Goal: Task Accomplishment & Management: Use online tool/utility

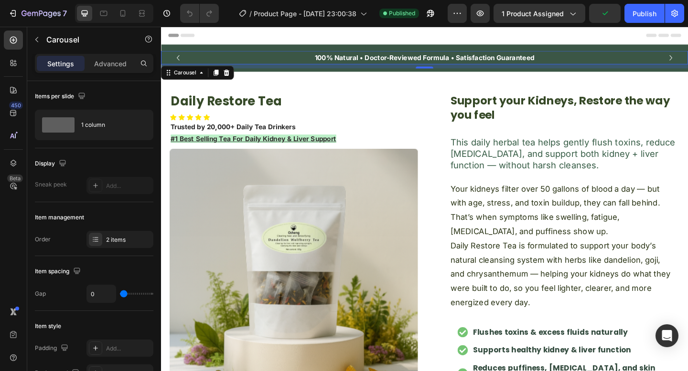
click at [181, 58] on icon "Carousel Back Arrow" at bounding box center [179, 60] width 11 height 11
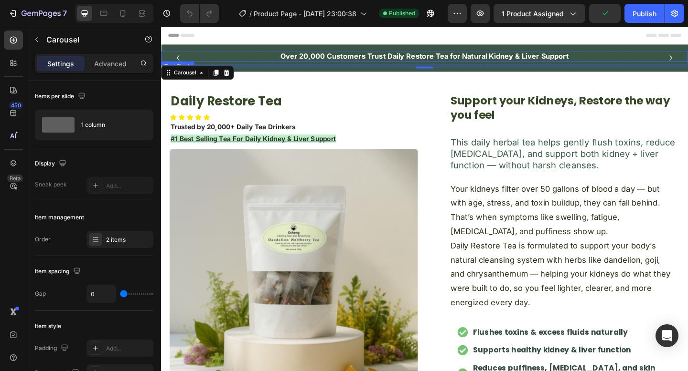
click at [304, 60] on p "Over 20,000 Customers Trust Daily Restore Tea for Natural Kidney & Liver Support" at bounding box center [447, 59] width 571 height 10
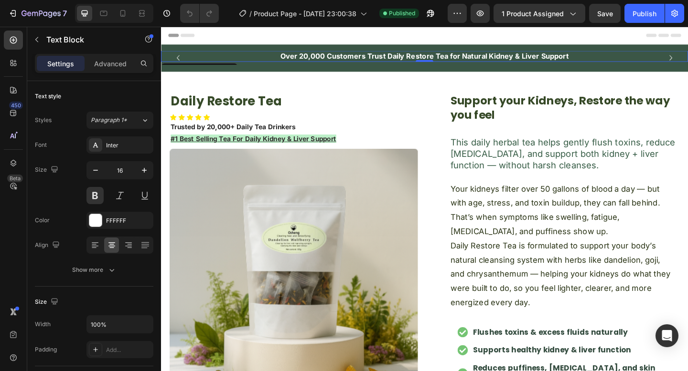
click at [304, 60] on p "Over 20,000 Customers Trust Daily Restore Tea for Natural Kidney & Liver Support" at bounding box center [447, 59] width 571 height 10
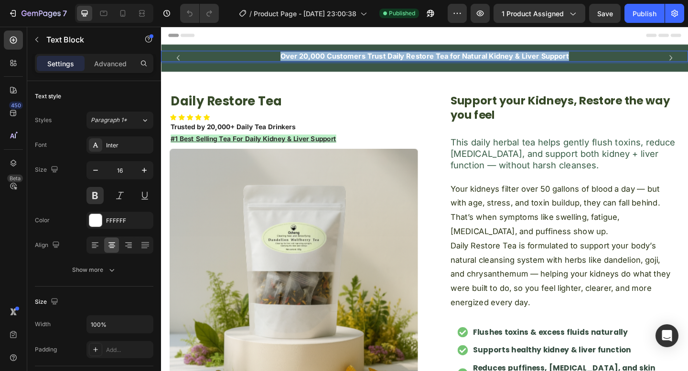
click at [304, 60] on p "Over 20,000 Customers Trust Daily Restore Tea for Natural Kidney & Liver Support" at bounding box center [447, 59] width 571 height 10
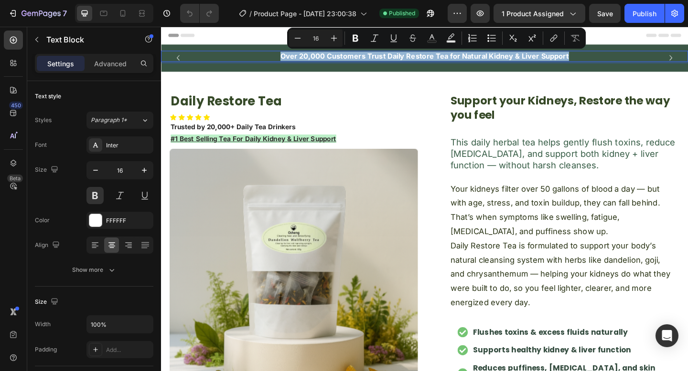
copy p "Over 20,000 Customers Trust Daily Restore Tea for Natural Kidney & Liver Support"
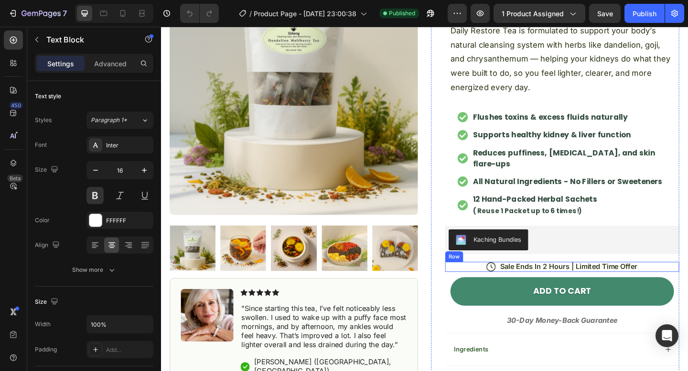
scroll to position [239, 0]
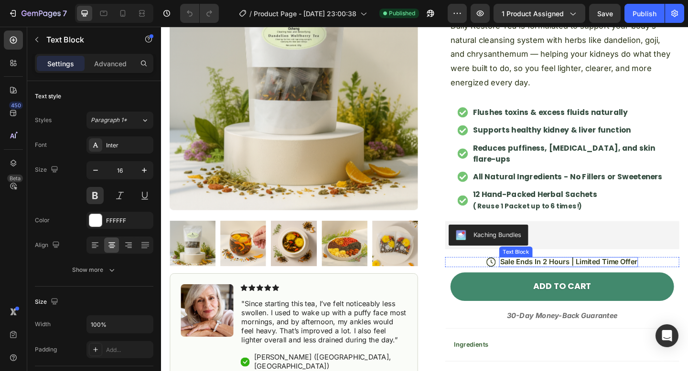
click at [566, 278] on p "Sale Ends In 2 Hours | Limited Time Offer" at bounding box center [604, 283] width 149 height 10
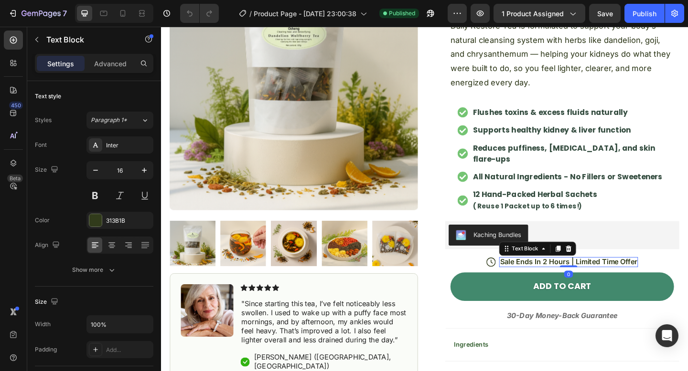
click at [566, 278] on p "Sale Ends In 2 Hours | Limited Time Offer" at bounding box center [604, 283] width 149 height 10
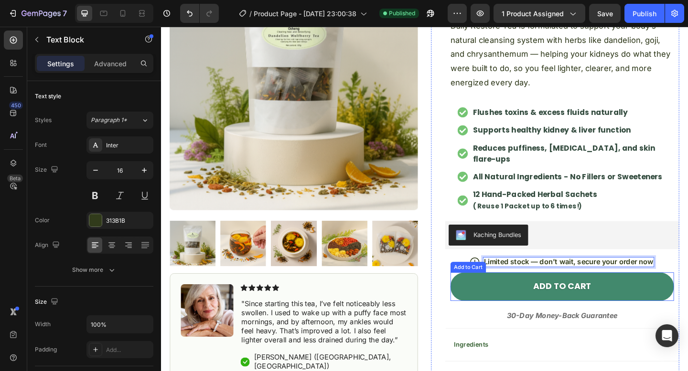
click at [481, 285] on div "Add to Cart" at bounding box center [494, 289] width 35 height 9
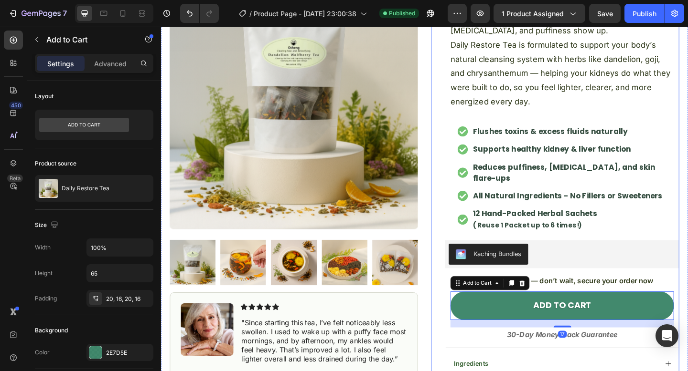
scroll to position [218, 0]
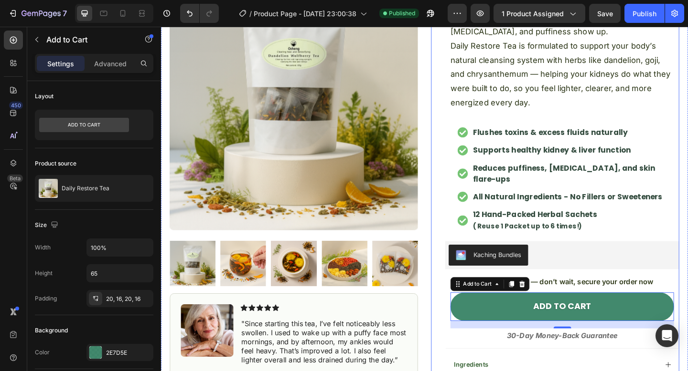
click at [601, 298] on div "Support your Kidneys, Restore the way you feel Heading This daily herbal tea he…" at bounding box center [597, 158] width 254 height 555
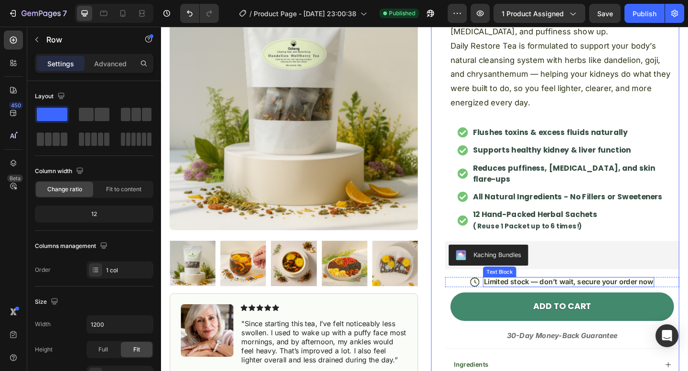
click at [601, 299] on p "Limited stock — don’t wait, secure your order now" at bounding box center [604, 304] width 184 height 10
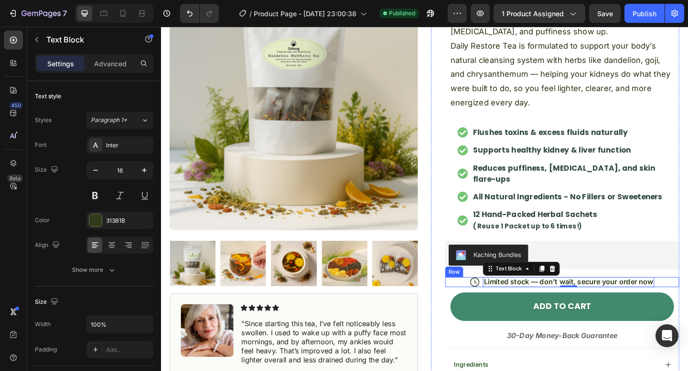
click at [487, 299] on div "Icon Limited stock — don’t wait, secure your order now Text Block 0 Row" at bounding box center [597, 304] width 254 height 11
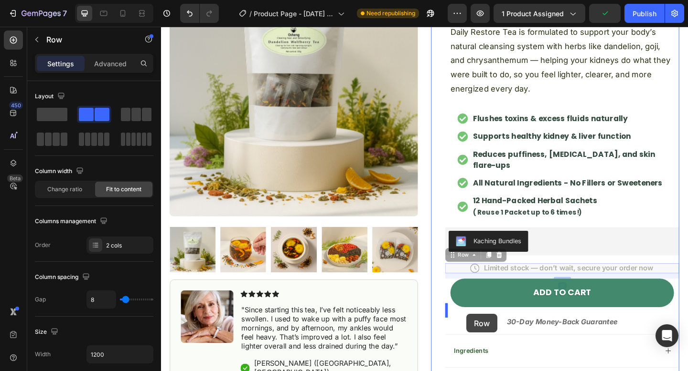
scroll to position [243, 0]
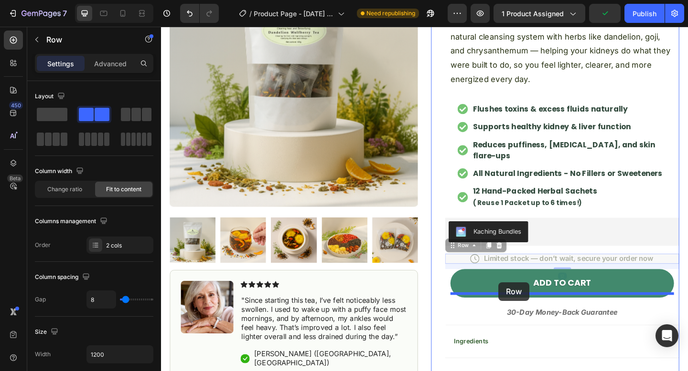
drag, startPoint x: 487, startPoint y: 280, endPoint x: 528, endPoint y: 305, distance: 47.2
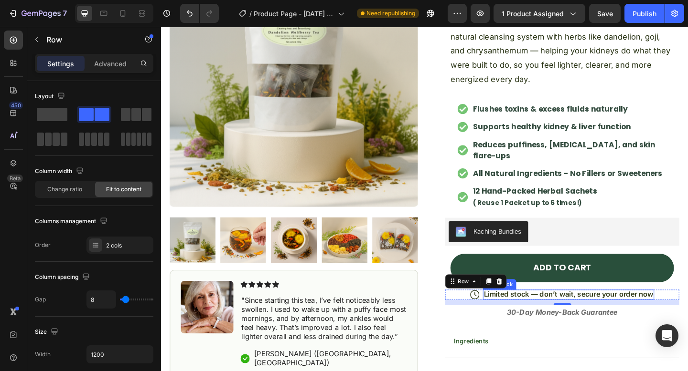
click at [594, 292] on button "ADD TO CART" at bounding box center [597, 289] width 243 height 31
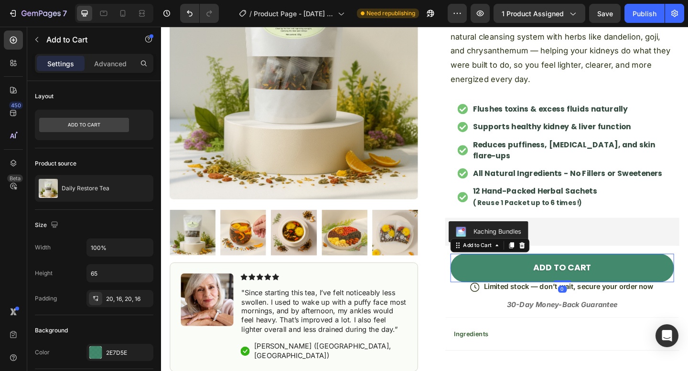
drag, startPoint x: 596, startPoint y: 298, endPoint x: 583, endPoint y: 313, distance: 19.6
click at [596, 284] on div "ADD TO CART Add to Cart 0" at bounding box center [597, 289] width 243 height 31
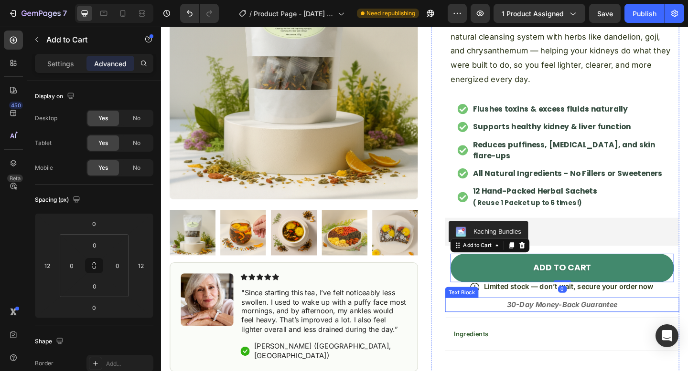
click at [578, 343] on div "Ingredients" at bounding box center [597, 361] width 254 height 36
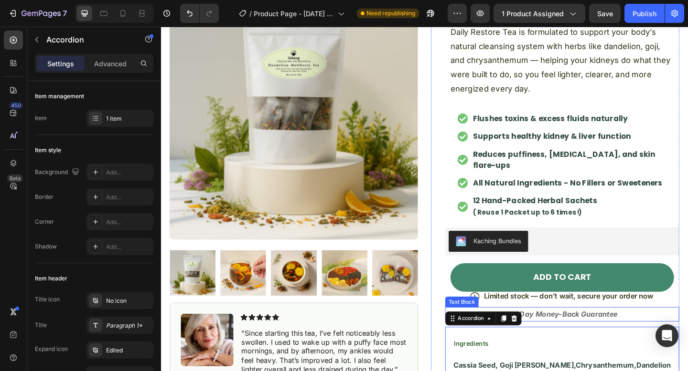
scroll to position [212, 0]
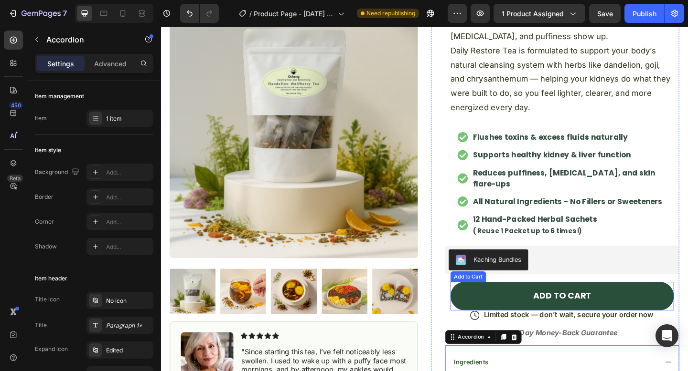
click at [648, 318] on button "ADD TO CART" at bounding box center [597, 320] width 243 height 31
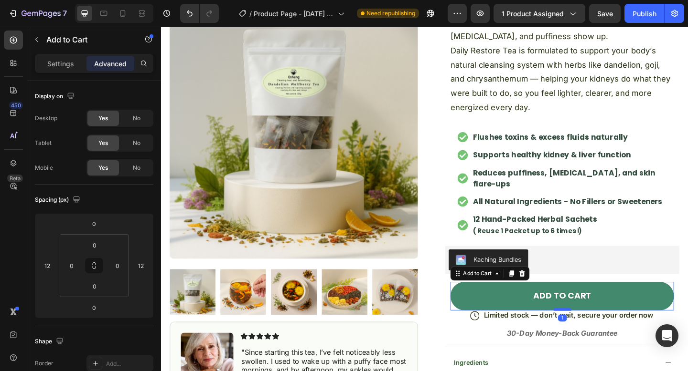
click at [604, 333] on div at bounding box center [597, 334] width 19 height 3
type input "1"
click at [504, 337] on icon at bounding box center [502, 342] width 10 height 10
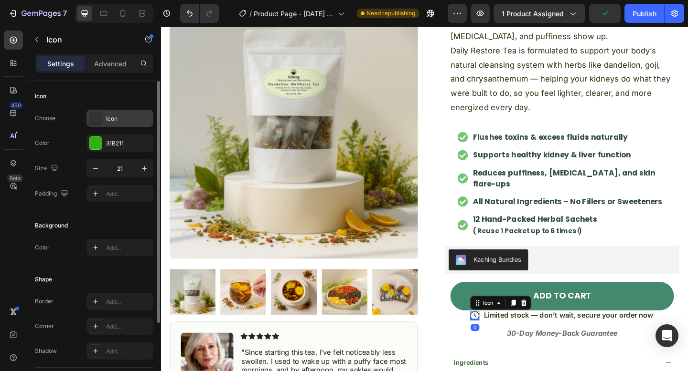
click at [111, 117] on div "Icon" at bounding box center [128, 119] width 45 height 9
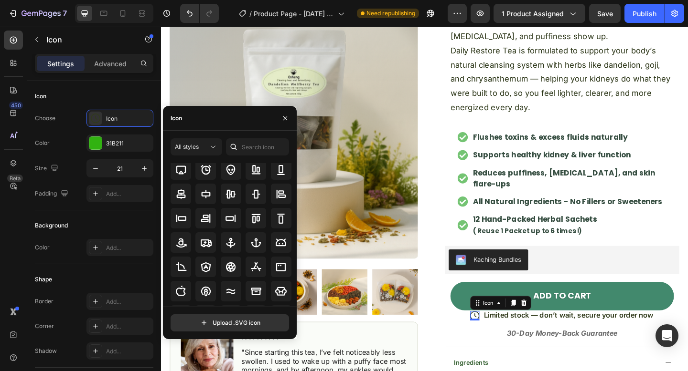
scroll to position [0, 0]
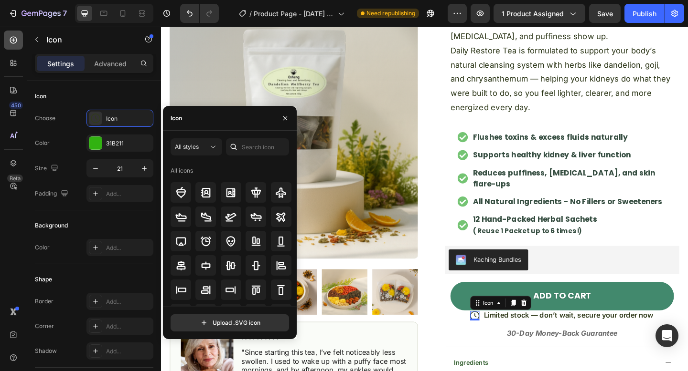
click at [19, 44] on div at bounding box center [13, 40] width 19 height 19
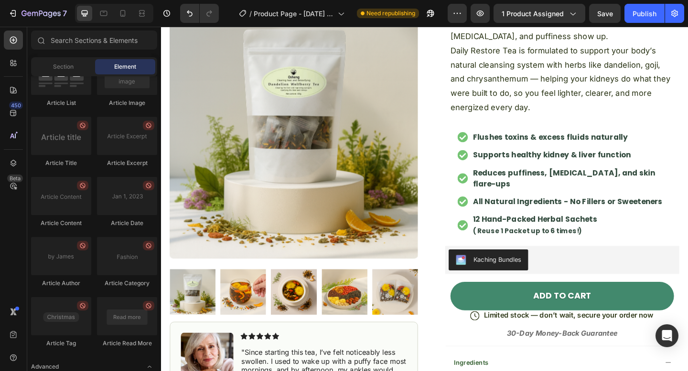
scroll to position [2600, 0]
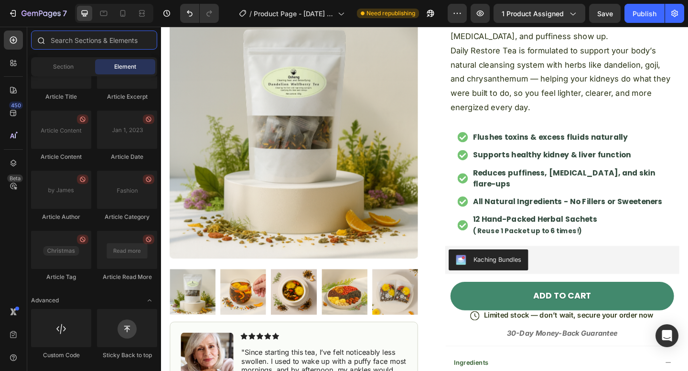
click at [103, 40] on input "text" at bounding box center [94, 40] width 126 height 19
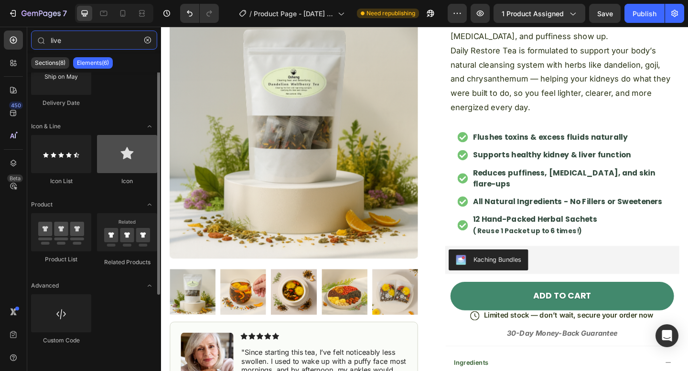
scroll to position [0, 0]
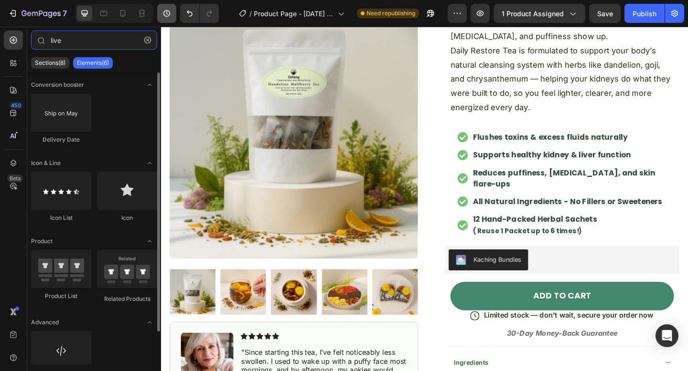
type input "live"
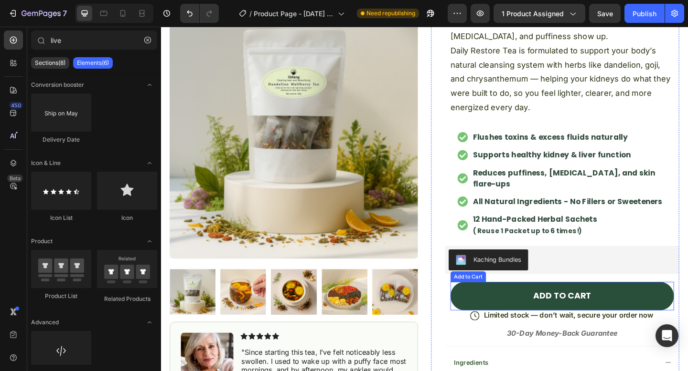
click at [562, 305] on button "ADD TO CART" at bounding box center [597, 320] width 243 height 31
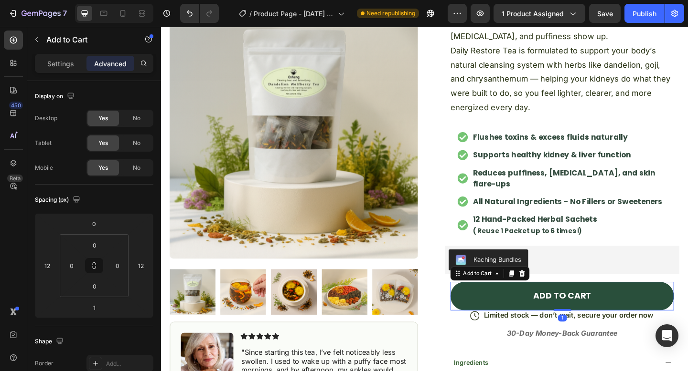
click at [594, 318] on button "ADD TO CART" at bounding box center [597, 320] width 243 height 31
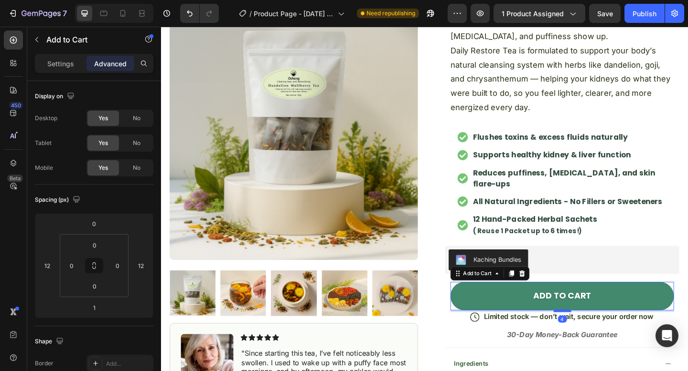
click at [598, 335] on div at bounding box center [597, 336] width 19 height 3
type input "4"
click at [555, 357] on strong "30-Day Money-Back Guarantee" at bounding box center [597, 362] width 120 height 10
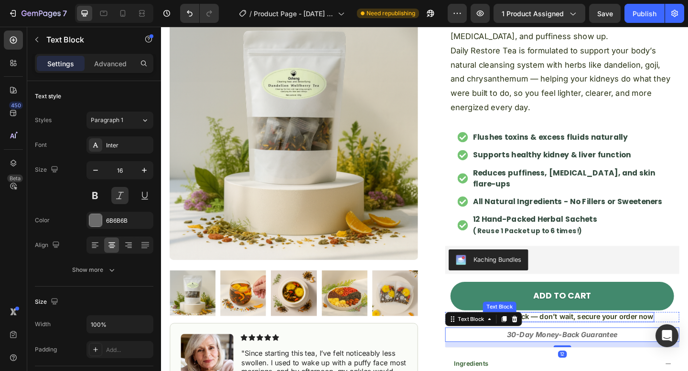
click at [576, 338] on p "Limited stock — don’t wait, secure your order now" at bounding box center [604, 343] width 184 height 10
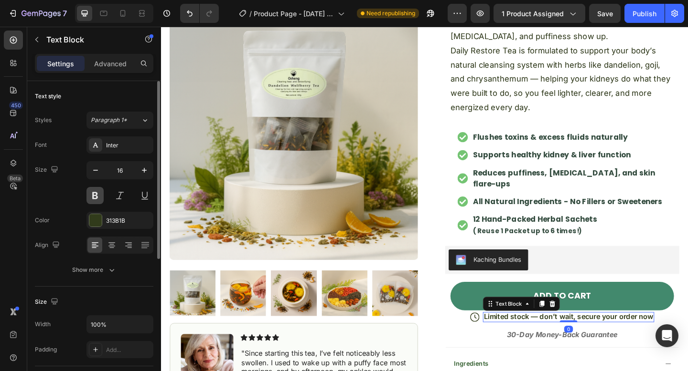
click at [97, 191] on button at bounding box center [94, 195] width 17 height 17
click at [115, 224] on div "313B1B" at bounding box center [120, 221] width 28 height 9
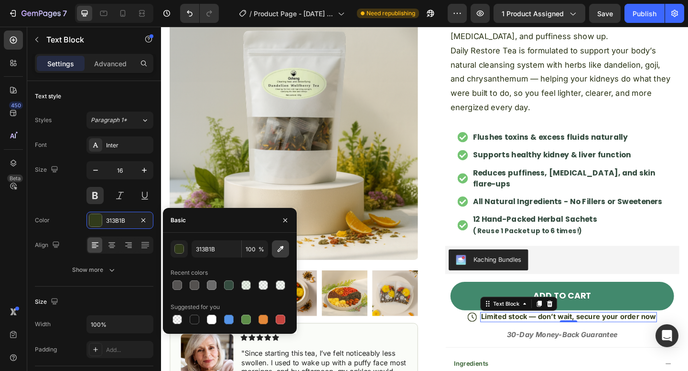
click at [274, 247] on button "button" at bounding box center [280, 249] width 17 height 17
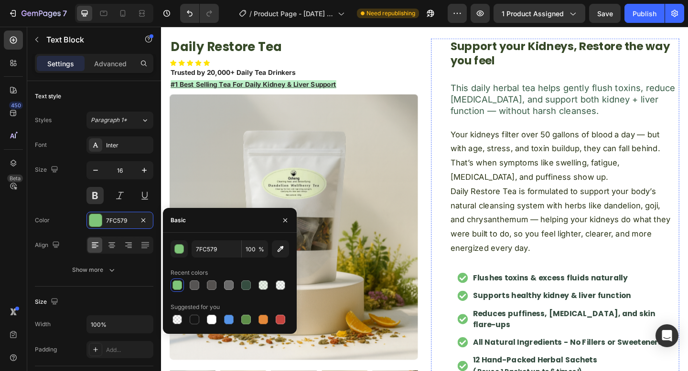
scroll to position [58, 0]
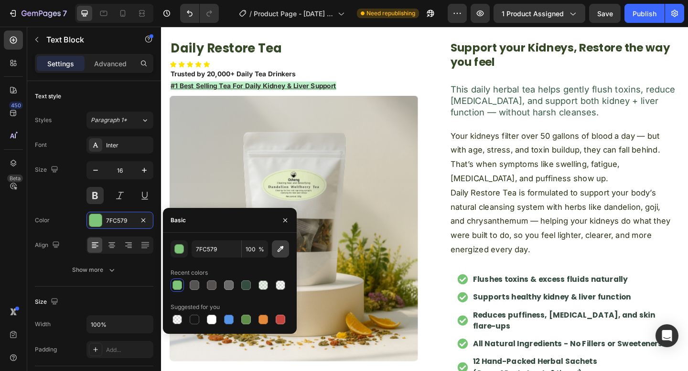
click at [283, 244] on icon "button" at bounding box center [280, 249] width 10 height 10
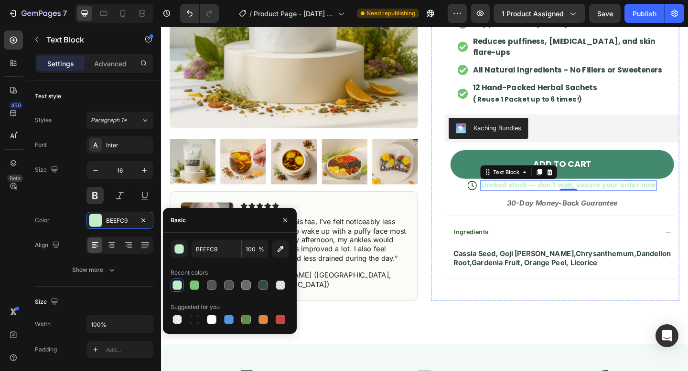
scroll to position [354, 0]
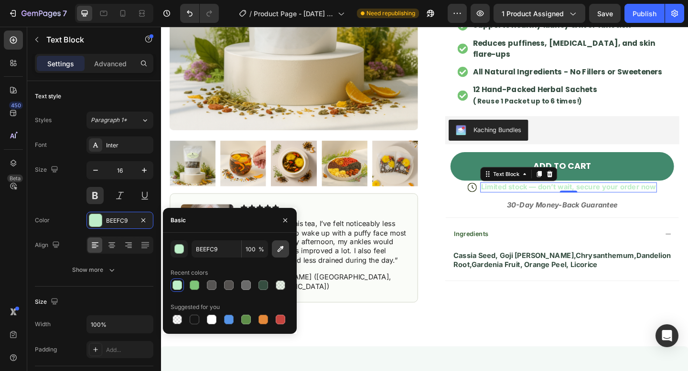
click at [281, 245] on icon "button" at bounding box center [280, 249] width 10 height 10
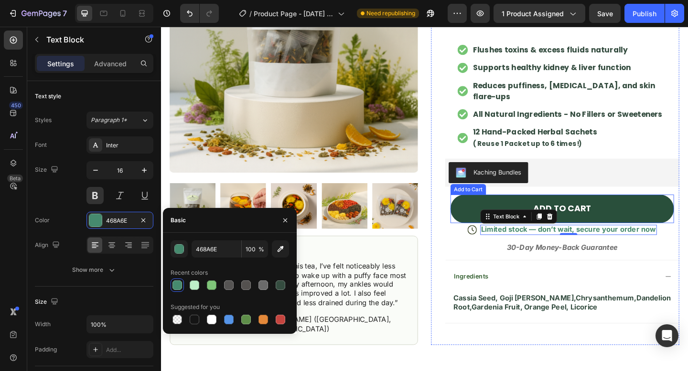
scroll to position [307, 0]
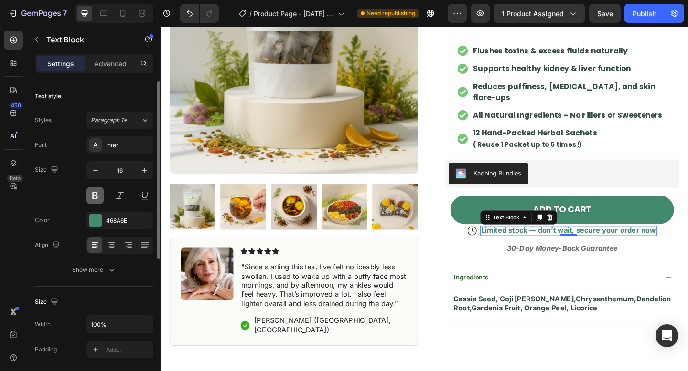
click at [94, 198] on button at bounding box center [94, 195] width 17 height 17
click at [122, 222] on div "468A6E" at bounding box center [120, 221] width 28 height 9
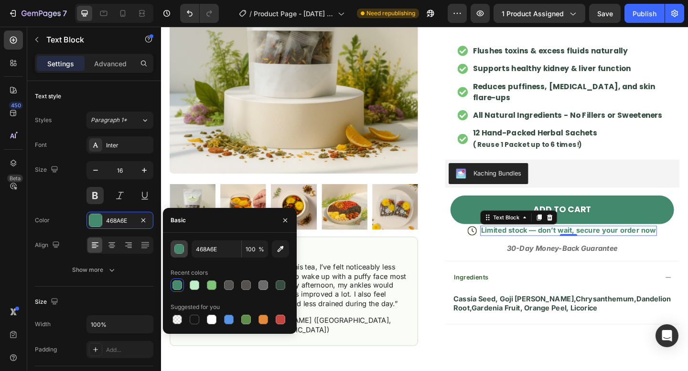
click at [183, 251] on div "button" at bounding box center [180, 250] width 10 height 10
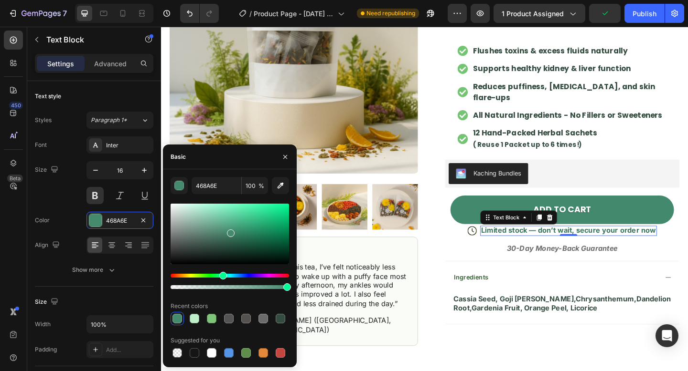
click at [231, 236] on div at bounding box center [231, 234] width 8 height 8
click at [234, 234] on div at bounding box center [235, 237] width 8 height 8
click at [236, 234] on div at bounding box center [235, 237] width 8 height 8
click at [236, 235] on div at bounding box center [237, 237] width 8 height 8
click at [240, 232] on div at bounding box center [229, 234] width 118 height 61
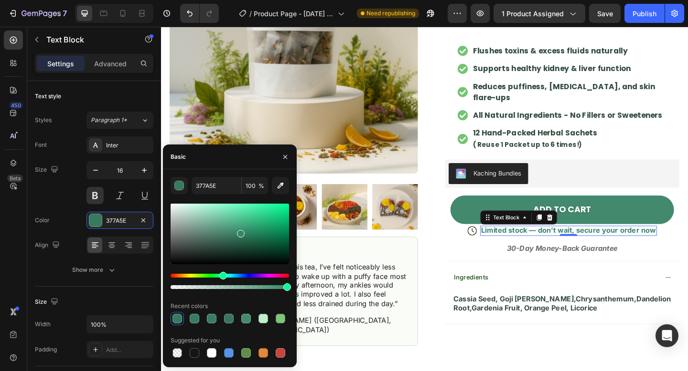
type input "388766"
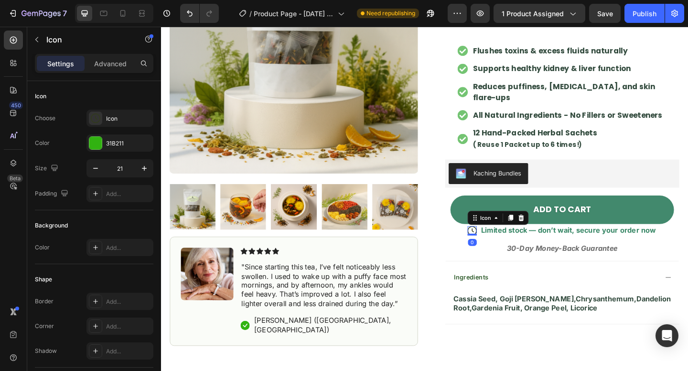
click at [501, 244] on icon at bounding box center [499, 249] width 10 height 10
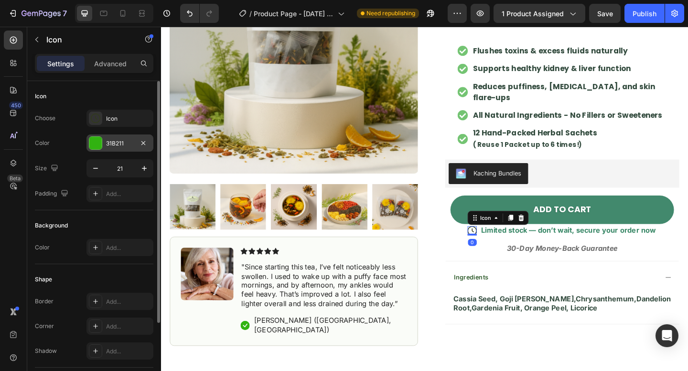
click at [117, 142] on div "31B211" at bounding box center [120, 143] width 28 height 9
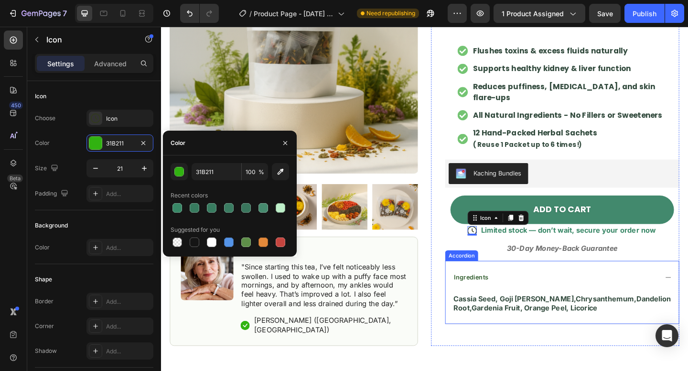
click at [497, 296] on span "Ingredients" at bounding box center [498, 300] width 38 height 8
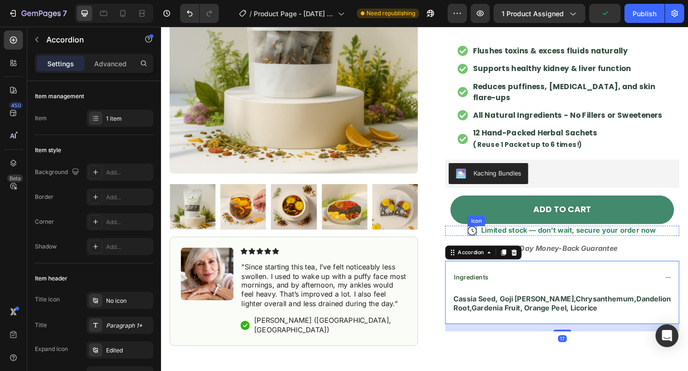
click at [501, 244] on icon at bounding box center [499, 249] width 10 height 10
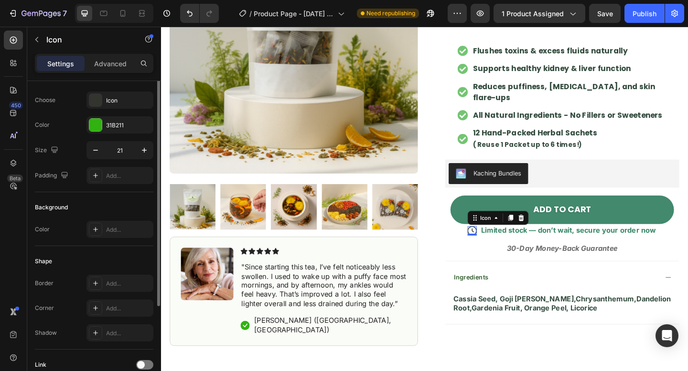
scroll to position [0, 0]
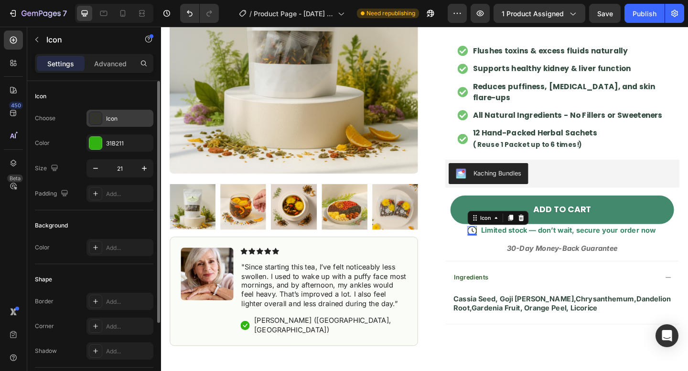
click at [118, 124] on div "Icon" at bounding box center [119, 118] width 67 height 17
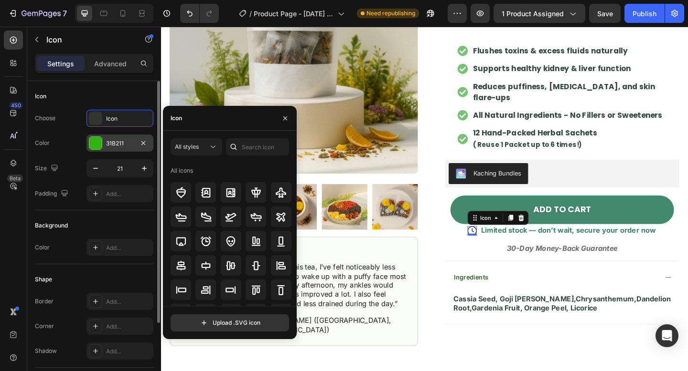
click at [117, 141] on div "31B211" at bounding box center [120, 143] width 28 height 9
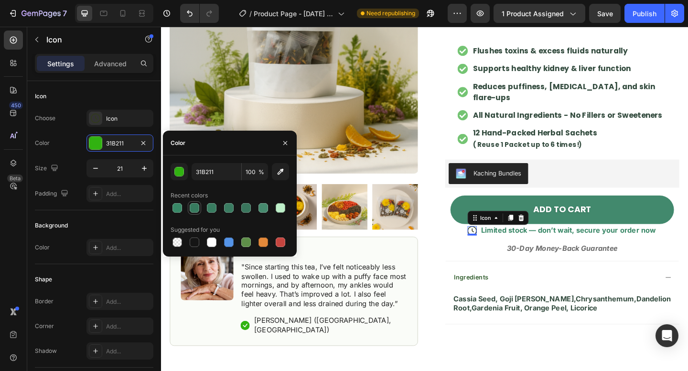
click at [195, 205] on div at bounding box center [195, 208] width 10 height 10
type input "377A5E"
click at [221, 208] on div at bounding box center [229, 207] width 118 height 13
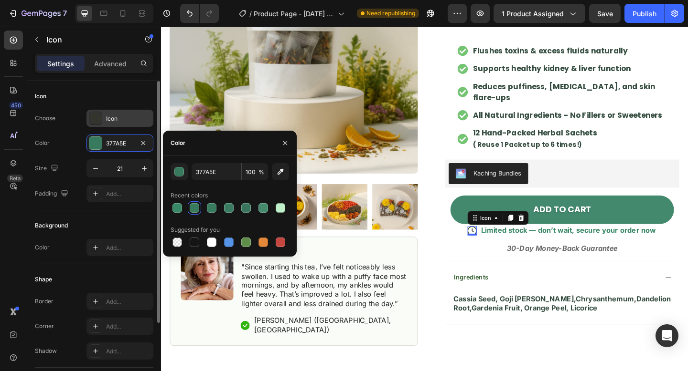
click at [128, 118] on div "Icon" at bounding box center [128, 119] width 45 height 9
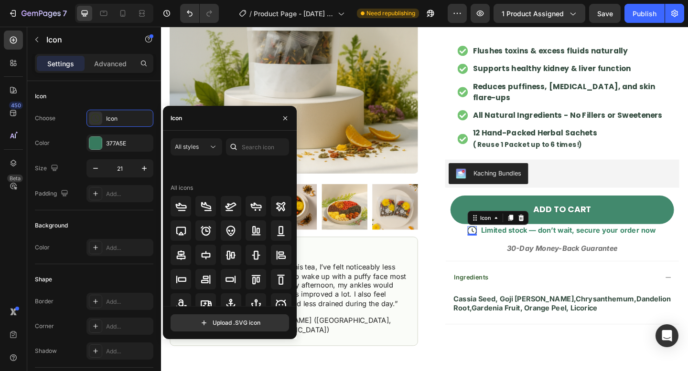
scroll to position [310, 0]
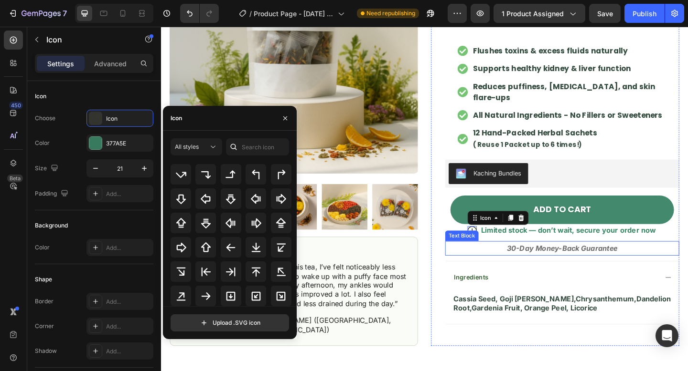
click at [559, 263] on strong "30-Day Money-Back Guarantee" at bounding box center [597, 268] width 120 height 10
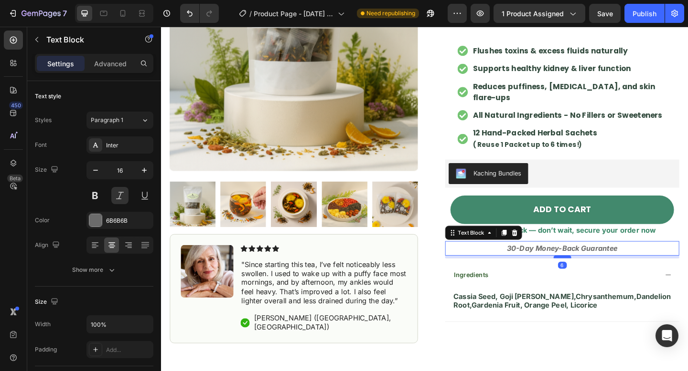
click at [595, 276] on div at bounding box center [597, 277] width 19 height 3
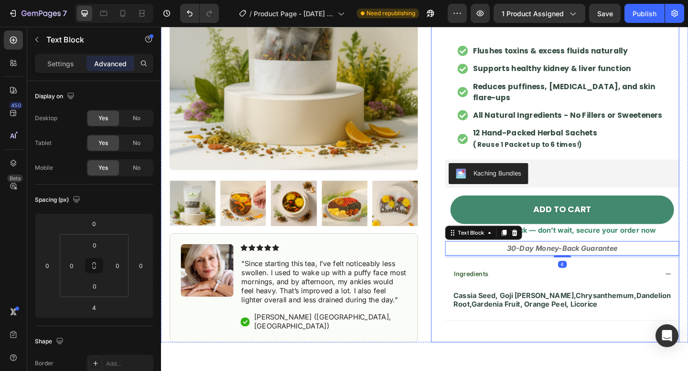
click at [593, 244] on p "Limited stock — don’t wait, secure your order now" at bounding box center [604, 249] width 190 height 10
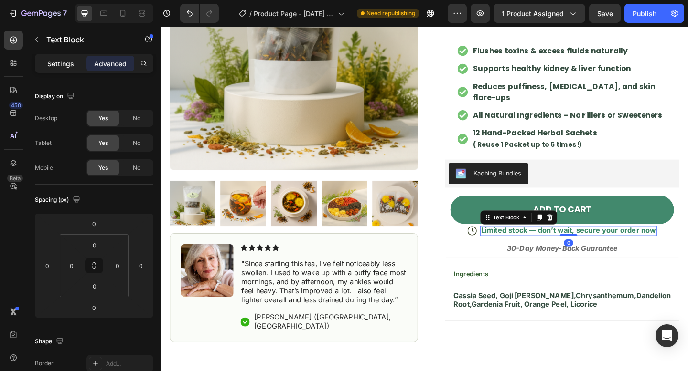
click at [70, 64] on p "Settings" at bounding box center [60, 64] width 27 height 10
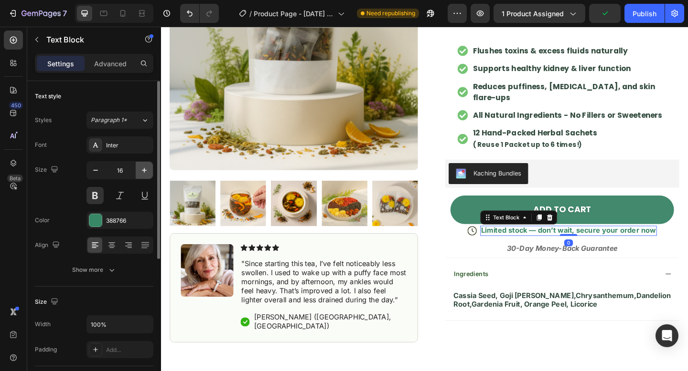
click at [144, 174] on icon "button" at bounding box center [144, 171] width 10 height 10
type input "17"
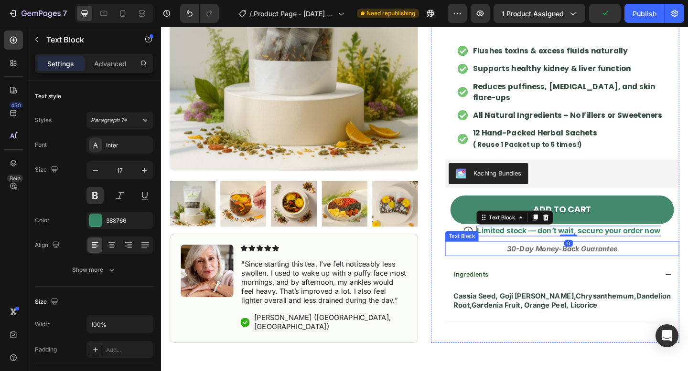
click at [550, 264] on strong "30-Day Money-Back Guarantee" at bounding box center [597, 269] width 120 height 10
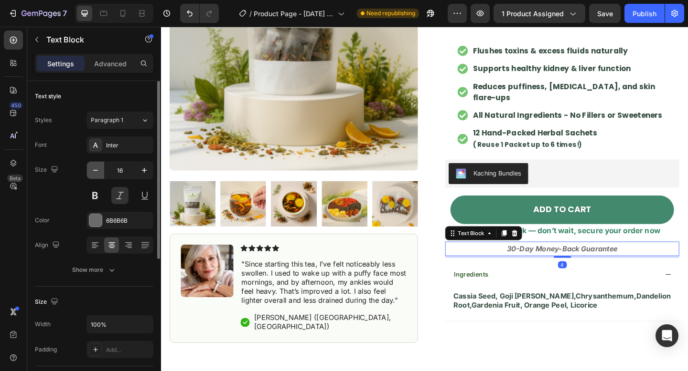
click at [96, 171] on icon "button" at bounding box center [96, 171] width 10 height 10
type input "15"
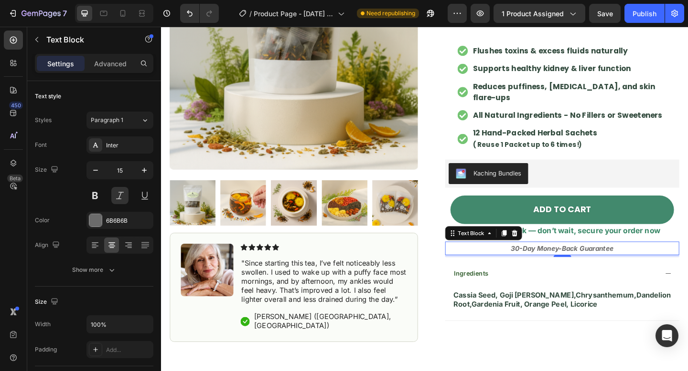
click at [586, 244] on div "Limited stock — don’t wait, secure your order now" at bounding box center [604, 249] width 201 height 11
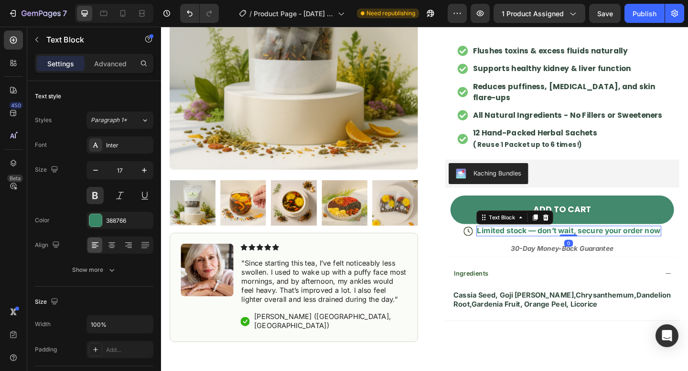
click at [600, 264] on strong "30-Day Money-Back Guarantee" at bounding box center [597, 268] width 112 height 9
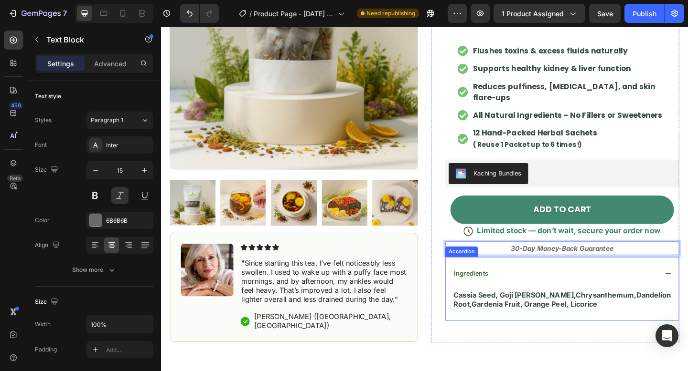
click at [598, 264] on strong "30-Day Money-Back Guarantee" at bounding box center [597, 268] width 112 height 9
click at [598, 264] on div "Support your Kidneys, Restore the way you feel Heading This daily herbal tea he…" at bounding box center [597, 81] width 254 height 578
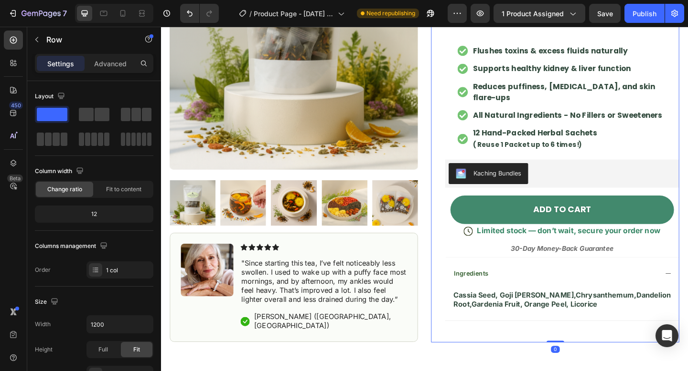
click at [601, 264] on strong "30-Day Money-Back Guarantee" at bounding box center [597, 268] width 112 height 9
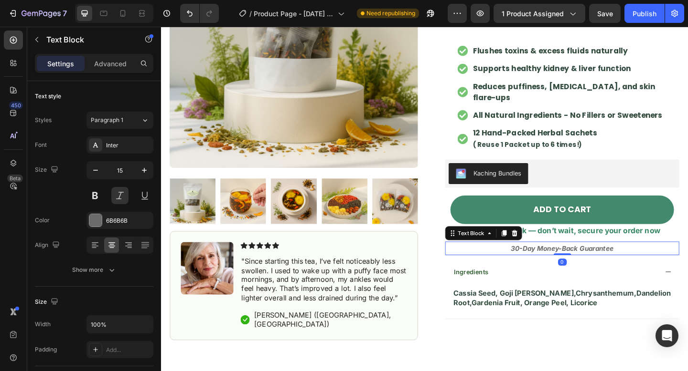
drag, startPoint x: 597, startPoint y: 264, endPoint x: 592, endPoint y: 261, distance: 6.0
click at [597, 261] on div "30-Day Money-Back Guarantee Text Block 0" at bounding box center [597, 268] width 254 height 15
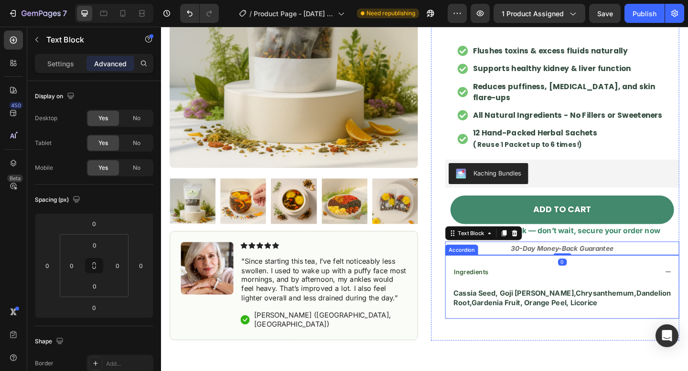
click at [535, 293] on div "Ingredients" at bounding box center [597, 293] width 254 height 36
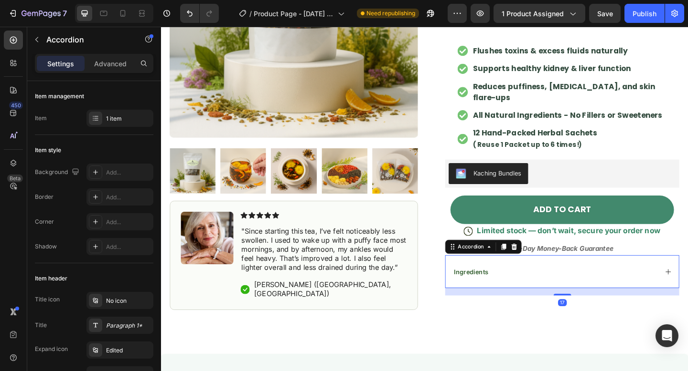
click at [526, 311] on div "17" at bounding box center [597, 315] width 254 height 8
click at [558, 290] on div "Ingredients" at bounding box center [597, 293] width 254 height 36
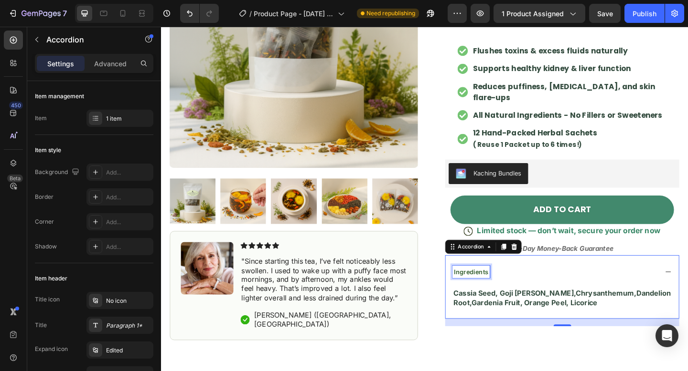
click at [479, 287] on div "Ingredients" at bounding box center [498, 293] width 41 height 13
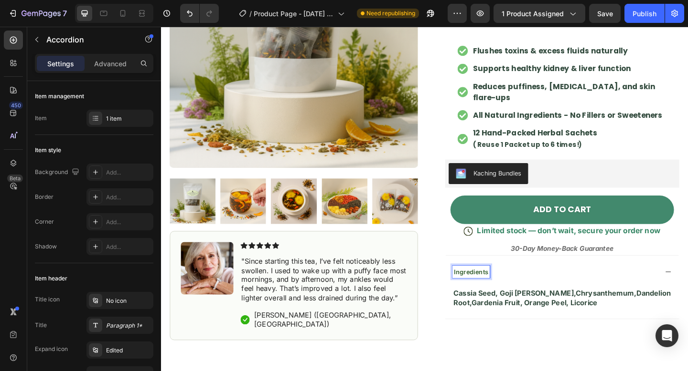
click at [479, 289] on span "Ingredients" at bounding box center [498, 293] width 38 height 8
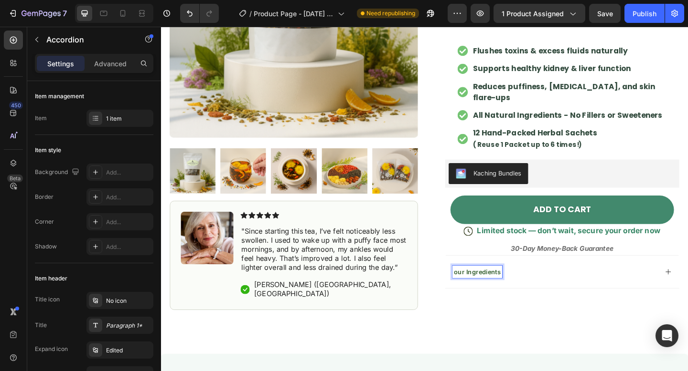
click at [481, 289] on span "our Ingredients" at bounding box center [504, 293] width 51 height 8
click at [482, 289] on span "our Ingredients" at bounding box center [504, 293] width 51 height 8
click at [482, 289] on span "Our Ingredients" at bounding box center [505, 293] width 52 height 8
click at [478, 287] on div "Our Ingredients" at bounding box center [505, 293] width 55 height 13
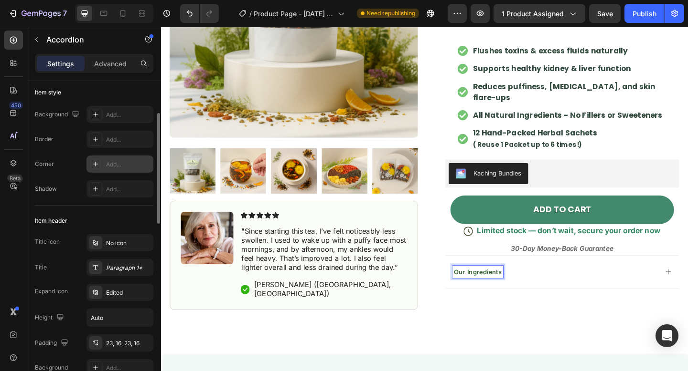
scroll to position [67, 0]
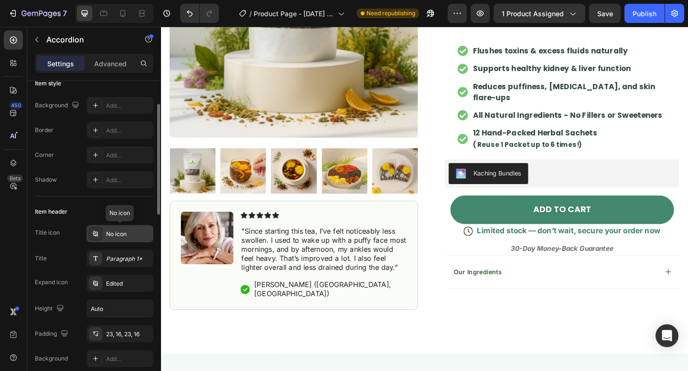
click at [118, 236] on div "No icon" at bounding box center [128, 234] width 45 height 9
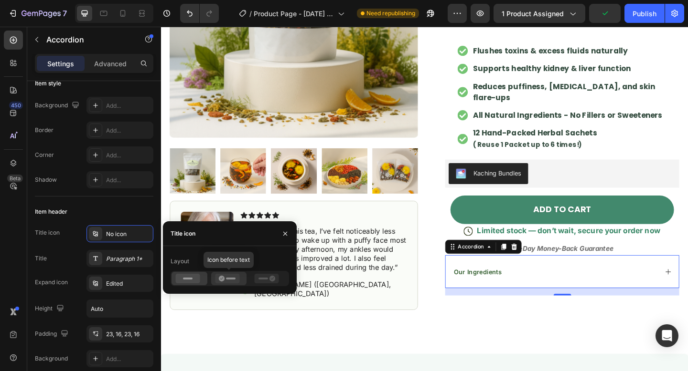
click at [232, 281] on icon at bounding box center [227, 279] width 24 height 10
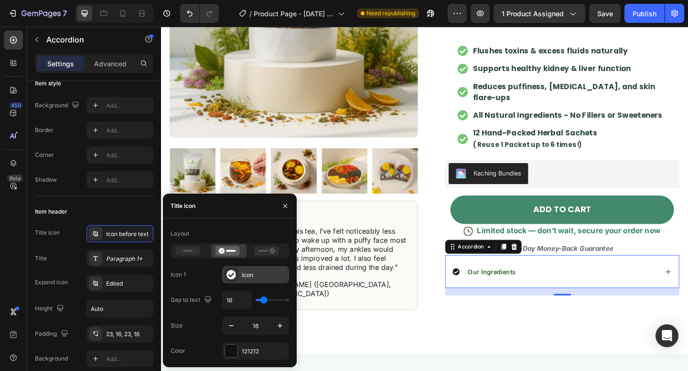
click at [248, 282] on div "Icon" at bounding box center [255, 274] width 67 height 17
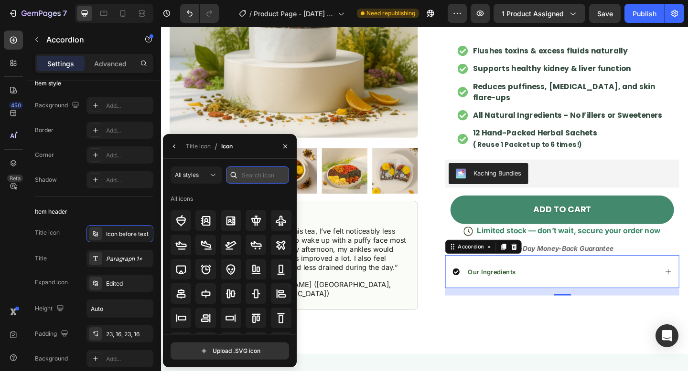
click at [254, 172] on input "text" at bounding box center [257, 175] width 63 height 17
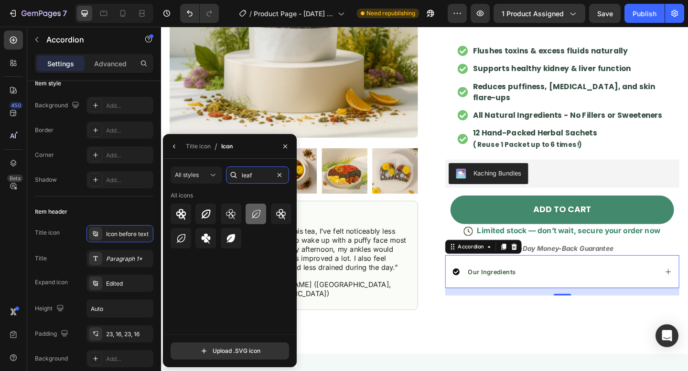
type input "leaf"
click at [259, 214] on icon at bounding box center [256, 214] width 9 height 9
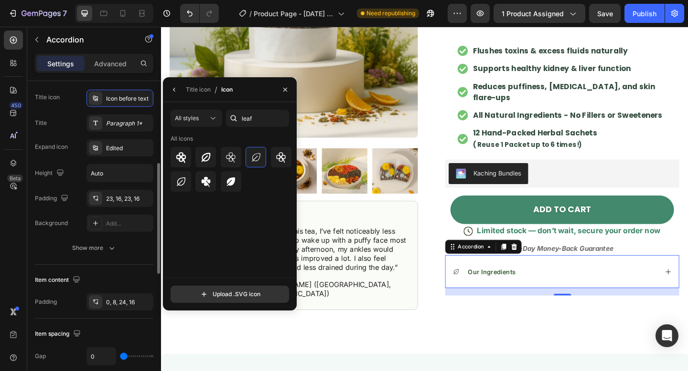
scroll to position [191, 0]
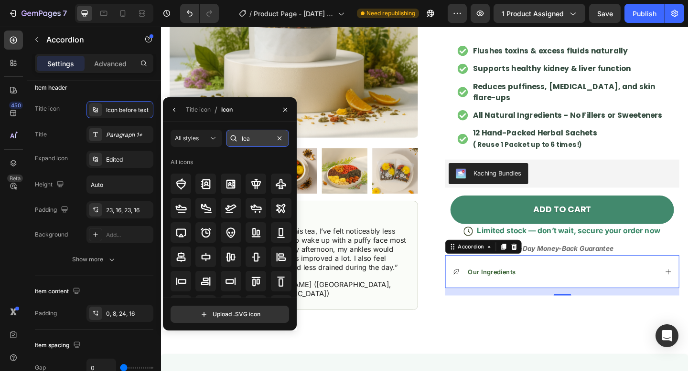
type input "leaf"
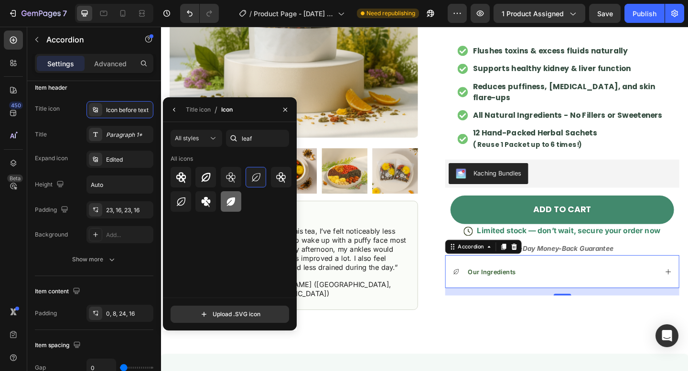
click at [237, 198] on div at bounding box center [231, 201] width 21 height 21
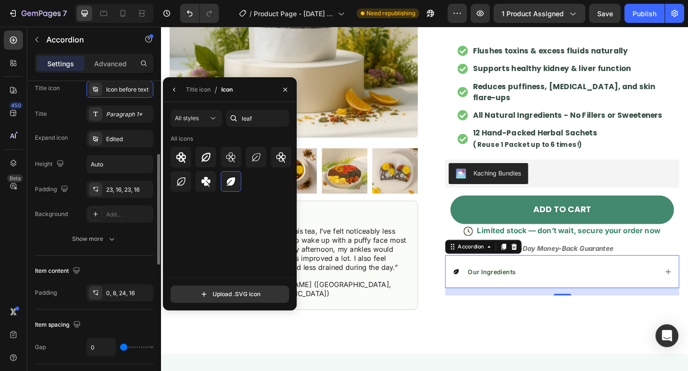
scroll to position [212, 0]
type input "3"
type input "9"
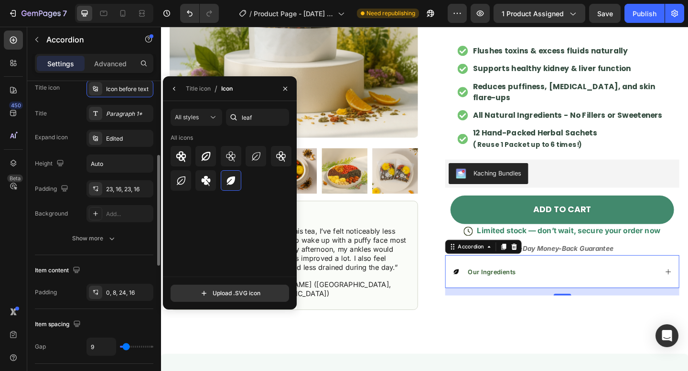
type input "17"
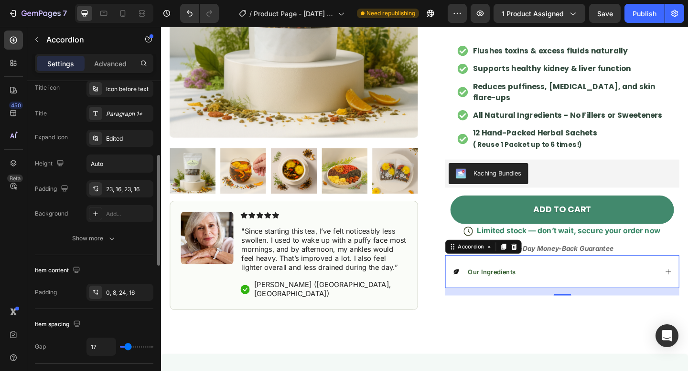
type input "25"
type input "32"
type input "36"
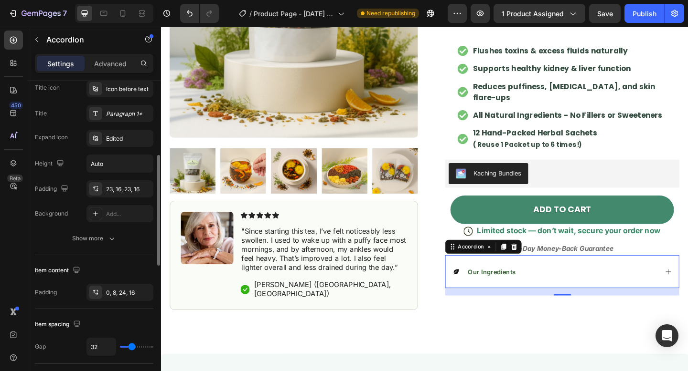
type input "36"
type input "37"
type input "38"
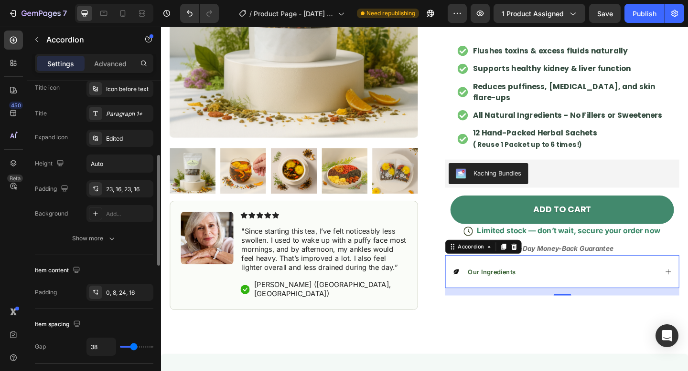
type input "40"
type input "49"
type input "56"
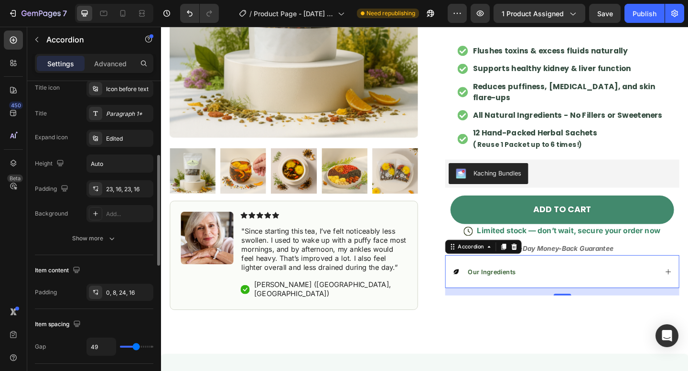
type input "56"
type input "58"
type input "59"
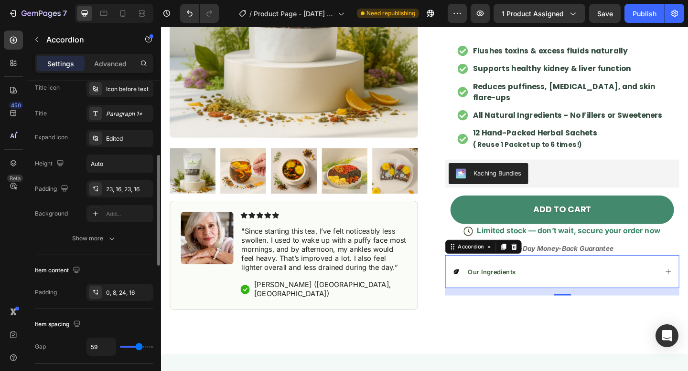
type input "58"
type input "48"
type input "29"
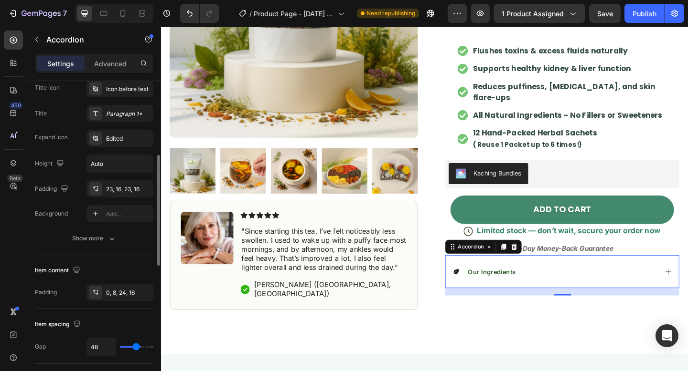
type input "29"
type input "7"
type input "0"
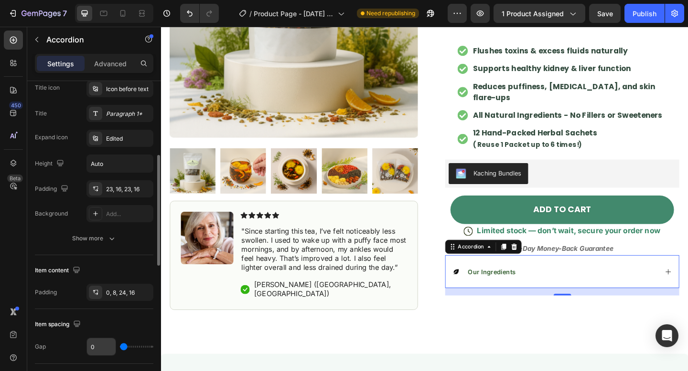
drag, startPoint x: 124, startPoint y: 348, endPoint x: 99, endPoint y: 346, distance: 24.9
click at [120, 346] on input "range" at bounding box center [136, 347] width 33 height 2
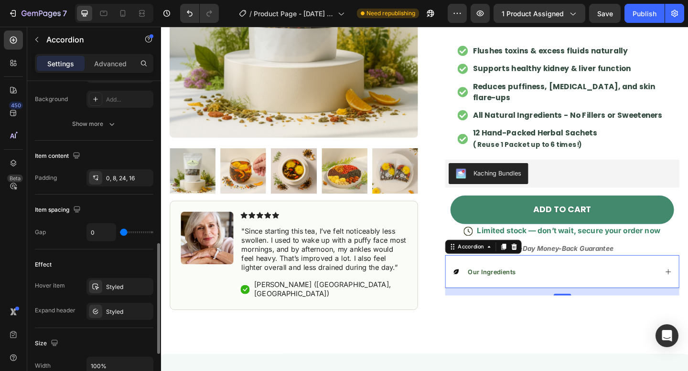
scroll to position [362, 0]
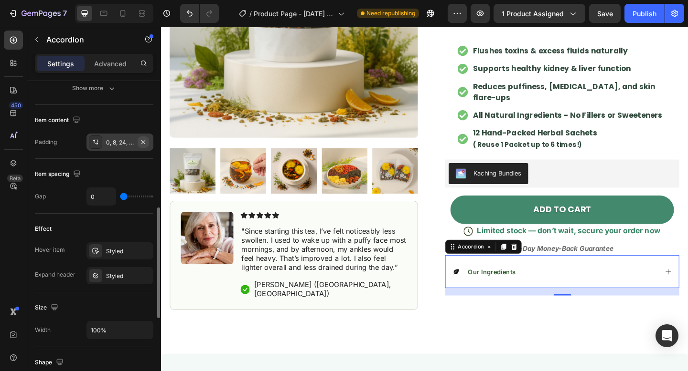
click at [147, 143] on icon "button" at bounding box center [143, 142] width 8 height 8
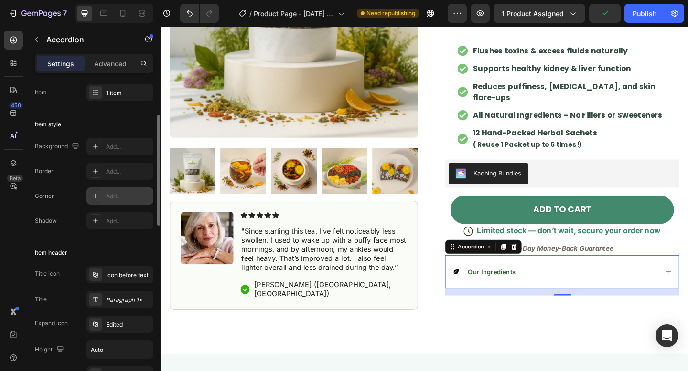
scroll to position [0, 0]
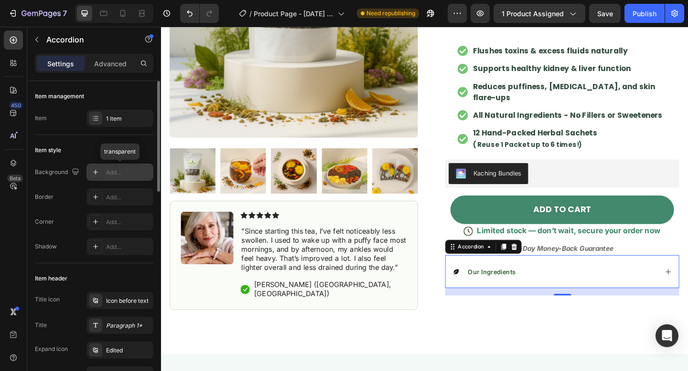
click at [118, 177] on div "Add..." at bounding box center [119, 172] width 67 height 17
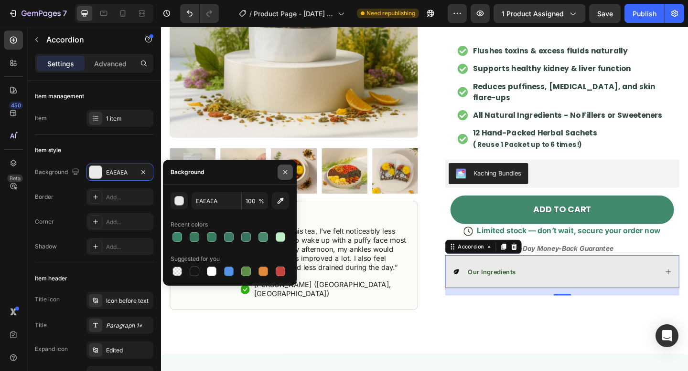
click at [283, 175] on icon "button" at bounding box center [285, 173] width 8 height 8
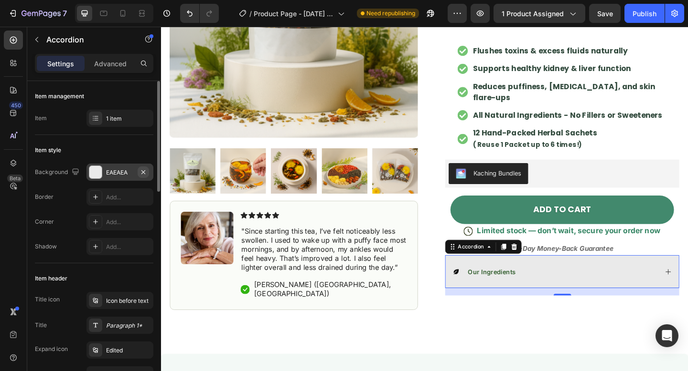
click at [143, 167] on button "button" at bounding box center [143, 172] width 11 height 11
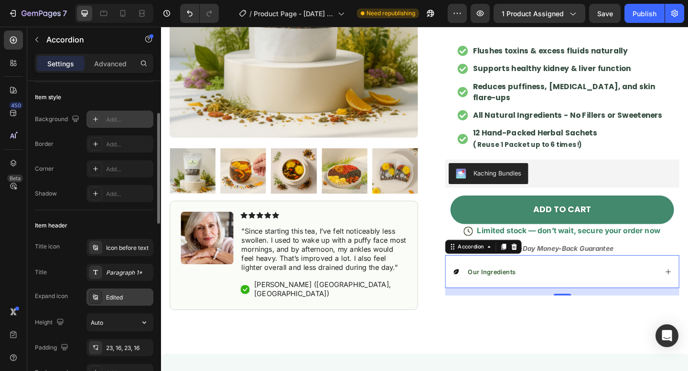
scroll to position [63, 0]
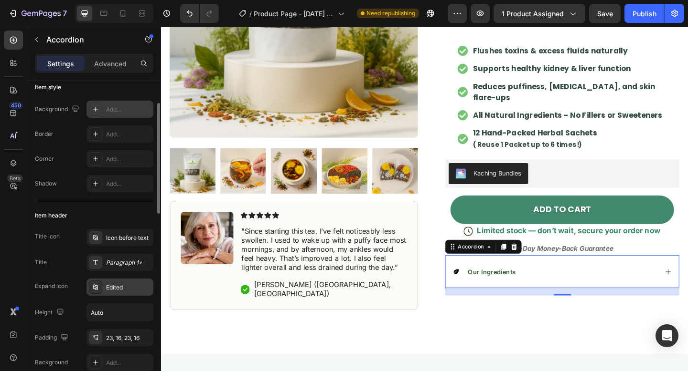
click at [124, 286] on div "Edited" at bounding box center [128, 288] width 45 height 9
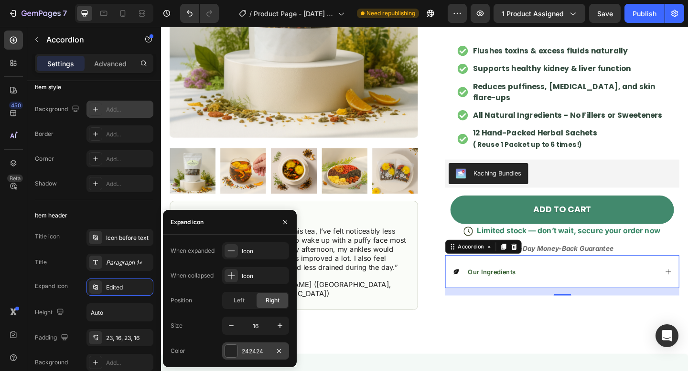
click at [232, 350] on div at bounding box center [231, 351] width 12 height 12
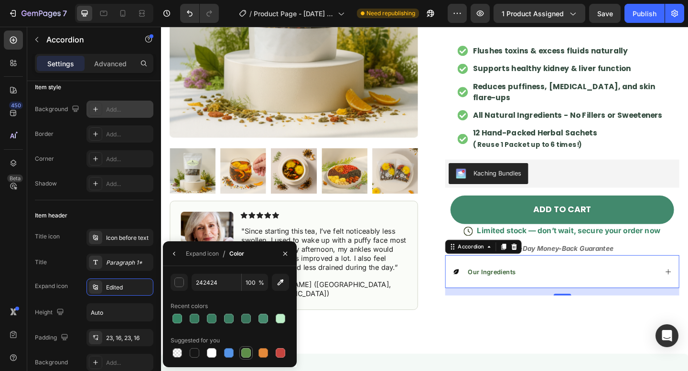
click at [246, 355] on div at bounding box center [246, 354] width 10 height 10
type input "5E8E49"
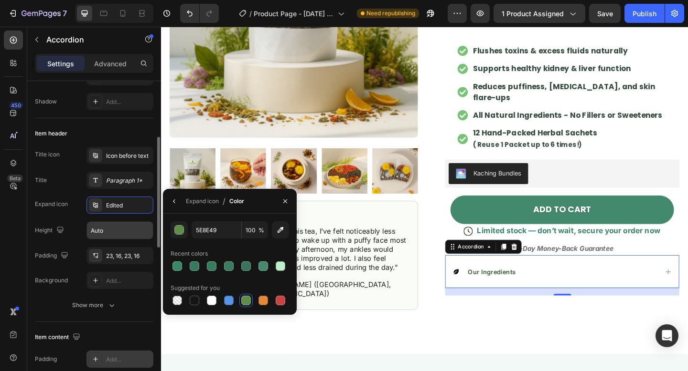
scroll to position [149, 0]
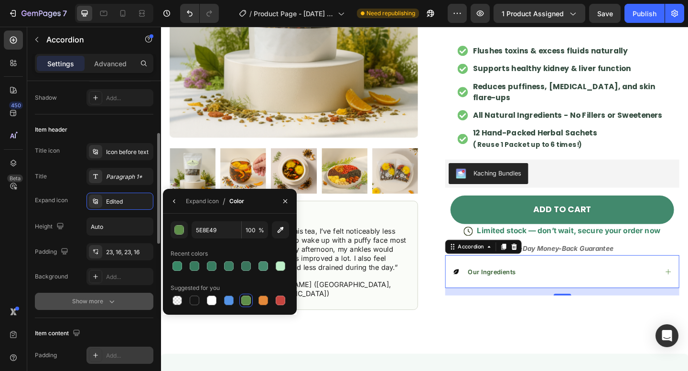
click at [113, 296] on button "Show more" at bounding box center [94, 301] width 118 height 17
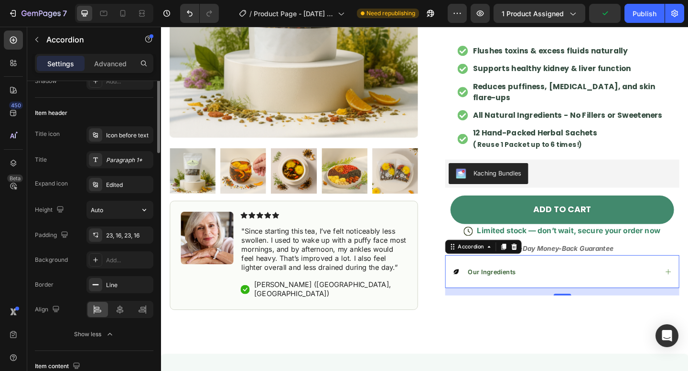
scroll to position [0, 0]
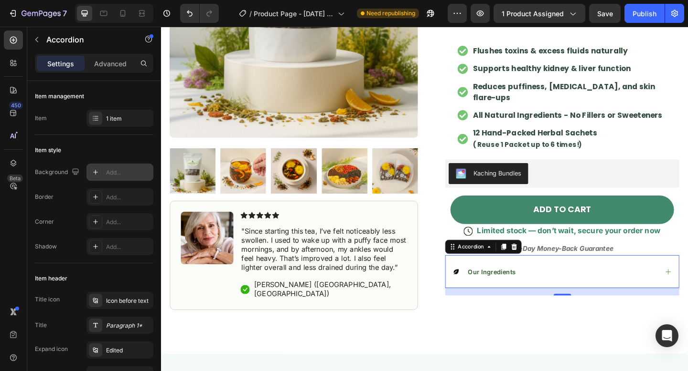
click at [485, 290] on icon at bounding box center [482, 294] width 8 height 8
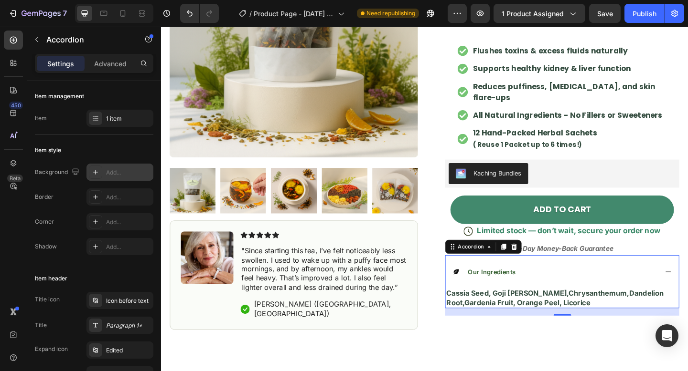
click at [483, 291] on icon at bounding box center [482, 294] width 6 height 6
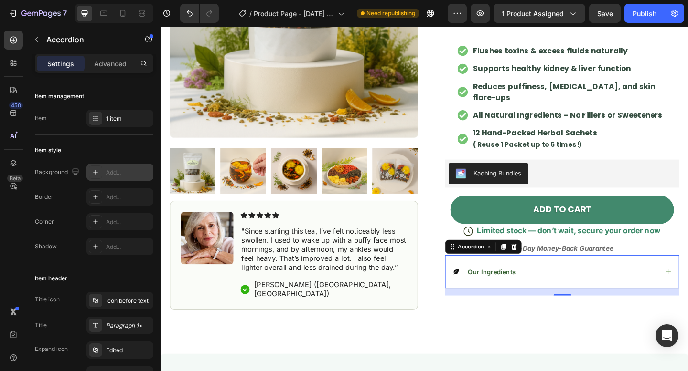
click at [483, 291] on icon at bounding box center [482, 294] width 6 height 6
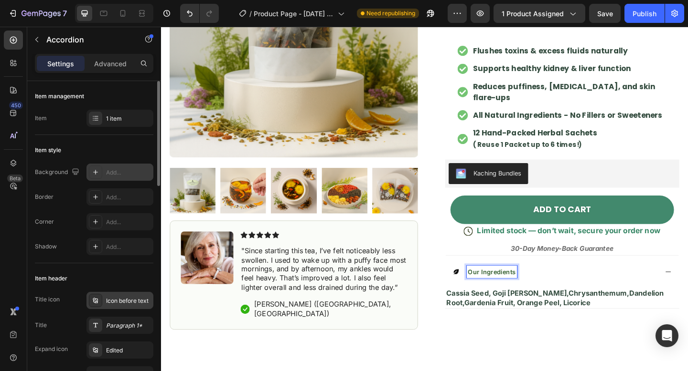
click at [127, 304] on div "Icon before text" at bounding box center [128, 301] width 45 height 9
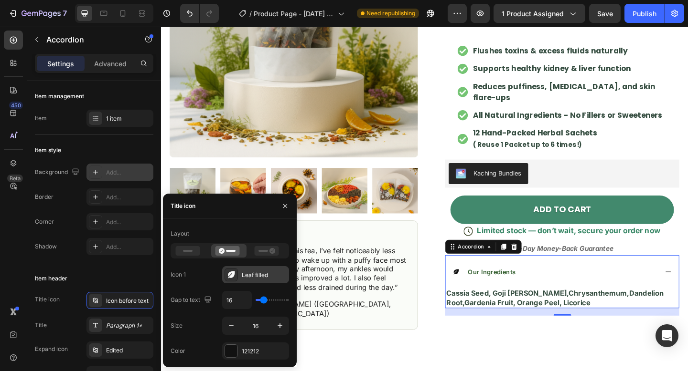
click at [259, 276] on div "Leaf filled" at bounding box center [264, 275] width 45 height 9
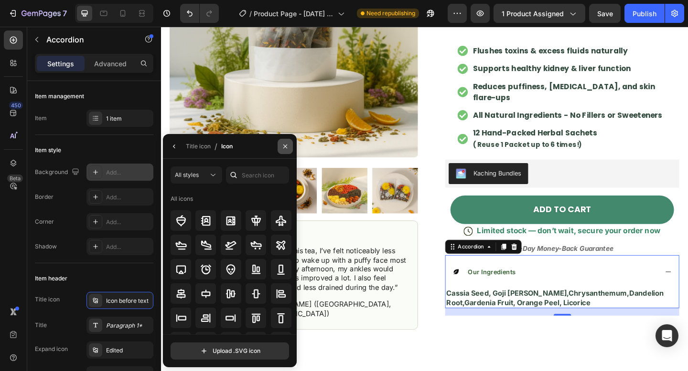
click at [286, 147] on icon "button" at bounding box center [285, 147] width 8 height 8
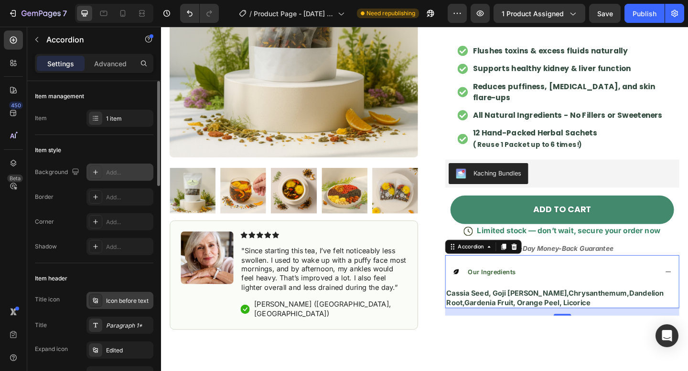
click at [133, 297] on div "Icon before text" at bounding box center [128, 301] width 45 height 9
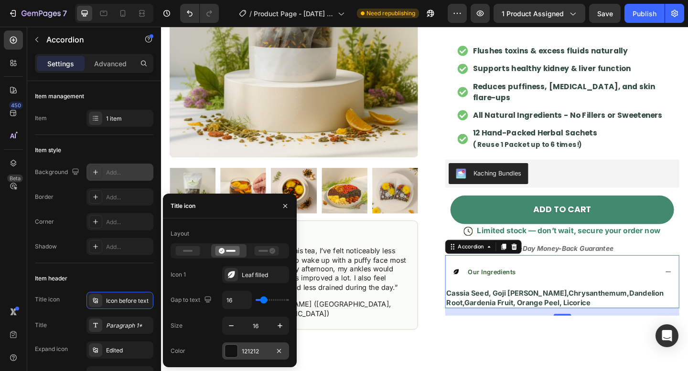
click at [246, 348] on div "121212" at bounding box center [256, 352] width 28 height 9
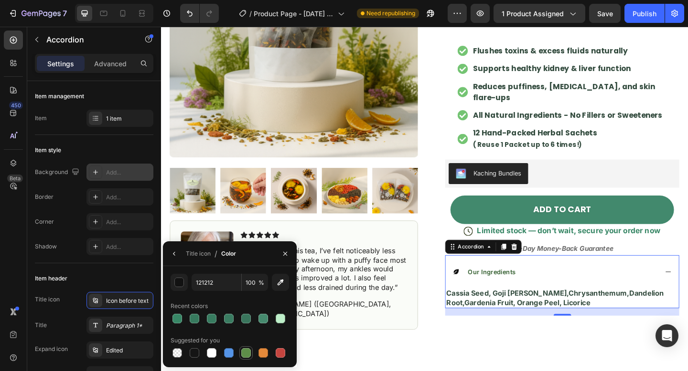
click at [249, 351] on div at bounding box center [246, 354] width 10 height 10
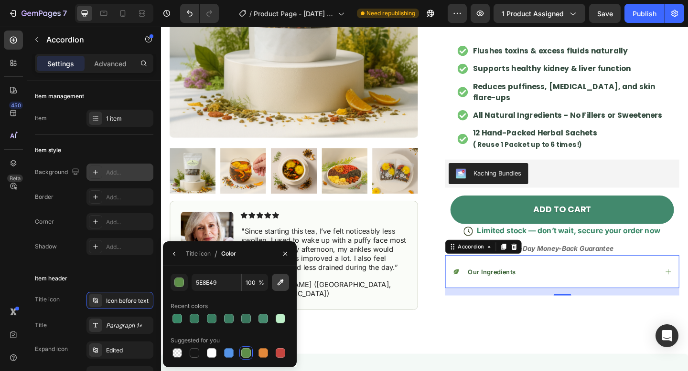
click at [282, 286] on icon "button" at bounding box center [280, 283] width 10 height 10
click at [279, 284] on icon "button" at bounding box center [280, 283] width 6 height 6
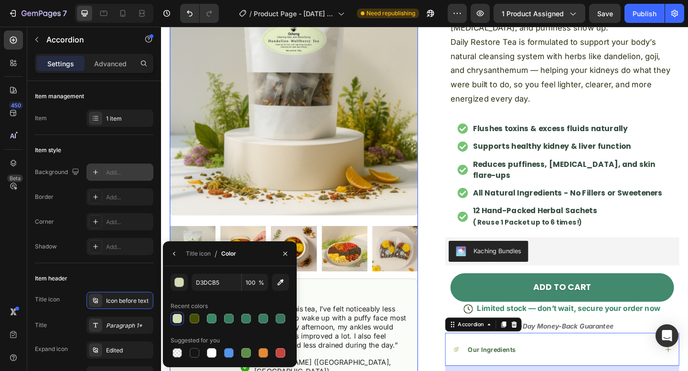
scroll to position [187, 0]
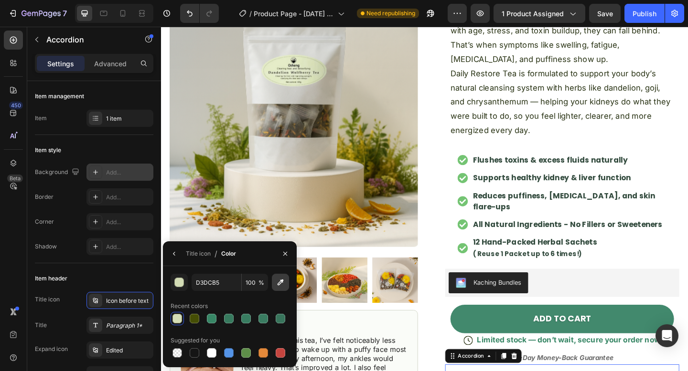
click at [279, 281] on icon "button" at bounding box center [280, 283] width 10 height 10
type input "81C57B"
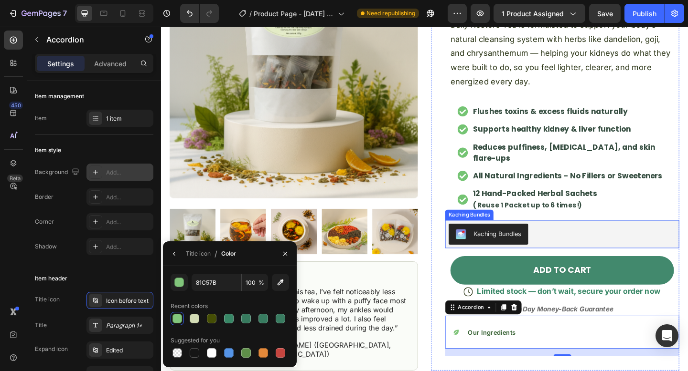
scroll to position [258, 0]
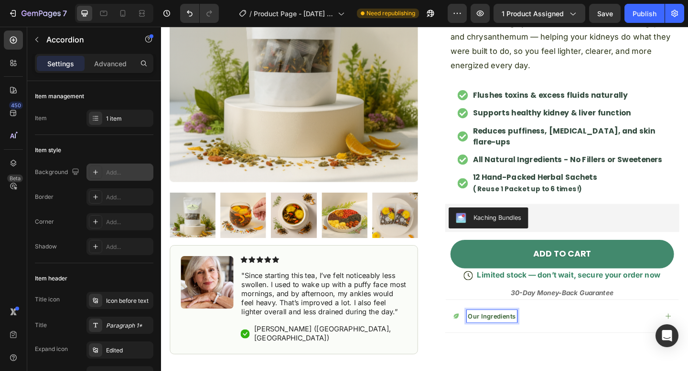
click at [64, 37] on p "Accordion" at bounding box center [86, 39] width 81 height 11
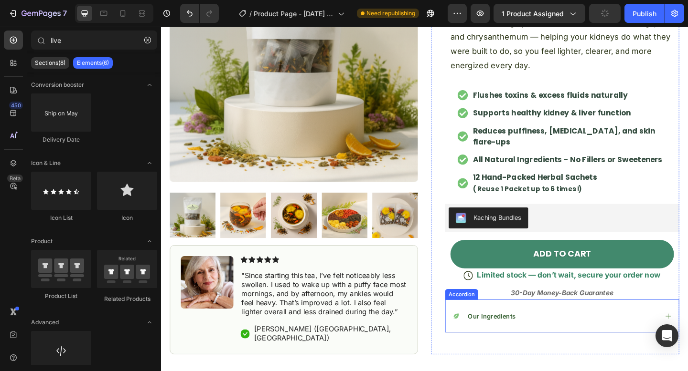
click at [532, 337] on p "Our Ingredients" at bounding box center [521, 342] width 52 height 11
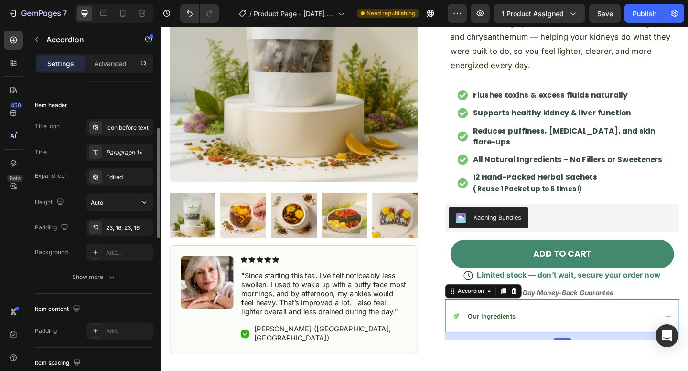
scroll to position [180, 0]
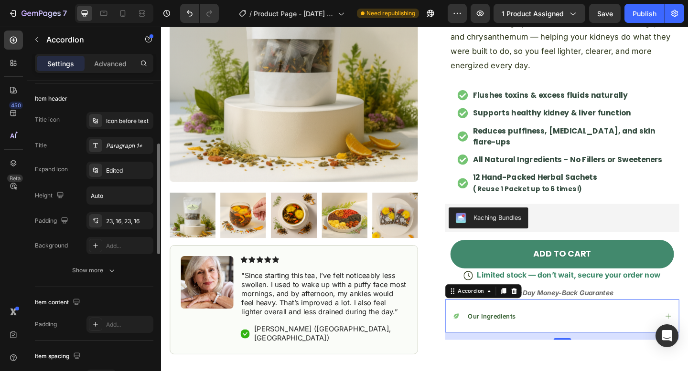
click at [573, 324] on div "Our Ingredients" at bounding box center [597, 342] width 254 height 36
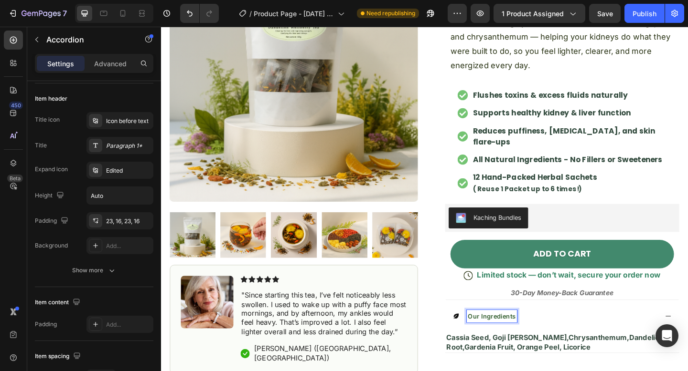
click at [478, 339] on icon at bounding box center [482, 343] width 8 height 8
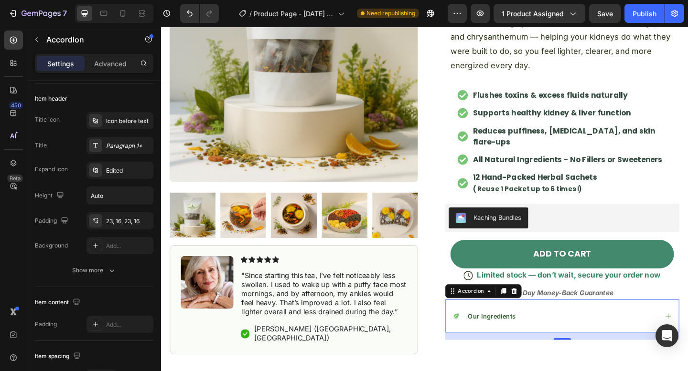
click at [563, 370] on div "Image Icon [PERSON_NAME] Age [DEMOGRAPHIC_DATA] Text Block Row Icon Icon Icon I…" at bounding box center [597, 376] width 254 height 15
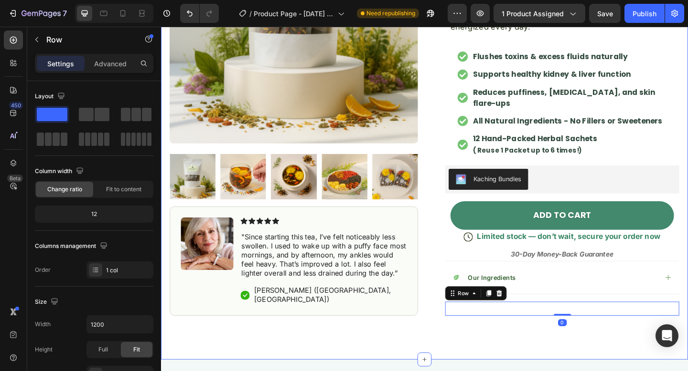
scroll to position [305, 0]
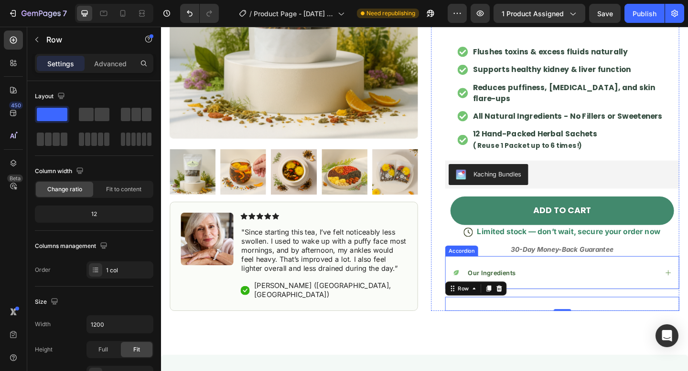
click at [537, 291] on span "Our Ingredients" at bounding box center [521, 295] width 52 height 8
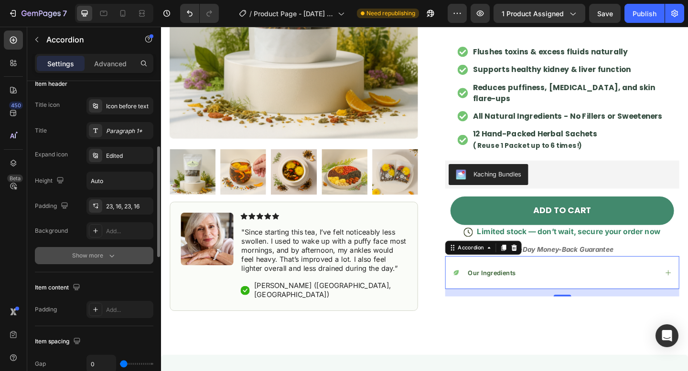
scroll to position [204, 0]
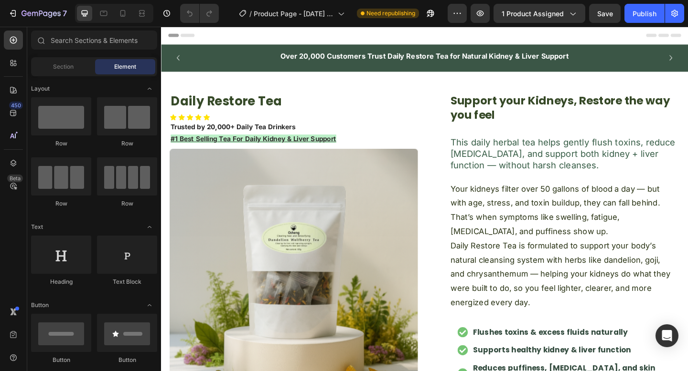
click at [434, 113] on h2 "Daily Restore Tea" at bounding box center [305, 108] width 270 height 19
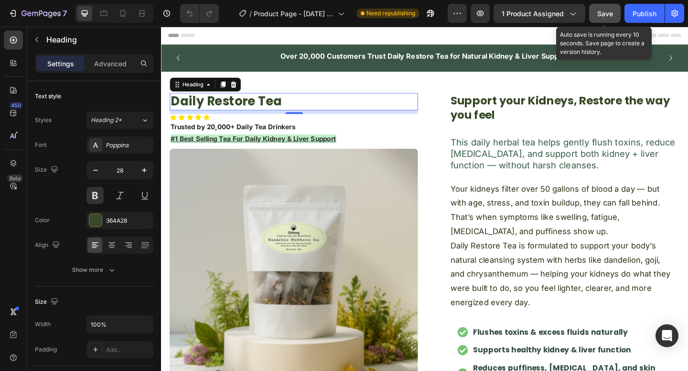
click at [603, 10] on span "Save" at bounding box center [605, 14] width 16 height 8
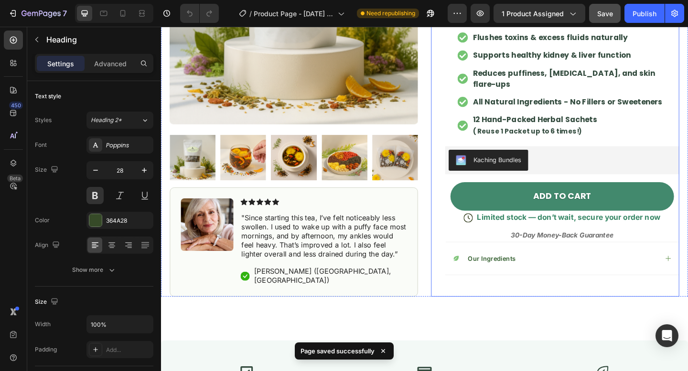
scroll to position [322, 0]
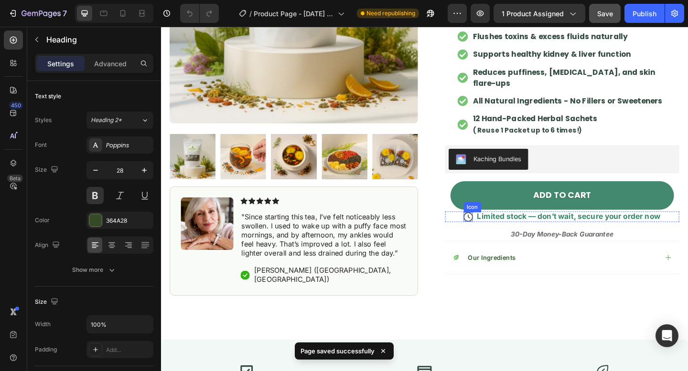
click at [495, 229] on icon at bounding box center [495, 234] width 10 height 10
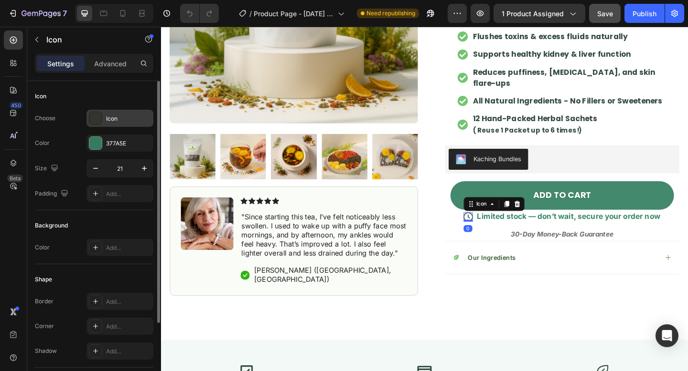
click at [120, 117] on div "Icon" at bounding box center [128, 119] width 45 height 9
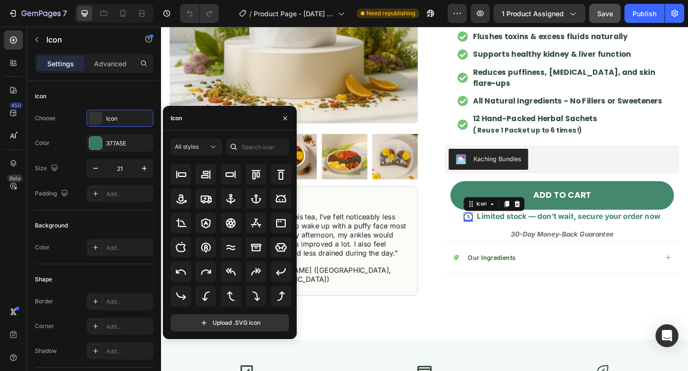
scroll to position [105, 0]
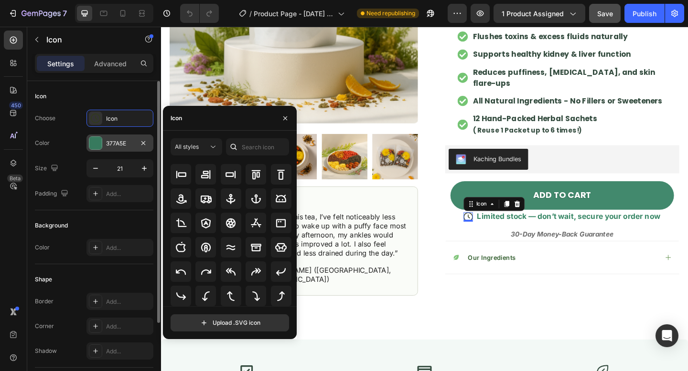
click at [127, 144] on div "377A5E" at bounding box center [120, 143] width 28 height 9
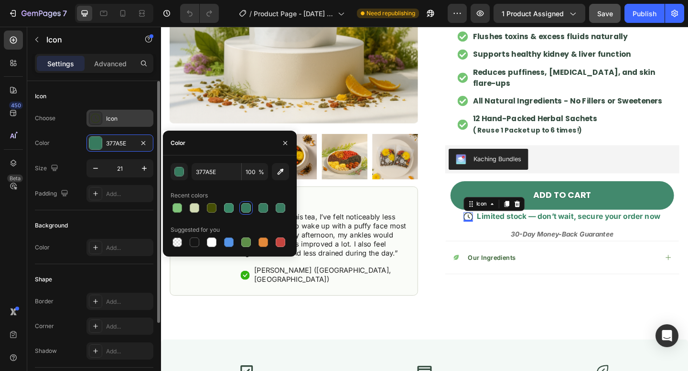
click at [122, 118] on div "Icon" at bounding box center [128, 119] width 45 height 9
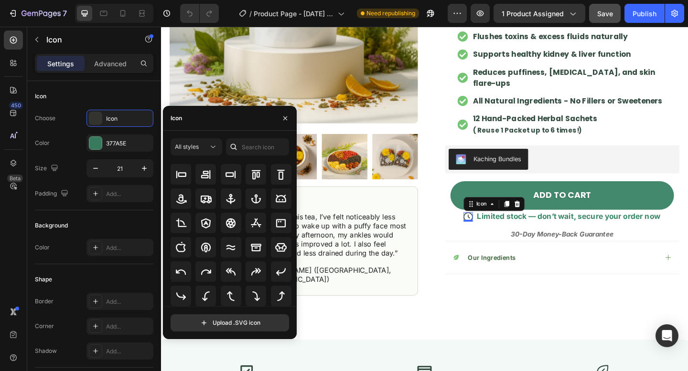
click at [228, 145] on div at bounding box center [233, 146] width 15 height 17
click at [246, 150] on input "text" at bounding box center [257, 146] width 63 height 17
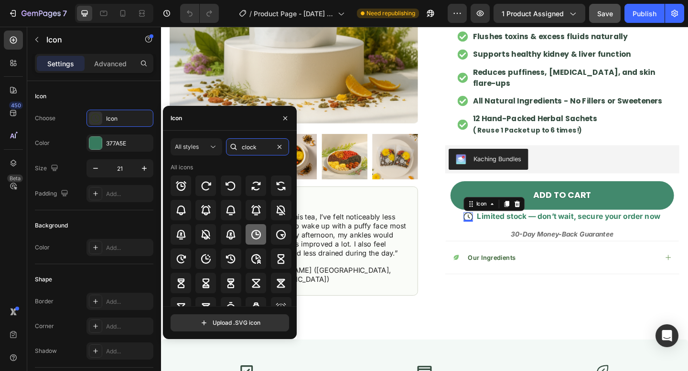
type input "clock"
click at [255, 239] on icon at bounding box center [255, 234] width 11 height 11
click at [528, 260] on div "Our Ingredients" at bounding box center [597, 278] width 254 height 36
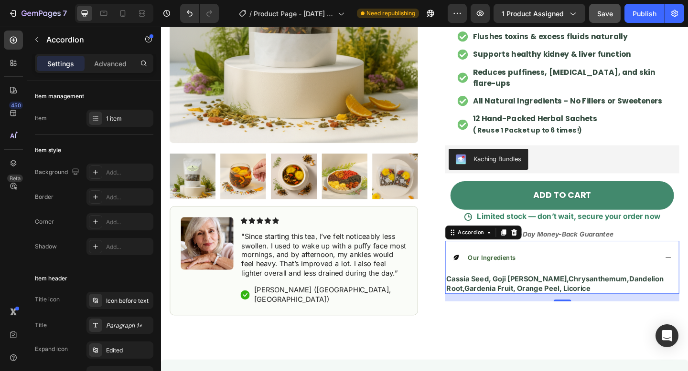
click at [483, 275] on icon at bounding box center [482, 278] width 6 height 6
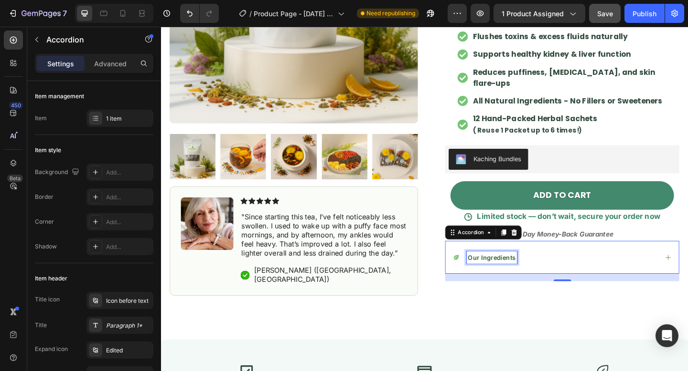
click at [523, 274] on span "Our Ingredients" at bounding box center [521, 278] width 52 height 8
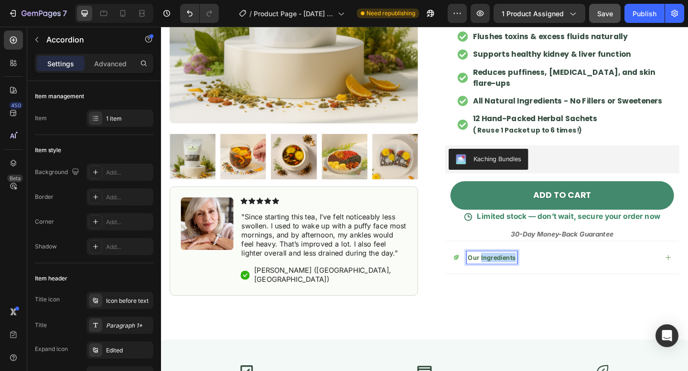
click at [523, 274] on span "Our Ingredients" at bounding box center [521, 278] width 52 height 8
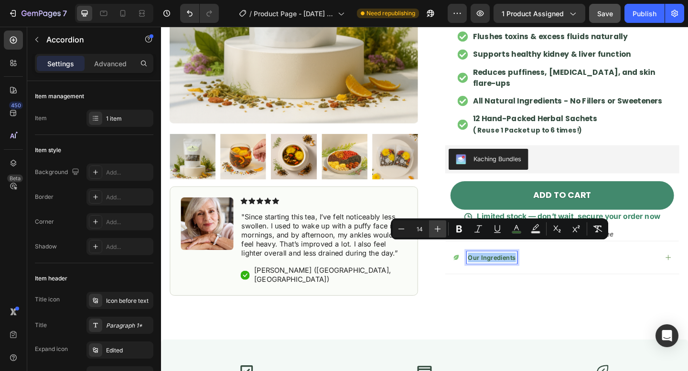
click at [440, 233] on icon "Editor contextual toolbar" at bounding box center [438, 229] width 10 height 10
click at [402, 226] on icon "Editor contextual toolbar" at bounding box center [401, 229] width 10 height 10
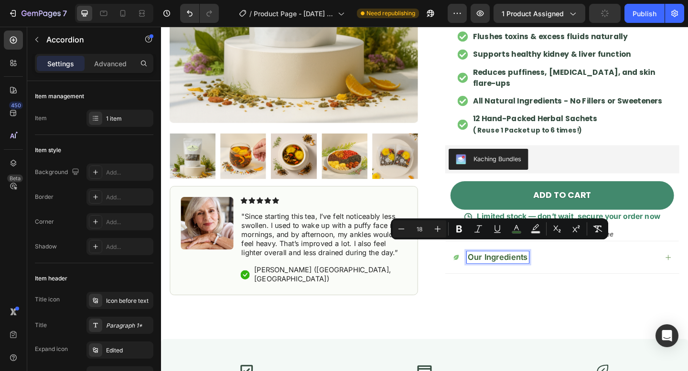
type input "17"
click at [545, 281] on div "Our Ingredients" at bounding box center [597, 277] width 254 height 35
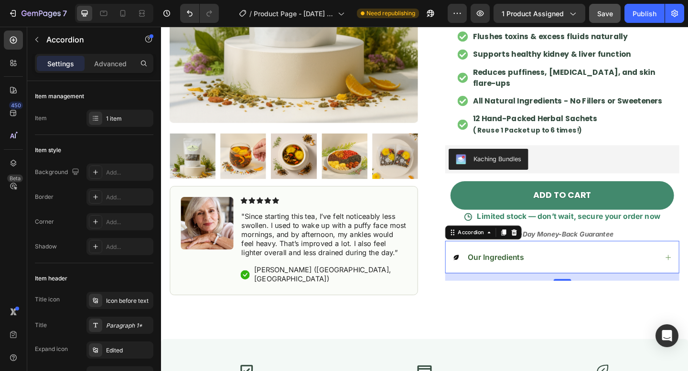
click at [482, 275] on icon at bounding box center [482, 278] width 6 height 6
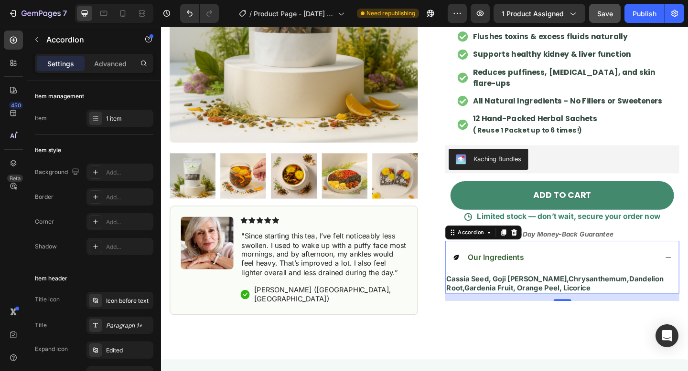
click at [482, 275] on icon at bounding box center [482, 278] width 6 height 6
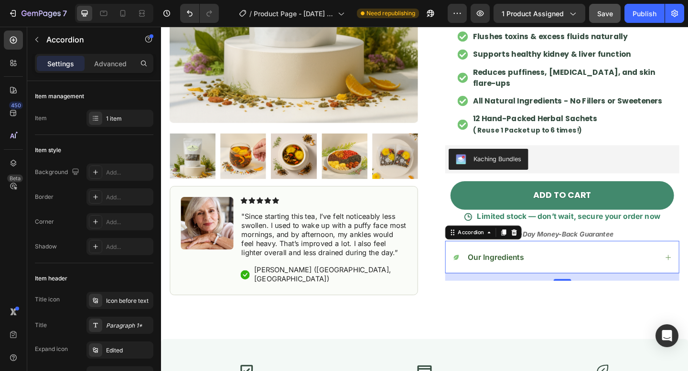
click at [502, 273] on span "Our Ingredients" at bounding box center [525, 278] width 61 height 10
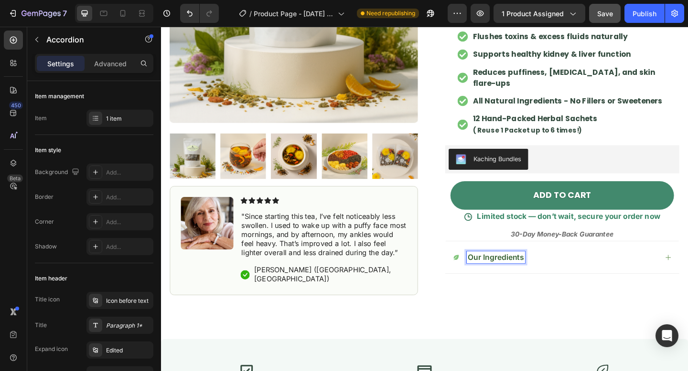
click at [492, 272] on div "Our Ingredients" at bounding box center [589, 278] width 223 height 13
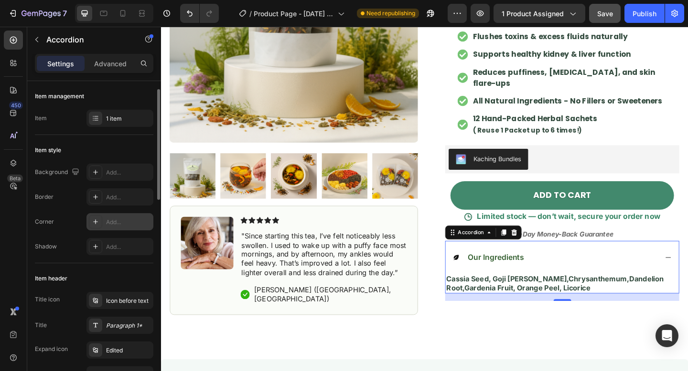
scroll to position [12, 0]
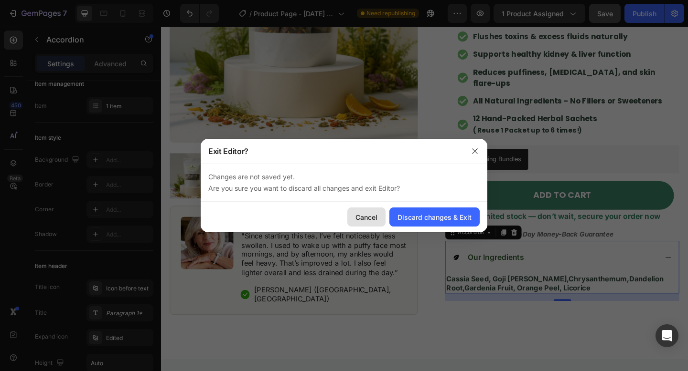
click at [365, 213] on div "Cancel" at bounding box center [366, 217] width 22 height 10
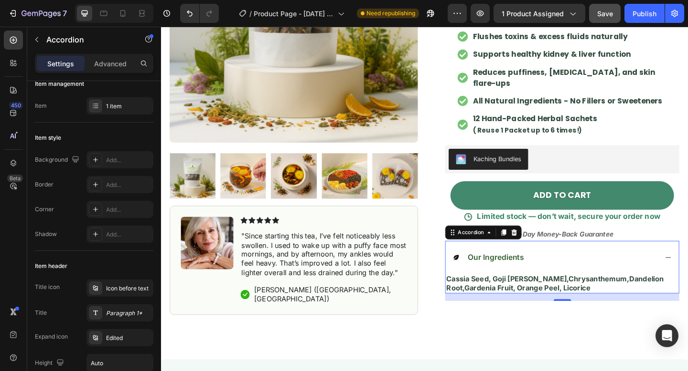
click at [582, 260] on div "Our Ingredients" at bounding box center [597, 277] width 254 height 35
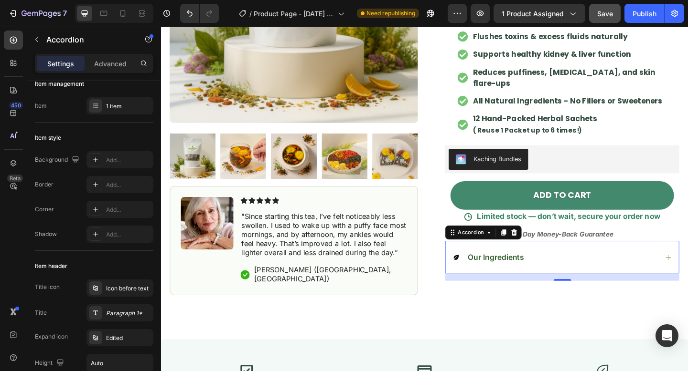
click at [481, 275] on icon at bounding box center [482, 278] width 6 height 6
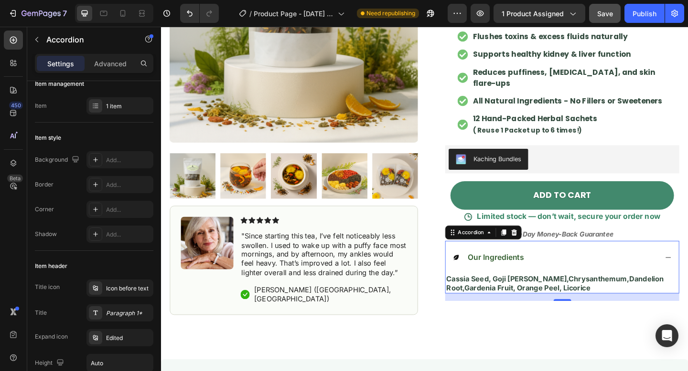
click at [569, 281] on div "Our Ingredients" at bounding box center [597, 277] width 254 height 35
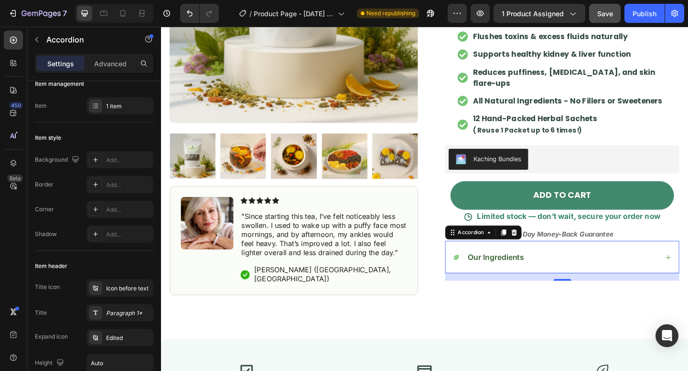
click at [547, 273] on span "Our Ingredients" at bounding box center [525, 278] width 61 height 10
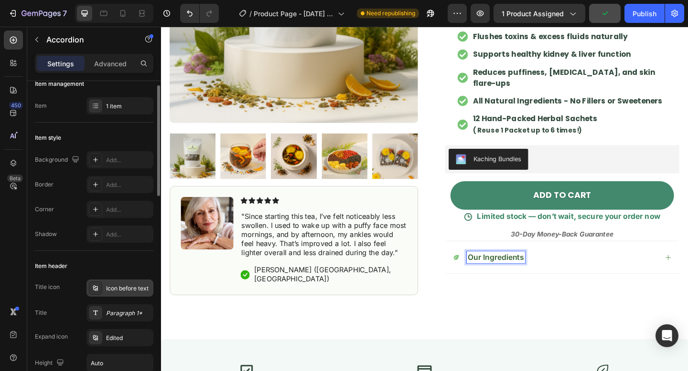
click at [109, 291] on div "Icon before text" at bounding box center [128, 289] width 45 height 9
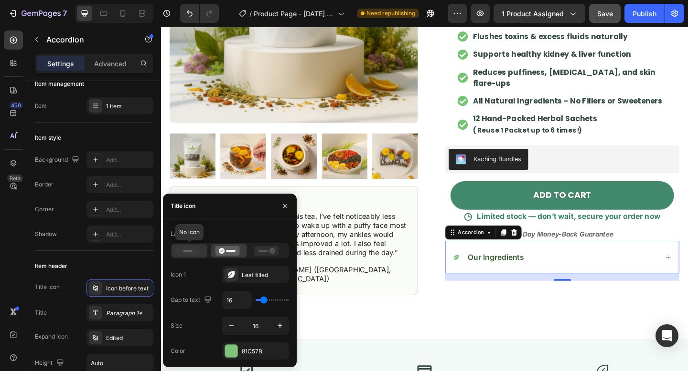
click at [190, 250] on icon at bounding box center [188, 251] width 24 height 10
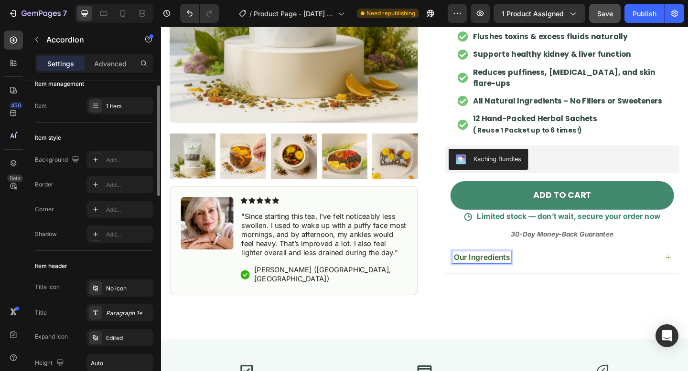
scroll to position [0, 0]
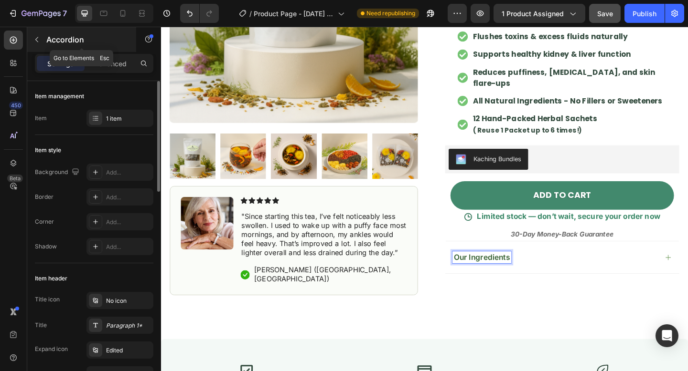
click at [61, 42] on p "Accordion" at bounding box center [86, 39] width 81 height 11
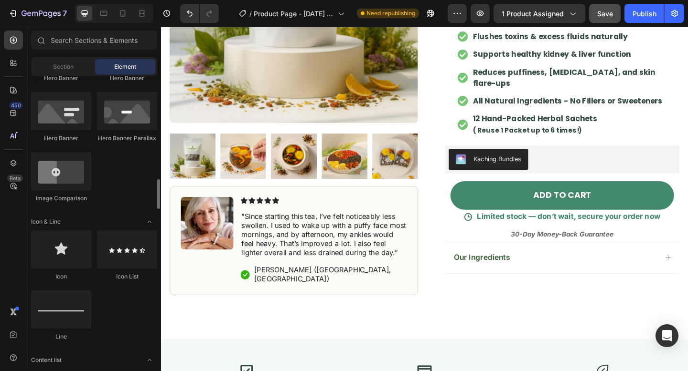
scroll to position [540, 0]
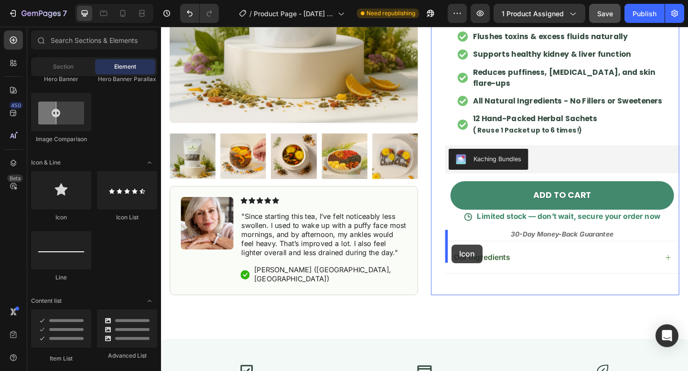
drag, startPoint x: 242, startPoint y: 224, endPoint x: 478, endPoint y: 265, distance: 239.7
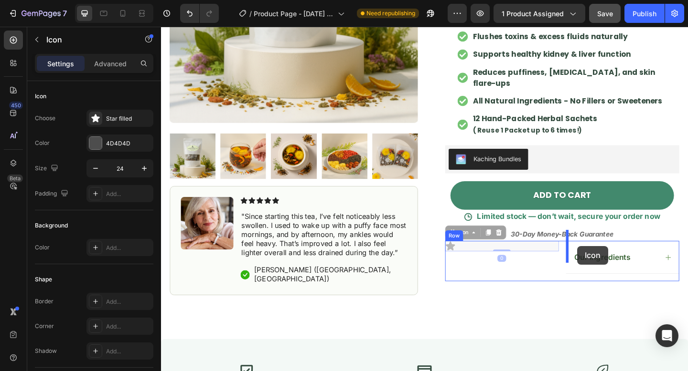
drag, startPoint x: 488, startPoint y: 240, endPoint x: 612, endPoint y: 265, distance: 126.3
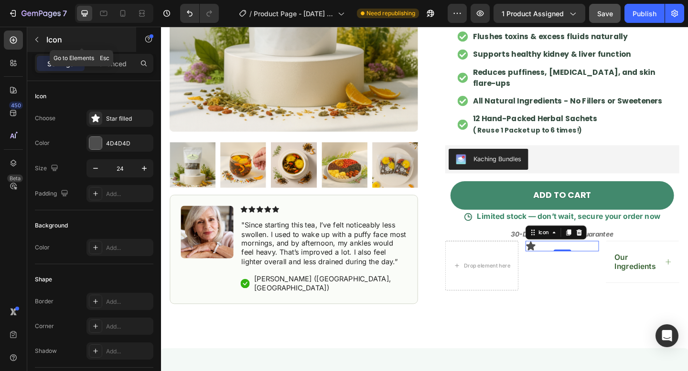
click at [71, 48] on div "Icon" at bounding box center [81, 39] width 109 height 25
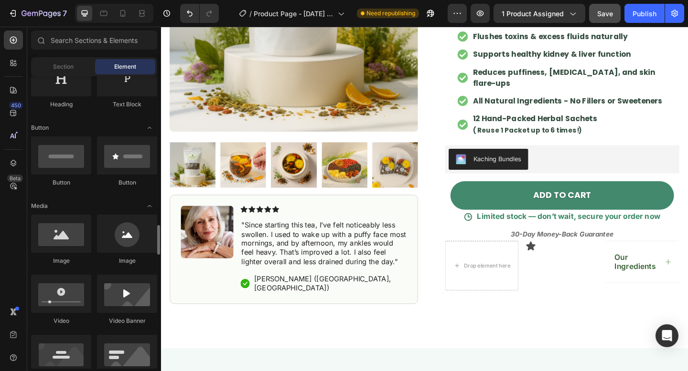
scroll to position [0, 0]
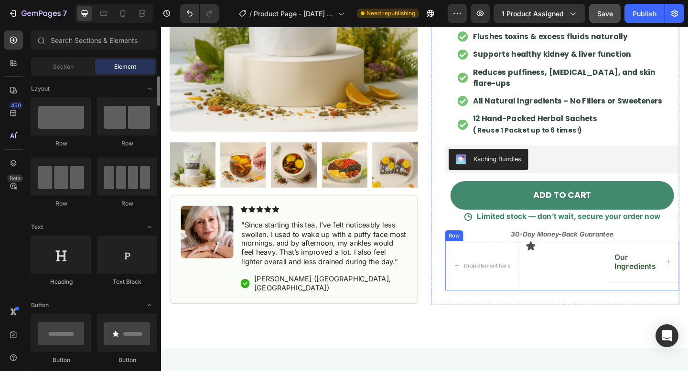
click at [570, 279] on div "Icon" at bounding box center [597, 287] width 80 height 54
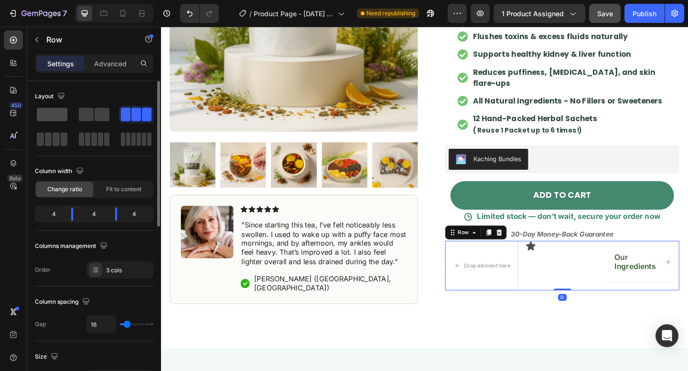
click at [53, 116] on span at bounding box center [52, 114] width 31 height 13
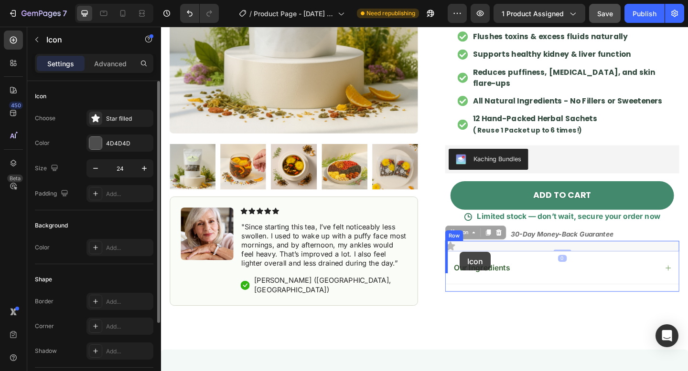
drag, startPoint x: 495, startPoint y: 254, endPoint x: 484, endPoint y: 274, distance: 21.8
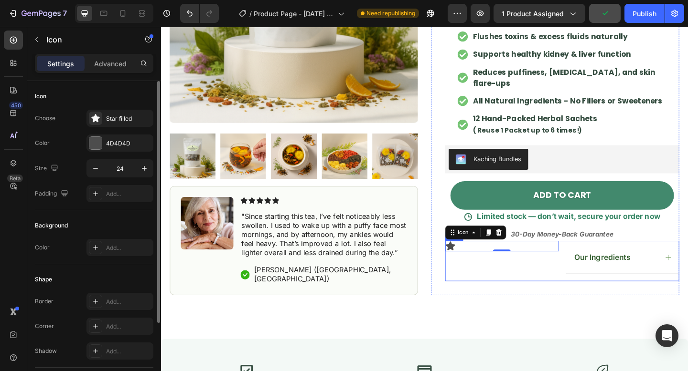
click at [524, 276] on div "Icon 0" at bounding box center [532, 282] width 124 height 44
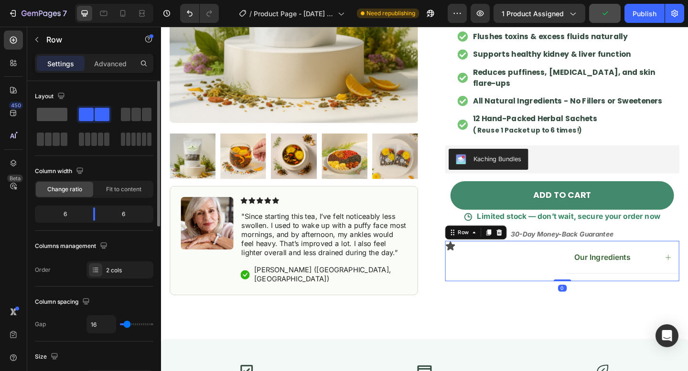
click at [56, 113] on span at bounding box center [52, 114] width 31 height 13
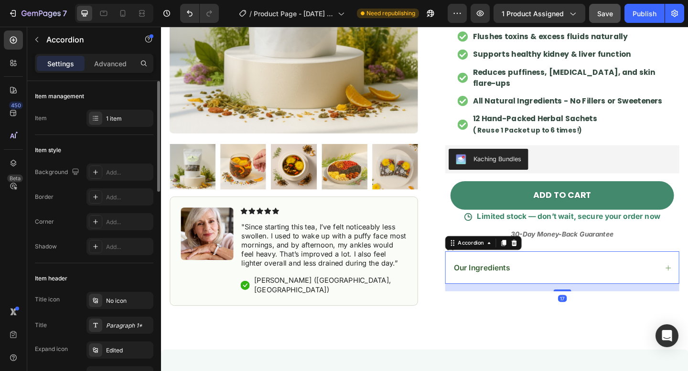
click at [568, 283] on div "Our Ingredients" at bounding box center [589, 289] width 223 height 13
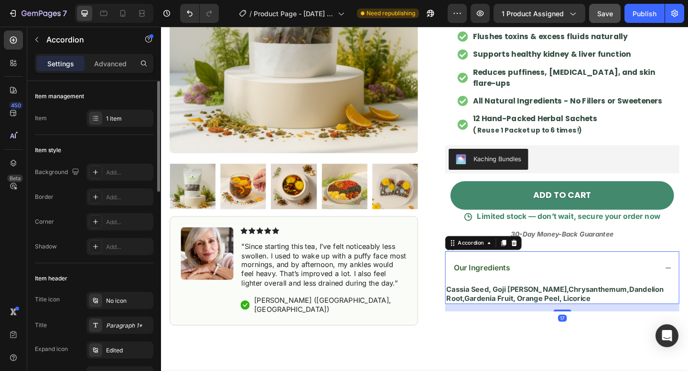
click at [489, 272] on div "Our Ingredients" at bounding box center [597, 289] width 254 height 35
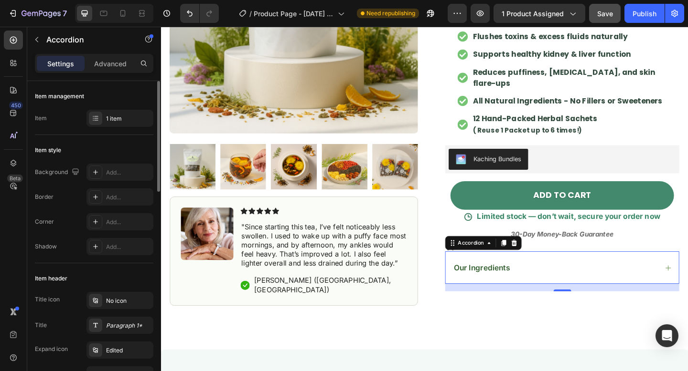
click at [489, 285] on span "Our Ingredients" at bounding box center [509, 290] width 61 height 10
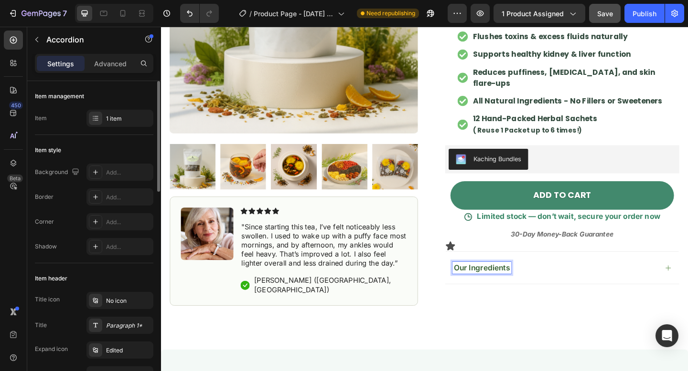
click at [482, 285] on span "Our Ingredients" at bounding box center [509, 290] width 61 height 10
click at [479, 283] on div "Our Ingredients" at bounding box center [510, 289] width 64 height 13
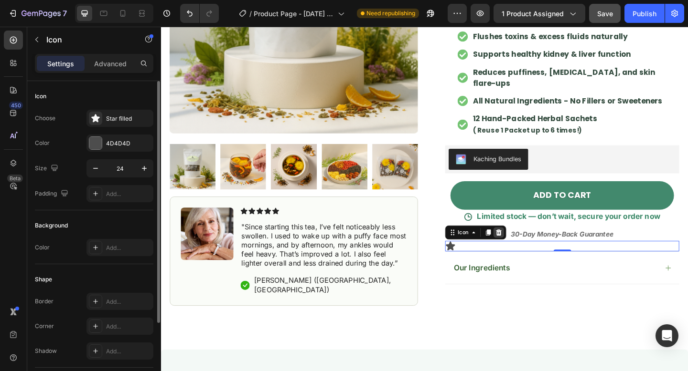
click at [528, 248] on icon at bounding box center [528, 251] width 6 height 7
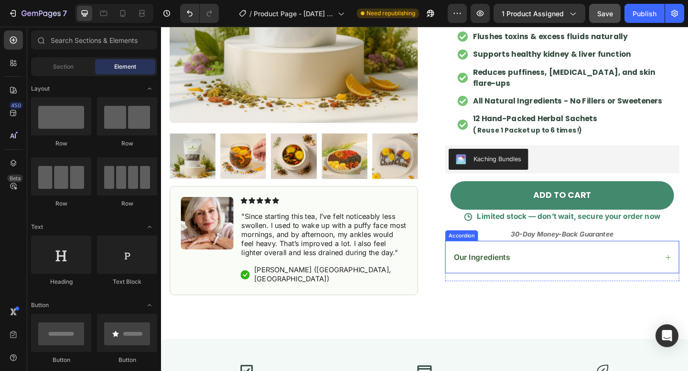
click at [488, 273] on span "Our Ingredients" at bounding box center [509, 278] width 61 height 10
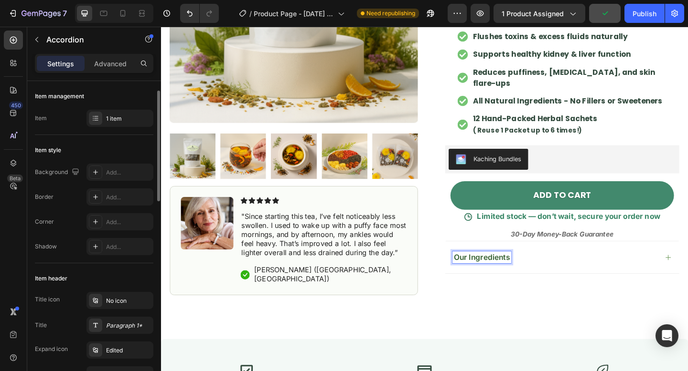
scroll to position [12, 0]
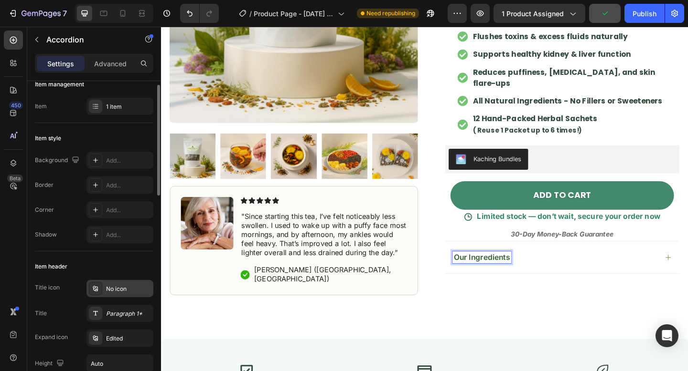
click at [122, 289] on div "No icon" at bounding box center [128, 289] width 45 height 9
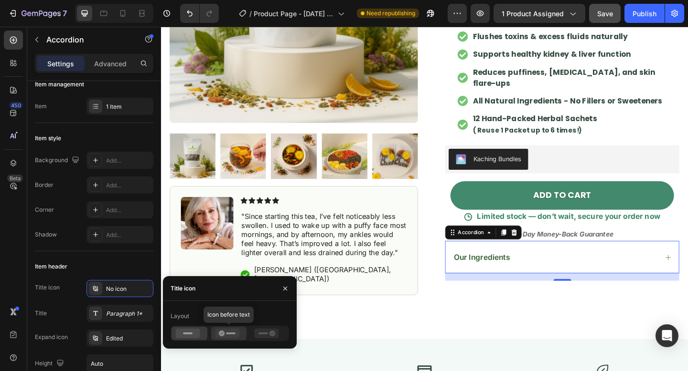
click at [224, 334] on icon at bounding box center [227, 334] width 24 height 10
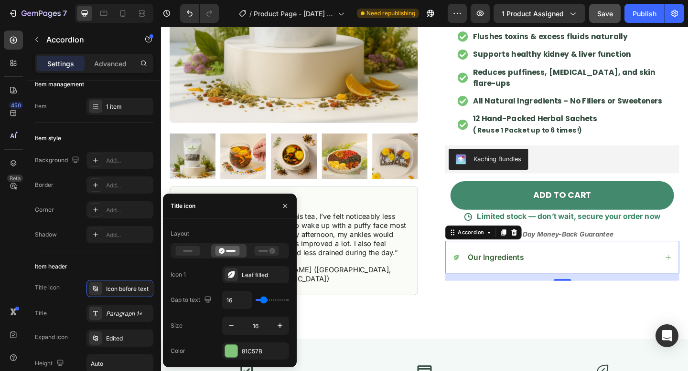
type input "9"
type input "8"
type input "5"
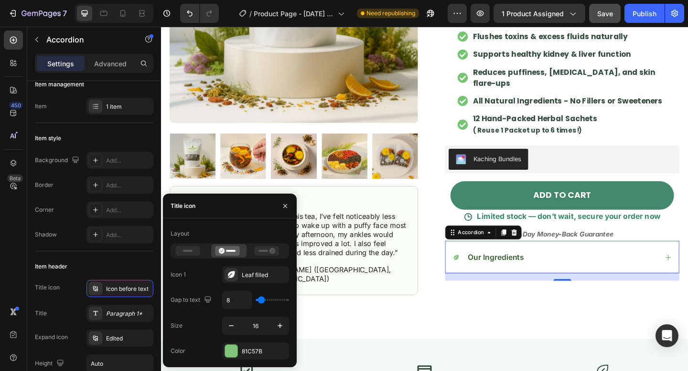
type input "5"
type input "1"
type input "0"
drag, startPoint x: 261, startPoint y: 298, endPoint x: 247, endPoint y: 296, distance: 14.5
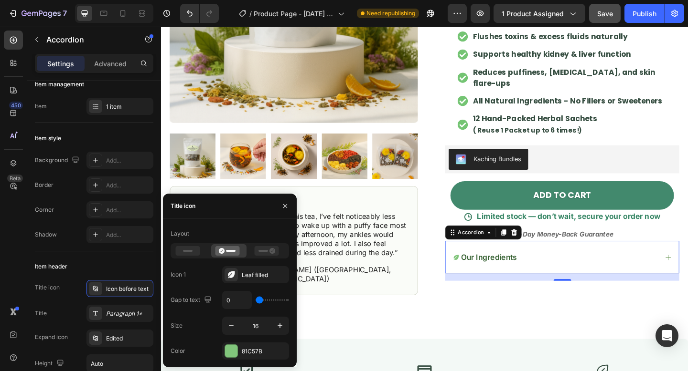
type input "0"
click at [255, 299] on input "range" at bounding box center [271, 300] width 33 height 2
click at [285, 320] on button "button" at bounding box center [279, 326] width 17 height 17
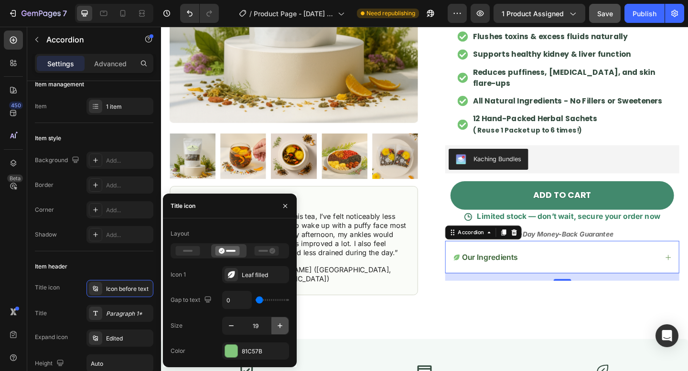
click at [285, 320] on button "button" at bounding box center [279, 326] width 17 height 17
type input "20"
type input "8"
type input "9"
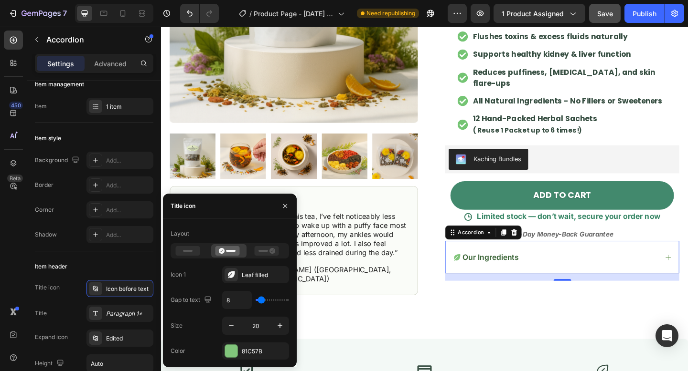
type input "9"
type input "10"
type input "11"
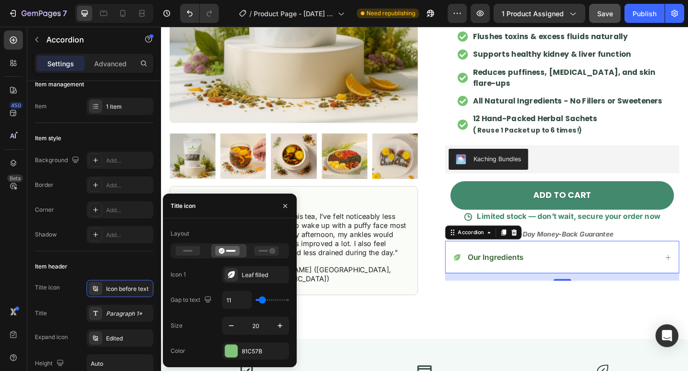
type input "12"
type input "11"
type input "10"
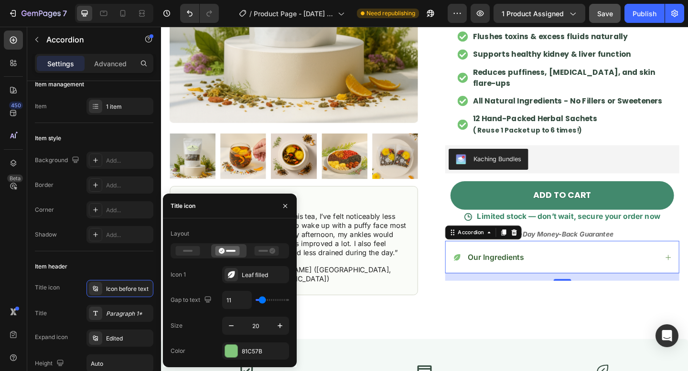
type input "10"
type input "9"
type input "8"
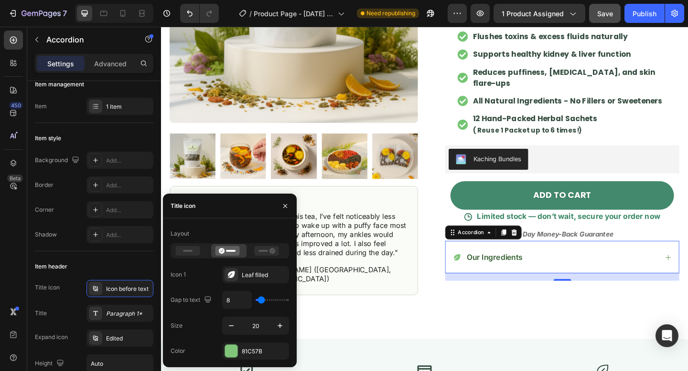
type input "7"
type input "6"
type input "5"
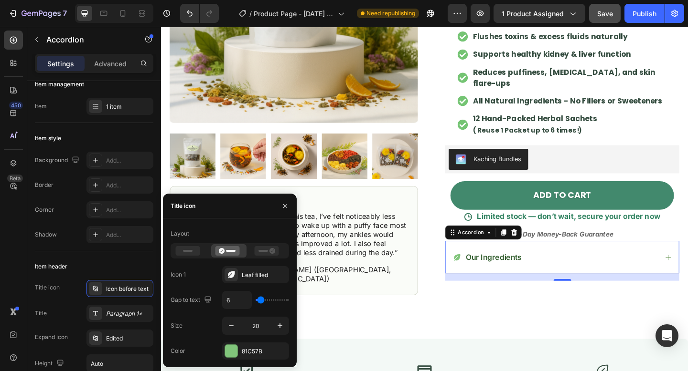
type input "5"
type input "4"
click at [260, 299] on input "range" at bounding box center [271, 300] width 33 height 2
click at [562, 272] on div "Our Ingredients" at bounding box center [589, 278] width 223 height 13
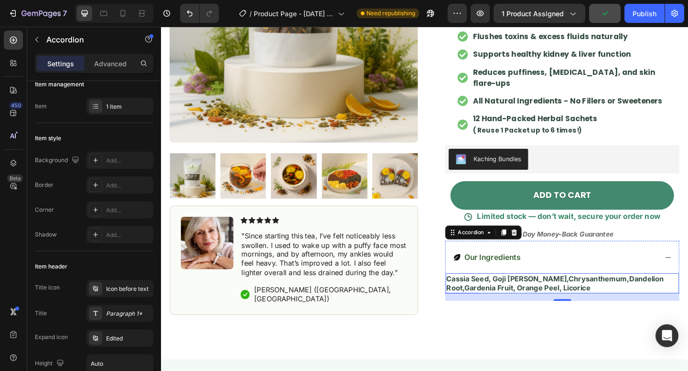
click at [487, 297] on strong "cassia seed, goji [PERSON_NAME],chrysanthemum,dandelion root,gardenia fruit, or…" at bounding box center [589, 307] width 236 height 20
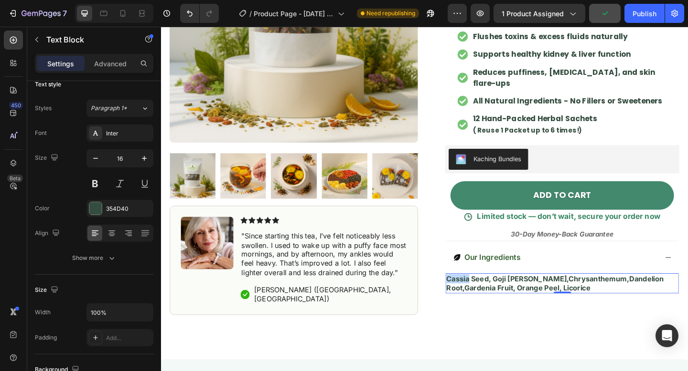
click at [487, 297] on strong "cassia seed, goji [PERSON_NAME],chrysanthemum,dandelion root,gardenia fruit, or…" at bounding box center [589, 307] width 236 height 20
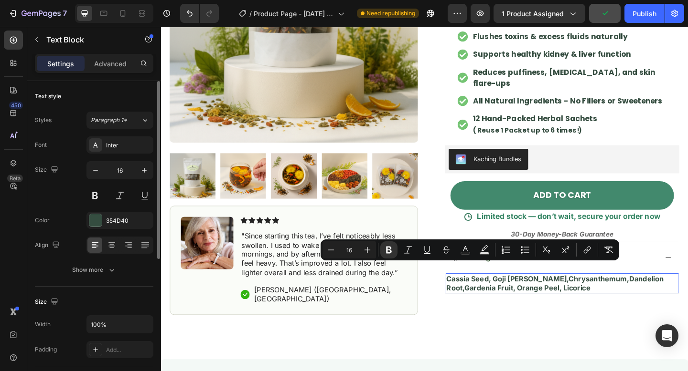
click at [519, 297] on strong "cassia seed, goji [PERSON_NAME],chrysanthemum,dandelion root,gardenia fruit, or…" at bounding box center [589, 307] width 236 height 20
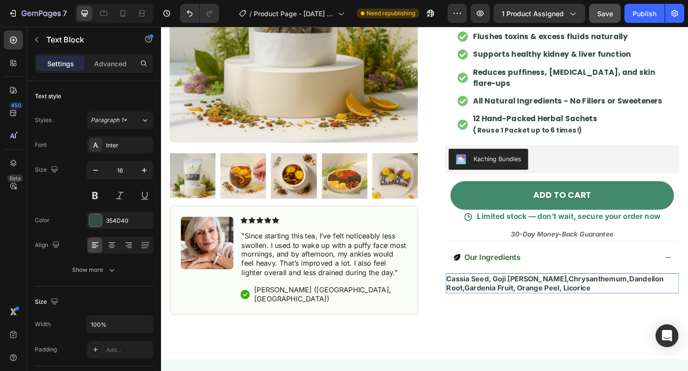
click at [473, 297] on strong "cassia seed, goji [PERSON_NAME],chrysanthemum,dandelion root,gardenia fruit, or…" at bounding box center [589, 307] width 236 height 20
click at [149, 168] on button "button" at bounding box center [144, 170] width 17 height 17
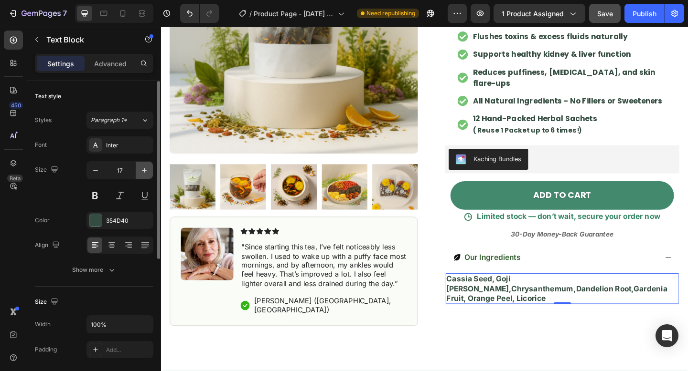
click at [149, 168] on button "button" at bounding box center [144, 170] width 17 height 17
type input "18"
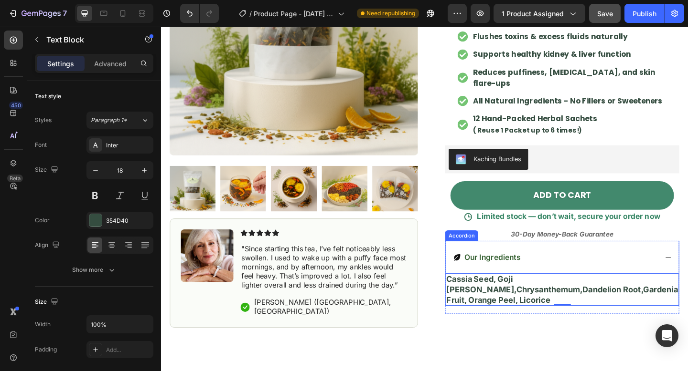
click at [541, 273] on span "Our Ingredients" at bounding box center [521, 278] width 61 height 10
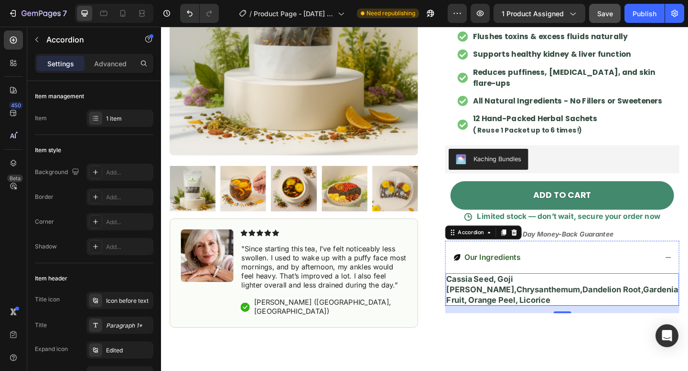
click at [482, 297] on strong "cassia seed, goji [PERSON_NAME],chrysanthemum,dandelion root,gardenia fruit, or…" at bounding box center [597, 313] width 252 height 32
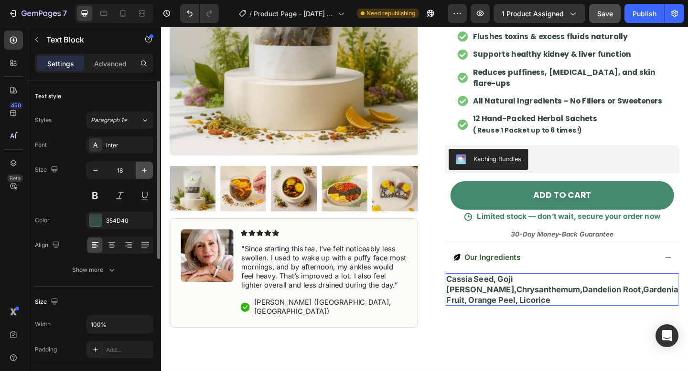
click at [140, 175] on button "button" at bounding box center [144, 170] width 17 height 17
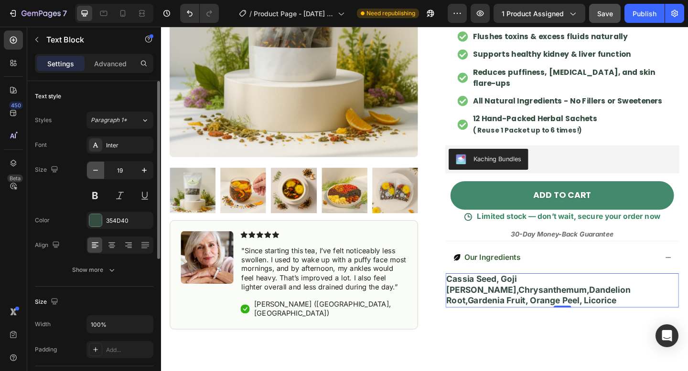
click at [91, 173] on icon "button" at bounding box center [96, 171] width 10 height 10
type input "18"
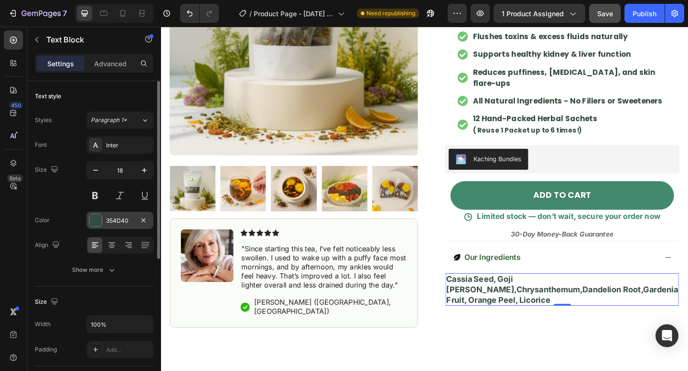
click at [125, 217] on div "354D40" at bounding box center [120, 221] width 28 height 9
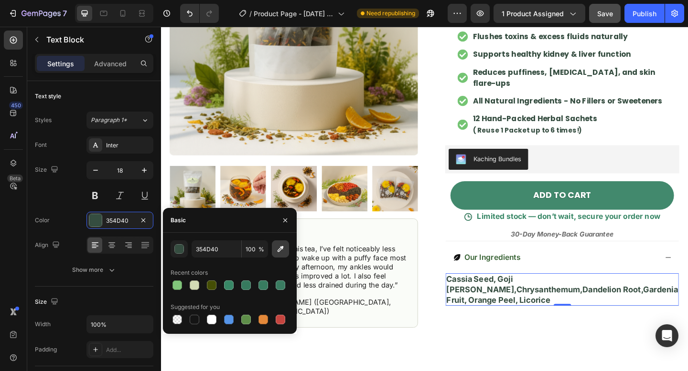
click at [282, 251] on icon "button" at bounding box center [280, 249] width 10 height 10
type input "344D3F"
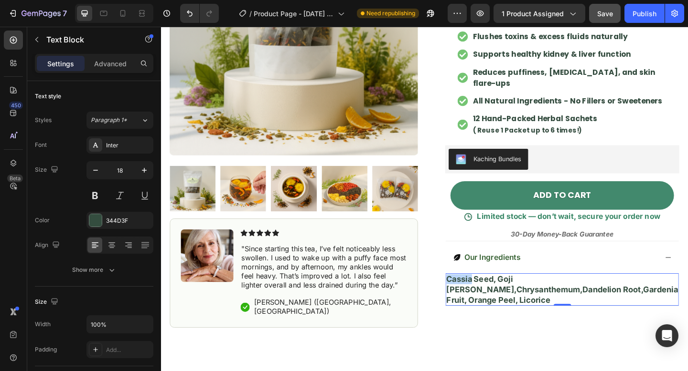
click at [473, 297] on strong "cassia seed, goji [PERSON_NAME],chrysanthemum,dandelion root,gardenia fruit, or…" at bounding box center [597, 313] width 252 height 32
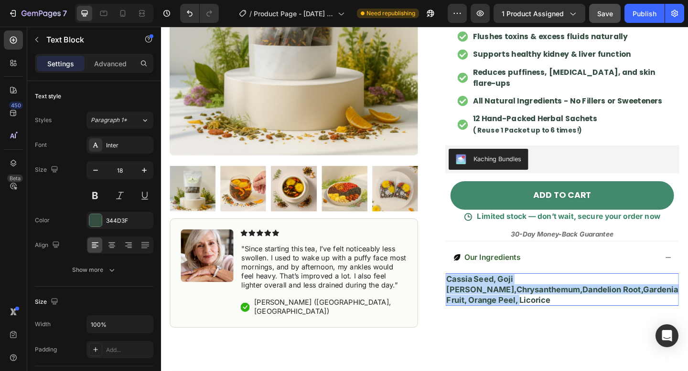
click at [473, 297] on strong "cassia seed, goji [PERSON_NAME],chrysanthemum,dandelion root,gardenia fruit, or…" at bounding box center [597, 313] width 252 height 32
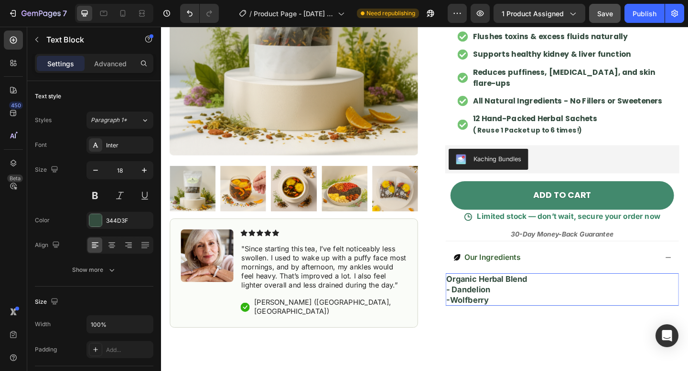
click at [477, 319] on strong "-Wolfberry" at bounding box center [494, 324] width 46 height 10
click at [522, 319] on p "- Wolfberry" at bounding box center [597, 324] width 252 height 11
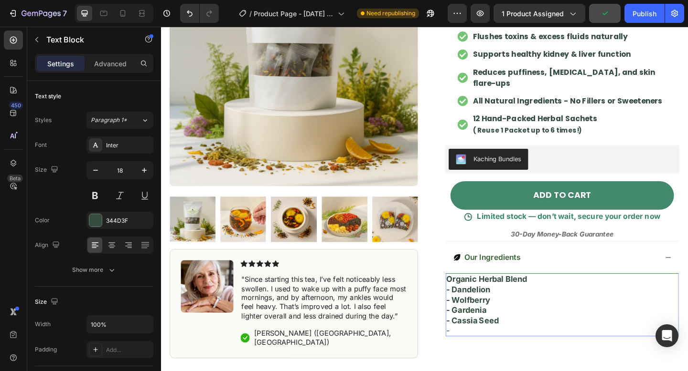
click at [526, 342] on strong "- Cassia Seed" at bounding box center [499, 347] width 57 height 10
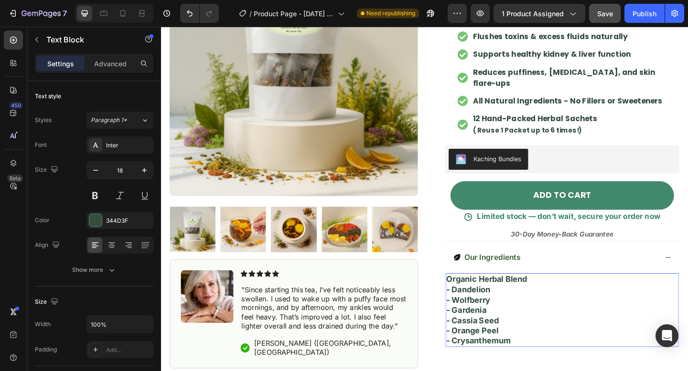
click at [565, 297] on p "Organic herbal blend" at bounding box center [597, 302] width 252 height 11
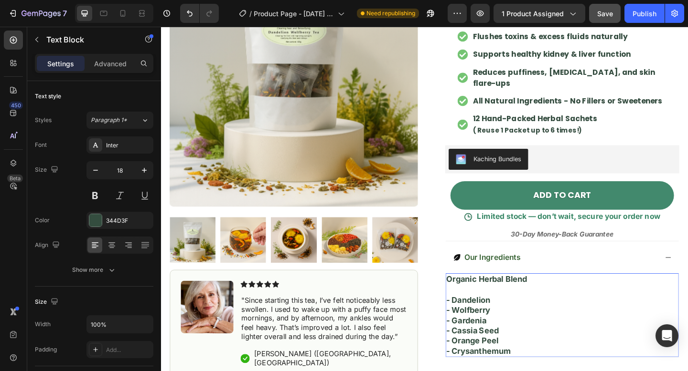
click at [543, 307] on p "Rich Text Editor. Editing area: main" at bounding box center [597, 312] width 252 height 11
click at [619, 279] on div "Our Ingredients" at bounding box center [597, 277] width 254 height 35
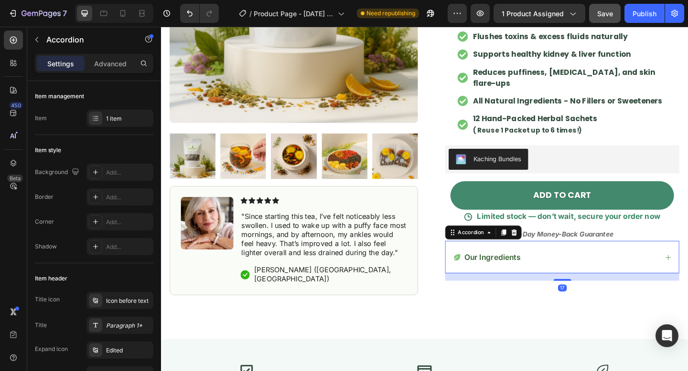
click at [649, 272] on div "Our Ingredients" at bounding box center [589, 278] width 223 height 13
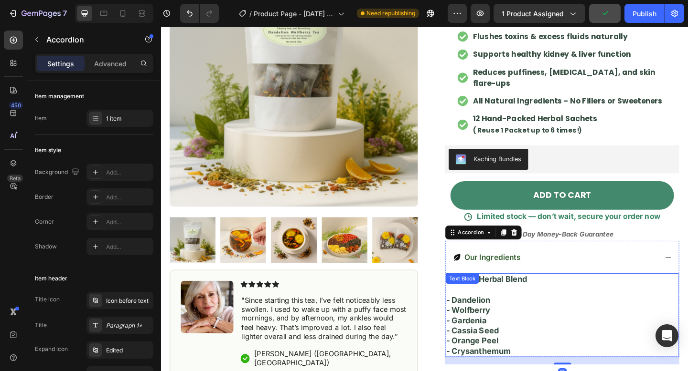
click at [492, 307] on p at bounding box center [597, 312] width 252 height 11
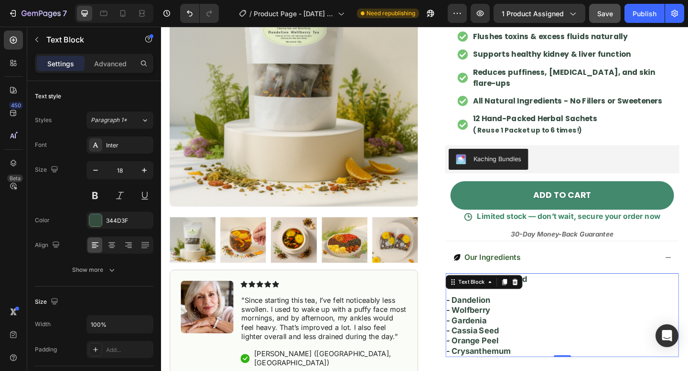
click at [486, 319] on strong "- dandelion" at bounding box center [495, 324] width 48 height 10
click at [479, 319] on strong "- dandelion" at bounding box center [495, 324] width 48 height 10
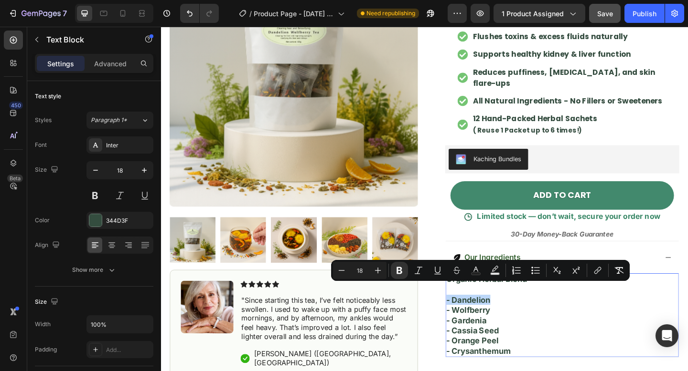
click at [479, 319] on strong "- dandelion" at bounding box center [495, 324] width 48 height 10
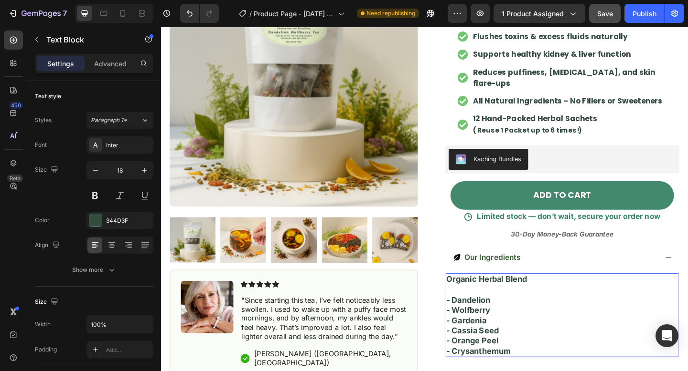
click at [535, 330] on p "- wolfberry" at bounding box center [597, 335] width 252 height 11
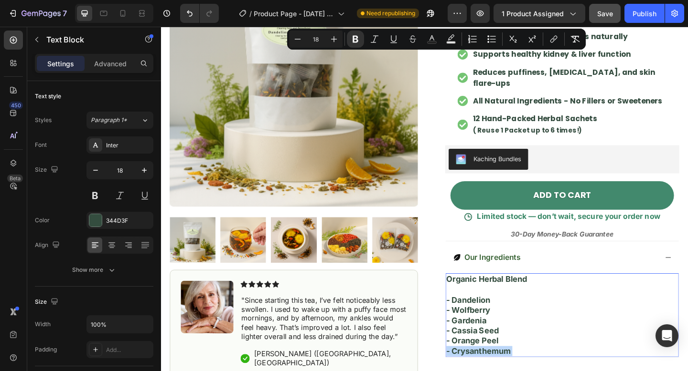
drag, startPoint x: 551, startPoint y: 368, endPoint x: 487, endPoint y: 328, distance: 75.3
click at [487, 328] on div "organic herbal blend - dandelion - wolfberry - gardenia - cassia seed - orange …" at bounding box center [597, 341] width 254 height 91
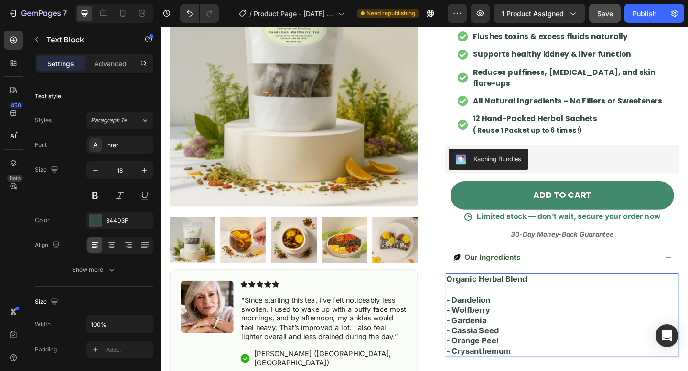
click at [477, 319] on strong "- dandelion" at bounding box center [495, 324] width 48 height 10
drag, startPoint x: 477, startPoint y: 312, endPoint x: 551, endPoint y: 382, distance: 101.3
click at [551, 371] on div "Our Ingredients organic herbal blend - dandelion - wolfberry - gardenia - cassi…" at bounding box center [597, 327] width 254 height 135
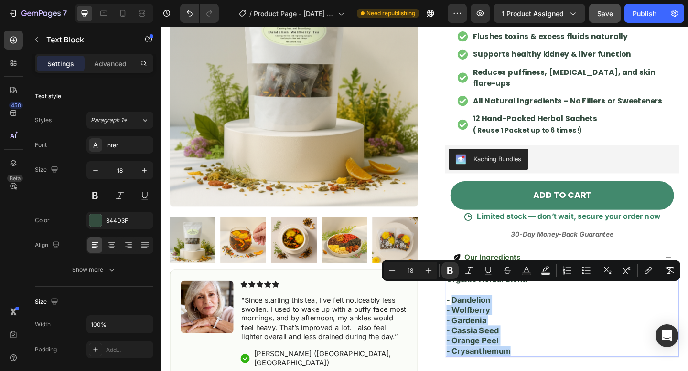
click at [490, 319] on strong "- dandelion" at bounding box center [495, 324] width 48 height 10
drag, startPoint x: 473, startPoint y: 311, endPoint x: 557, endPoint y: 367, distance: 100.9
click at [557, 367] on div "organic herbal blend - dandelion - wolfberry - gardenia - cassia seed - orange …" at bounding box center [597, 341] width 254 height 91
click at [529, 274] on rect "Editor contextual toolbar" at bounding box center [526, 274] width 9 height 2
type input "344D3F"
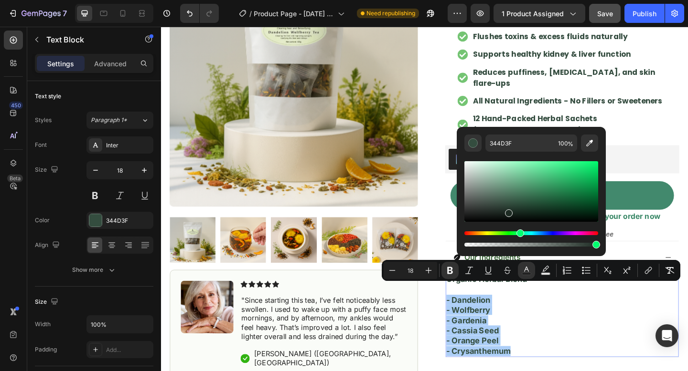
click at [508, 212] on div "Editor contextual toolbar" at bounding box center [531, 191] width 134 height 61
type input "1D2B23"
click at [429, 268] on icon "Editor contextual toolbar" at bounding box center [429, 271] width 10 height 10
type input "19"
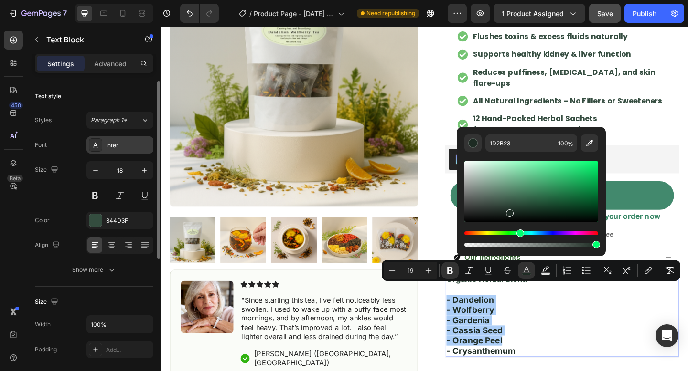
click at [124, 147] on div "Inter" at bounding box center [128, 145] width 45 height 9
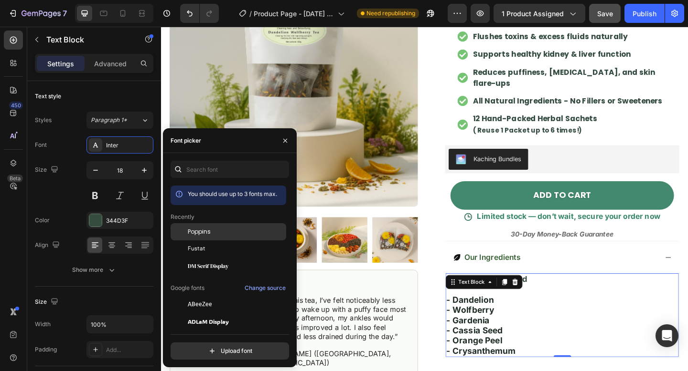
click at [196, 234] on span "Poppins" at bounding box center [199, 232] width 23 height 9
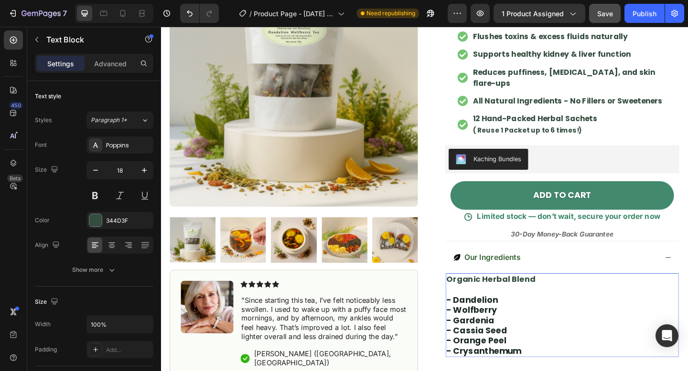
click at [618, 307] on p "Rich Text Editor. Editing area: main" at bounding box center [597, 312] width 252 height 11
click at [567, 297] on p "organic herbal blend" at bounding box center [597, 302] width 252 height 11
click at [568, 297] on p "organic herbal blend" at bounding box center [597, 302] width 252 height 11
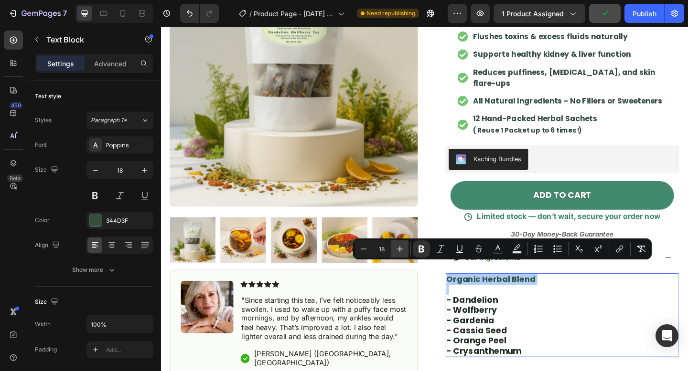
click at [401, 249] on icon "Editor contextual toolbar" at bounding box center [400, 249] width 10 height 10
click at [399, 249] on icon "Editor contextual toolbar" at bounding box center [400, 249] width 10 height 10
type input "21"
click at [513, 250] on icon "Editor contextual toolbar" at bounding box center [517, 249] width 10 height 10
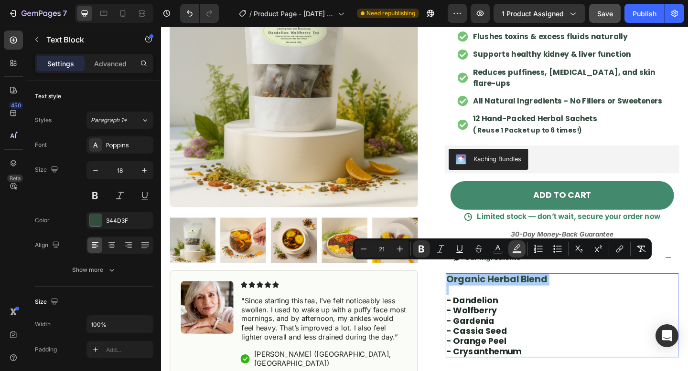
type input "000000"
type input "77"
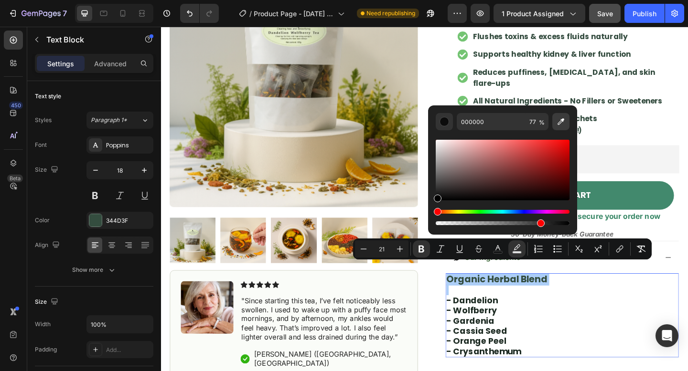
click at [558, 123] on icon "Editor contextual toolbar" at bounding box center [561, 122] width 10 height 10
type input "FFFFFF"
type input "100"
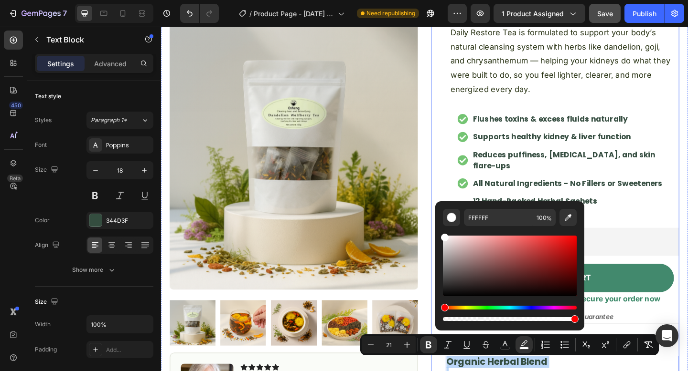
scroll to position [181, 0]
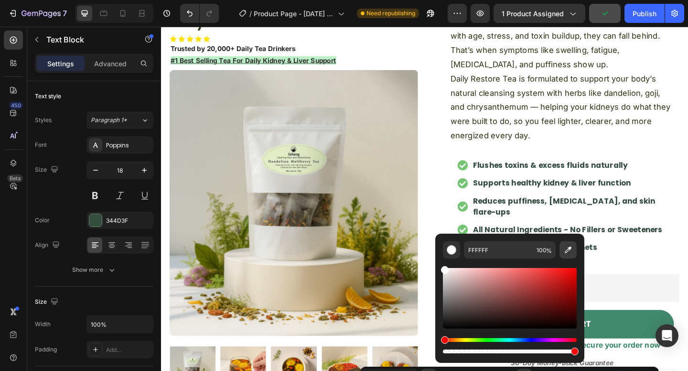
click at [568, 251] on icon "Editor contextual toolbar" at bounding box center [568, 250] width 10 height 10
type input "BEEFC9"
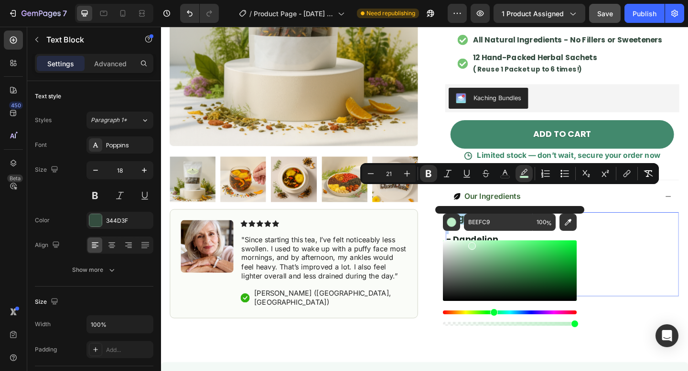
scroll to position [403, 0]
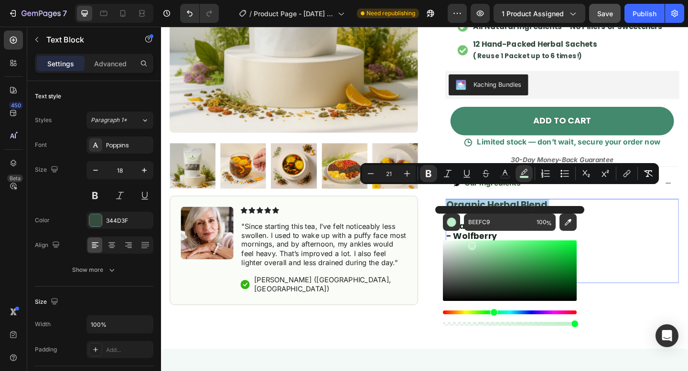
click at [613, 215] on p "organic herbal blend" at bounding box center [597, 220] width 252 height 11
click at [657, 249] on p "- wolfberry" at bounding box center [597, 254] width 252 height 11
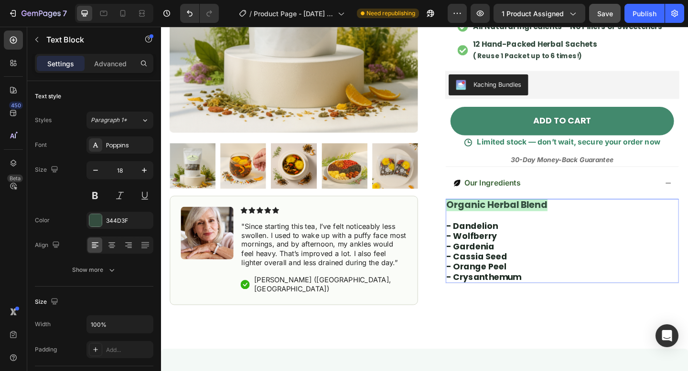
click at [485, 214] on strong "organic herbal blend" at bounding box center [526, 221] width 110 height 14
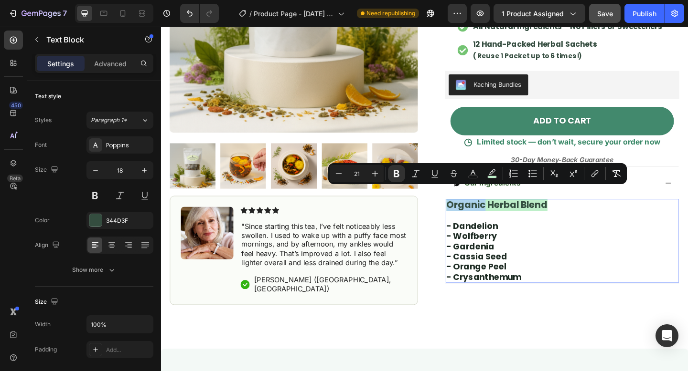
click at [501, 214] on strong "organic herbal blend" at bounding box center [526, 221] width 110 height 14
click at [502, 214] on strong "organic herbal blend" at bounding box center [526, 221] width 110 height 14
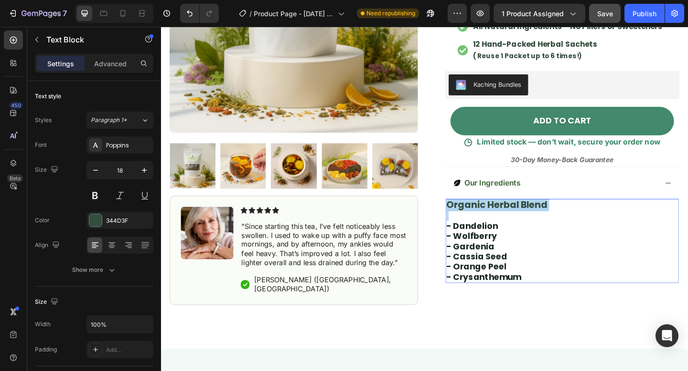
click at [502, 214] on strong "organic herbal blend" at bounding box center [526, 221] width 110 height 14
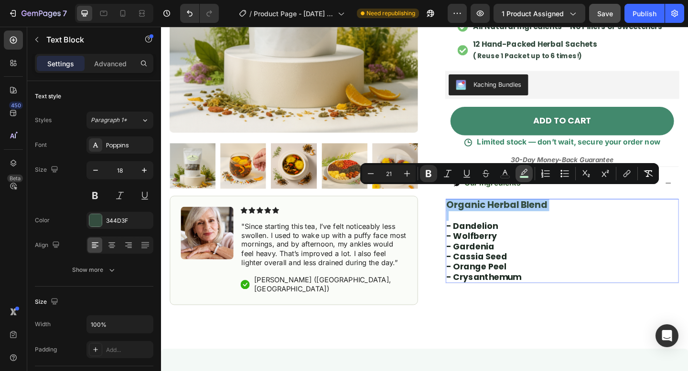
click at [523, 172] on icon "Editor contextual toolbar" at bounding box center [524, 174] width 10 height 10
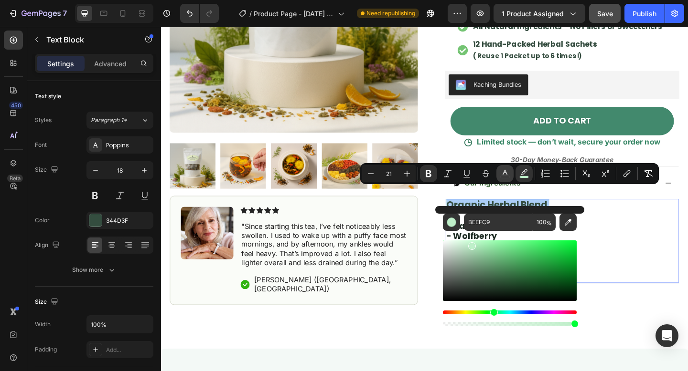
click at [505, 175] on icon "Editor contextual toolbar" at bounding box center [505, 174] width 10 height 10
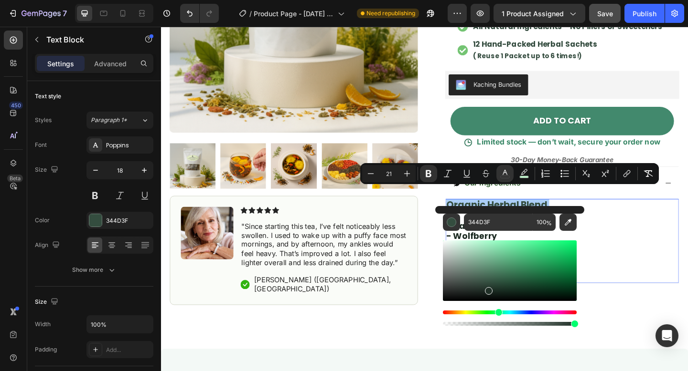
click at [487, 289] on div "Editor contextual toolbar" at bounding box center [510, 271] width 134 height 61
type input "203027"
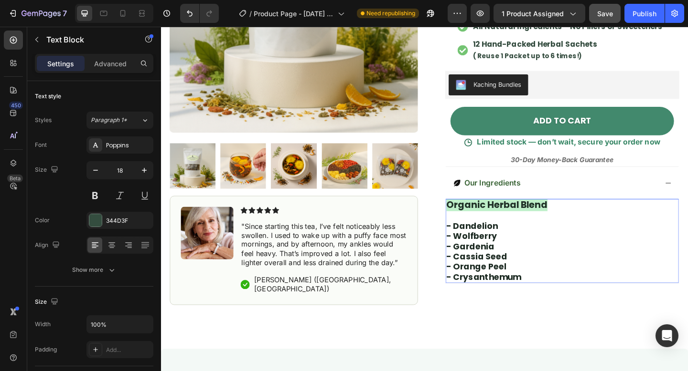
drag, startPoint x: 641, startPoint y: 273, endPoint x: 717, endPoint y: 289, distance: 77.2
click at [641, 283] on p "- orange peel" at bounding box center [597, 288] width 252 height 11
click at [502, 214] on strong "organic herbal blend" at bounding box center [526, 221] width 110 height 14
click at [474, 214] on strong "organic herbal blend" at bounding box center [526, 221] width 110 height 14
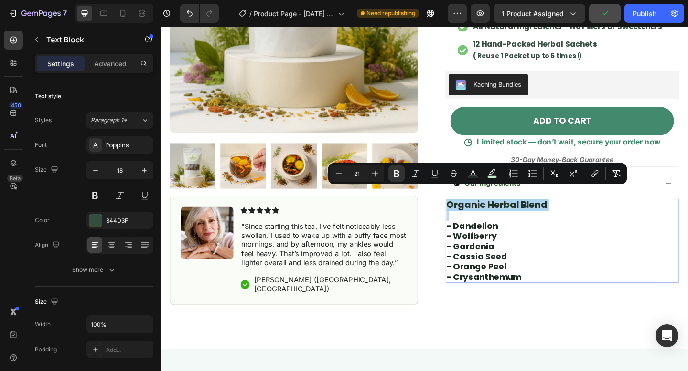
click at [474, 214] on strong "organic herbal blend" at bounding box center [526, 221] width 110 height 14
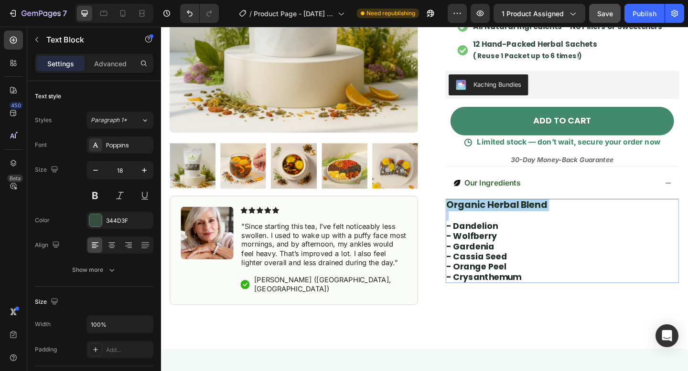
click at [474, 214] on strong "organic herbal blend" at bounding box center [526, 221] width 110 height 14
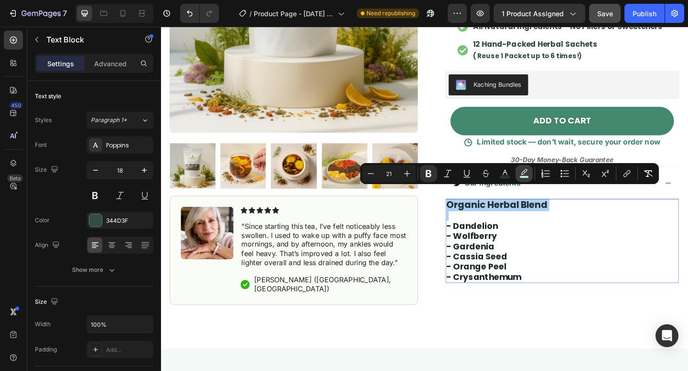
click at [532, 172] on button "color" at bounding box center [523, 173] width 17 height 17
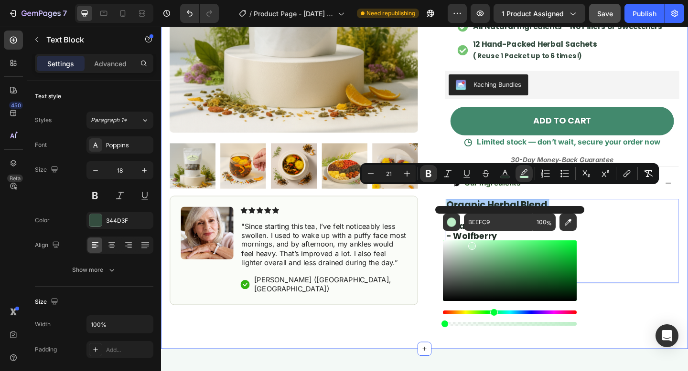
drag, startPoint x: 735, startPoint y: 348, endPoint x: 410, endPoint y: 342, distance: 324.7
type input "0"
click at [423, 340] on div "Over 20,000 Customers Trust Daily Restore Tea for Natural Kidney & Liver Suppor…" at bounding box center [447, 10] width 573 height 734
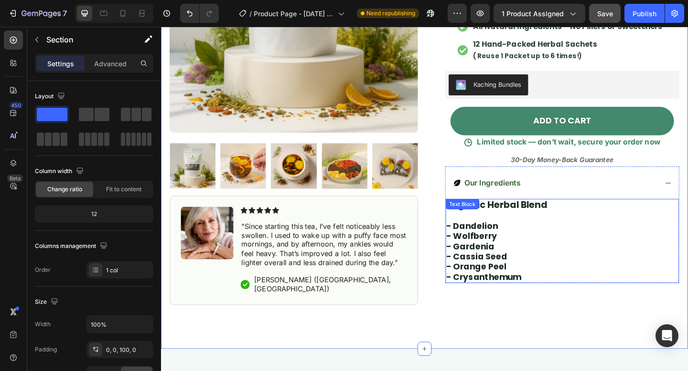
click at [511, 214] on div "organic herbal blend - dandelion - wolfberry - gardenia - cassia seed - orange …" at bounding box center [597, 260] width 254 height 92
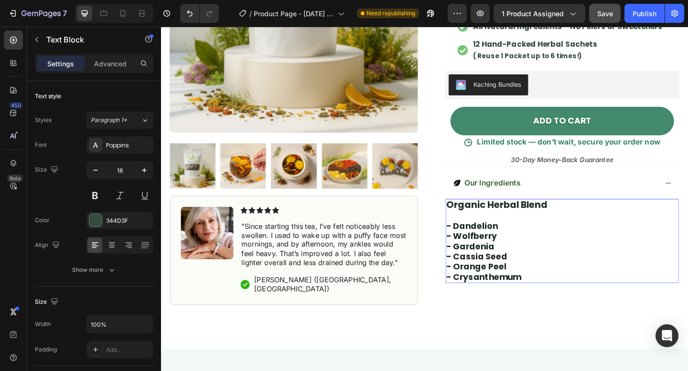
click at [596, 215] on p "organic herbal blend" at bounding box center [597, 220] width 252 height 11
click at [518, 237] on strong "- dandelion" at bounding box center [499, 243] width 56 height 13
click at [602, 249] on p "- wolfberry" at bounding box center [597, 254] width 252 height 11
click at [639, 191] on div "Our Ingredients" at bounding box center [589, 197] width 223 height 13
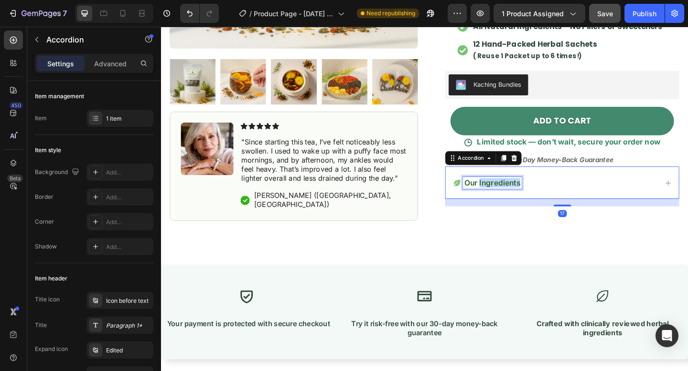
click at [525, 192] on span "Our Ingredients" at bounding box center [521, 197] width 61 height 10
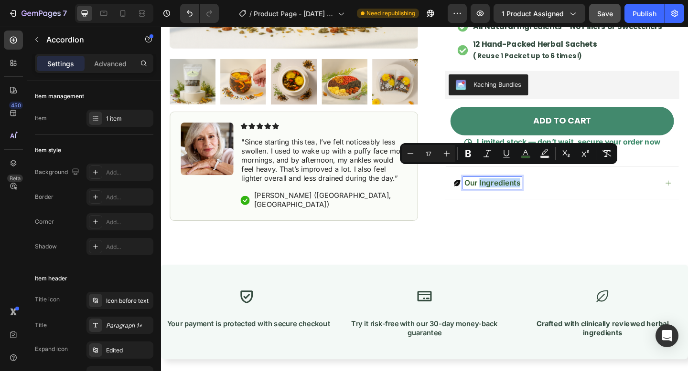
click at [481, 193] on icon at bounding box center [482, 196] width 7 height 7
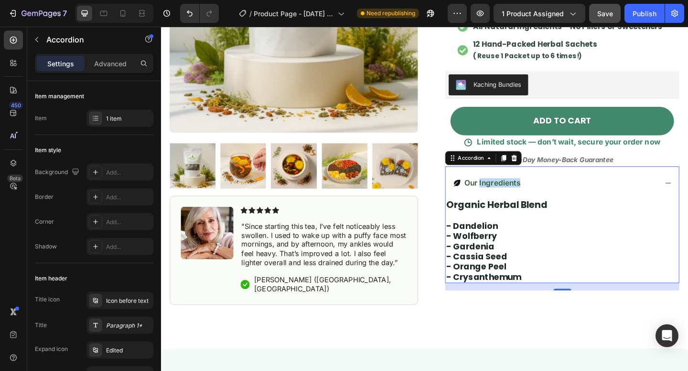
click at [484, 193] on icon at bounding box center [482, 196] width 7 height 7
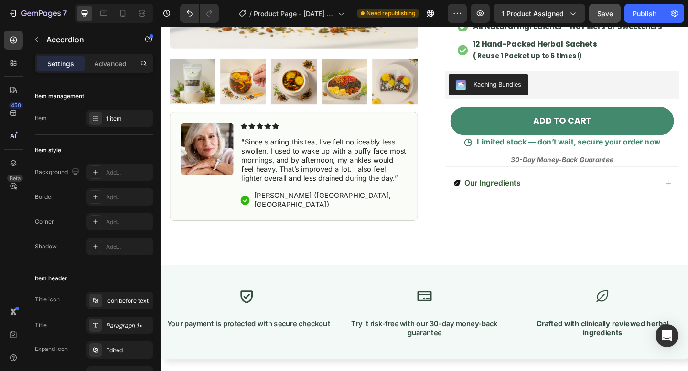
click at [482, 192] on icon at bounding box center [483, 197] width 10 height 10
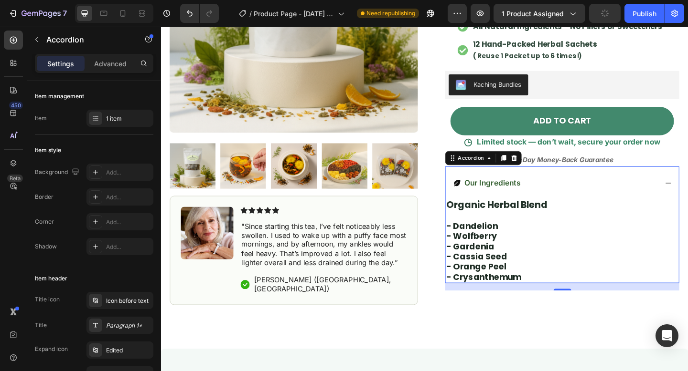
click at [491, 192] on span "Our Ingredients" at bounding box center [521, 197] width 61 height 10
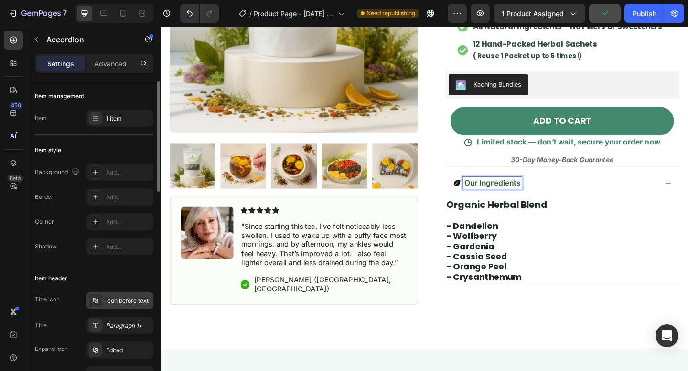
click at [127, 302] on div "Icon before text" at bounding box center [128, 301] width 45 height 9
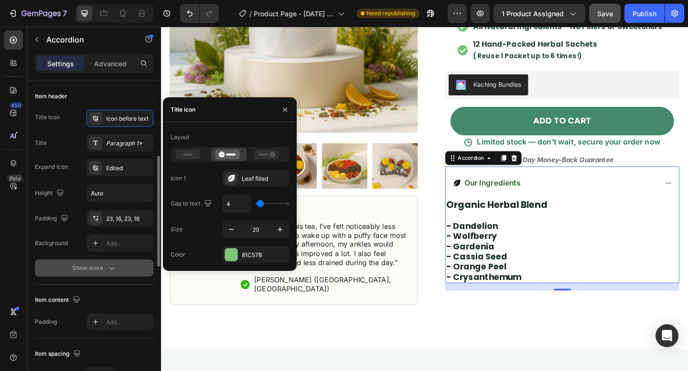
scroll to position [172, 0]
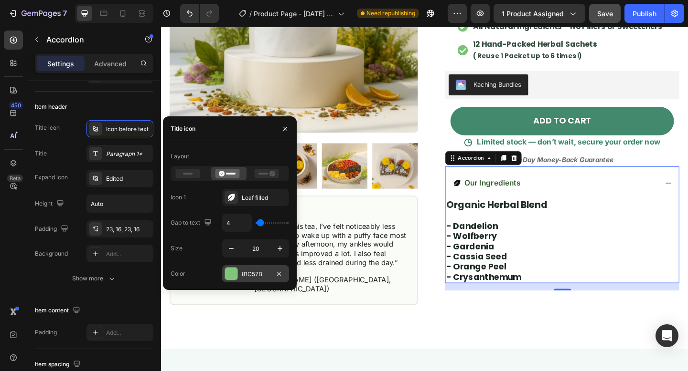
click at [254, 278] on div "81C57B" at bounding box center [256, 274] width 28 height 9
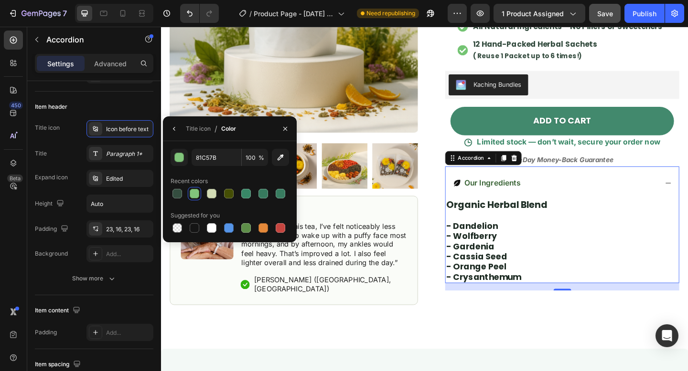
click at [193, 192] on div at bounding box center [195, 194] width 10 height 10
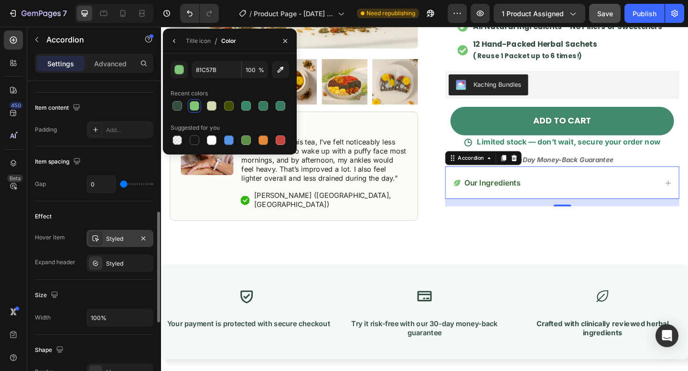
scroll to position [375, 0]
click at [121, 236] on div "Styled" at bounding box center [120, 238] width 28 height 9
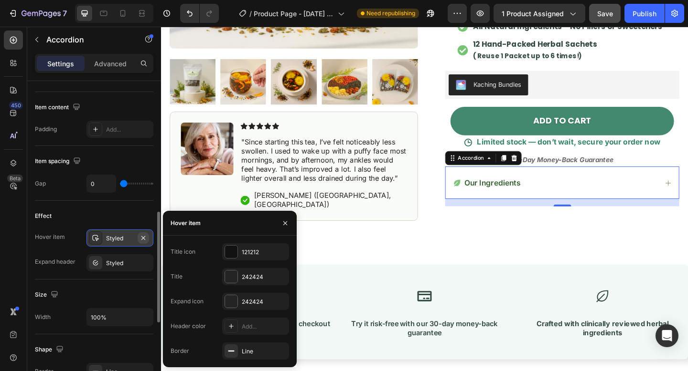
click at [143, 239] on icon "button" at bounding box center [143, 238] width 8 height 8
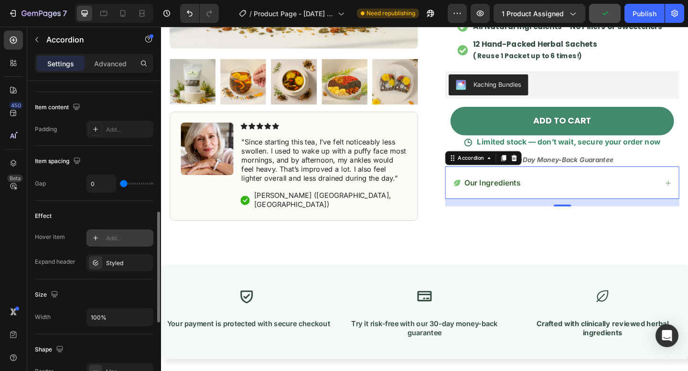
click at [113, 241] on div "Add..." at bounding box center [128, 238] width 45 height 9
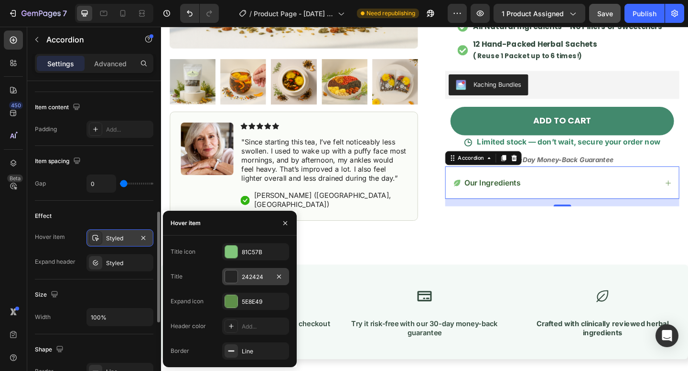
click at [248, 276] on div "242424" at bounding box center [256, 277] width 28 height 9
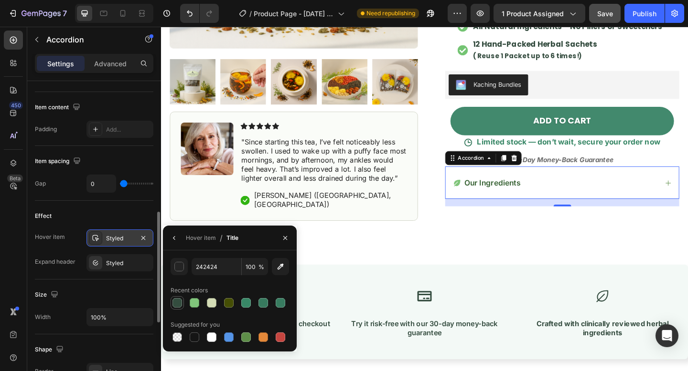
click at [176, 303] on div at bounding box center [177, 303] width 10 height 10
type input "344D3F"
click at [114, 238] on div "Styled" at bounding box center [120, 238] width 28 height 9
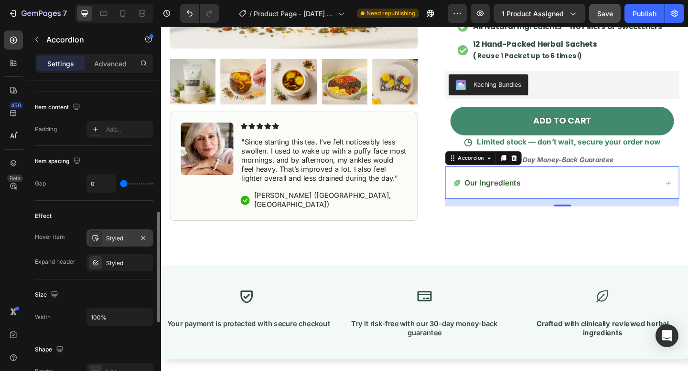
click at [114, 239] on div "Styled" at bounding box center [120, 238] width 28 height 9
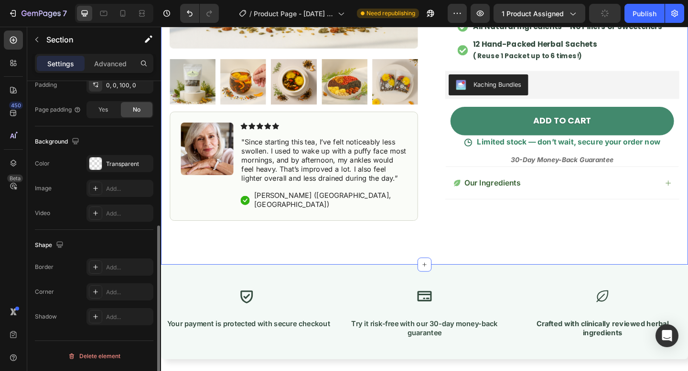
scroll to position [0, 0]
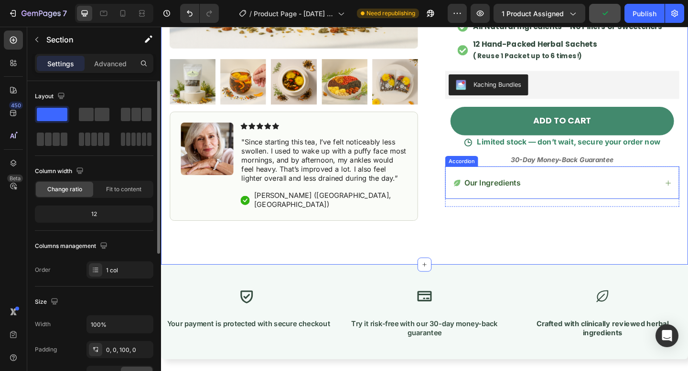
click at [562, 191] on div "Our Ingredients" at bounding box center [597, 196] width 254 height 35
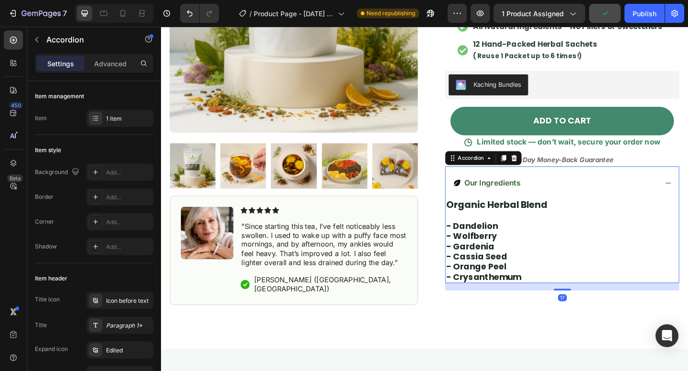
click at [583, 191] on div "Our Ingredients" at bounding box center [589, 197] width 223 height 13
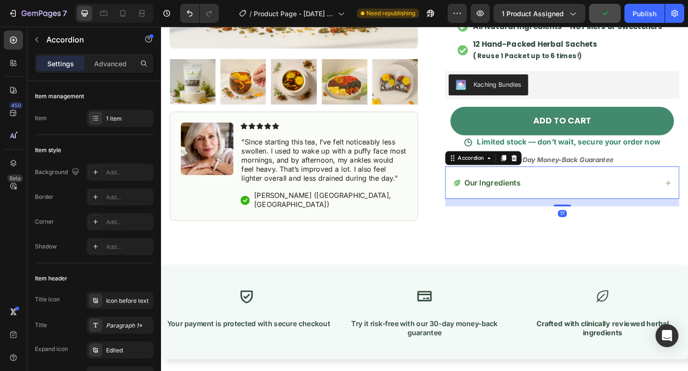
click at [560, 191] on div "Our Ingredients" at bounding box center [589, 197] width 223 height 13
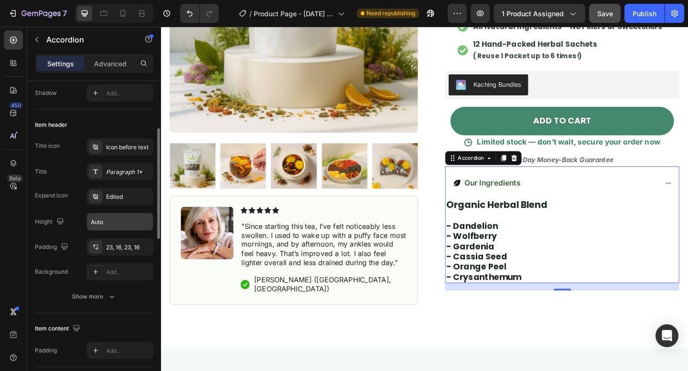
scroll to position [155, 0]
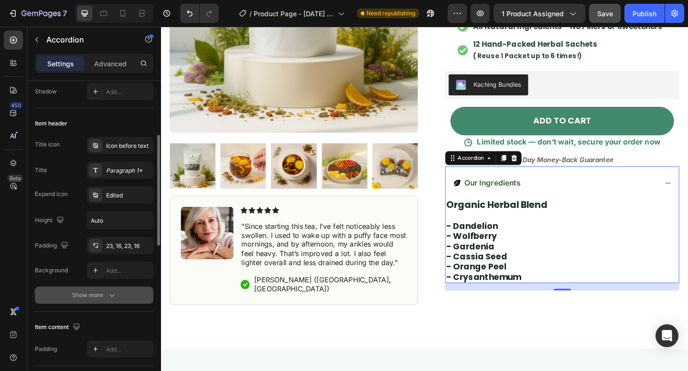
click at [112, 299] on icon "button" at bounding box center [112, 296] width 10 height 10
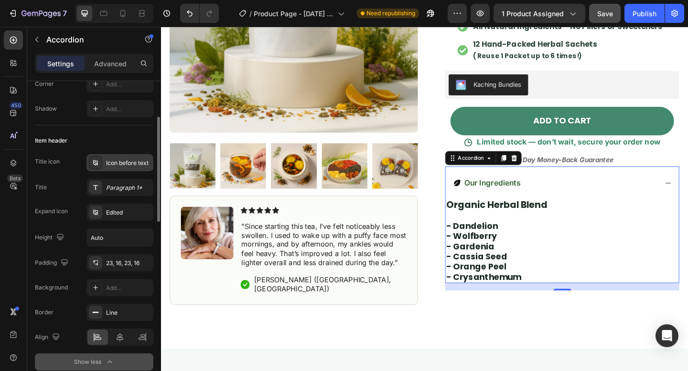
scroll to position [130, 0]
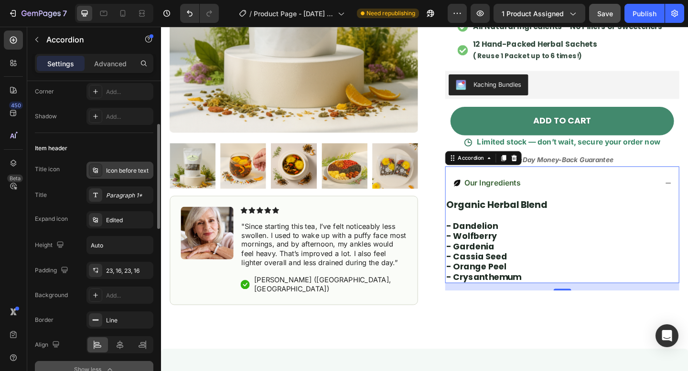
click at [121, 167] on div "Icon before text" at bounding box center [128, 171] width 45 height 9
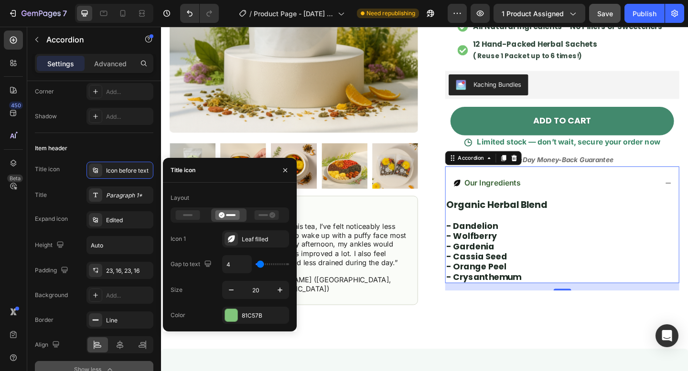
type input "8"
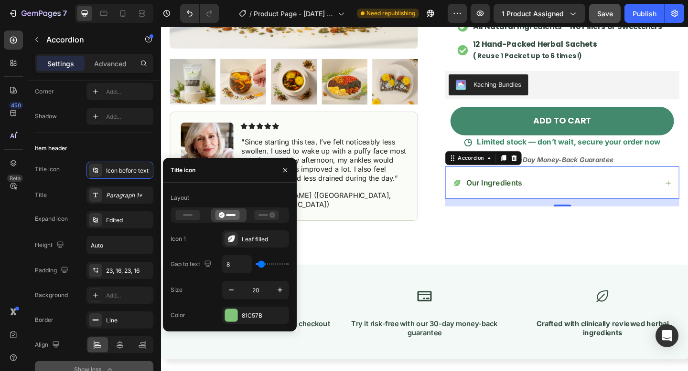
type input "0"
type input "1"
type input "2"
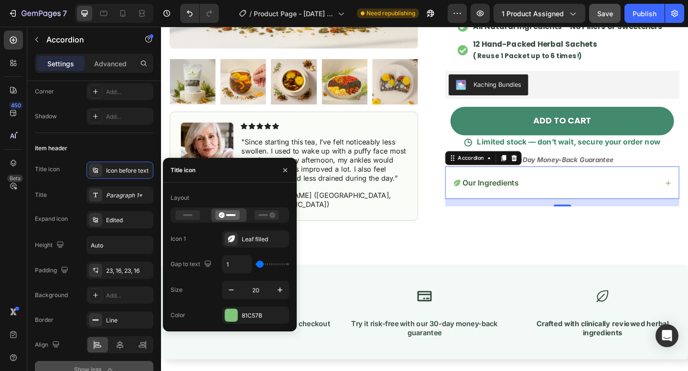
type input "2"
type input "3"
type input "4"
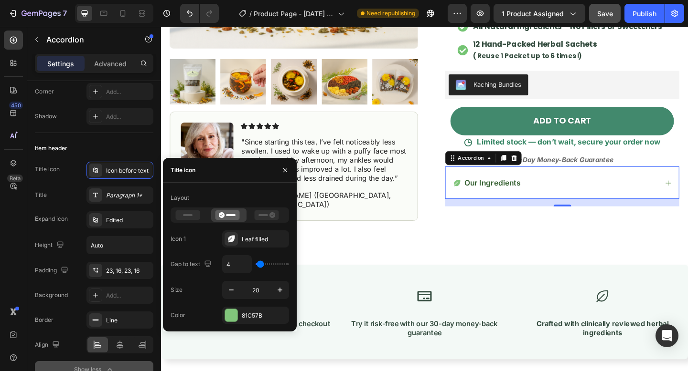
type input "5"
type input "6"
click at [261, 264] on input "range" at bounding box center [271, 265] width 33 height 2
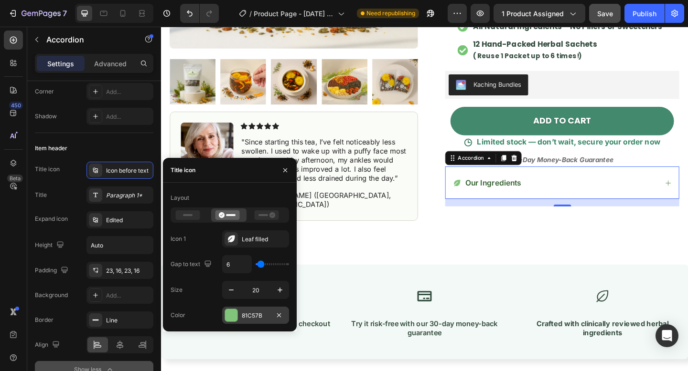
click at [240, 311] on div "81C57B" at bounding box center [255, 315] width 67 height 17
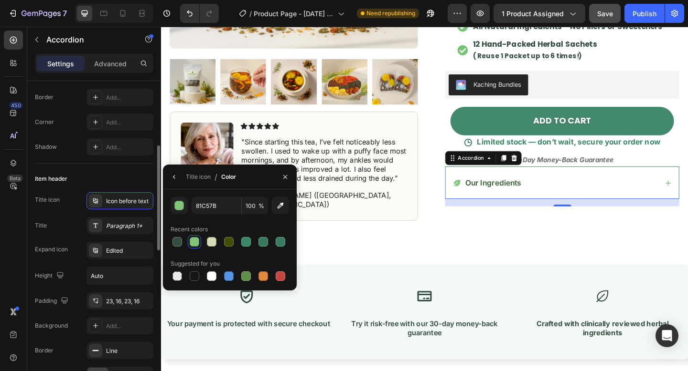
scroll to position [124, 0]
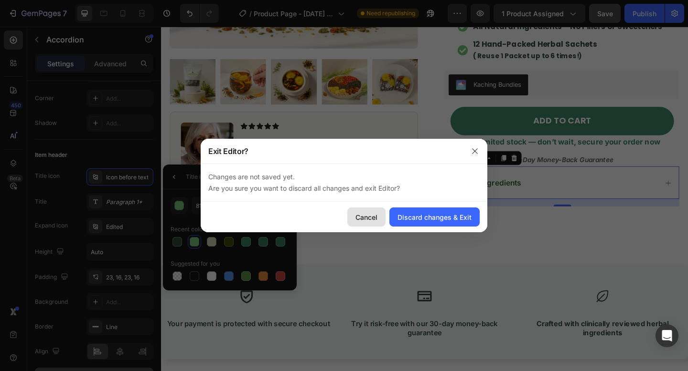
click at [375, 217] on div "Cancel" at bounding box center [366, 217] width 22 height 10
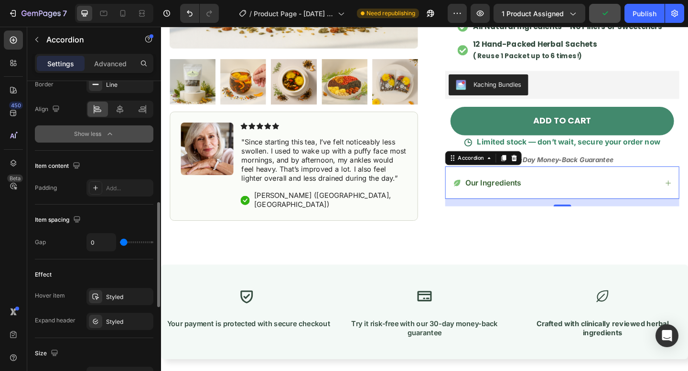
scroll to position [367, 0]
click at [118, 318] on div "Styled" at bounding box center [120, 321] width 28 height 9
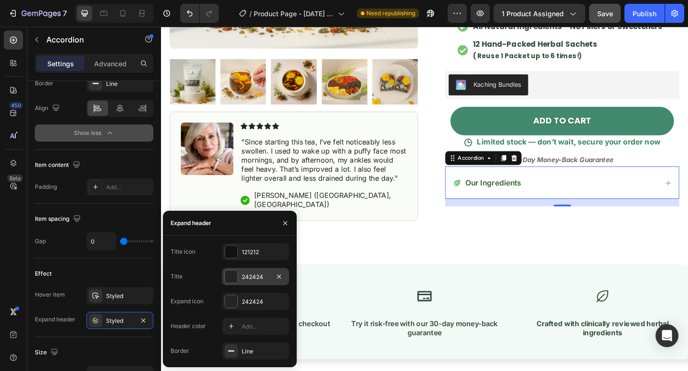
click at [246, 276] on div "242424" at bounding box center [256, 277] width 28 height 9
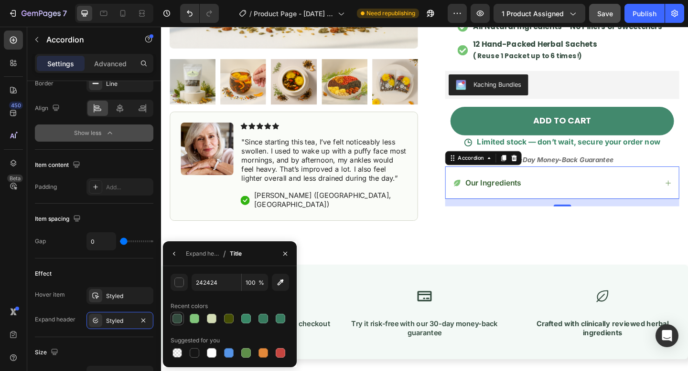
click at [176, 318] on div at bounding box center [177, 319] width 10 height 10
type input "344D3F"
click at [120, 297] on div "Styled" at bounding box center [120, 296] width 28 height 9
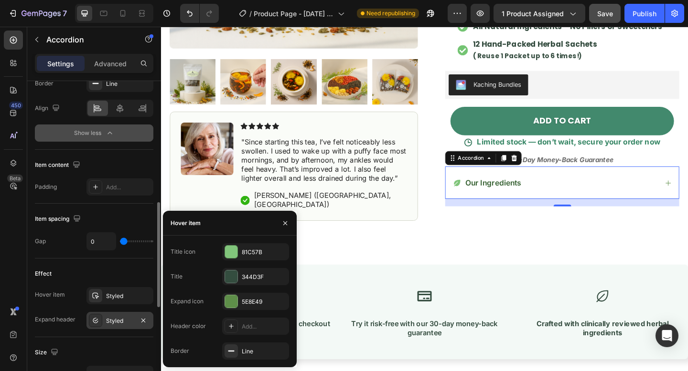
click at [117, 316] on div "Styled" at bounding box center [119, 320] width 67 height 17
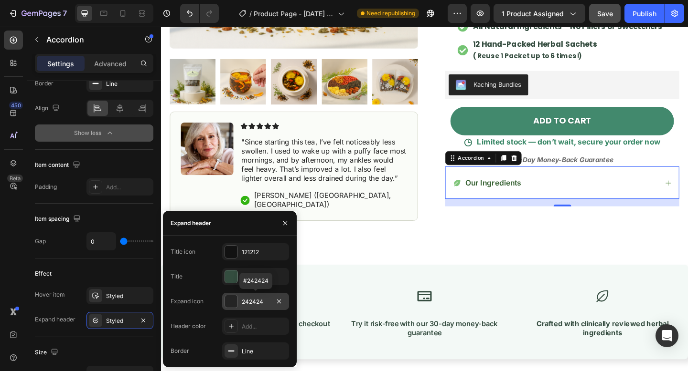
click at [258, 298] on div "242424" at bounding box center [256, 302] width 28 height 9
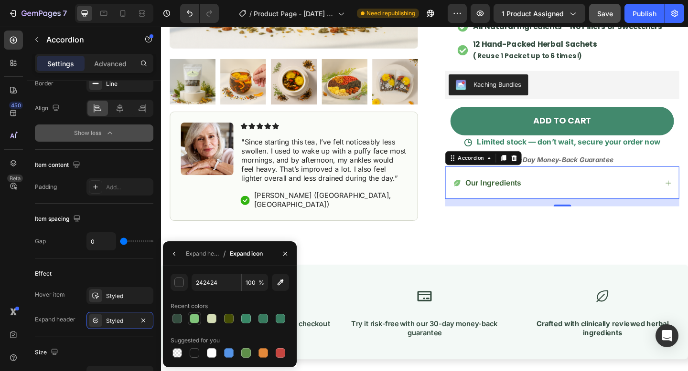
click at [196, 318] on div at bounding box center [195, 319] width 10 height 10
type input "81C57B"
click at [586, 191] on div "Our Ingredients" at bounding box center [589, 197] width 223 height 13
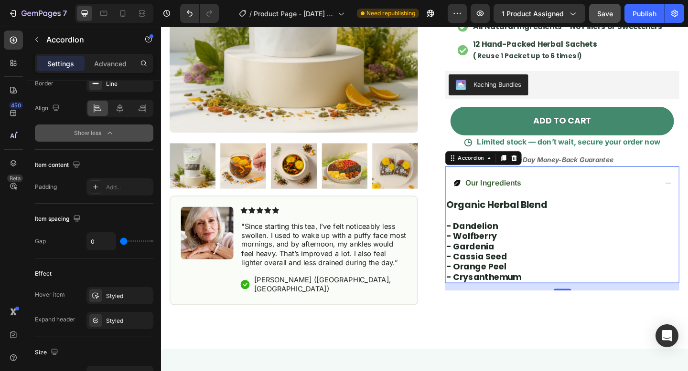
click at [579, 191] on div "Our Ingredients" at bounding box center [589, 197] width 223 height 13
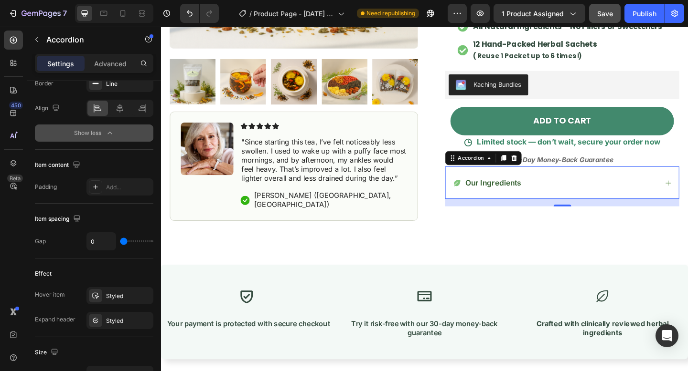
click at [580, 191] on div "Our Ingredients" at bounding box center [589, 197] width 223 height 13
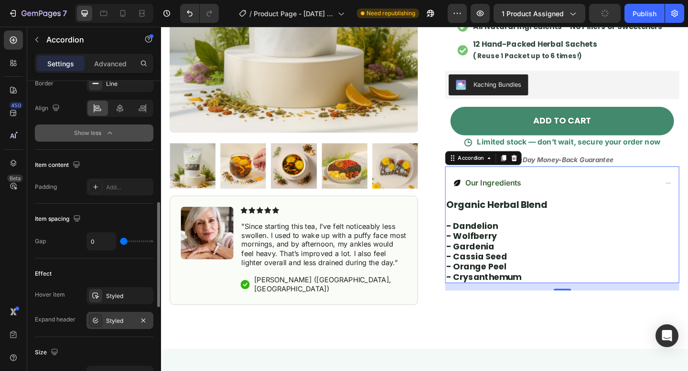
click at [133, 318] on div "Styled" at bounding box center [120, 321] width 28 height 9
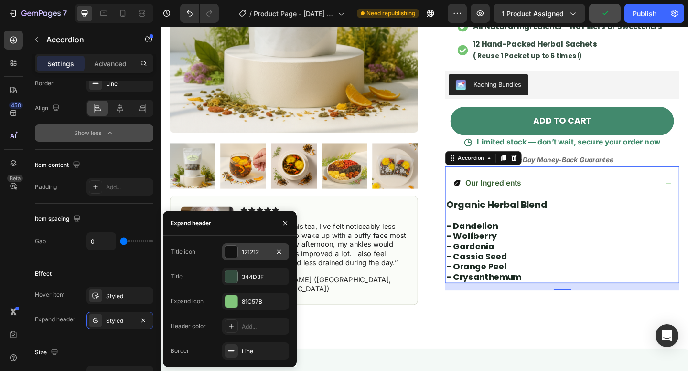
click at [264, 248] on div "121212" at bounding box center [256, 252] width 28 height 9
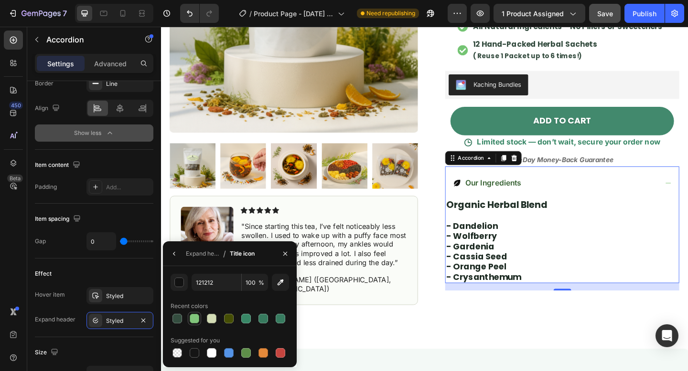
click at [195, 320] on div at bounding box center [195, 319] width 10 height 10
type input "81C57B"
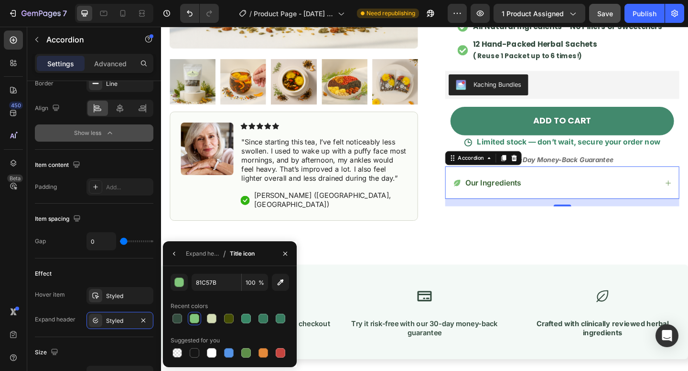
click at [574, 191] on div "Our Ingredients" at bounding box center [589, 197] width 223 height 13
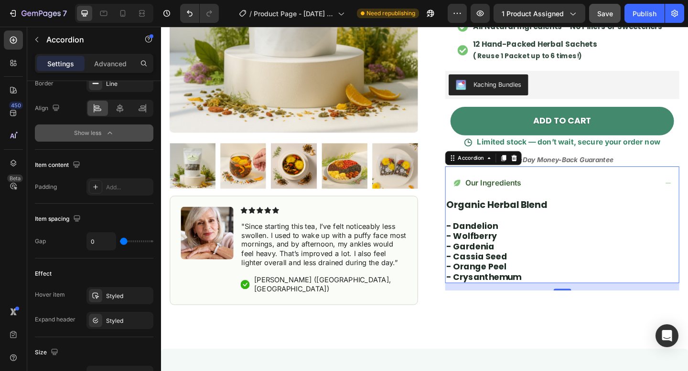
click at [576, 191] on div "Our Ingredients" at bounding box center [589, 197] width 223 height 13
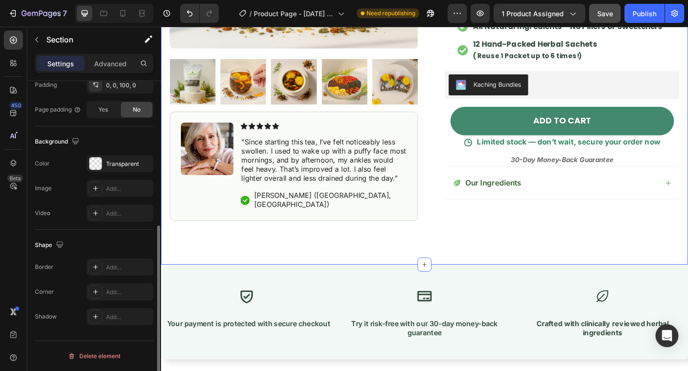
scroll to position [0, 0]
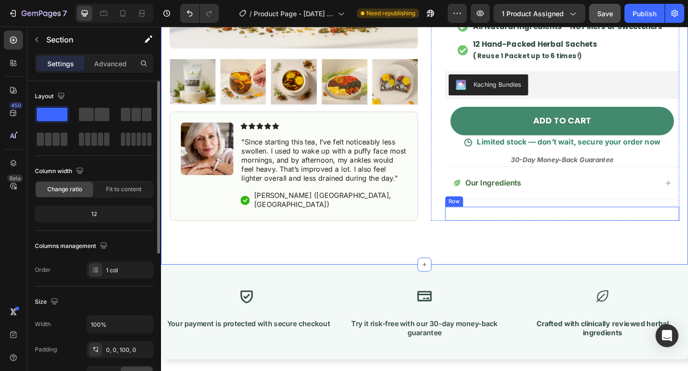
click at [563, 191] on div "Our Ingredients" at bounding box center [589, 197] width 223 height 13
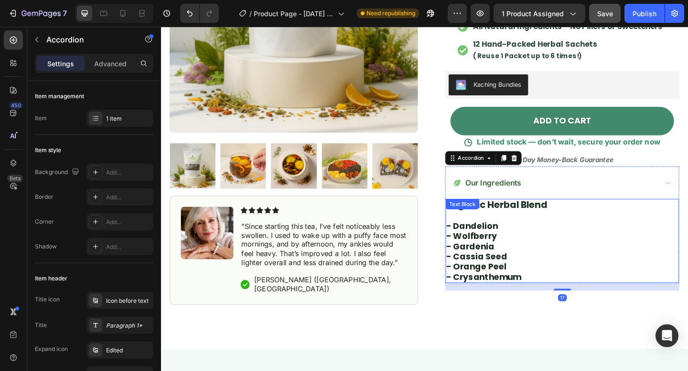
click at [535, 215] on div "organic herbal blend - dandelion - wolfberry - gardenia - cassia seed - orange …" at bounding box center [597, 260] width 254 height 92
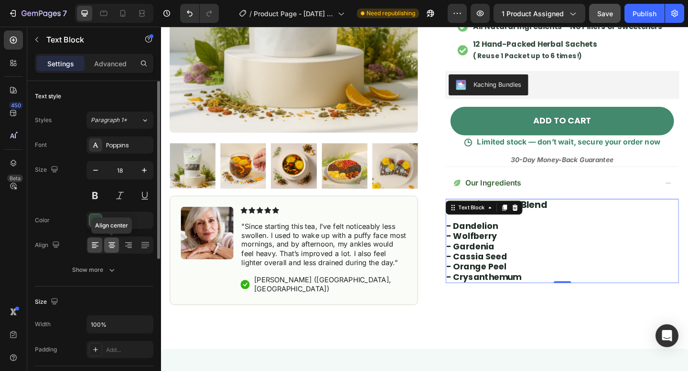
click at [107, 245] on icon at bounding box center [112, 246] width 10 height 10
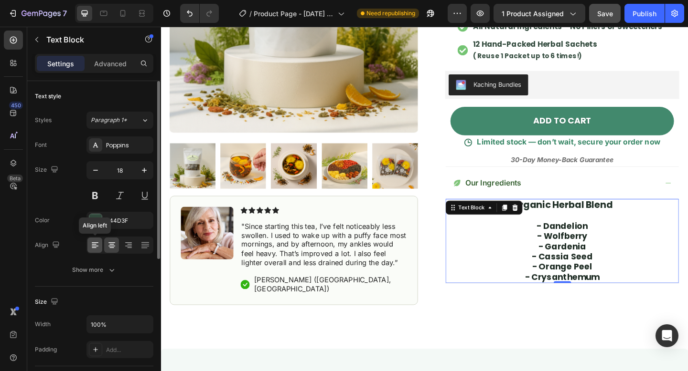
click at [99, 244] on div at bounding box center [94, 245] width 15 height 15
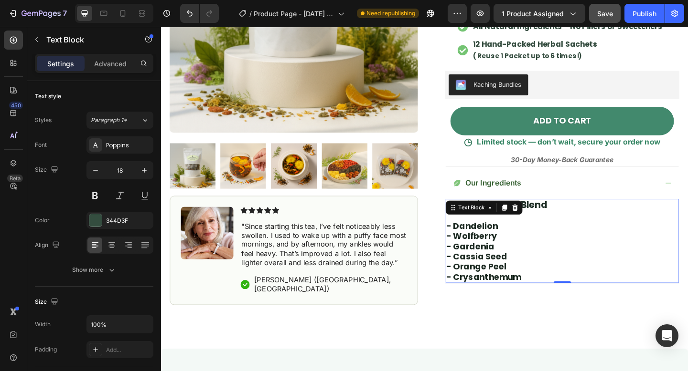
click at [521, 237] on strong "- dandelion" at bounding box center [499, 243] width 56 height 13
click at [562, 238] on p "- dandelion" at bounding box center [597, 243] width 252 height 11
click at [473, 214] on strong "organic herbal blend" at bounding box center [526, 221] width 110 height 14
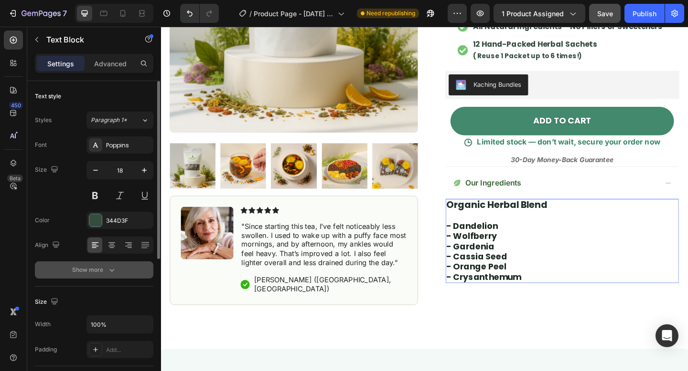
click at [132, 271] on button "Show more" at bounding box center [94, 270] width 118 height 17
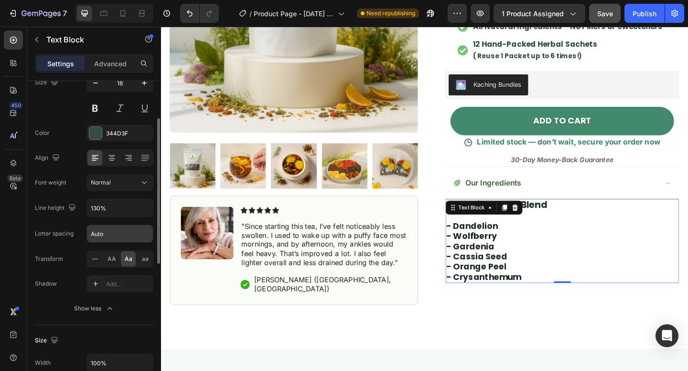
scroll to position [89, 0]
click at [118, 208] on input "130%" at bounding box center [120, 206] width 66 height 17
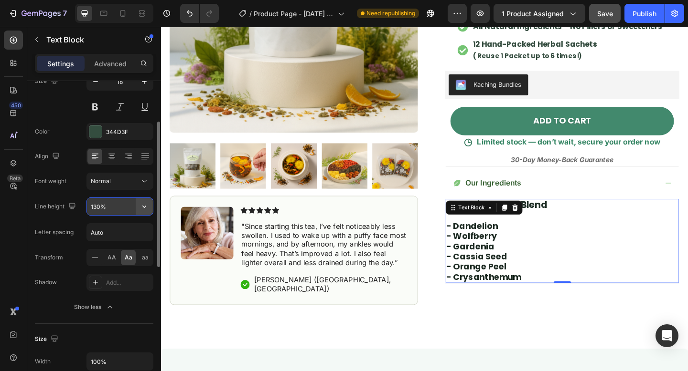
click at [146, 211] on icon "button" at bounding box center [144, 207] width 10 height 10
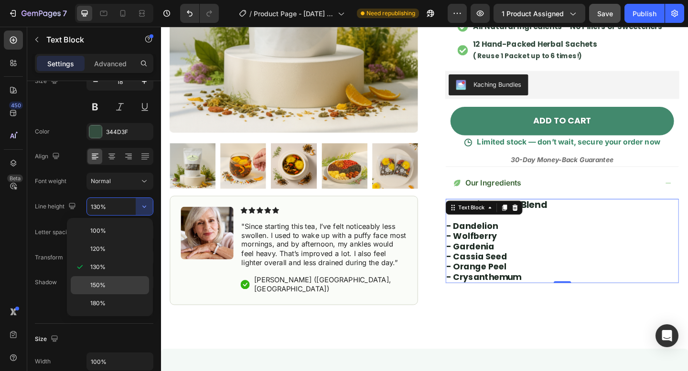
click at [122, 284] on p "150%" at bounding box center [117, 285] width 54 height 9
type input "150%"
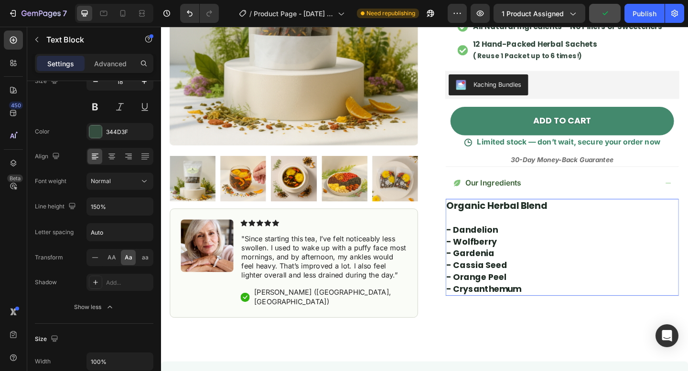
click at [609, 314] on div "Our Ingredients organic herbal blend - dandelion - wolfberry - gardenia - cassi…" at bounding box center [597, 253] width 254 height 149
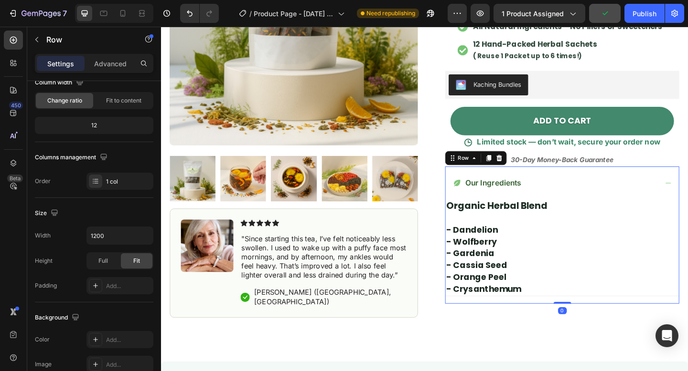
scroll to position [0, 0]
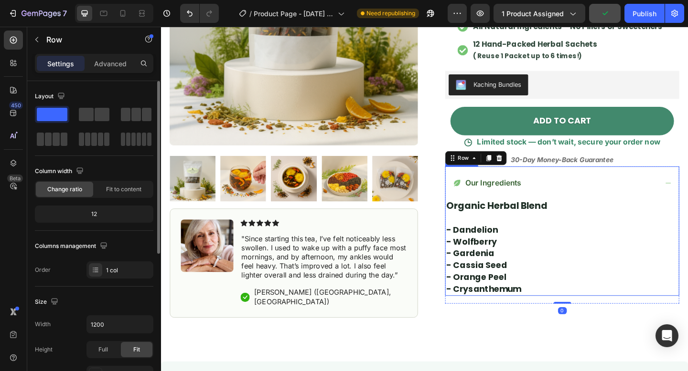
click at [672, 191] on div "Our Ingredients" at bounding box center [589, 197] width 223 height 13
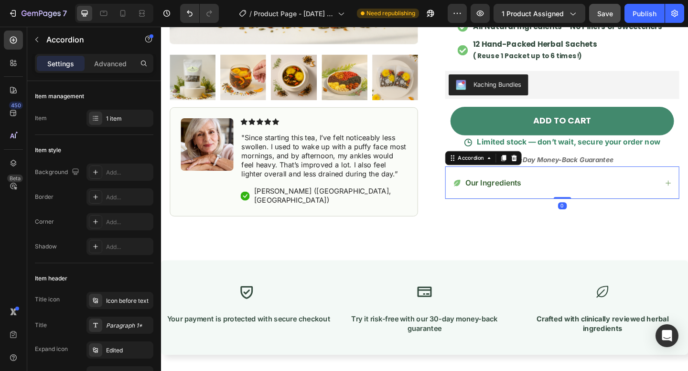
drag, startPoint x: 596, startPoint y: 210, endPoint x: 620, endPoint y: 36, distance: 175.0
click at [589, 179] on div "Our Ingredients Accordion 0" at bounding box center [597, 197] width 254 height 36
type input "100%"
type input "100"
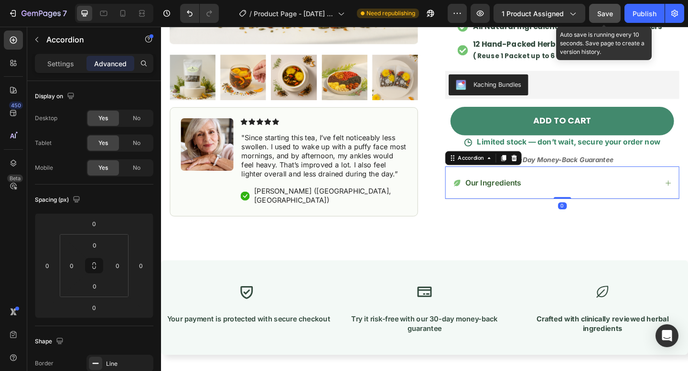
click at [600, 15] on span "Save" at bounding box center [605, 14] width 16 height 8
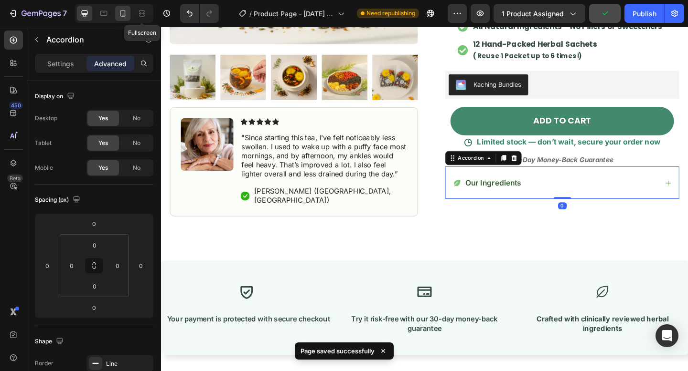
click at [122, 10] on icon at bounding box center [123, 14] width 10 height 10
type input "30"
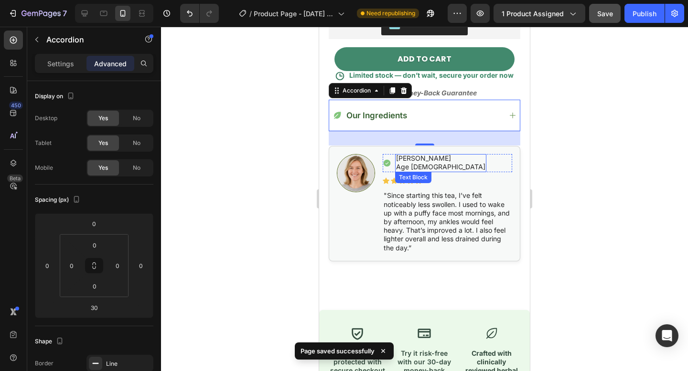
scroll to position [742, 0]
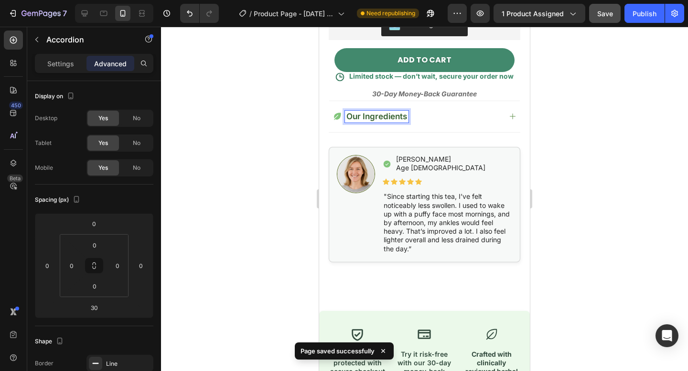
click at [342, 120] on div "Our Ingredients" at bounding box center [416, 117] width 169 height 12
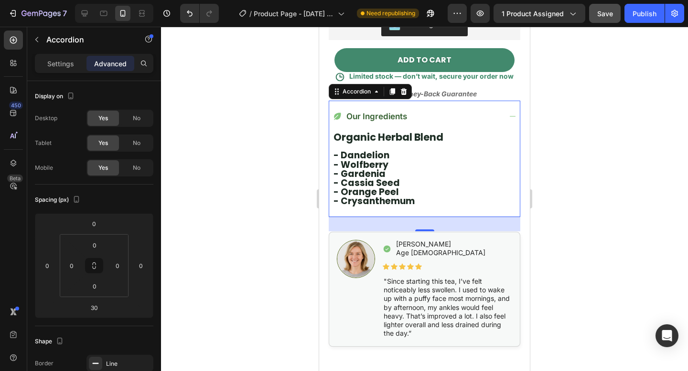
click at [429, 116] on div "Our Ingredients" at bounding box center [416, 117] width 169 height 12
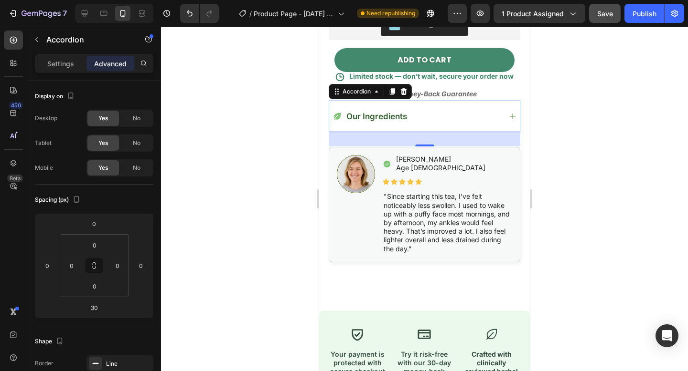
click at [427, 116] on div "Our Ingredients" at bounding box center [416, 117] width 169 height 12
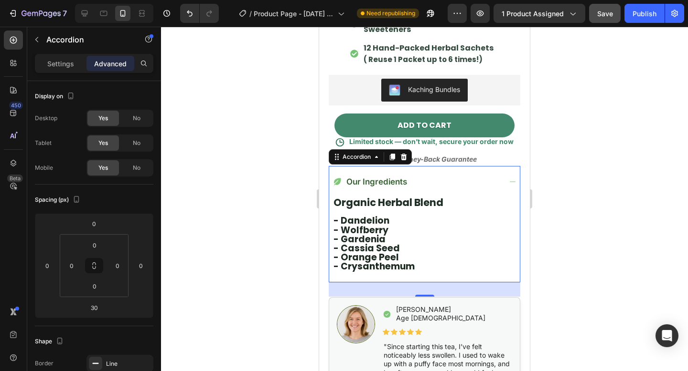
scroll to position [675, 0]
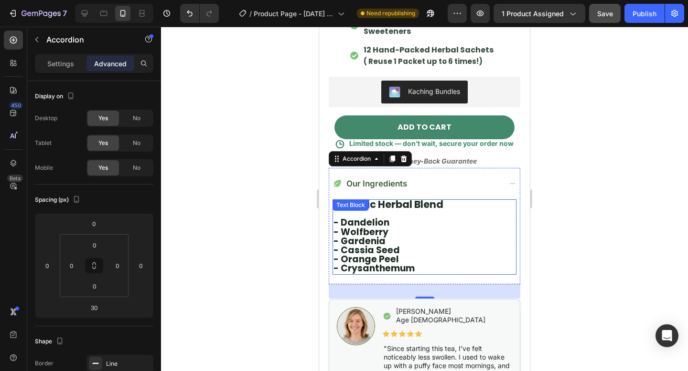
click at [424, 255] on p "- cassia seed" at bounding box center [424, 250] width 182 height 9
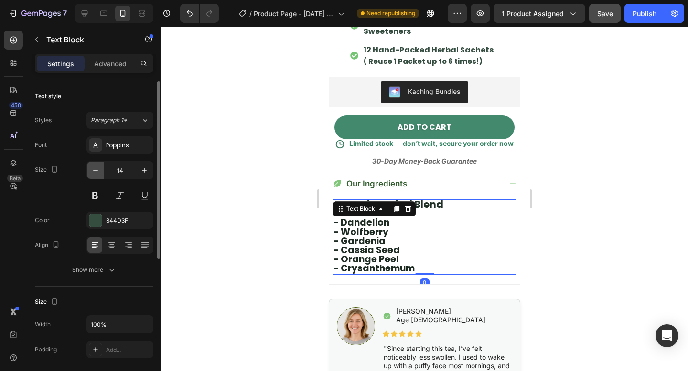
click at [97, 173] on icon "button" at bounding box center [96, 171] width 10 height 10
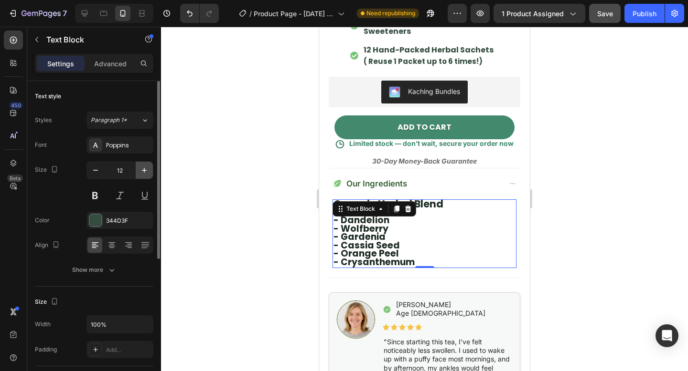
click at [140, 169] on icon "button" at bounding box center [144, 171] width 10 height 10
type input "13"
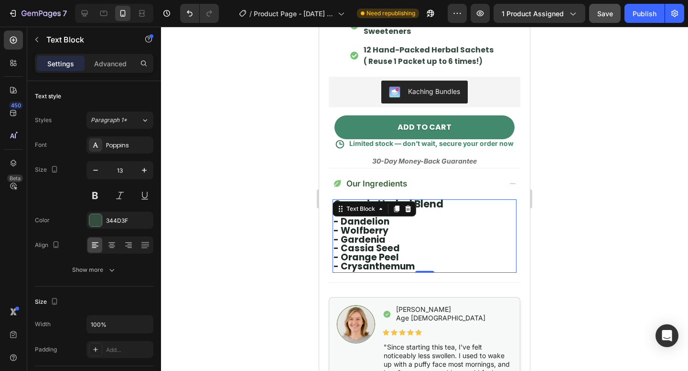
click at [408, 253] on p "- cassia seed" at bounding box center [424, 249] width 182 height 9
click at [407, 253] on p "- cassia seed" at bounding box center [424, 249] width 182 height 9
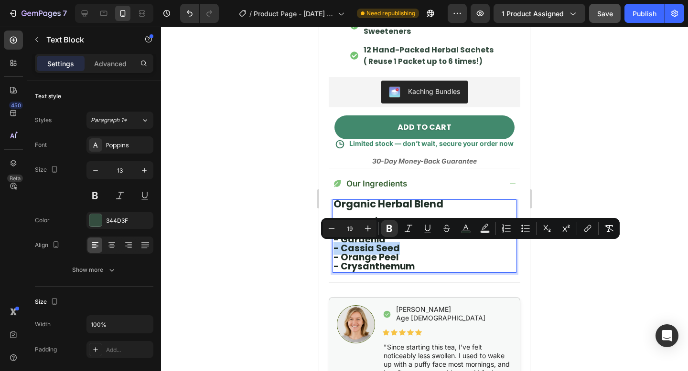
click at [410, 254] on div "organic herbal blend - dandelion - wolfberry - gardenia - cassia seed - orange …" at bounding box center [424, 237] width 184 height 74
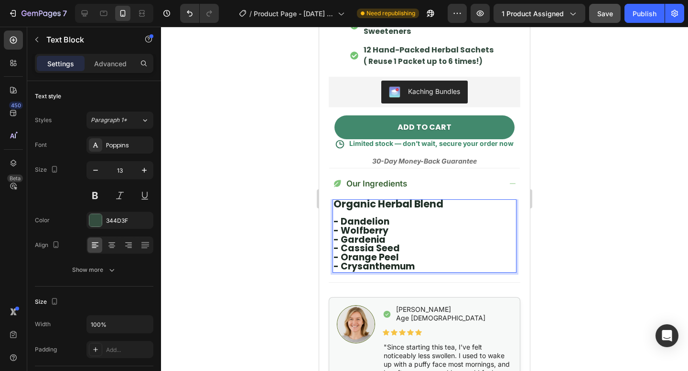
click at [426, 265] on p "- crysanthemum" at bounding box center [424, 267] width 182 height 9
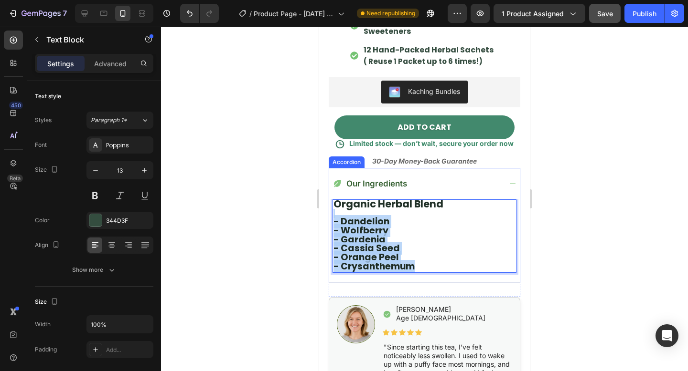
drag, startPoint x: 426, startPoint y: 266, endPoint x: 328, endPoint y: 209, distance: 113.4
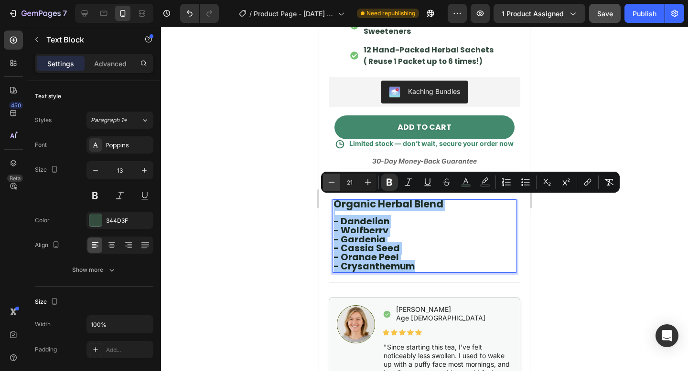
click at [337, 180] on button "Minus" at bounding box center [331, 182] width 17 height 17
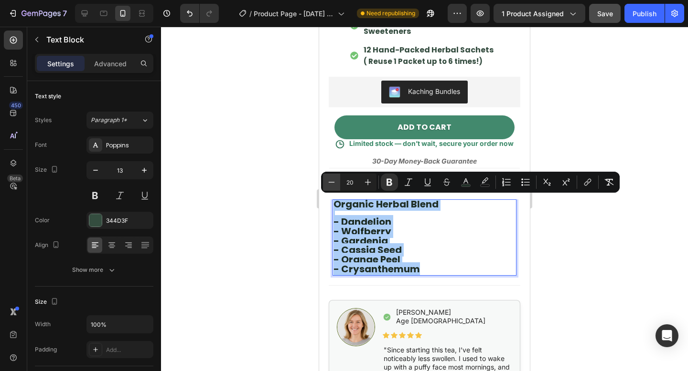
click at [337, 180] on button "Minus" at bounding box center [331, 182] width 17 height 17
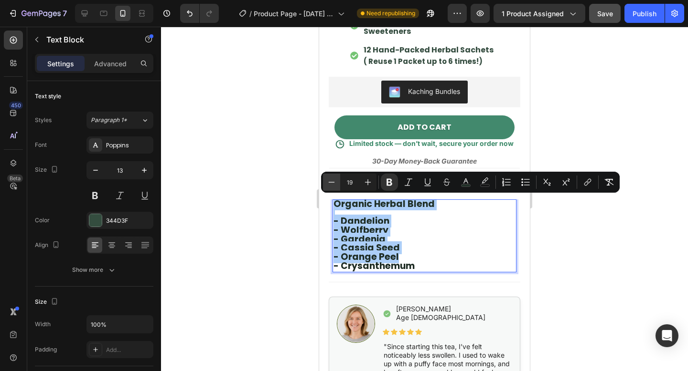
click at [337, 180] on button "Minus" at bounding box center [331, 182] width 17 height 17
type input "18"
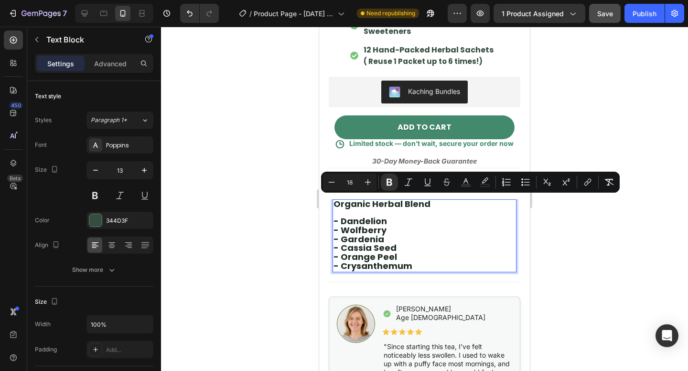
click at [440, 230] on p "- wolfberry" at bounding box center [424, 231] width 182 height 9
click at [146, 167] on icon "button" at bounding box center [144, 171] width 10 height 10
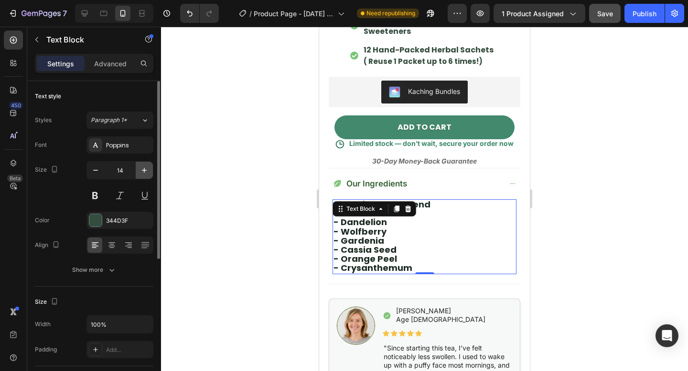
click at [146, 167] on icon "button" at bounding box center [144, 171] width 10 height 10
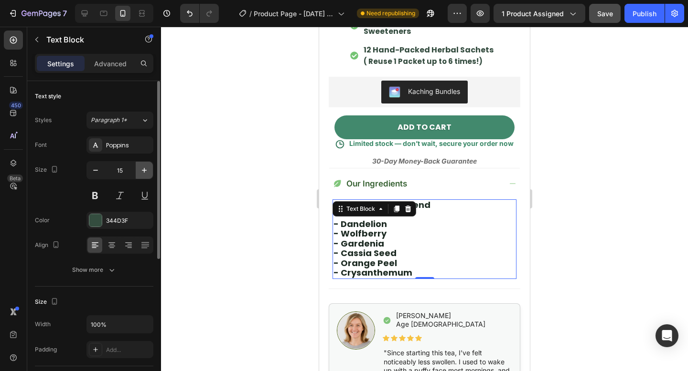
click at [146, 167] on icon "button" at bounding box center [144, 171] width 10 height 10
type input "16"
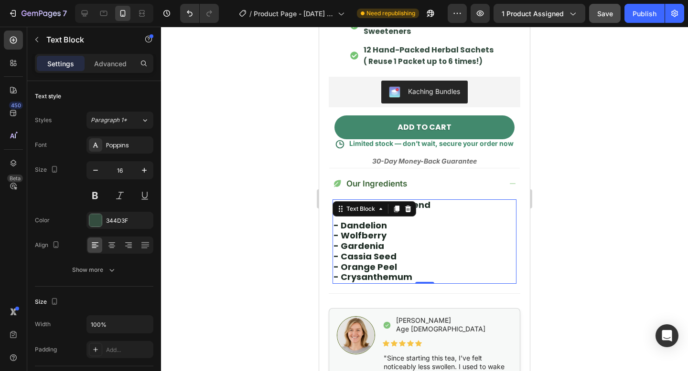
click at [480, 176] on div "Our Ingredients" at bounding box center [424, 184] width 191 height 32
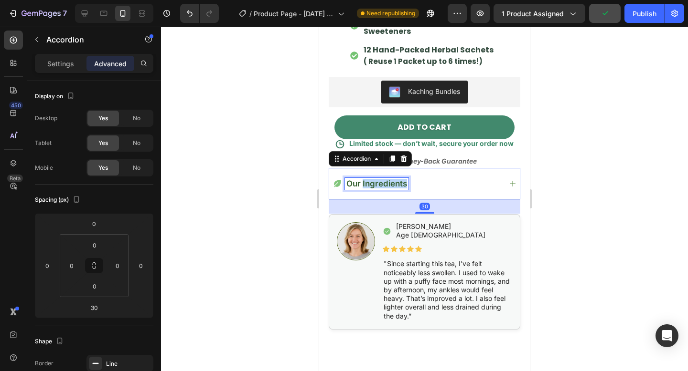
click at [388, 185] on span "Our Ingredients" at bounding box center [376, 184] width 61 height 10
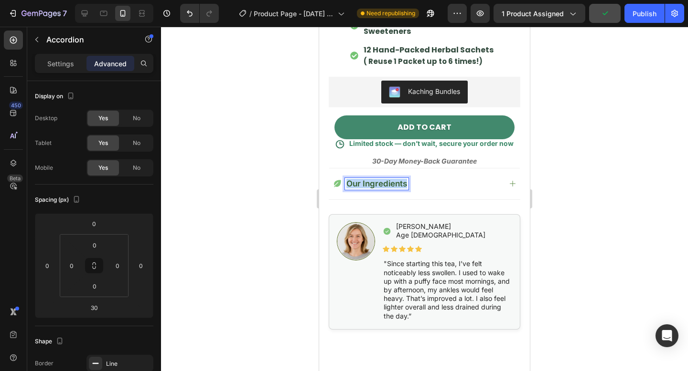
click at [388, 185] on span "Our Ingredients" at bounding box center [376, 184] width 61 height 10
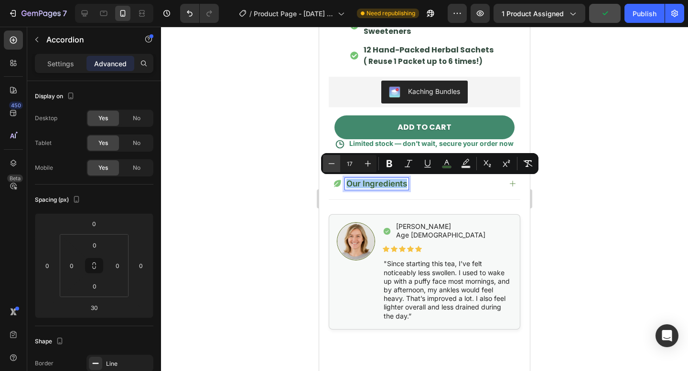
click at [331, 162] on icon "Editor contextual toolbar" at bounding box center [332, 164] width 10 height 10
type input "15"
click at [490, 191] on div "Our Ingredients" at bounding box center [424, 183] width 191 height 31
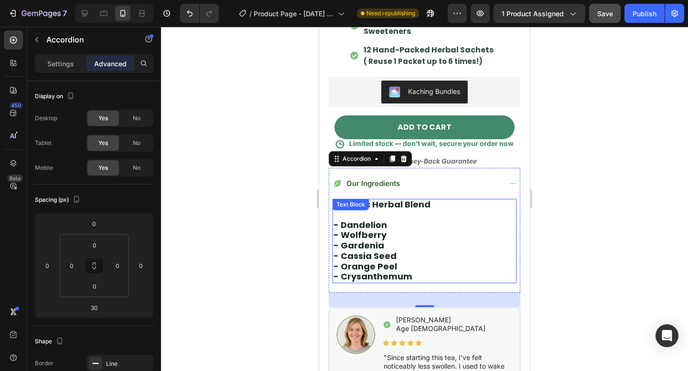
click at [375, 210] on div "organic herbal blend - dandelion - wolfberry - gardenia - cassia seed - orange …" at bounding box center [424, 241] width 184 height 85
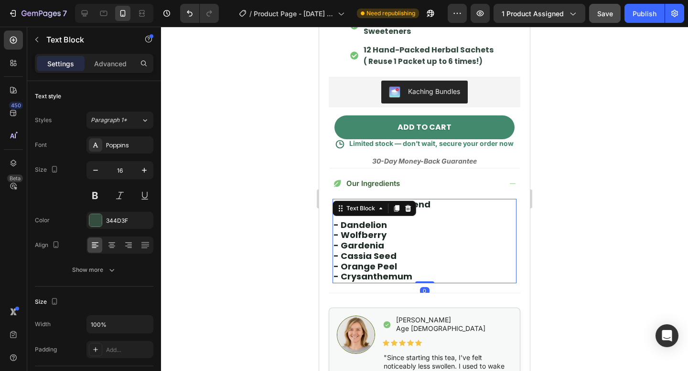
click at [375, 210] on div "Text Block" at bounding box center [360, 208] width 32 height 9
click at [434, 211] on p "Rich Text Editor. Editing area: main" at bounding box center [424, 216] width 182 height 10
click at [420, 205] on strong "organic herbal blend" at bounding box center [381, 205] width 97 height 12
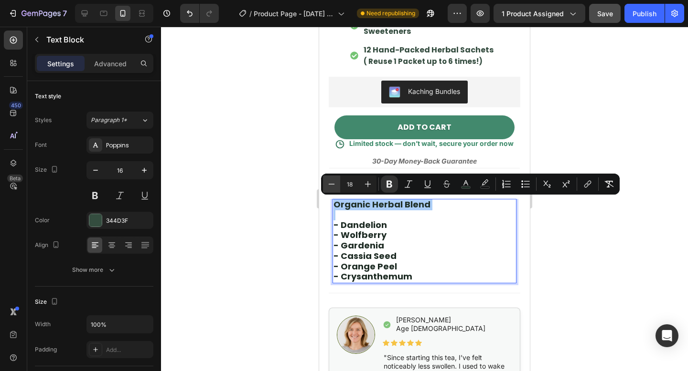
click at [331, 187] on icon "Editor contextual toolbar" at bounding box center [332, 185] width 10 height 10
type input "17"
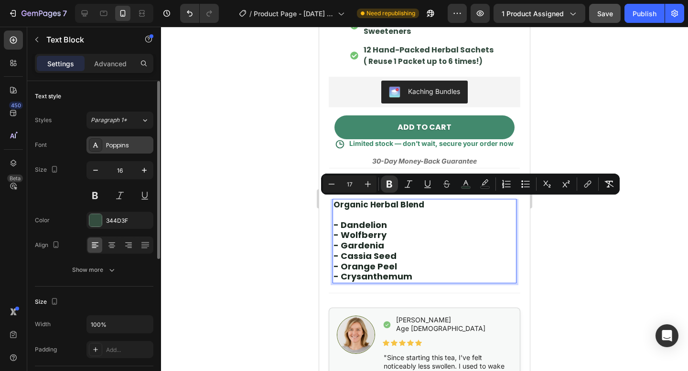
click at [118, 141] on div "Poppins" at bounding box center [128, 145] width 45 height 9
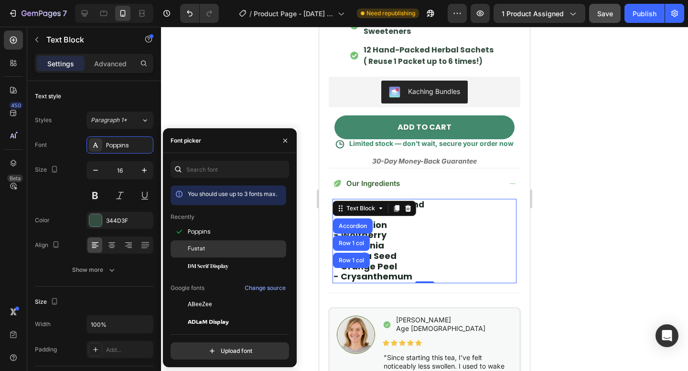
click at [200, 348] on div "Fustat" at bounding box center [228, 356] width 116 height 17
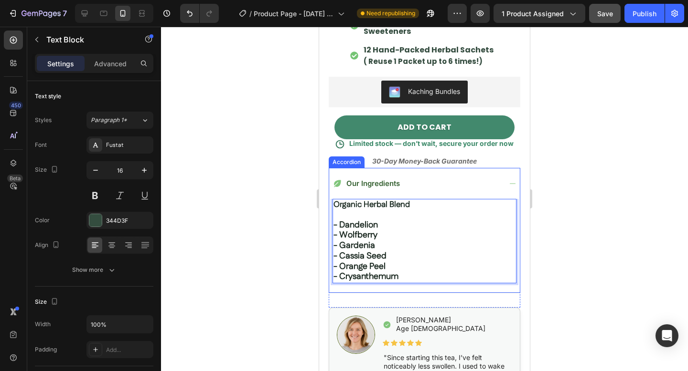
click at [489, 183] on div "Our Ingredients" at bounding box center [416, 183] width 169 height 11
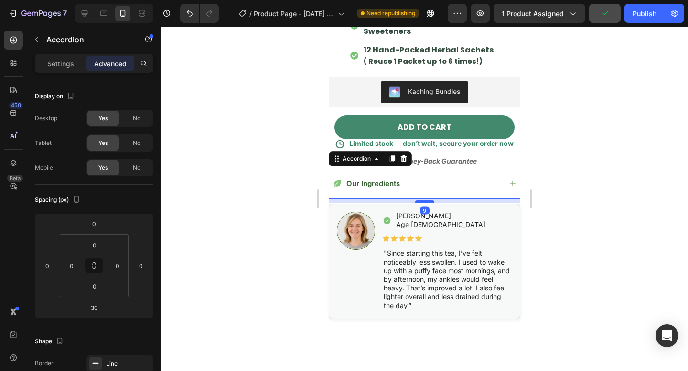
drag, startPoint x: 419, startPoint y: 211, endPoint x: 416, endPoint y: 200, distance: 11.3
click at [416, 201] on div at bounding box center [424, 202] width 19 height 3
type input "7"
click at [578, 200] on div at bounding box center [424, 199] width 527 height 345
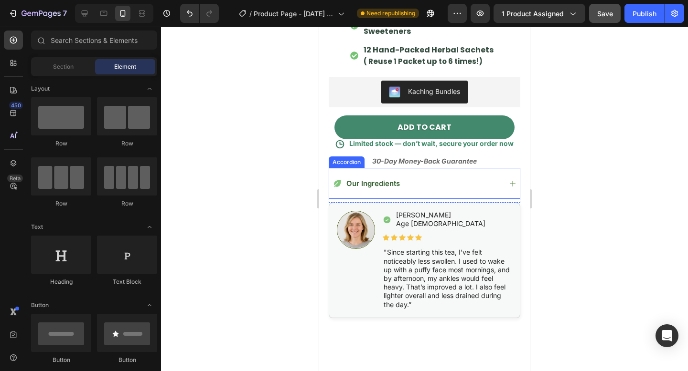
scroll to position [613, 0]
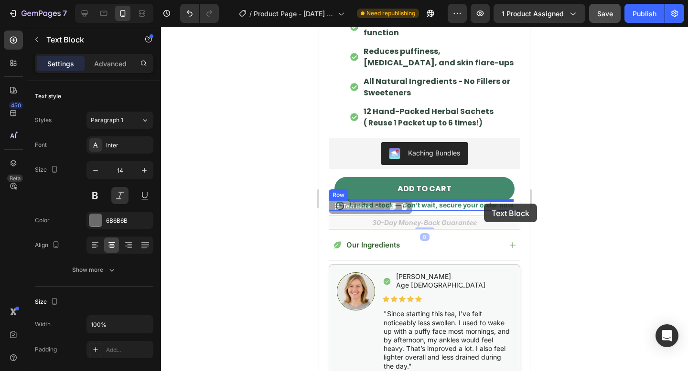
drag, startPoint x: 487, startPoint y: 224, endPoint x: 484, endPoint y: 204, distance: 20.4
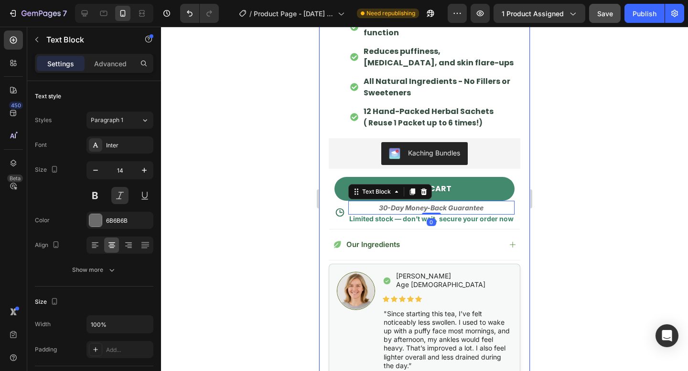
click at [555, 206] on div at bounding box center [424, 199] width 527 height 345
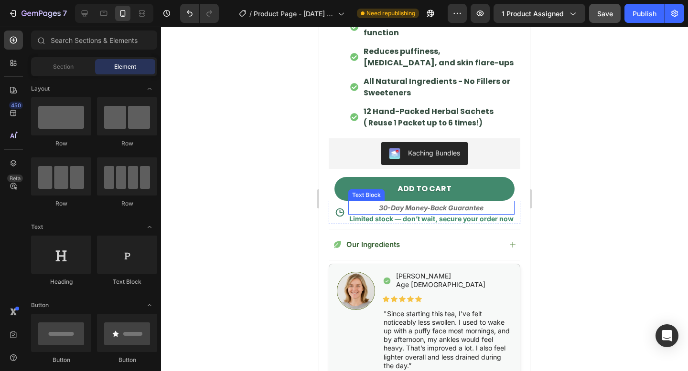
click at [452, 209] on strong "30-Day Money-Back Guarantee" at bounding box center [431, 208] width 105 height 8
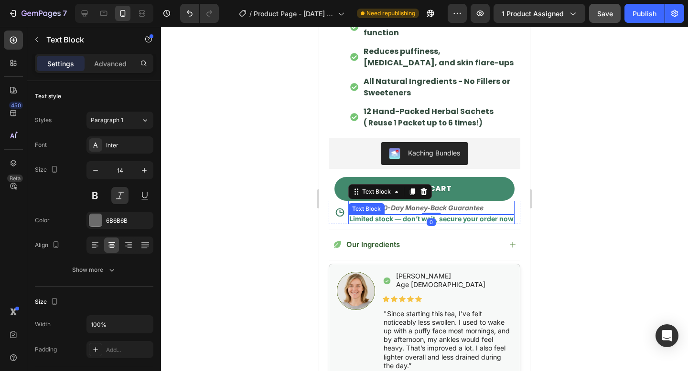
click at [435, 219] on p "Limited stock — don’t wait, secure your order now" at bounding box center [431, 219] width 164 height 9
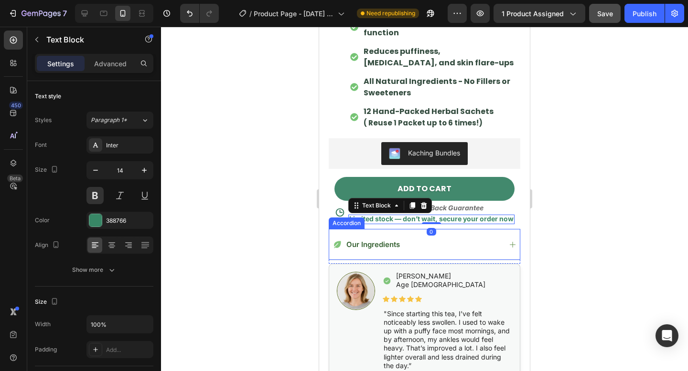
click at [425, 240] on div "Our Ingredients" at bounding box center [416, 244] width 169 height 11
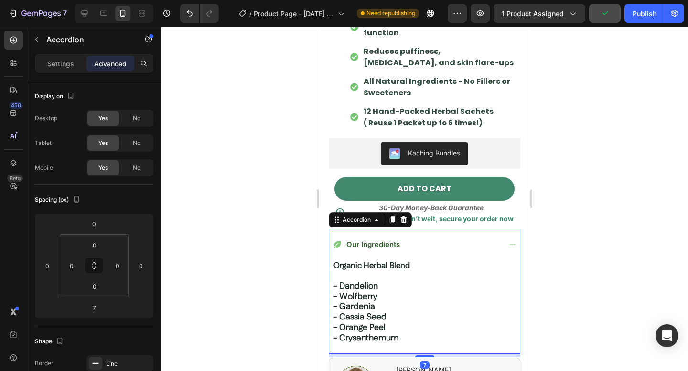
click at [463, 234] on div "Our Ingredients" at bounding box center [424, 244] width 191 height 31
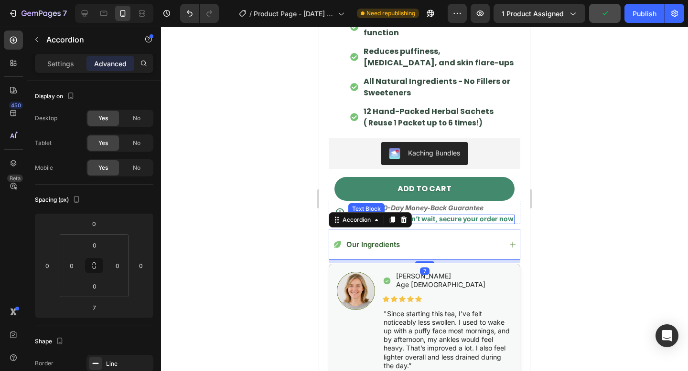
click at [599, 194] on div at bounding box center [424, 199] width 527 height 345
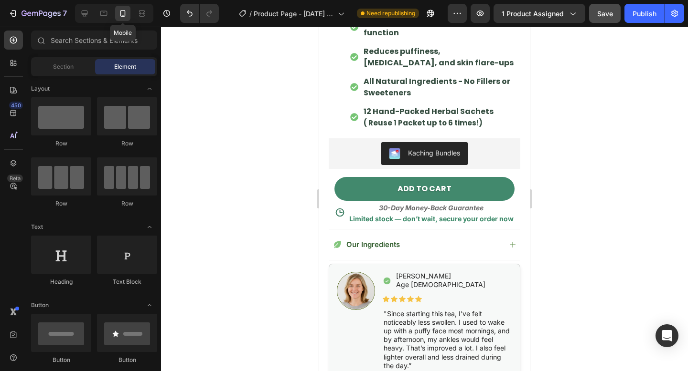
click at [125, 11] on icon at bounding box center [122, 13] width 5 height 7
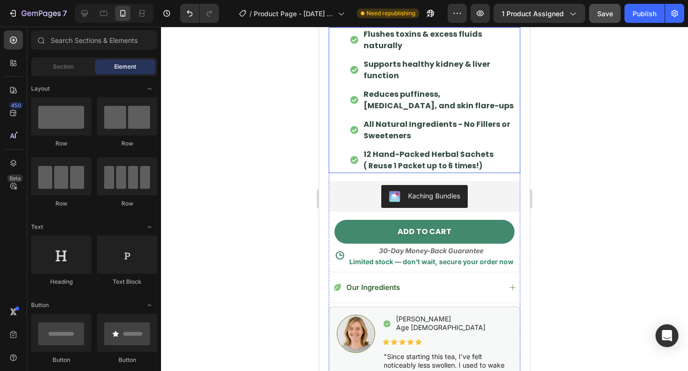
scroll to position [572, 0]
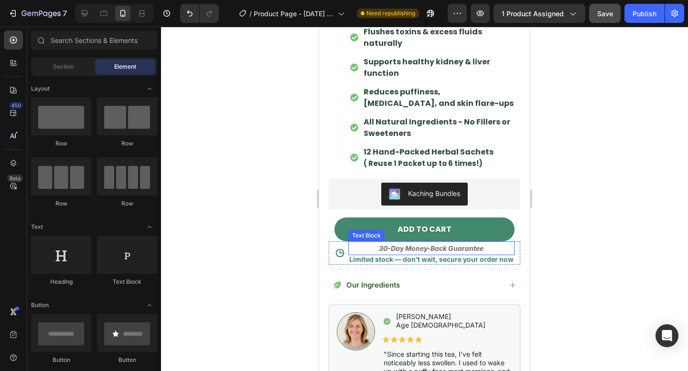
click at [419, 244] on strong "30-Day Money-Back Guarantee" at bounding box center [431, 248] width 105 height 8
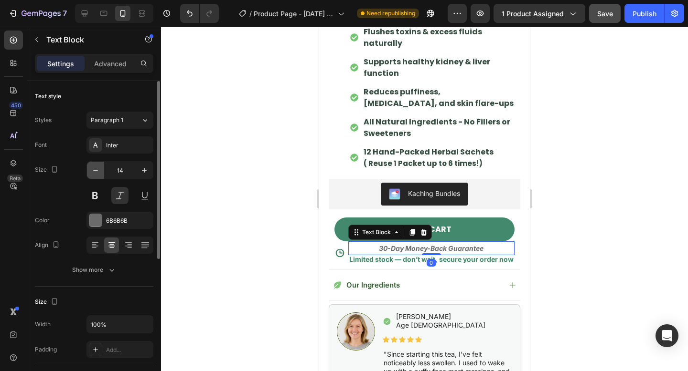
click at [93, 172] on icon "button" at bounding box center [96, 171] width 10 height 10
type input "13"
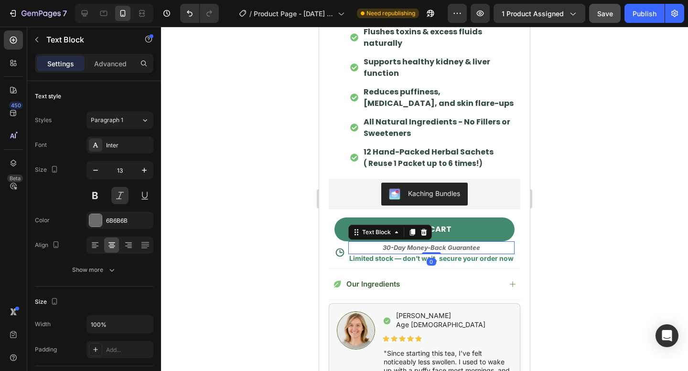
click at [603, 206] on div at bounding box center [424, 199] width 527 height 345
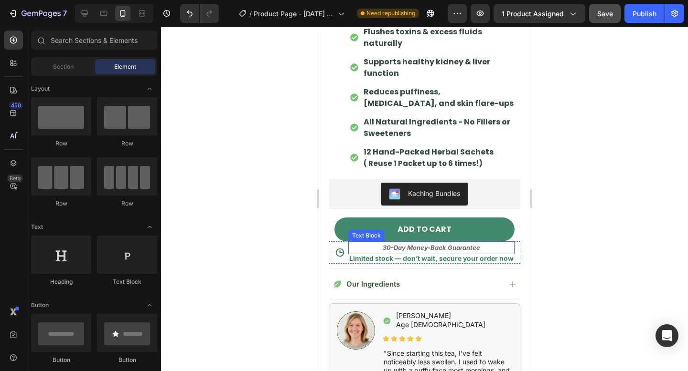
click at [481, 259] on p "Limited stock — don’t wait, secure your order now" at bounding box center [431, 258] width 164 height 9
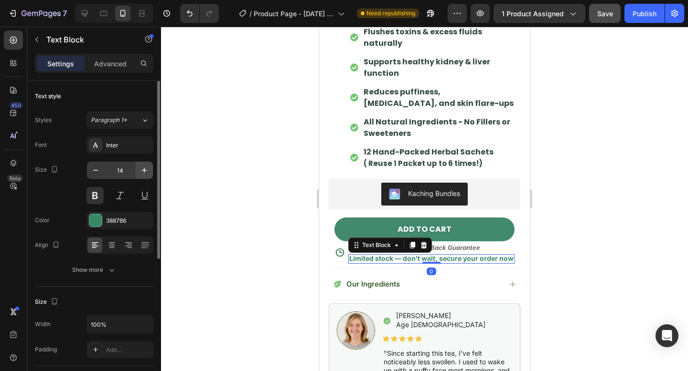
click at [143, 172] on icon "button" at bounding box center [144, 171] width 10 height 10
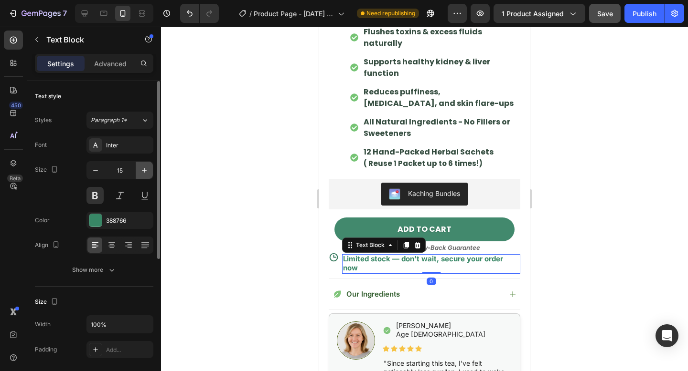
click at [143, 172] on icon "button" at bounding box center [144, 171] width 10 height 10
type input "16"
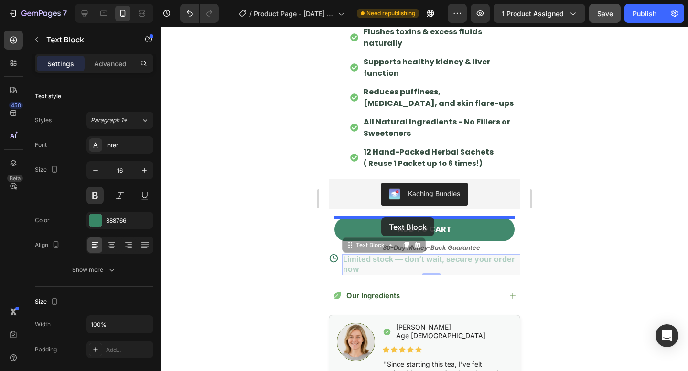
drag, startPoint x: 382, startPoint y: 247, endPoint x: 381, endPoint y: 218, distance: 29.1
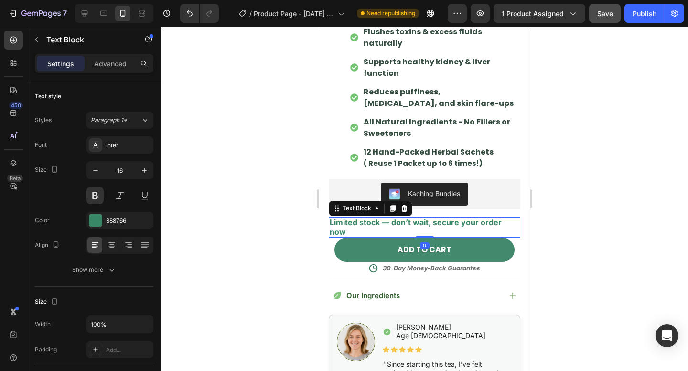
click at [624, 202] on div at bounding box center [424, 199] width 527 height 345
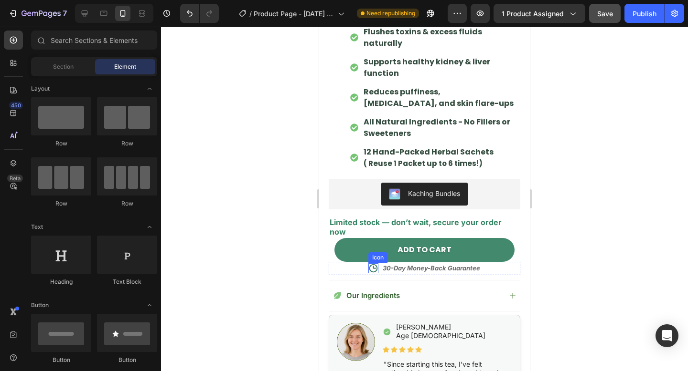
click at [376, 265] on icon at bounding box center [373, 269] width 9 height 9
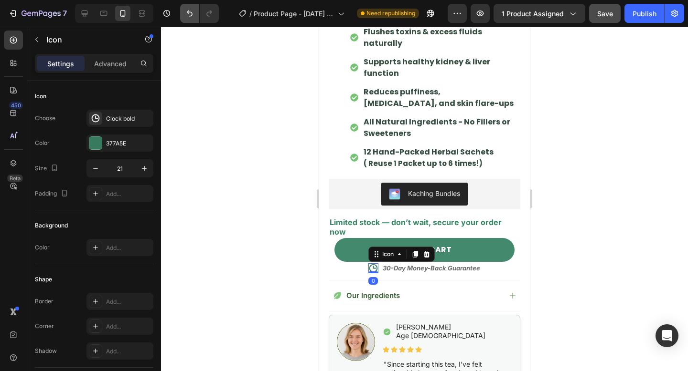
click at [185, 21] on button "Undo/Redo" at bounding box center [189, 13] width 19 height 19
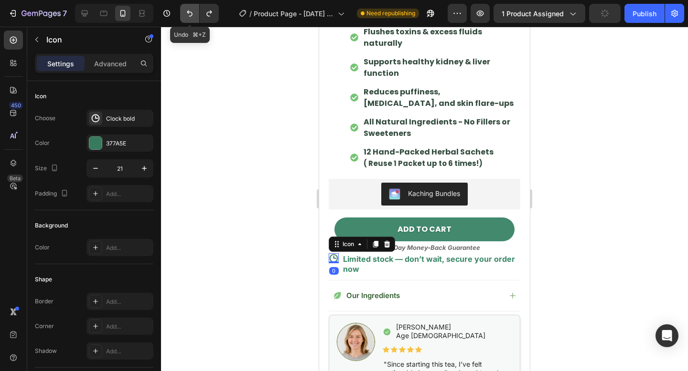
click at [185, 21] on button "Undo/Redo" at bounding box center [189, 13] width 19 height 19
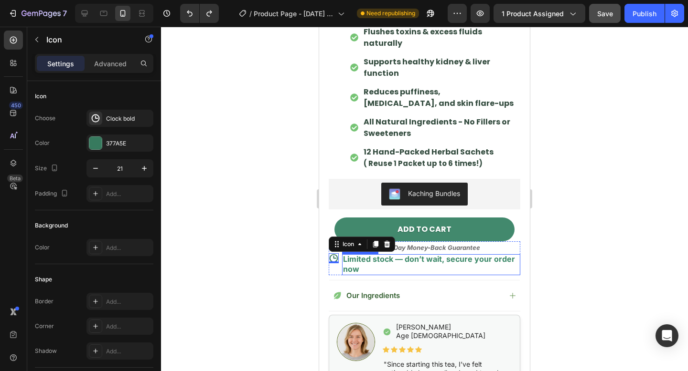
click at [514, 265] on p "Limited stock — don’t wait, secure your order now" at bounding box center [431, 264] width 176 height 20
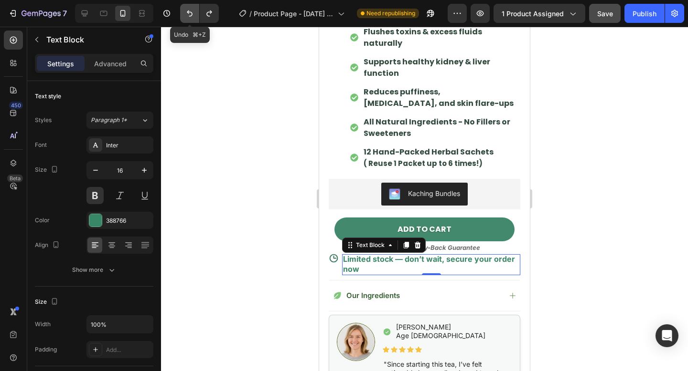
click at [185, 13] on icon "Undo/Redo" at bounding box center [190, 14] width 10 height 10
type input "14"
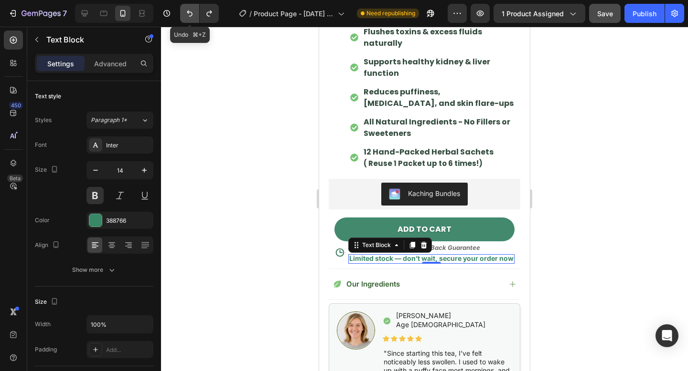
click at [185, 13] on icon "Undo/Redo" at bounding box center [190, 14] width 10 height 10
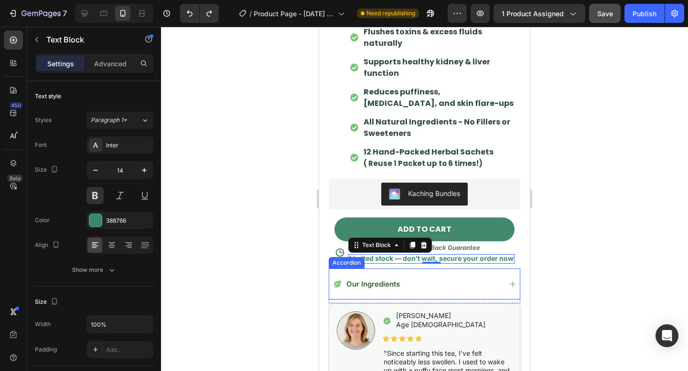
click at [369, 303] on div "Our Ingredients Accordion" at bounding box center [423, 286] width 191 height 35
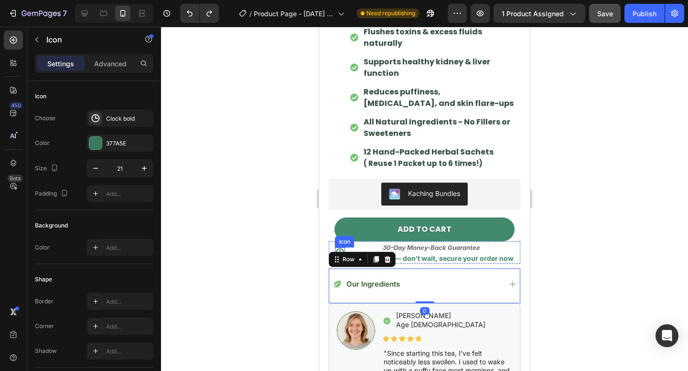
click at [341, 244] on div "Icon" at bounding box center [344, 241] width 19 height 11
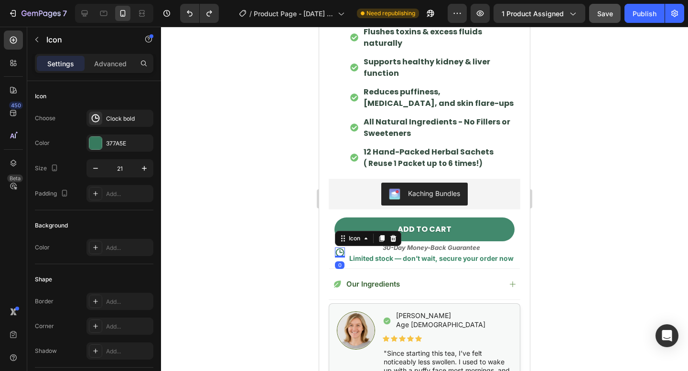
click at [360, 253] on p "30-Day Money-Back Guarantee" at bounding box center [431, 248] width 164 height 11
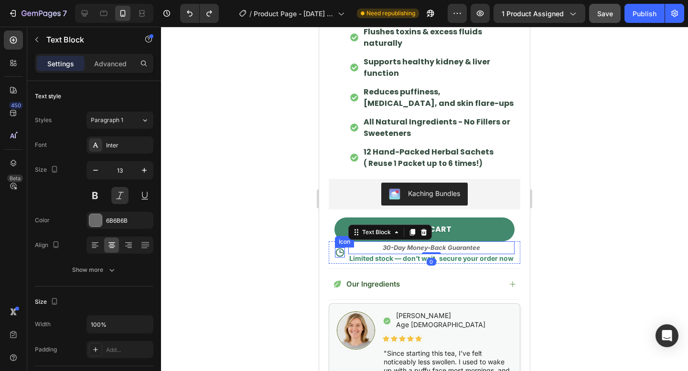
click at [339, 248] on icon at bounding box center [340, 253] width 10 height 10
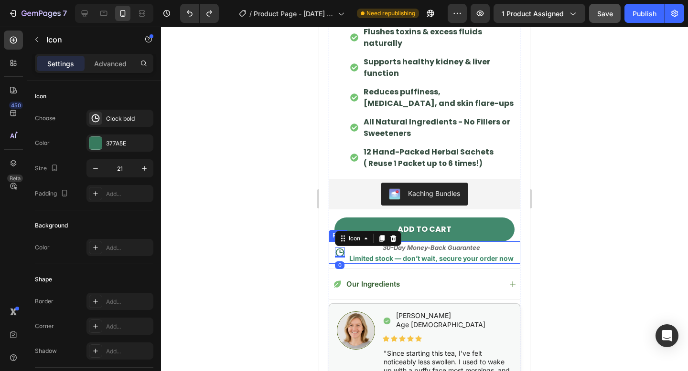
click at [333, 249] on div "Icon 0 30-Day Money-Back Guarantee Text Block Limited stock — don’t wait, secur…" at bounding box center [423, 253] width 191 height 23
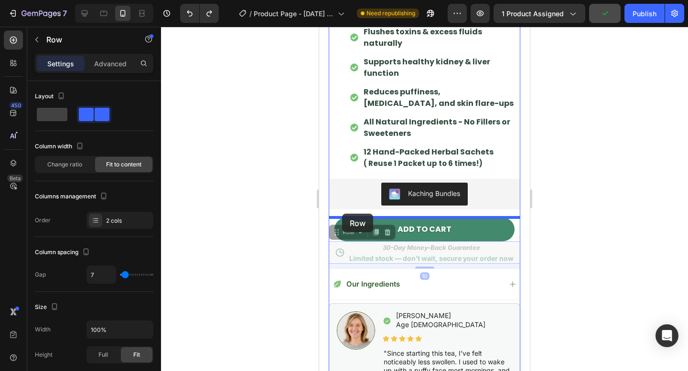
drag, startPoint x: 339, startPoint y: 236, endPoint x: 343, endPoint y: 215, distance: 20.9
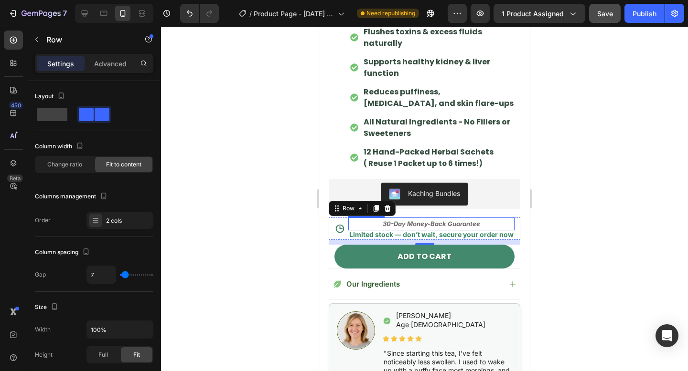
click at [396, 224] on strong "30-Day Money-Back Guarantee" at bounding box center [430, 224] width 97 height 8
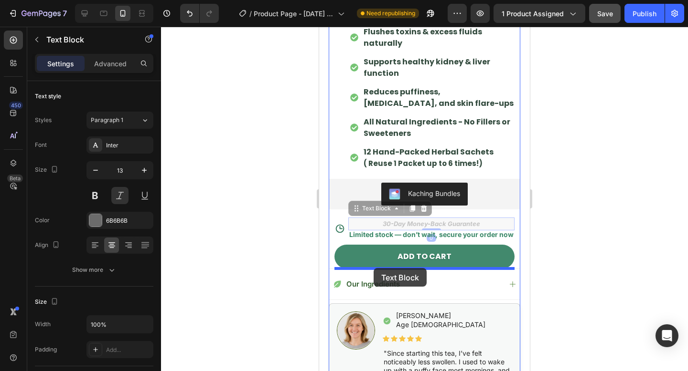
drag, startPoint x: 368, startPoint y: 211, endPoint x: 373, endPoint y: 268, distance: 57.5
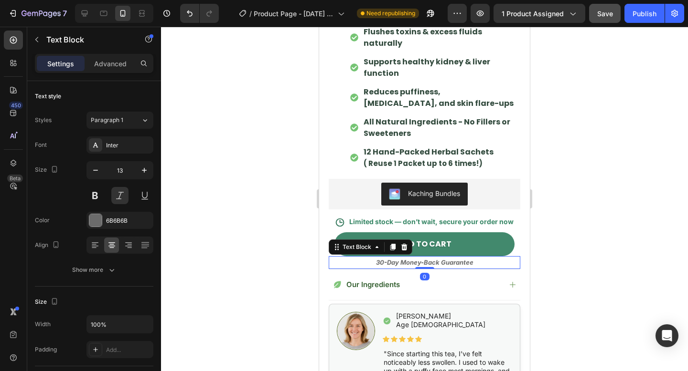
click at [555, 228] on div at bounding box center [424, 199] width 527 height 345
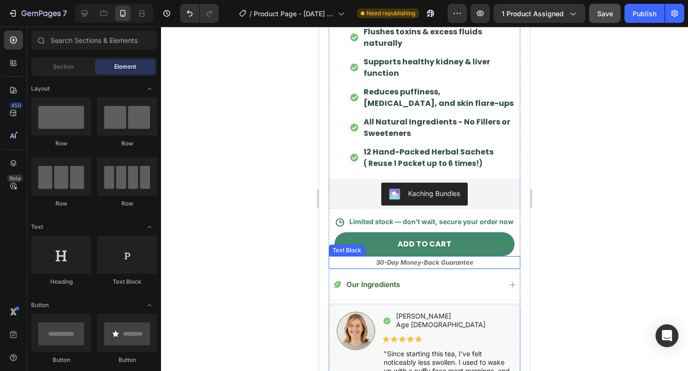
click at [464, 263] on strong "30-Day Money-Back Guarantee" at bounding box center [424, 263] width 97 height 8
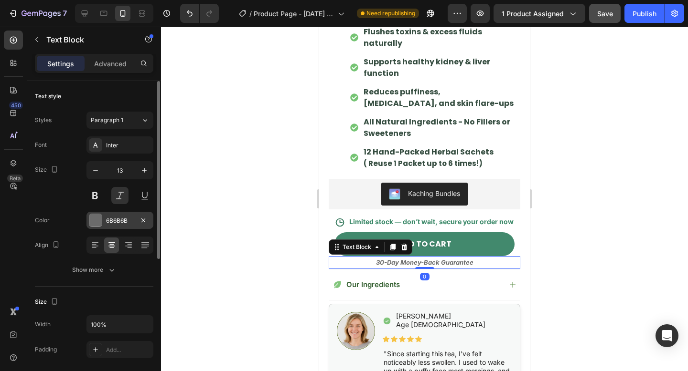
click at [122, 224] on div "6B6B6B" at bounding box center [120, 221] width 28 height 9
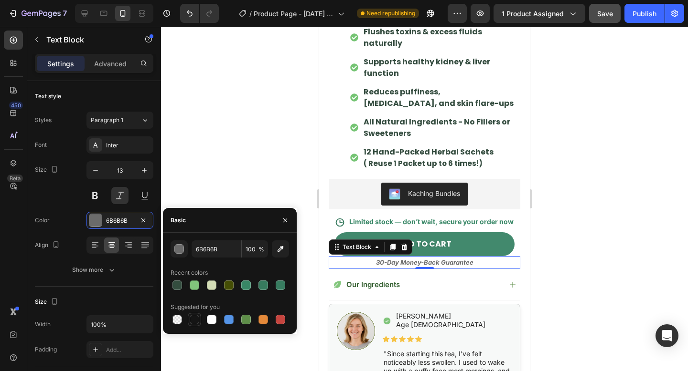
click at [196, 324] on div at bounding box center [195, 320] width 10 height 10
click at [281, 249] on icon "button" at bounding box center [280, 249] width 10 height 10
type input "354D40"
click at [562, 190] on div at bounding box center [424, 199] width 527 height 345
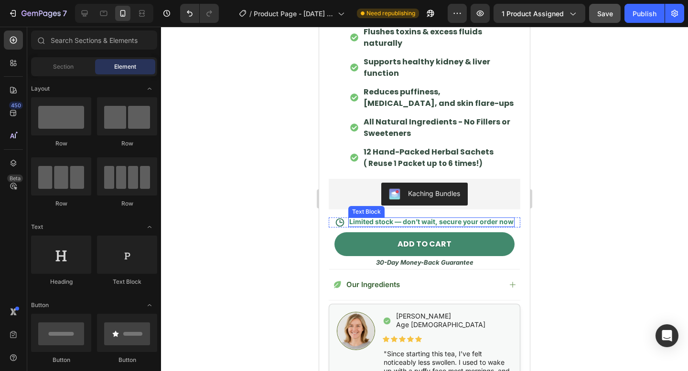
click at [491, 222] on p "Limited stock — don’t wait, secure your order now" at bounding box center [431, 222] width 164 height 9
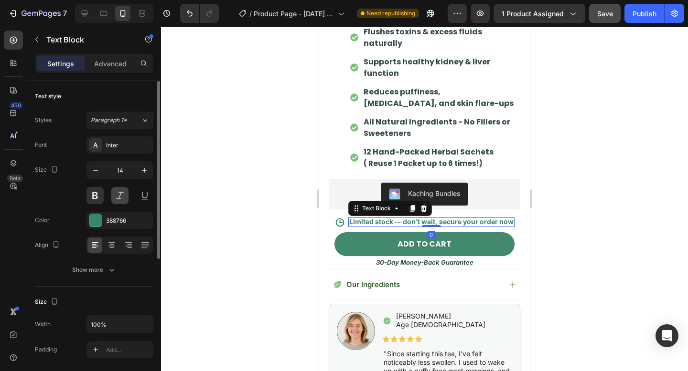
click at [121, 201] on button at bounding box center [119, 195] width 17 height 17
click at [140, 196] on button at bounding box center [144, 195] width 17 height 17
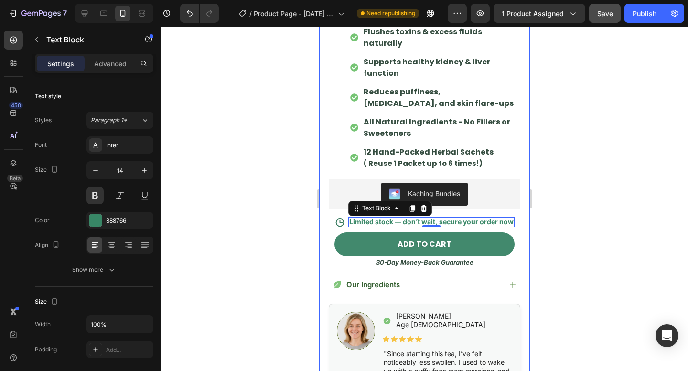
click at [571, 253] on div at bounding box center [424, 199] width 527 height 345
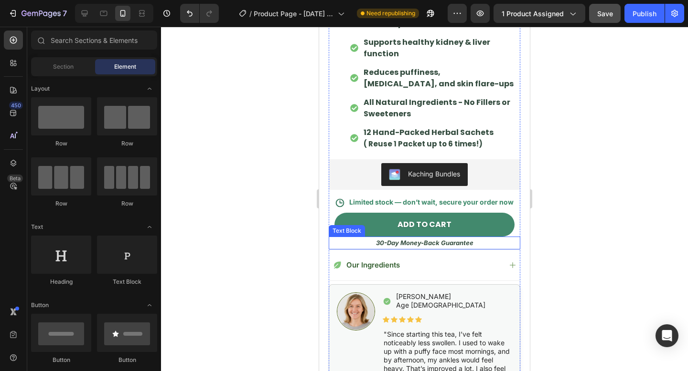
scroll to position [593, 0]
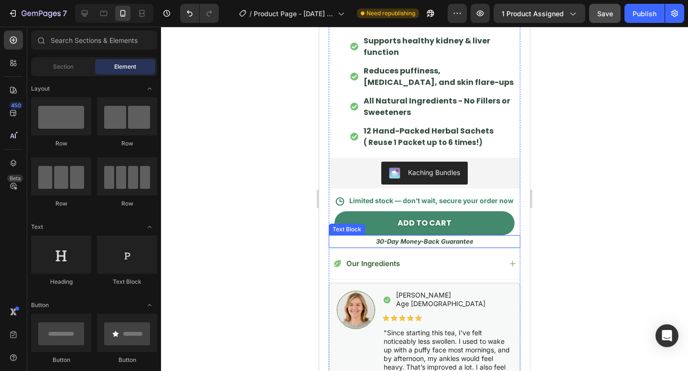
click at [484, 243] on p "30-Day Money-Back Guarantee" at bounding box center [424, 241] width 190 height 11
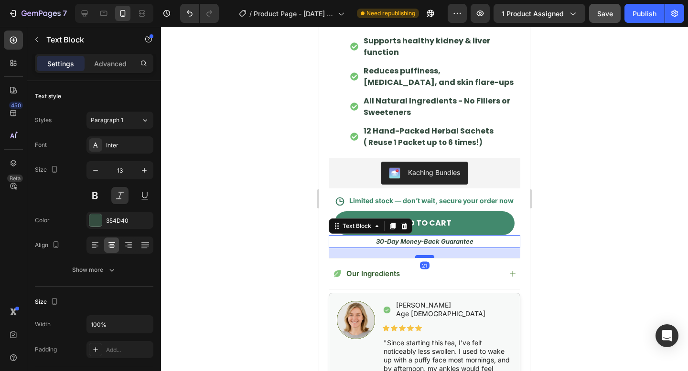
drag, startPoint x: 430, startPoint y: 246, endPoint x: 432, endPoint y: 257, distance: 11.7
click at [432, 257] on div at bounding box center [424, 256] width 19 height 3
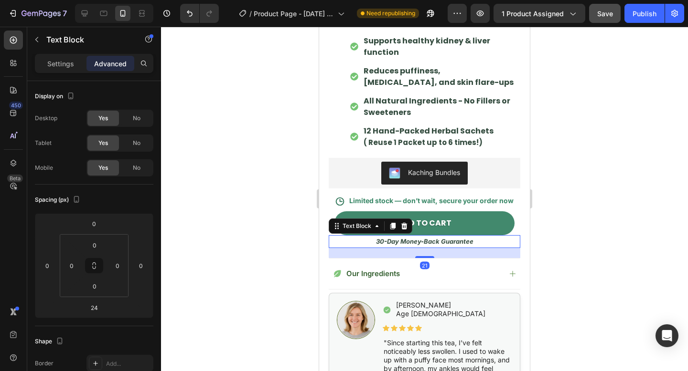
click at [551, 253] on div at bounding box center [424, 199] width 527 height 345
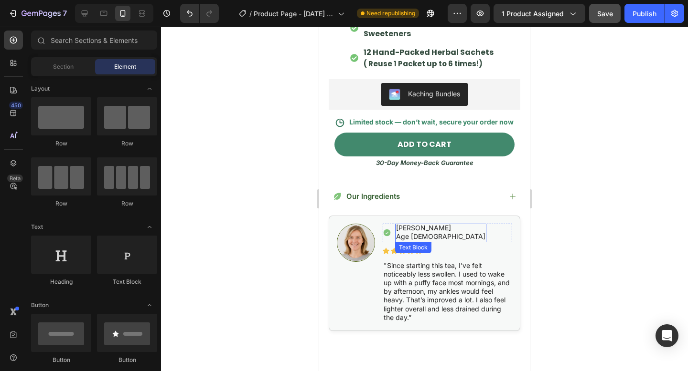
scroll to position [688, 0]
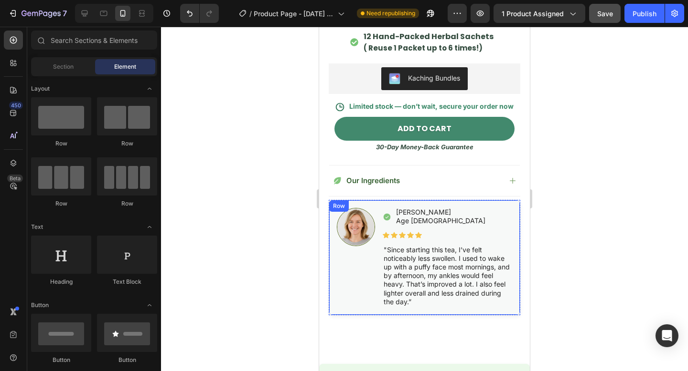
click at [456, 185] on div "Our Ingredients" at bounding box center [416, 180] width 169 height 11
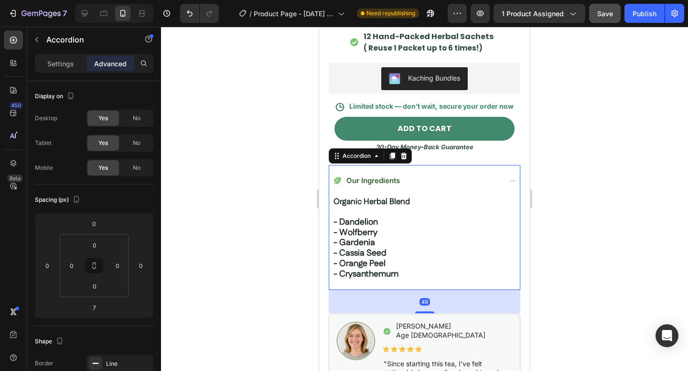
drag, startPoint x: 426, startPoint y: 291, endPoint x: 491, endPoint y: 290, distance: 65.4
click at [426, 314] on div at bounding box center [424, 313] width 19 height 2
type input "57"
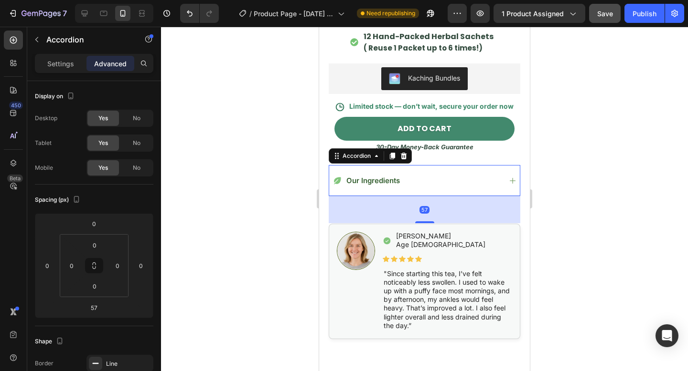
click at [588, 271] on div at bounding box center [424, 199] width 527 height 345
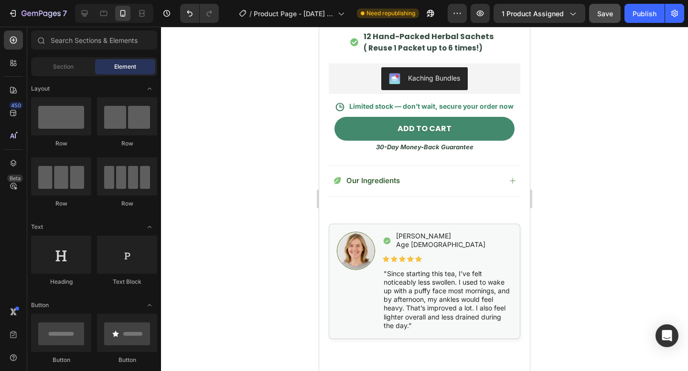
click at [621, 200] on div at bounding box center [424, 199] width 527 height 345
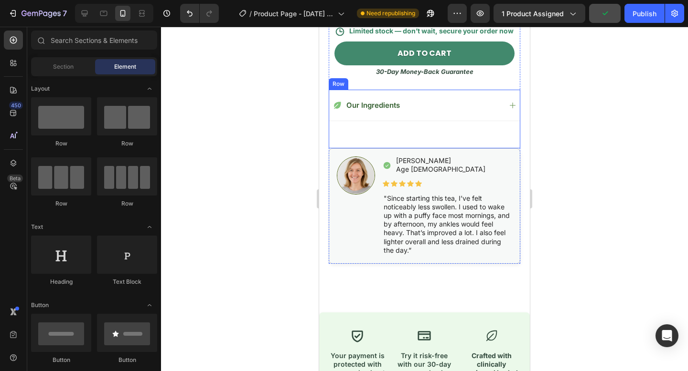
scroll to position [765, 0]
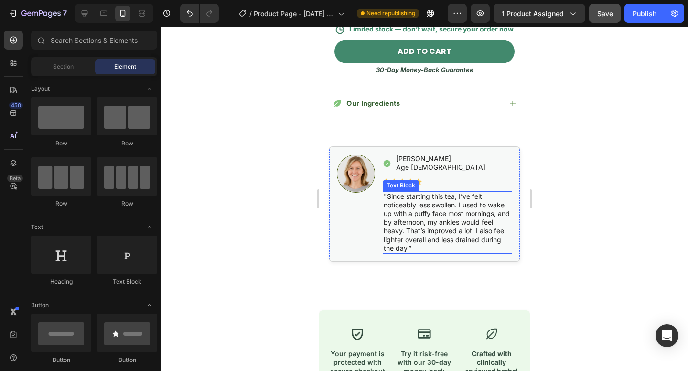
click at [424, 313] on div "Icon Your payment is protected with secure checkout Text Block Icon Try it risk…" at bounding box center [424, 357] width 211 height 93
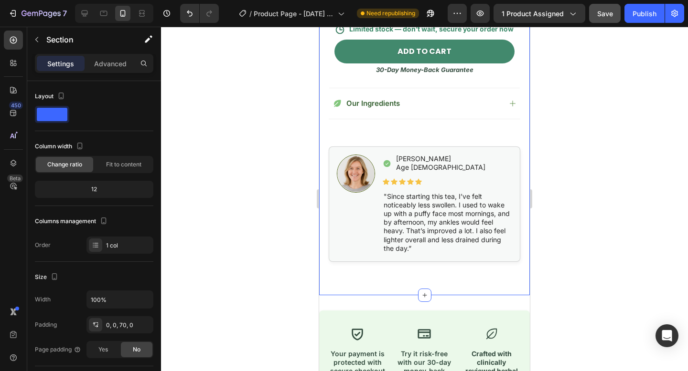
click at [405, 307] on div "Icon Your payment is protected with secure checkout Text Block Icon Try it risk…" at bounding box center [424, 357] width 211 height 123
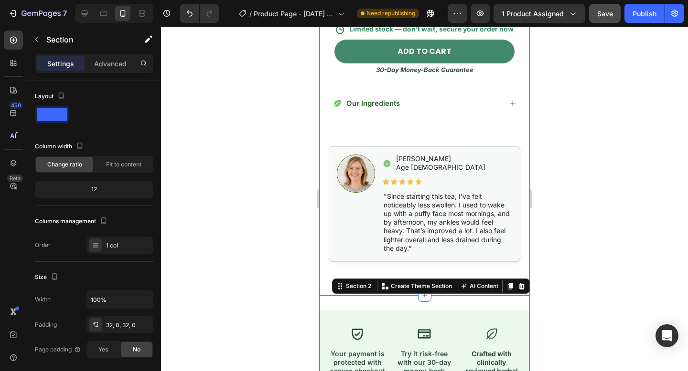
click at [404, 244] on p ""Since starting this tea, I’ve felt noticeably less swollen. I used to wake up …" at bounding box center [446, 222] width 127 height 61
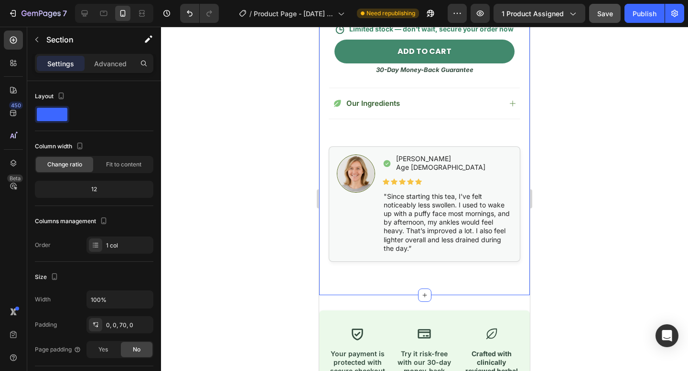
click at [424, 261] on div "Image Icon Hannah R. Age 47 Text Block Row Icon Icon Icon Icon Icon Icon List "…" at bounding box center [423, 205] width 191 height 116
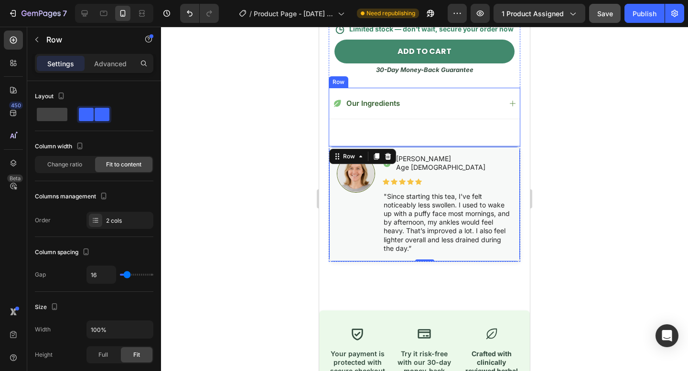
click at [418, 129] on div "Our Ingredients Accordion" at bounding box center [423, 117] width 191 height 59
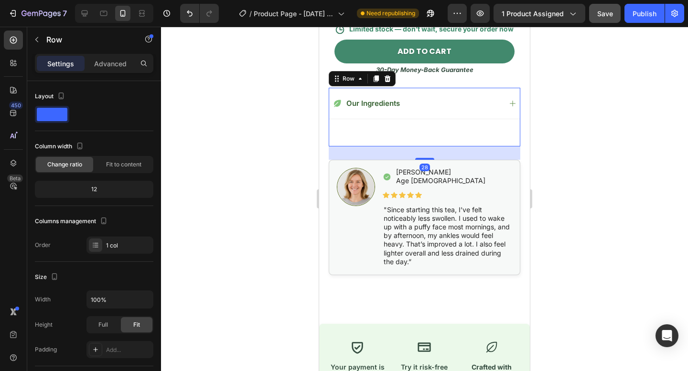
drag, startPoint x: 420, startPoint y: 146, endPoint x: 521, endPoint y: 146, distance: 101.2
click at [422, 160] on div at bounding box center [424, 159] width 19 height 2
click at [544, 146] on div at bounding box center [424, 199] width 527 height 345
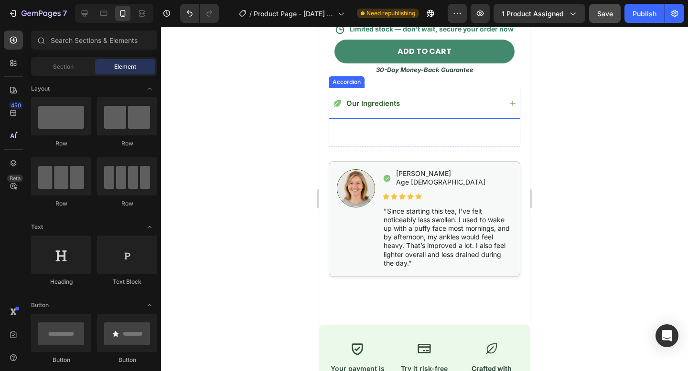
click at [475, 102] on div "Our Ingredients" at bounding box center [416, 103] width 169 height 11
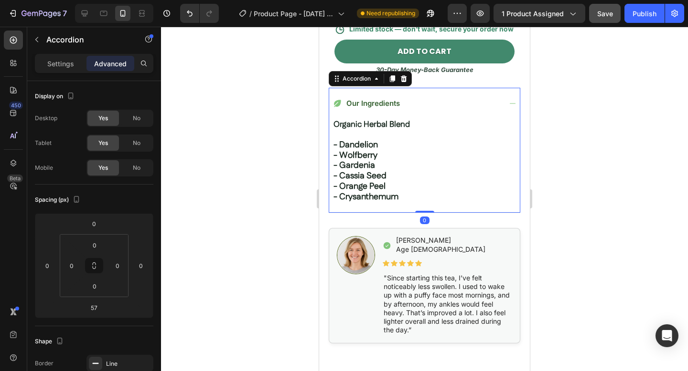
drag, startPoint x: 429, startPoint y: 236, endPoint x: 419, endPoint y: 177, distance: 60.6
click at [423, 181] on div "Our Ingredients organic herbal blend - dandelion - wolfberry - gardenia - cassi…" at bounding box center [423, 151] width 191 height 126
type input "0"
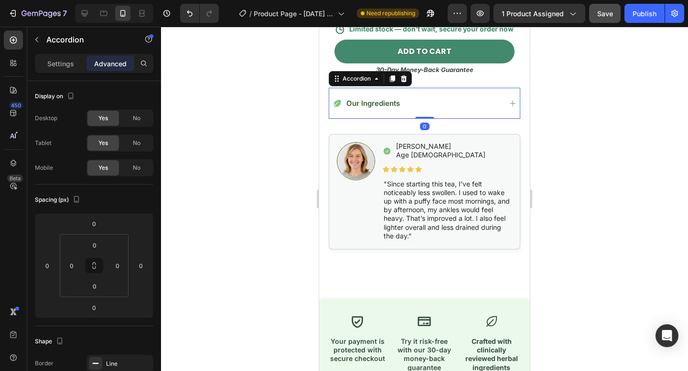
click at [509, 94] on div "Our Ingredients" at bounding box center [424, 103] width 191 height 31
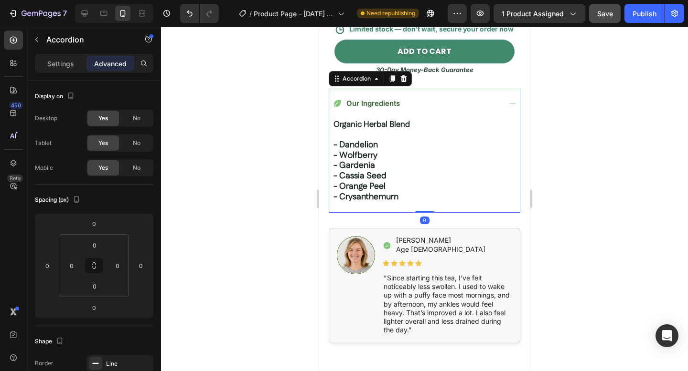
click at [500, 101] on div "Our Ingredients" at bounding box center [416, 103] width 169 height 11
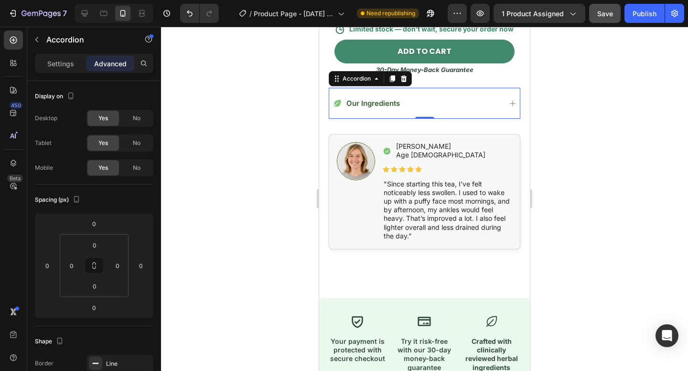
click at [576, 112] on div at bounding box center [424, 199] width 527 height 345
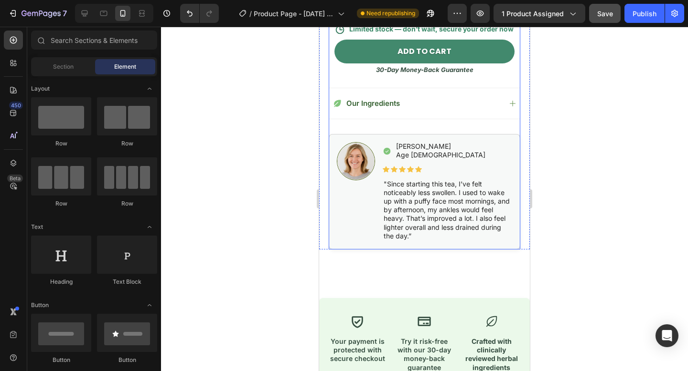
click at [454, 119] on div "Our Ingredients Accordion" at bounding box center [423, 104] width 191 height 32
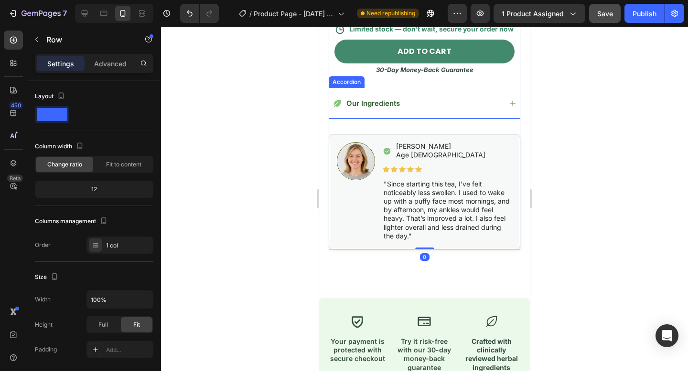
click at [424, 111] on div "Our Ingredients" at bounding box center [424, 103] width 191 height 31
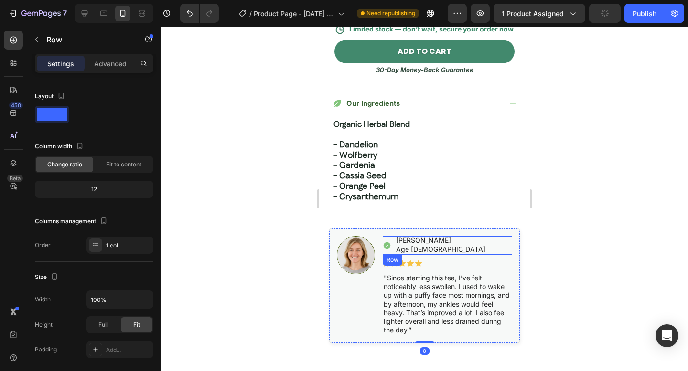
scroll to position [837, 0]
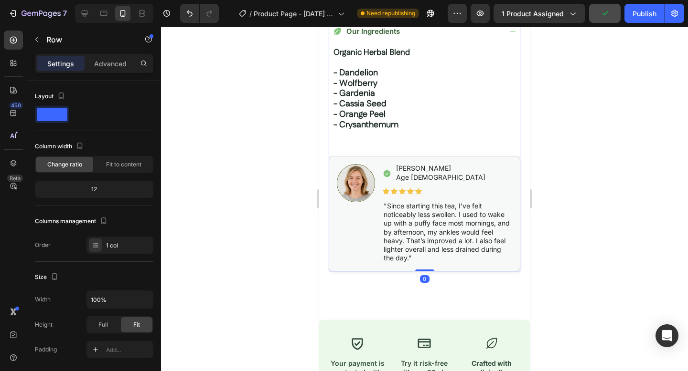
click at [653, 201] on div at bounding box center [424, 199] width 527 height 345
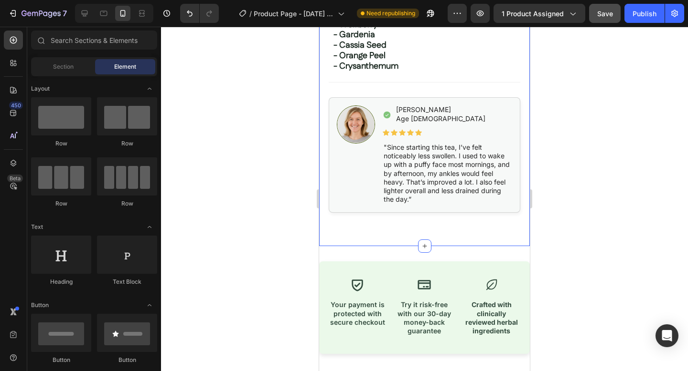
scroll to position [962, 0]
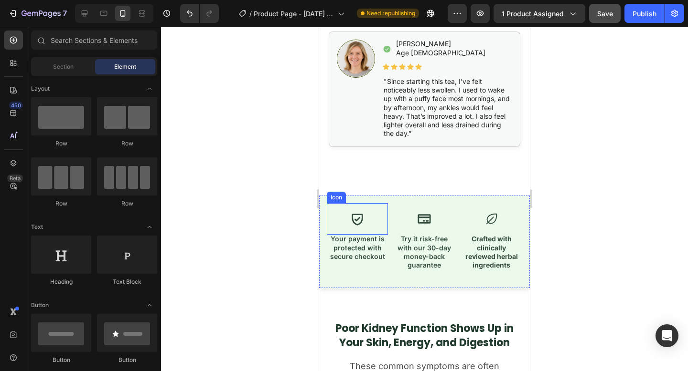
click at [376, 200] on div "Icon Your payment is protected with secure checkout Text Block Icon Try it risk…" at bounding box center [424, 242] width 211 height 93
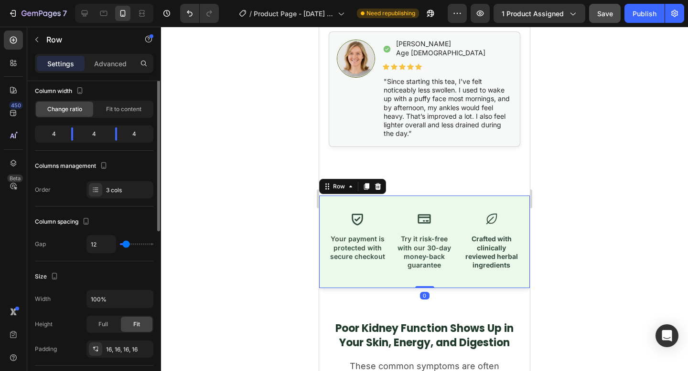
scroll to position [0, 0]
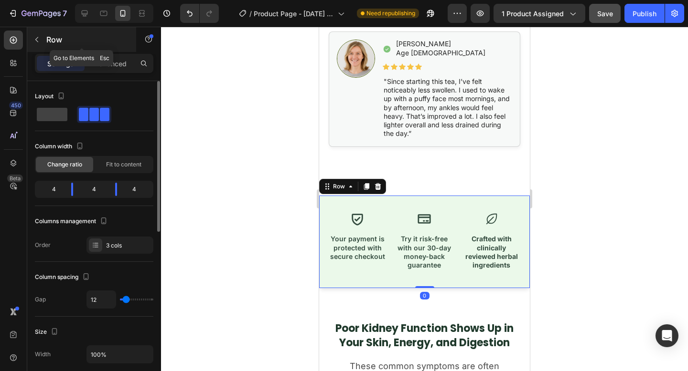
click at [55, 46] on div "Row" at bounding box center [81, 39] width 109 height 25
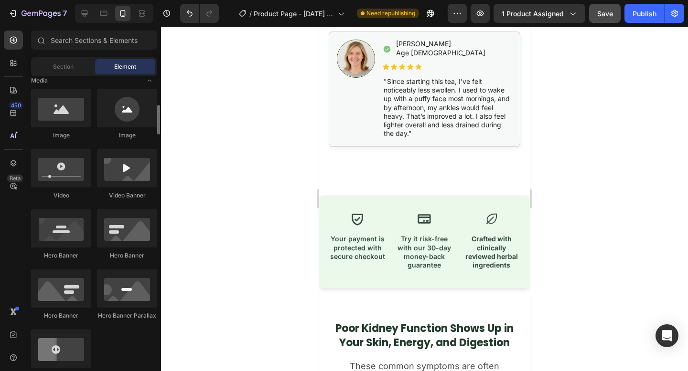
scroll to position [304, 0]
click at [334, 203] on div "Icon" at bounding box center [357, 219] width 61 height 32
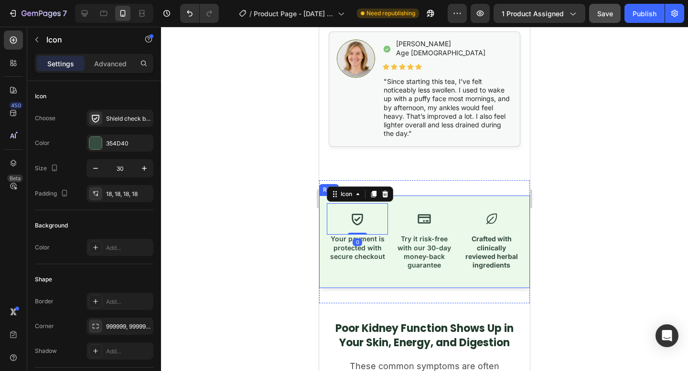
click at [322, 201] on div "Icon 0 Your payment is protected with secure checkout Text Block Icon Try it ri…" at bounding box center [424, 242] width 211 height 93
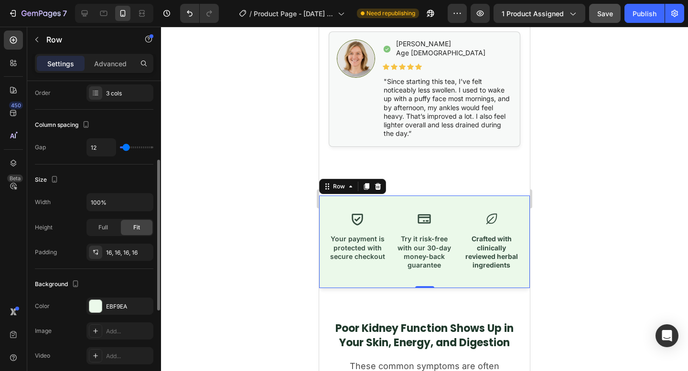
scroll to position [157, 0]
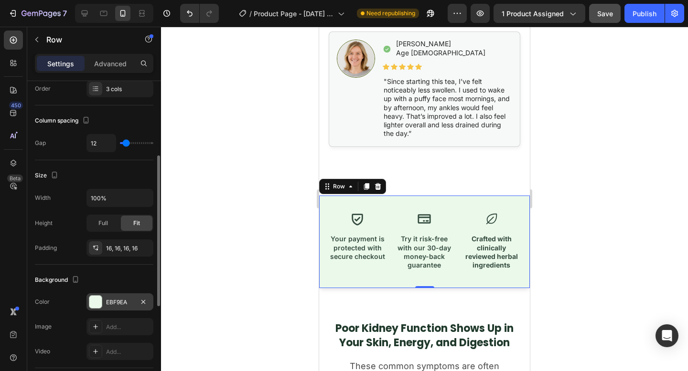
click at [124, 308] on div "EBF9EA" at bounding box center [119, 302] width 67 height 17
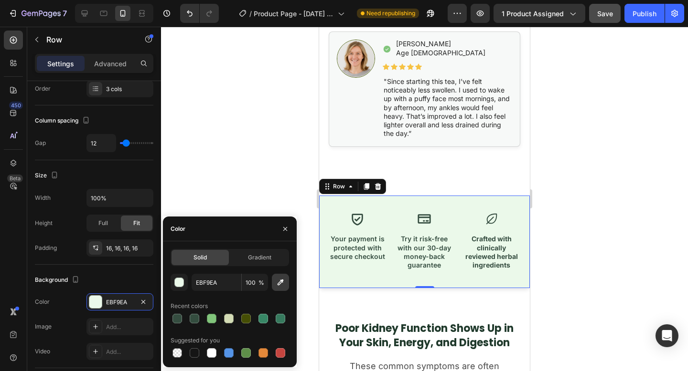
click at [283, 282] on icon "button" at bounding box center [280, 283] width 10 height 10
type input "F7F9F8"
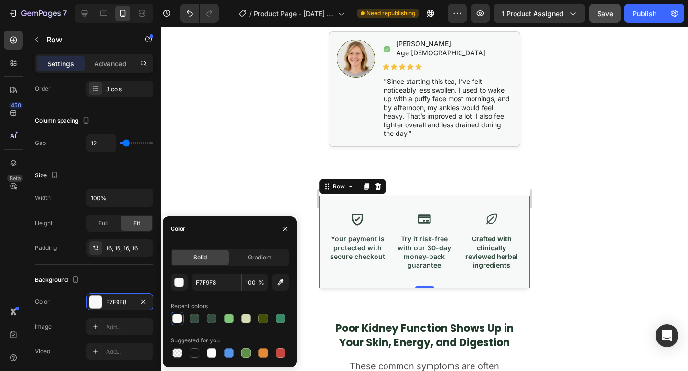
click at [547, 155] on div at bounding box center [424, 199] width 527 height 345
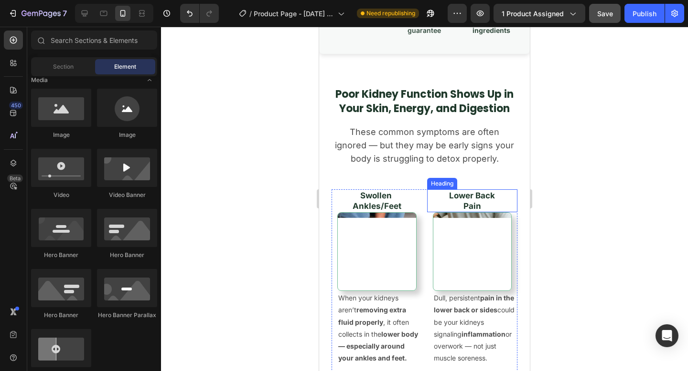
scroll to position [1196, 0]
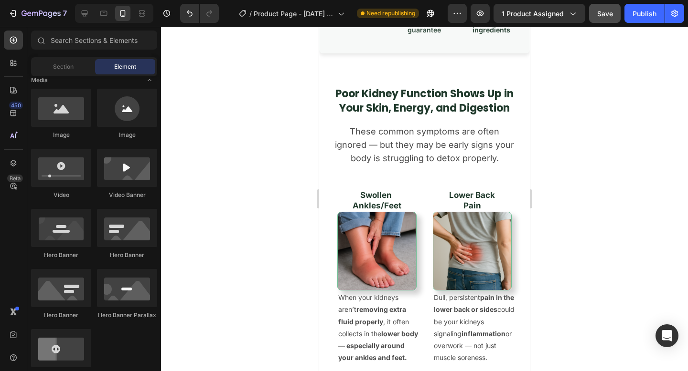
click at [597, 15] on span "Save" at bounding box center [605, 14] width 16 height 8
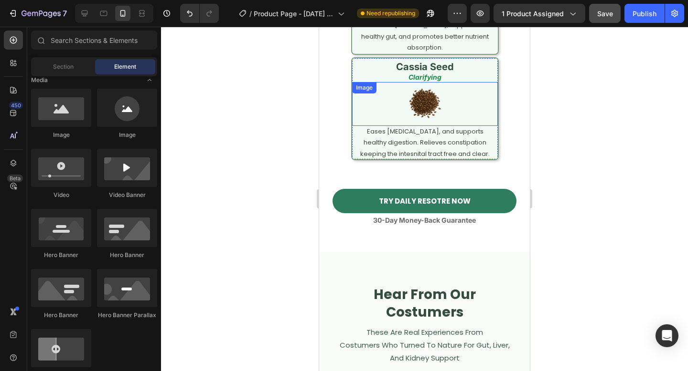
scroll to position [3485, 0]
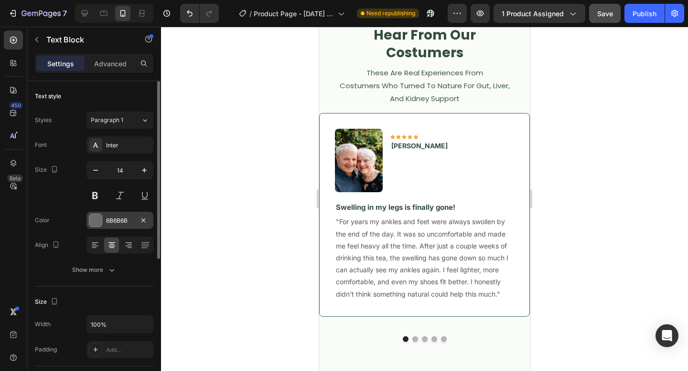
click at [120, 219] on div "6B6B6B" at bounding box center [120, 221] width 28 height 9
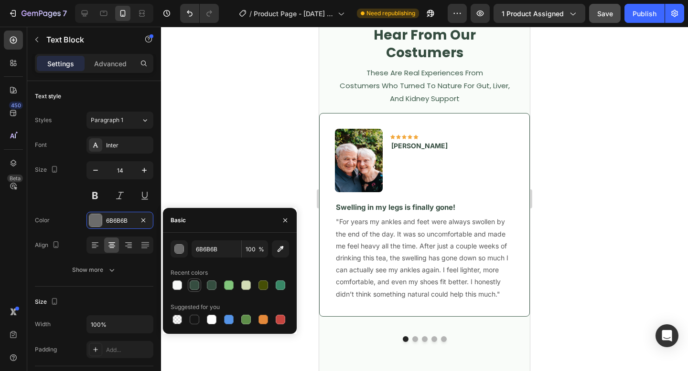
click at [195, 287] on div at bounding box center [195, 286] width 10 height 10
type input "354D40"
click at [573, 110] on div at bounding box center [424, 199] width 527 height 345
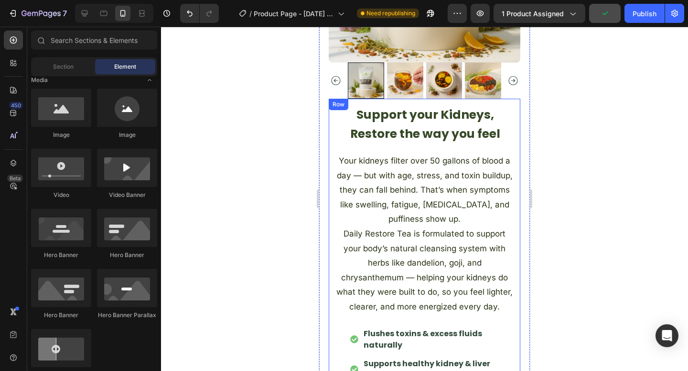
scroll to position [0, 0]
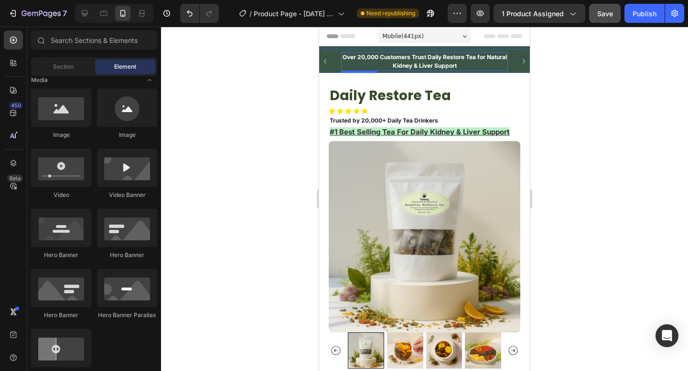
click at [395, 63] on p "Over 20,000 Customers Trust Daily Restore Tea for Natural Kidney & Liver Support" at bounding box center [424, 61] width 165 height 17
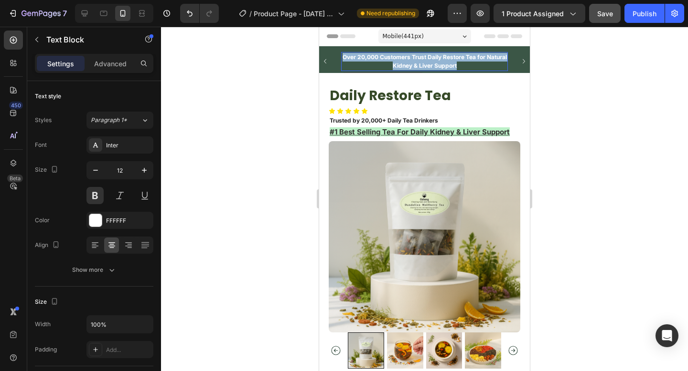
click at [395, 63] on p "Over 20,000 Customers Trust Daily Restore Tea for Natural Kidney & Liver Support" at bounding box center [424, 61] width 165 height 17
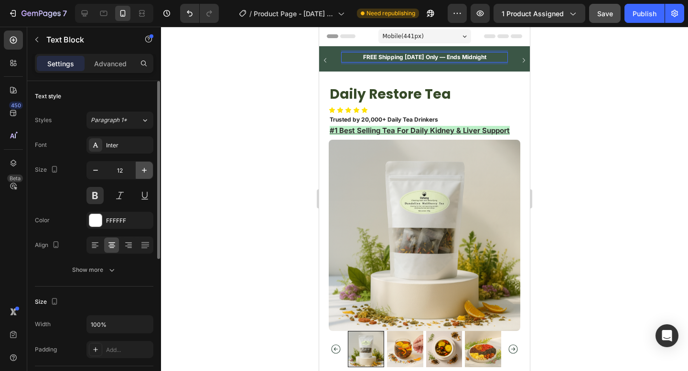
click at [144, 173] on icon "button" at bounding box center [144, 171] width 10 height 10
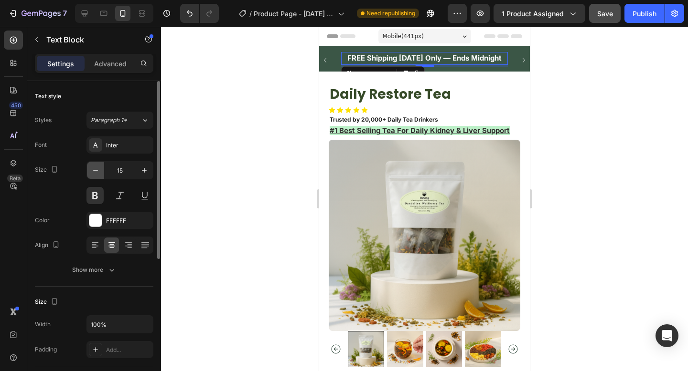
click at [98, 174] on icon "button" at bounding box center [96, 171] width 10 height 10
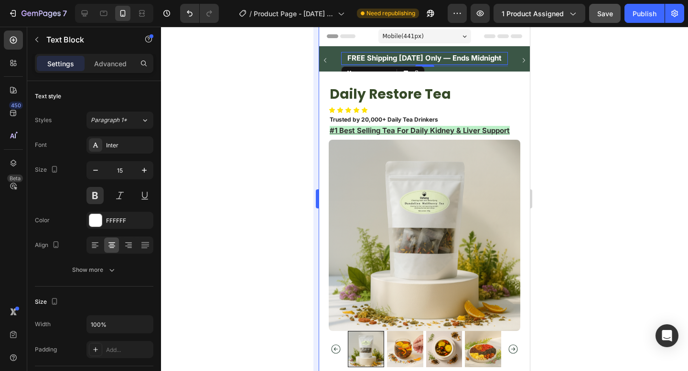
type input "14"
click at [415, 57] on p "FREE Shipping Today Only — Ends Midnight" at bounding box center [424, 58] width 165 height 10
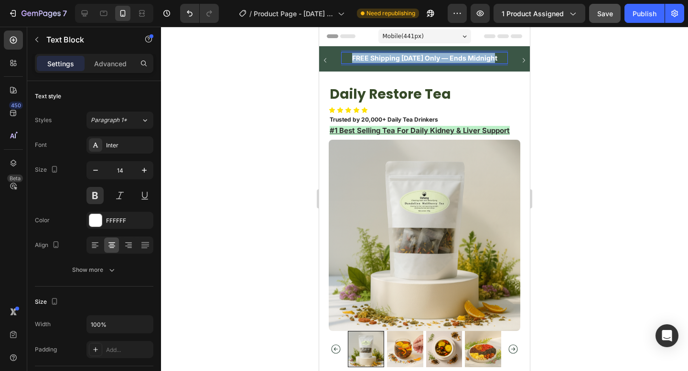
click at [415, 57] on p "FREE Shipping Today Only — Ends Midnight" at bounding box center [424, 58] width 165 height 10
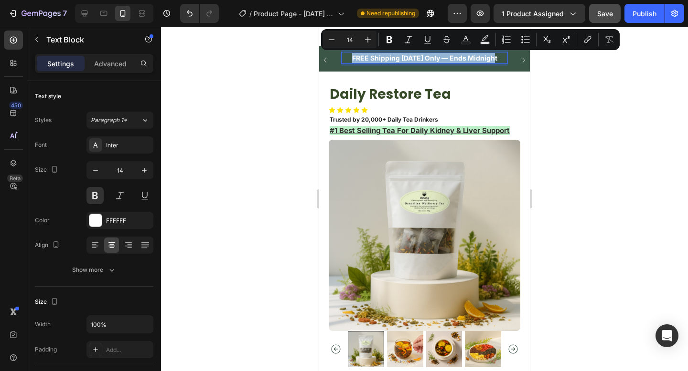
click at [415, 57] on p "FREE Shipping Today Only — Ends Midnight" at bounding box center [424, 58] width 165 height 10
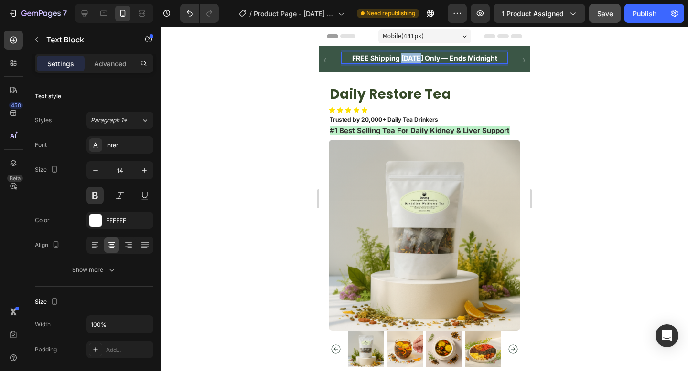
click at [415, 57] on p "FREE Shipping Today Only — Ends Midnight" at bounding box center [424, 58] width 165 height 10
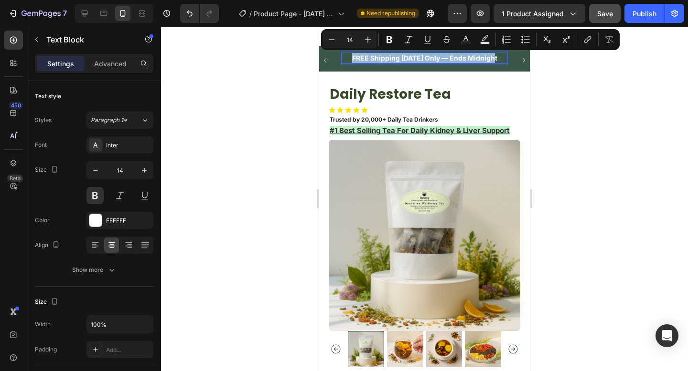
click at [415, 57] on p "FREE Shipping Today Only — Ends Midnight" at bounding box center [424, 58] width 165 height 10
click at [427, 66] on div "FREE Shipping Today Only — Ends Midnight Text Block 4" at bounding box center [424, 63] width 167 height 22
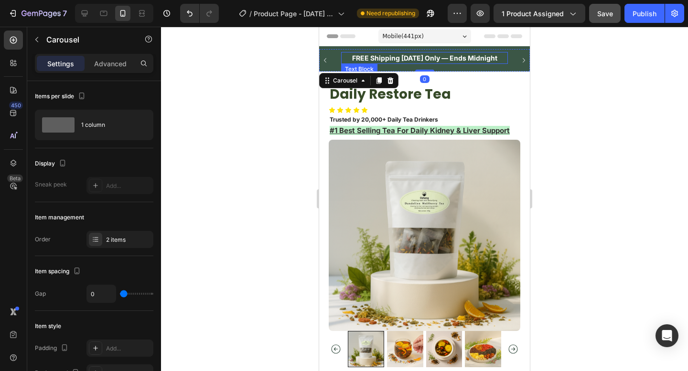
click at [415, 56] on p "FREE Shipping Today Only — Ends Midnight" at bounding box center [424, 58] width 165 height 10
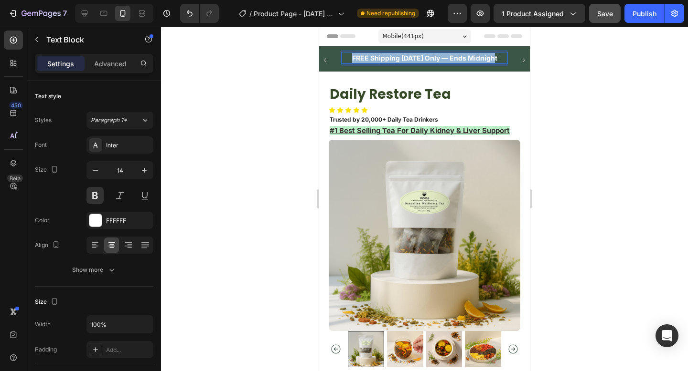
click at [415, 56] on p "FREE Shipping Today Only — Ends Midnight" at bounding box center [424, 58] width 165 height 10
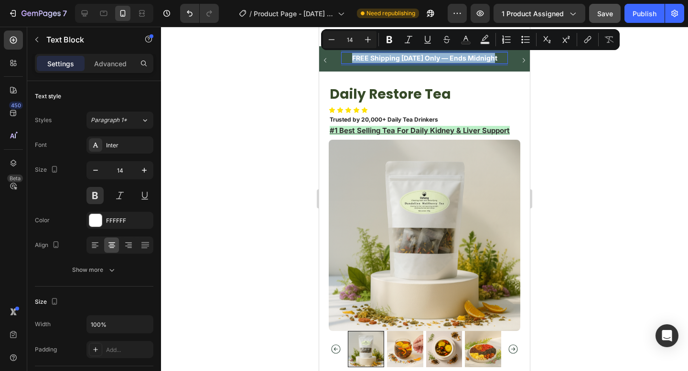
click at [415, 56] on p "FREE Shipping Today Only — Ends Midnight" at bounding box center [424, 58] width 165 height 10
click at [441, 58] on p "FREE Shipping Today Only — Ends Midnight" at bounding box center [424, 58] width 165 height 10
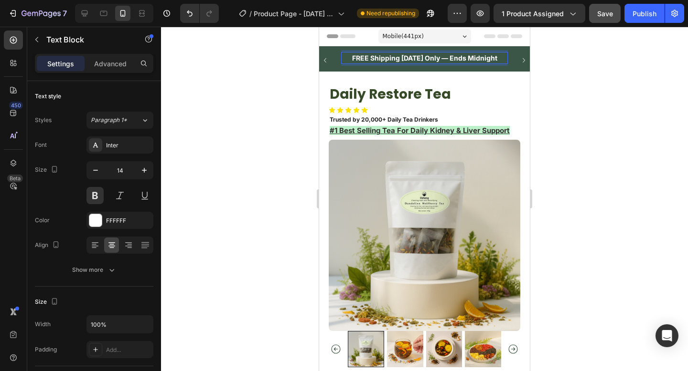
click at [419, 57] on p "FREE Shipping Today Only — Ends Midnight" at bounding box center [424, 58] width 165 height 10
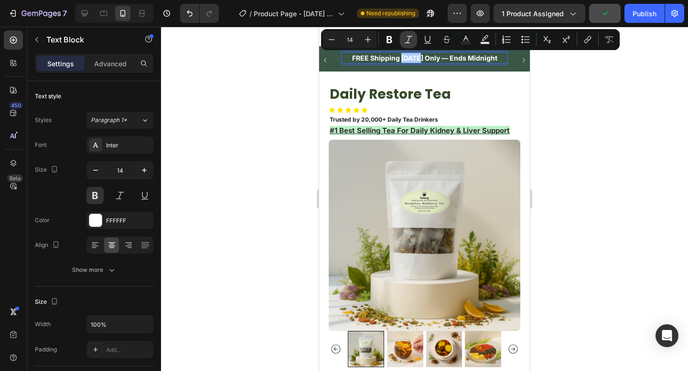
click at [390, 39] on icon "Editor contextual toolbar" at bounding box center [389, 39] width 6 height 7
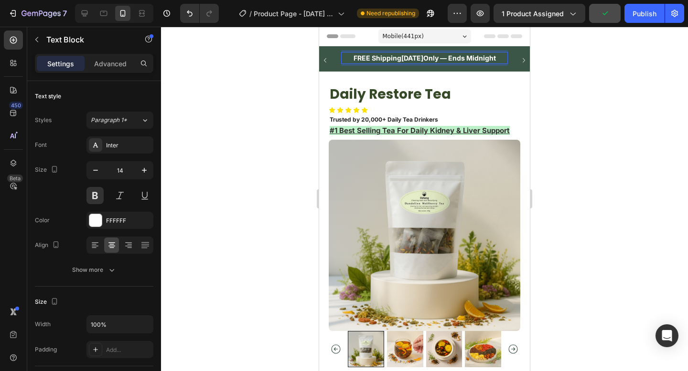
click at [430, 58] on p "FREE Shipping Today Only — Ends Midnight" at bounding box center [424, 58] width 165 height 10
click at [424, 55] on p "FREE Shipping Today Only — Ends Midnight" at bounding box center [424, 58] width 165 height 10
click at [143, 168] on icon "button" at bounding box center [144, 171] width 10 height 10
type input "15"
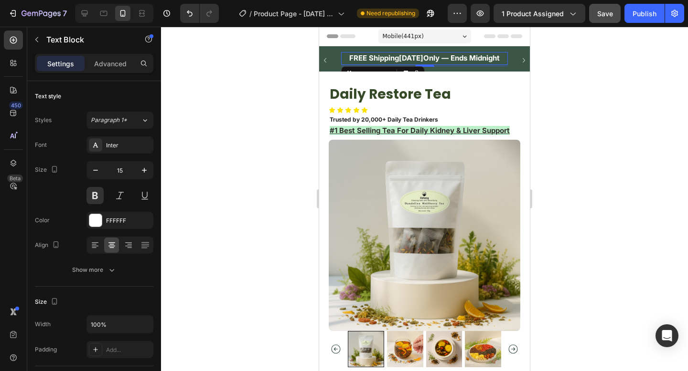
click at [604, 88] on div at bounding box center [424, 199] width 527 height 345
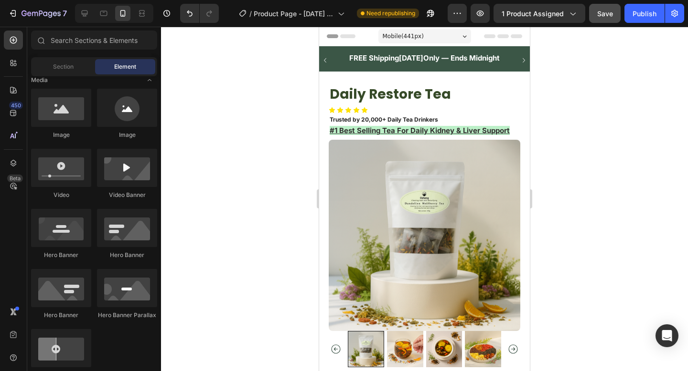
click at [605, 137] on div at bounding box center [424, 199] width 527 height 345
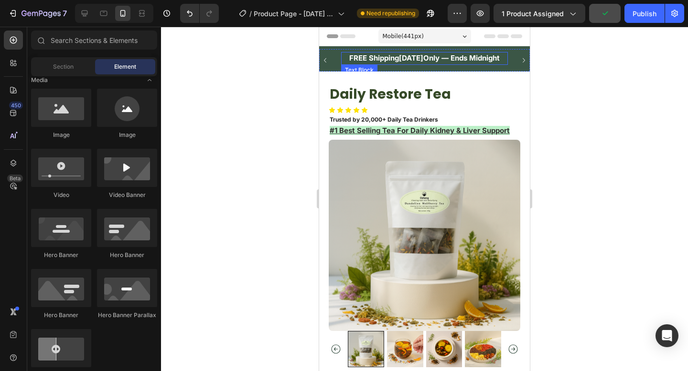
click at [499, 59] on p "FREE Shipping Today Only — Ends Midnight" at bounding box center [424, 58] width 165 height 11
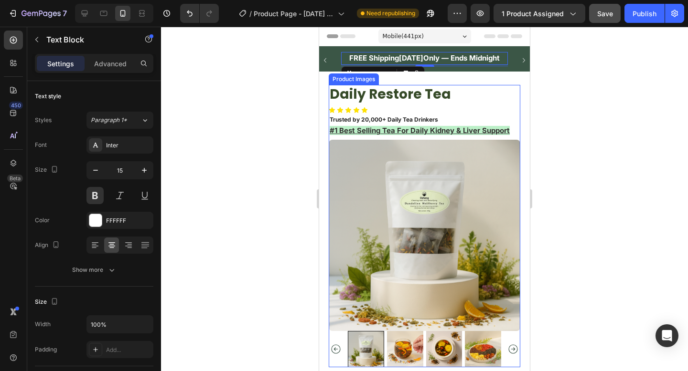
click at [554, 154] on div at bounding box center [424, 199] width 527 height 345
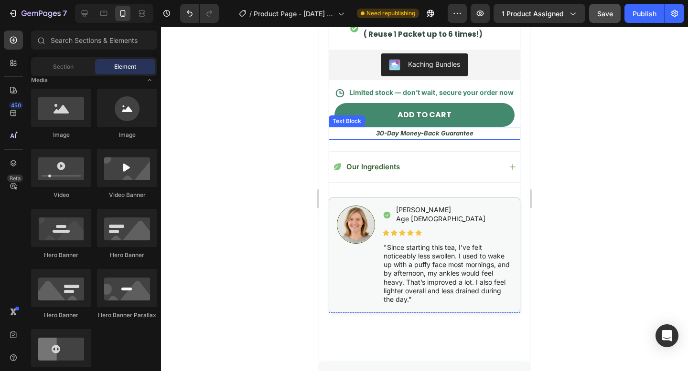
scroll to position [658, 0]
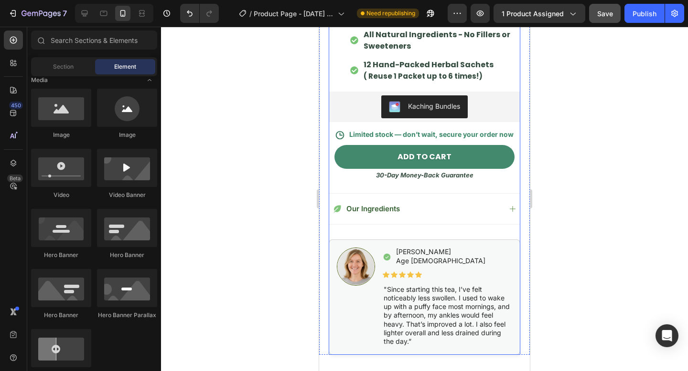
click at [493, 132] on p "Limited stock — don’t wait, secure your order now" at bounding box center [431, 134] width 164 height 9
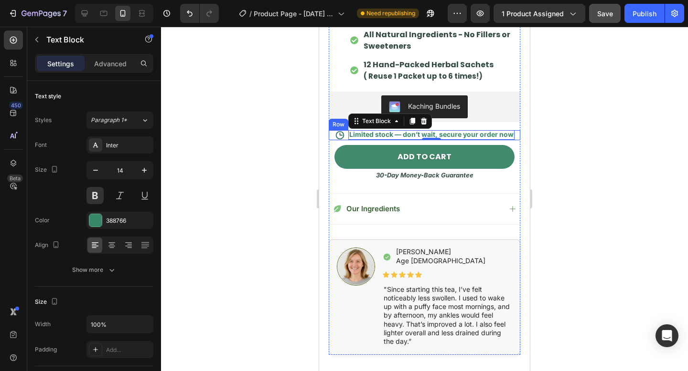
click at [333, 133] on div "Icon Limited stock — don’t wait, secure your order now Text Block 0 Row" at bounding box center [423, 135] width 191 height 10
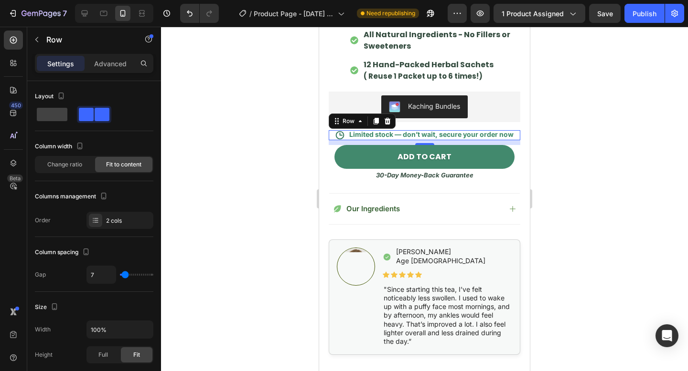
scroll to position [658, 0]
click at [595, 80] on div at bounding box center [424, 199] width 527 height 345
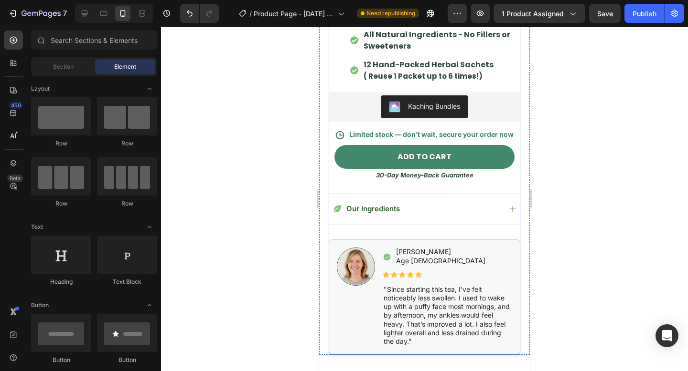
click at [439, 143] on div "Support your Kidneys, Restore the way you feel Heading This daily herbal tea he…" at bounding box center [423, 32] width 191 height 646
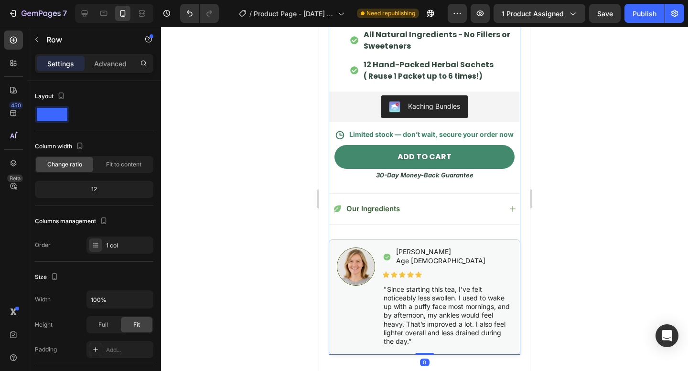
click at [438, 141] on div "Support your Kidneys, Restore the way you feel Heading This daily herbal tea he…" at bounding box center [423, 32] width 191 height 646
click at [431, 138] on p "Limited stock — don’t wait, secure your order now" at bounding box center [431, 134] width 164 height 9
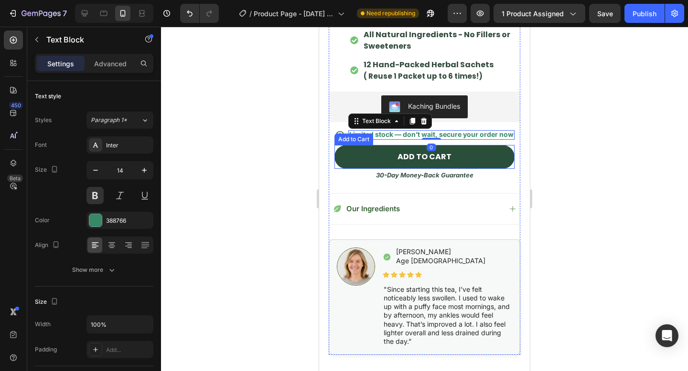
click at [413, 147] on button "ADD TO CART" at bounding box center [424, 157] width 180 height 24
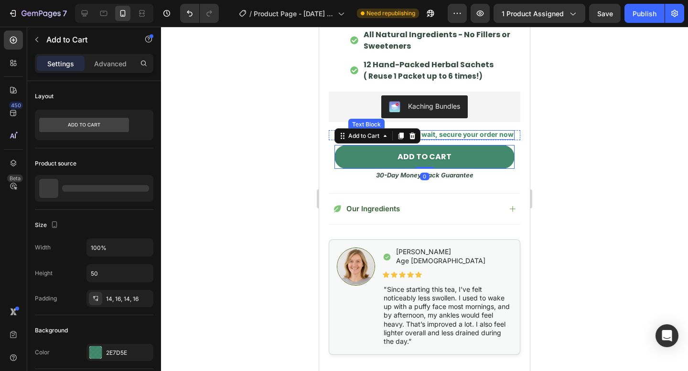
click at [442, 138] on p "Limited stock — don’t wait, secure your order now" at bounding box center [431, 134] width 164 height 9
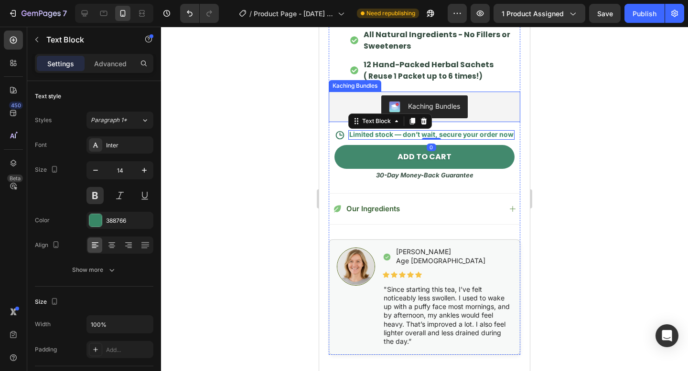
click at [589, 117] on div at bounding box center [424, 199] width 527 height 345
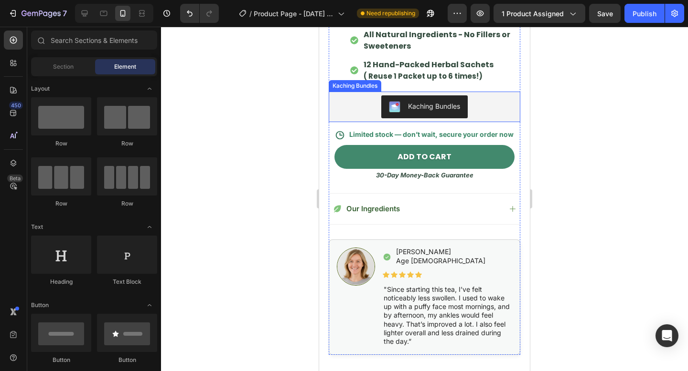
scroll to position [246, 0]
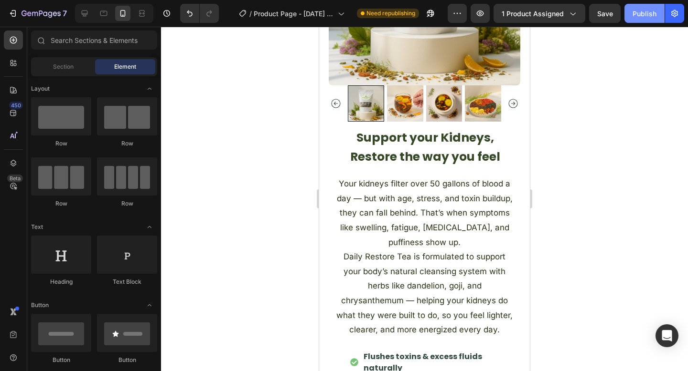
click at [642, 15] on div "Publish" at bounding box center [644, 14] width 24 height 10
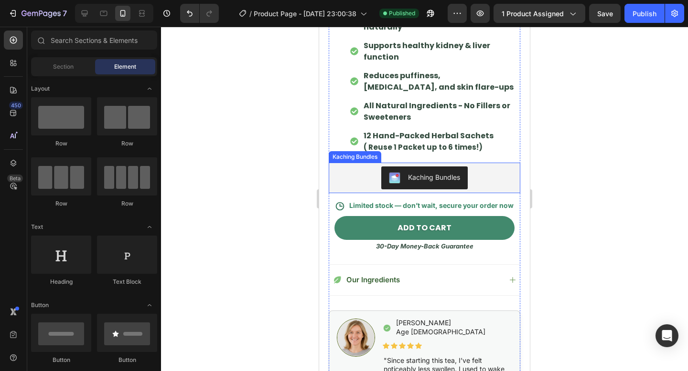
scroll to position [594, 0]
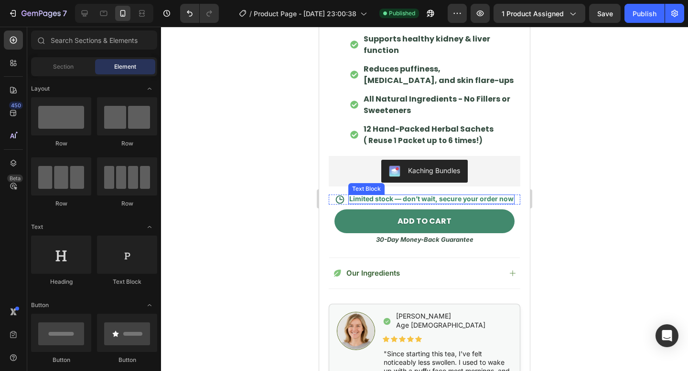
click at [431, 200] on p "Limited stock — don’t wait, secure your order now" at bounding box center [431, 199] width 164 height 9
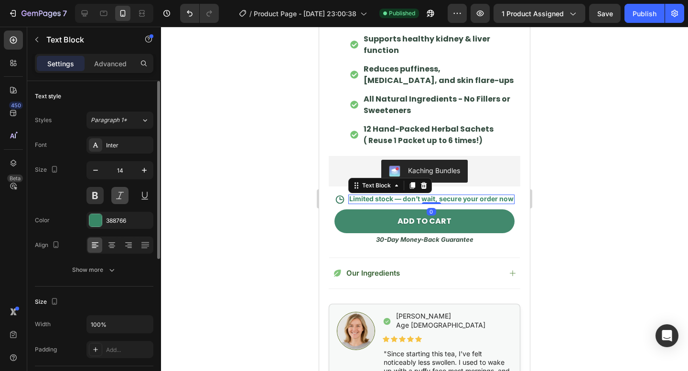
click at [122, 201] on button at bounding box center [119, 195] width 17 height 17
click at [98, 192] on button at bounding box center [94, 195] width 17 height 17
click at [125, 193] on button at bounding box center [119, 195] width 17 height 17
click at [117, 220] on div "388766" at bounding box center [120, 221] width 28 height 9
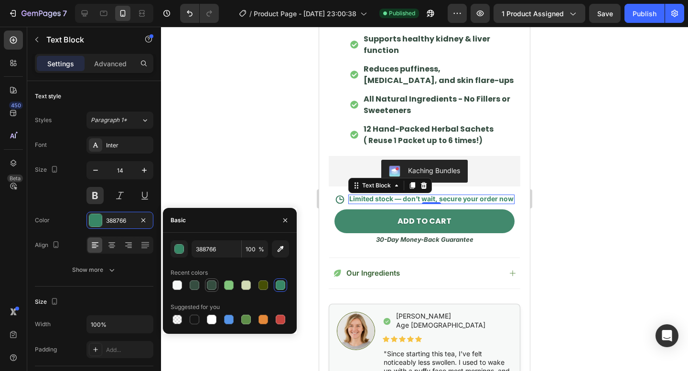
click at [211, 287] on div at bounding box center [212, 286] width 10 height 10
click at [228, 286] on div at bounding box center [229, 286] width 10 height 10
click at [274, 282] on div at bounding box center [280, 285] width 13 height 13
type input "388766"
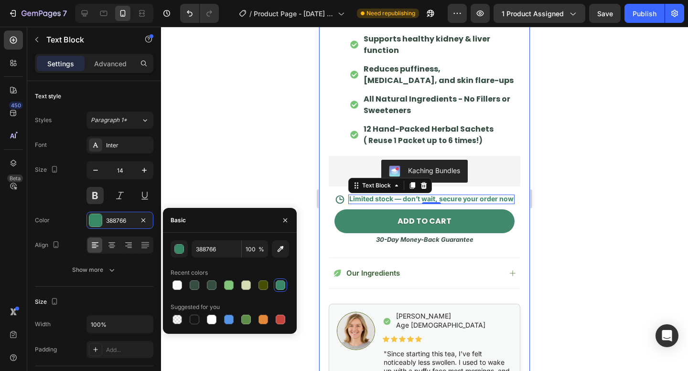
click at [581, 177] on div at bounding box center [424, 199] width 527 height 345
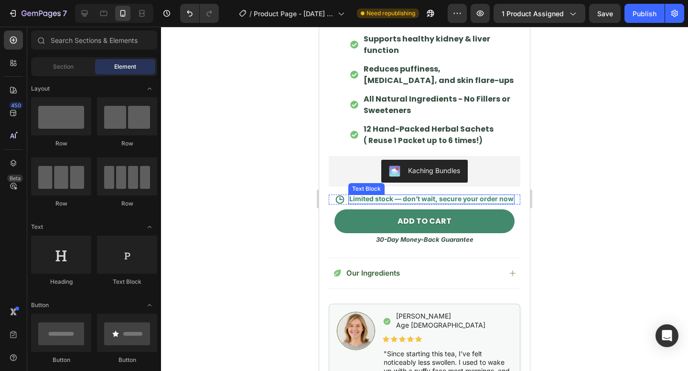
click at [381, 199] on p "Limited stock — don’t wait, secure your order now" at bounding box center [431, 199] width 164 height 9
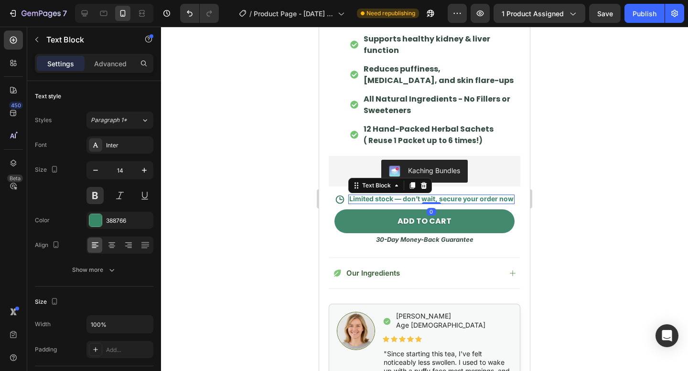
click at [119, 193] on button at bounding box center [119, 195] width 17 height 17
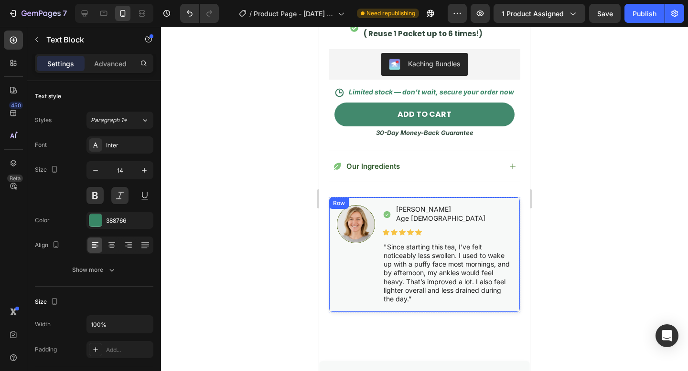
scroll to position [685, 0]
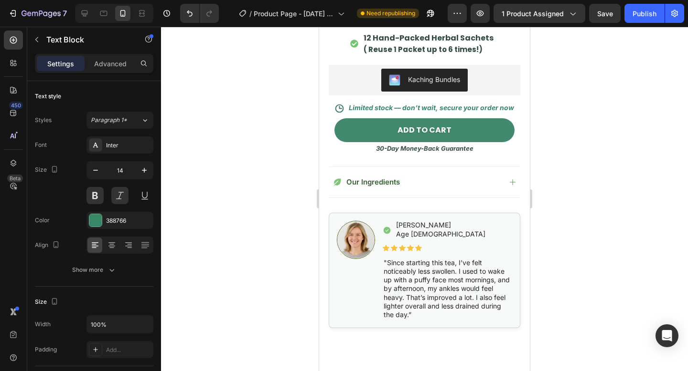
click at [393, 106] on p "Limited stock — don’t wait, secure your order now" at bounding box center [431, 108] width 165 height 9
click at [364, 102] on div "Support your Kidneys, Restore the way you feel Heading This daily herbal tea he…" at bounding box center [423, 5] width 191 height 646
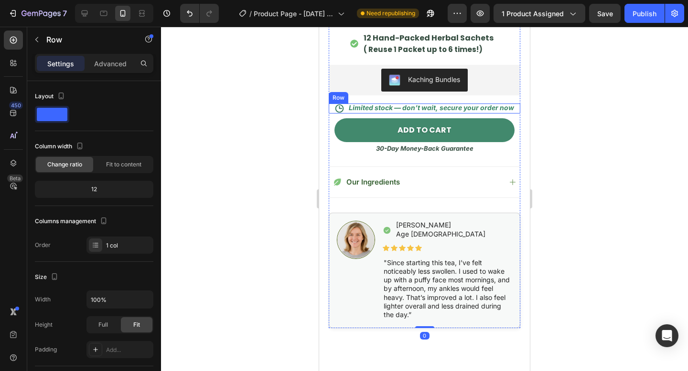
click at [345, 104] on div "Icon Limited stock — don’t wait, secure your order now Text Block Row" at bounding box center [423, 109] width 191 height 10
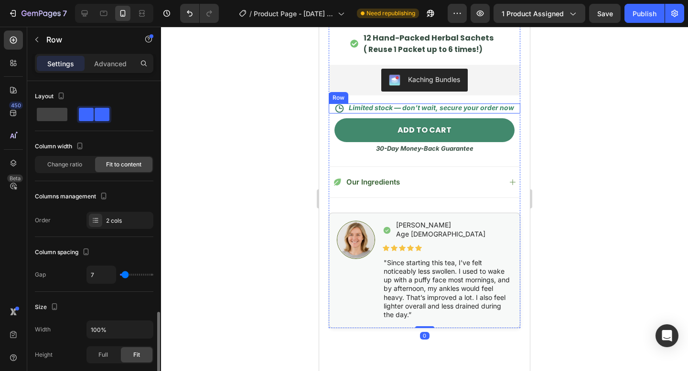
scroll to position [157, 0]
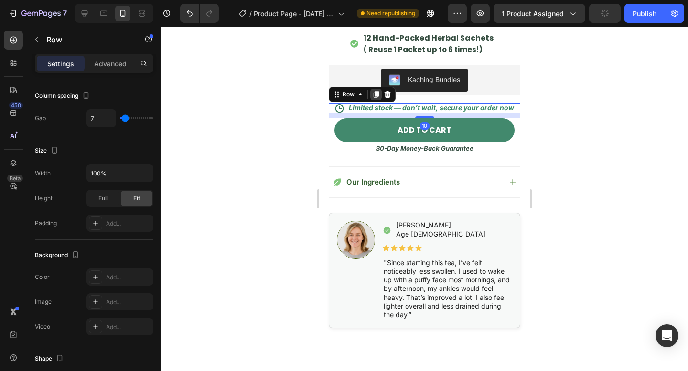
click at [377, 97] on icon at bounding box center [375, 94] width 5 height 7
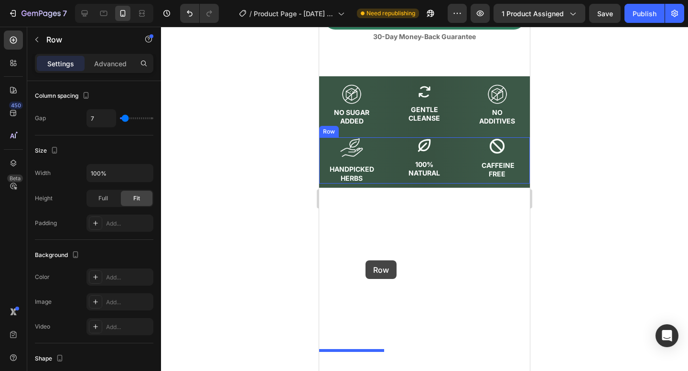
scroll to position [2043, 0]
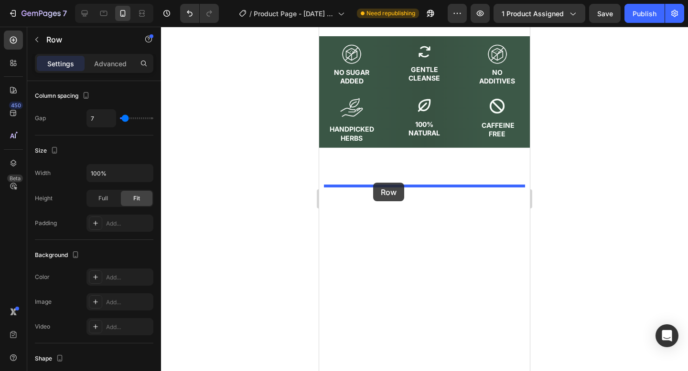
drag, startPoint x: 358, startPoint y: 109, endPoint x: 373, endPoint y: 185, distance: 77.1
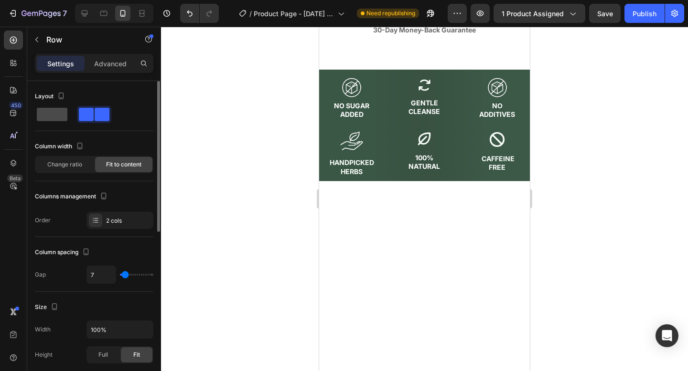
click at [49, 119] on span at bounding box center [52, 114] width 31 height 13
type input "0"
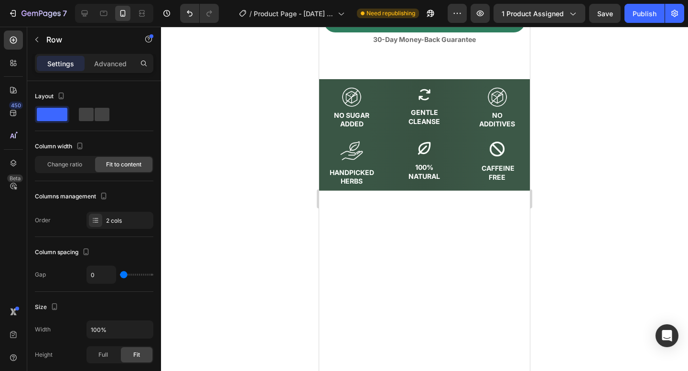
click at [385, 4] on p "⏳ Limited stock — don’t wait" at bounding box center [424, 0] width 96 height 9
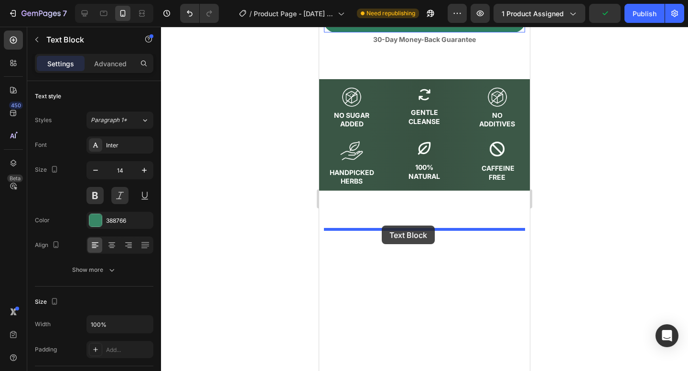
drag, startPoint x: 382, startPoint y: 206, endPoint x: 381, endPoint y: 226, distance: 20.1
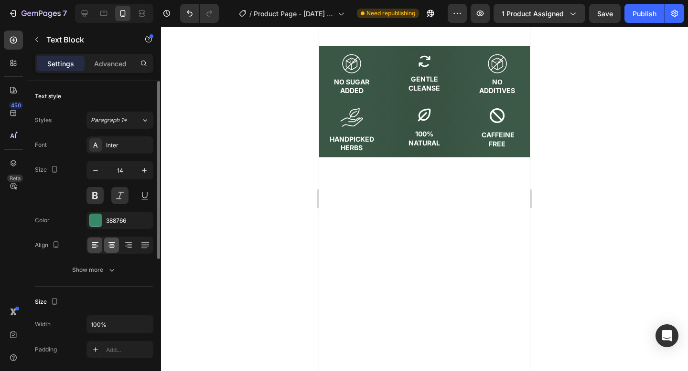
click at [113, 238] on div at bounding box center [111, 245] width 15 height 15
click at [142, 168] on icon "button" at bounding box center [144, 171] width 10 height 10
type input "15"
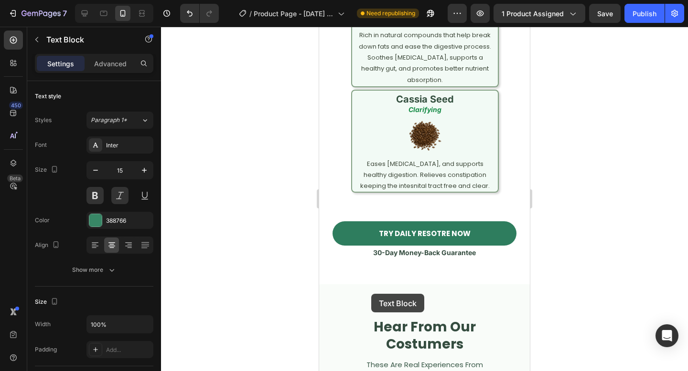
scroll to position [3212, 0]
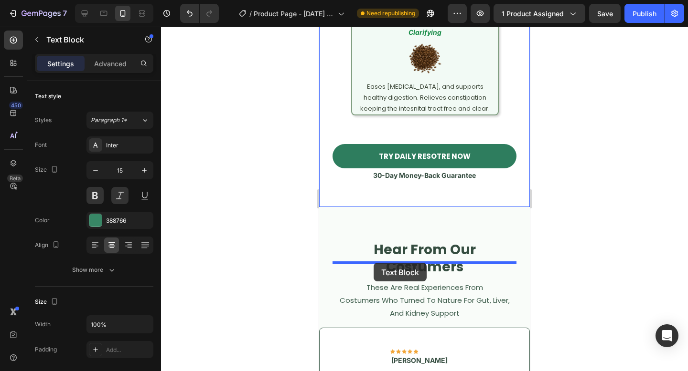
drag, startPoint x: 360, startPoint y: 190, endPoint x: 373, endPoint y: 264, distance: 74.7
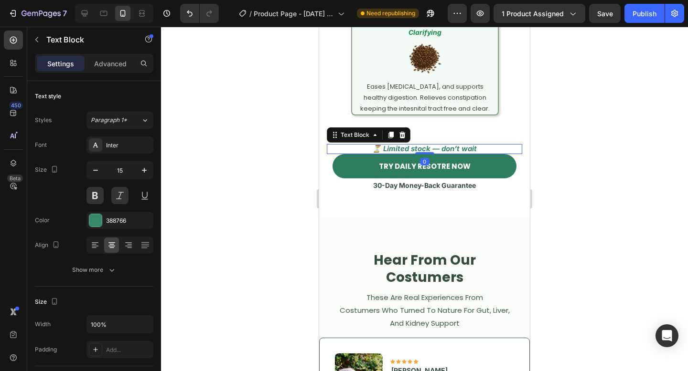
click at [605, 257] on div at bounding box center [424, 199] width 527 height 345
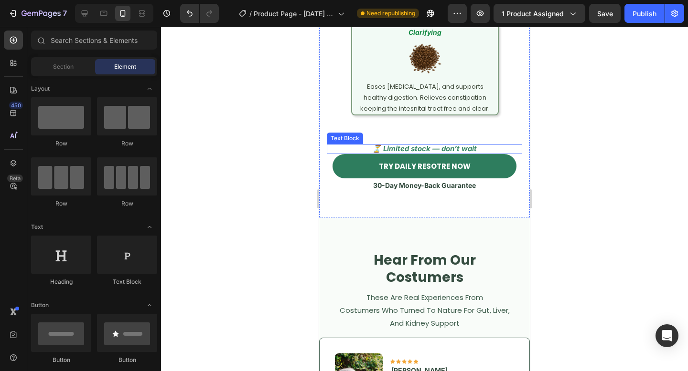
click at [485, 154] on p "⏳ Limited stock — don’t wait" at bounding box center [424, 149] width 193 height 10
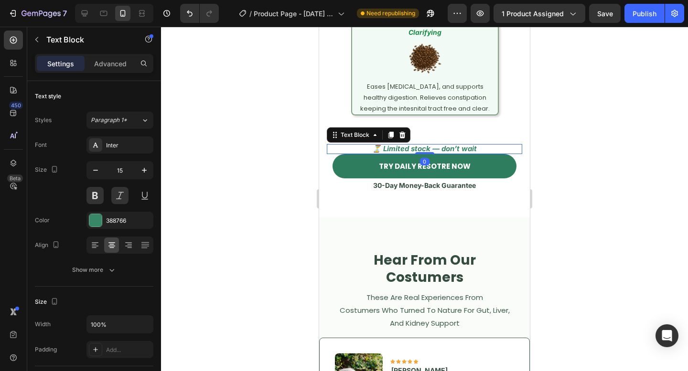
click at [484, 154] on p "⏳ Limited stock — don’t wait" at bounding box center [424, 149] width 193 height 10
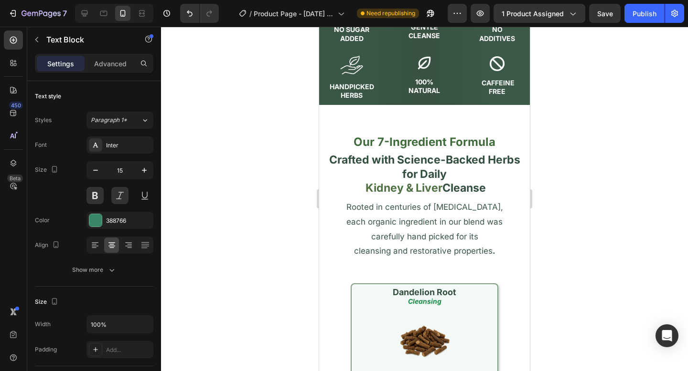
scroll to position [1912, 0]
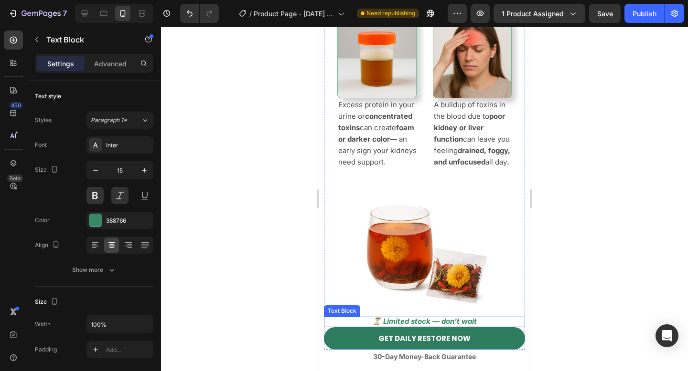
click at [476, 317] on p "⏳ Limited stock — don’t wait" at bounding box center [424, 322] width 199 height 10
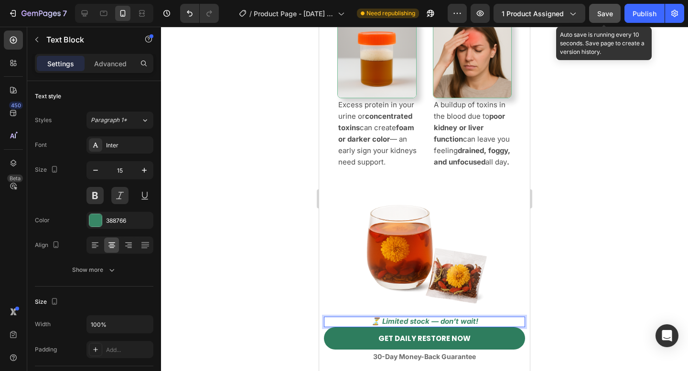
click at [609, 14] on span "Save" at bounding box center [605, 14] width 16 height 8
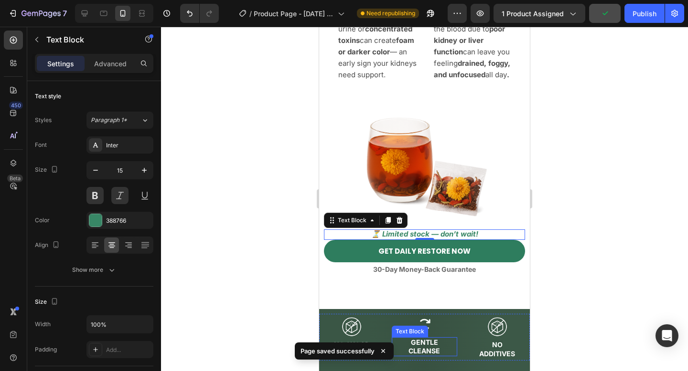
scroll to position [2041, 0]
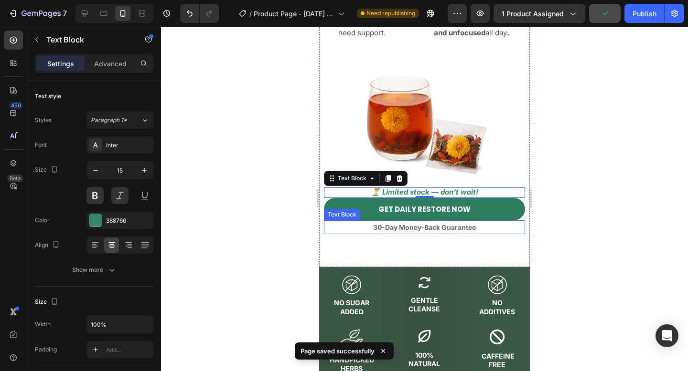
click at [436, 223] on strong "30-Day Money-Back Guarantee" at bounding box center [424, 227] width 103 height 8
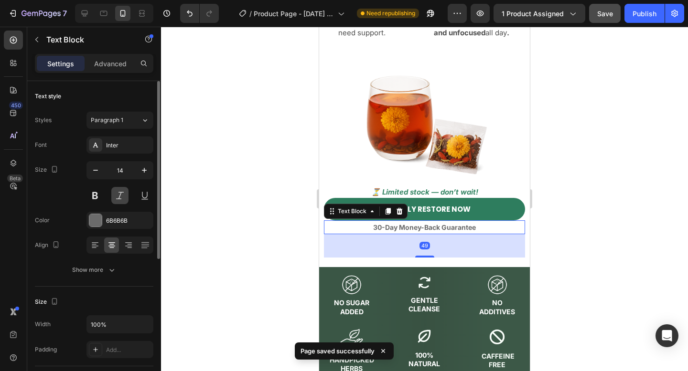
click at [122, 192] on button at bounding box center [119, 195] width 17 height 17
click at [122, 221] on div "6B6B6B" at bounding box center [120, 221] width 28 height 9
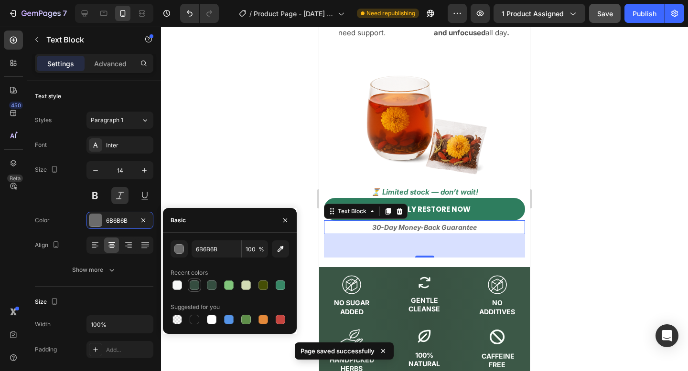
click at [195, 291] on div at bounding box center [194, 285] width 11 height 11
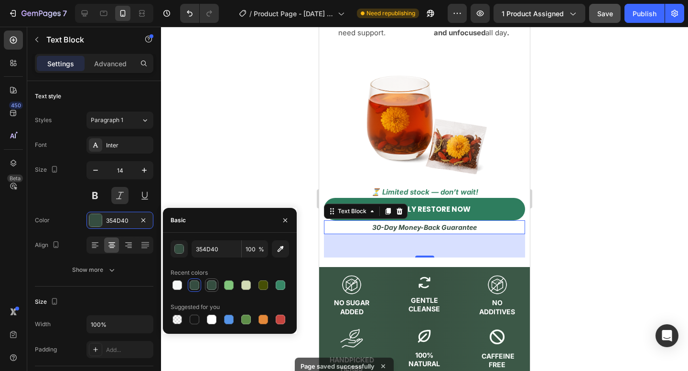
click at [213, 286] on div at bounding box center [212, 286] width 10 height 10
type input "344D3F"
click at [205, 286] on div at bounding box center [211, 285] width 13 height 13
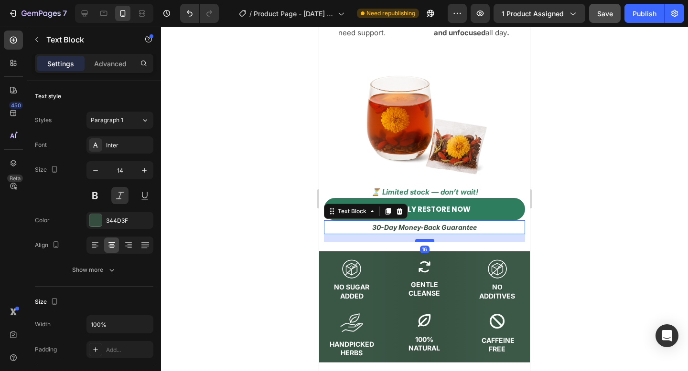
drag, startPoint x: 429, startPoint y: 180, endPoint x: 850, endPoint y: 180, distance: 421.1
click at [429, 239] on div at bounding box center [424, 240] width 19 height 3
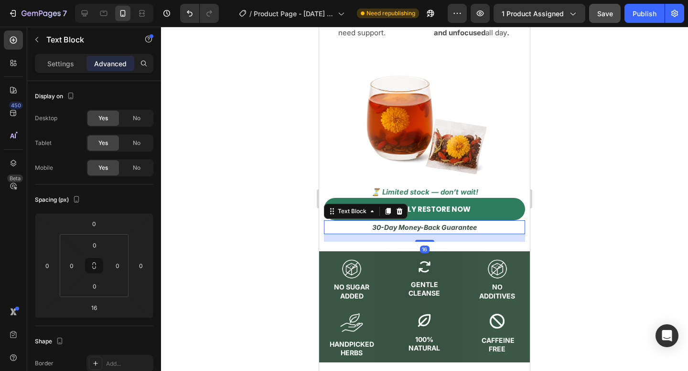
click at [627, 173] on div at bounding box center [424, 199] width 527 height 345
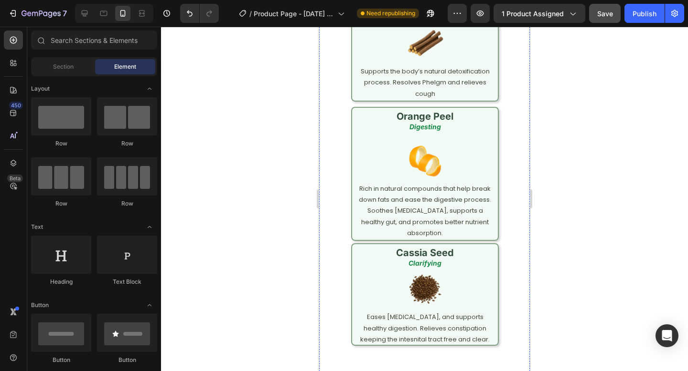
scroll to position [3216, 0]
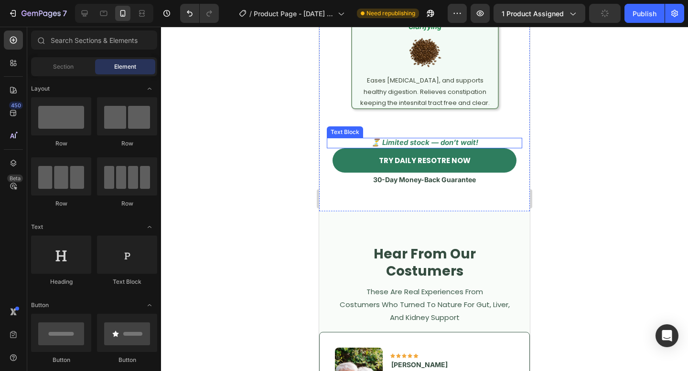
click at [482, 148] on p "⏳ Limited stock — don’t wait!" at bounding box center [424, 143] width 193 height 10
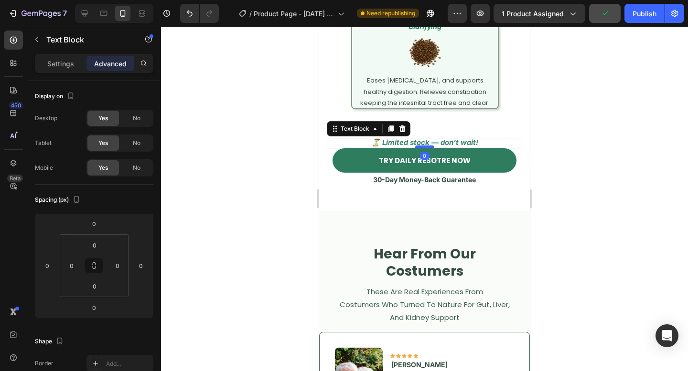
click at [427, 148] on div at bounding box center [424, 147] width 19 height 3
click at [440, 184] on strong "30-Day Money-Back Guarantee" at bounding box center [424, 180] width 103 height 8
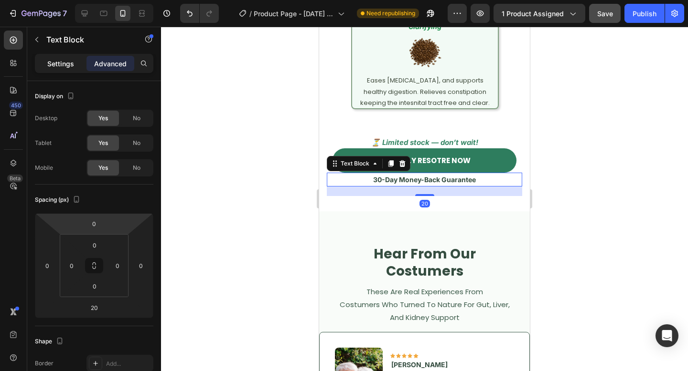
click at [78, 64] on div "Settings" at bounding box center [61, 63] width 48 height 15
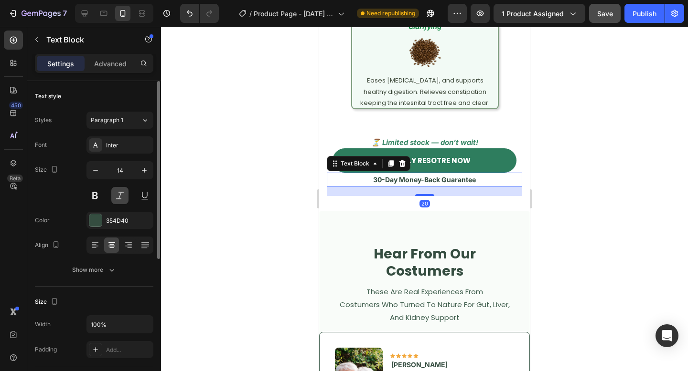
click at [123, 200] on button at bounding box center [119, 195] width 17 height 17
click at [597, 190] on div at bounding box center [424, 199] width 527 height 345
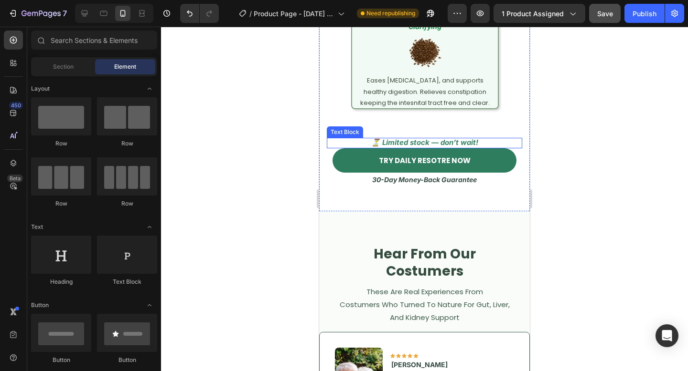
click at [467, 148] on p "⏳ Limited stock — don’t wait!" at bounding box center [424, 143] width 193 height 10
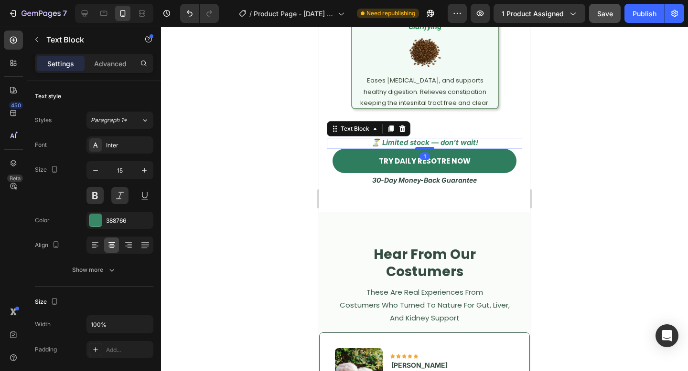
drag, startPoint x: 428, startPoint y: 164, endPoint x: 497, endPoint y: 164, distance: 68.3
click at [429, 149] on div at bounding box center [424, 148] width 19 height 2
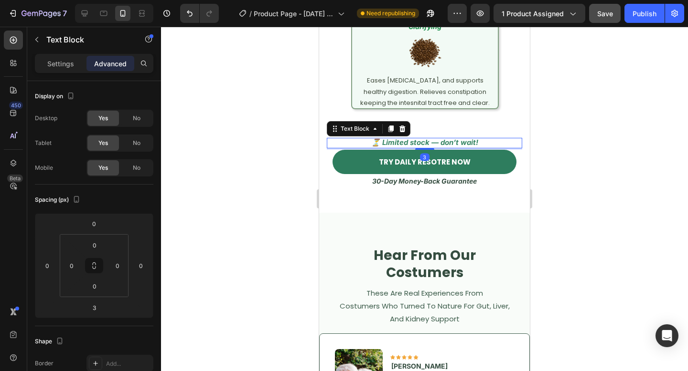
click at [645, 175] on div at bounding box center [424, 199] width 527 height 345
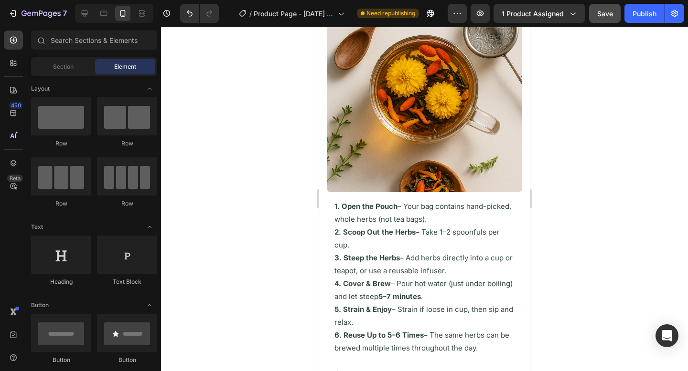
scroll to position [4094, 0]
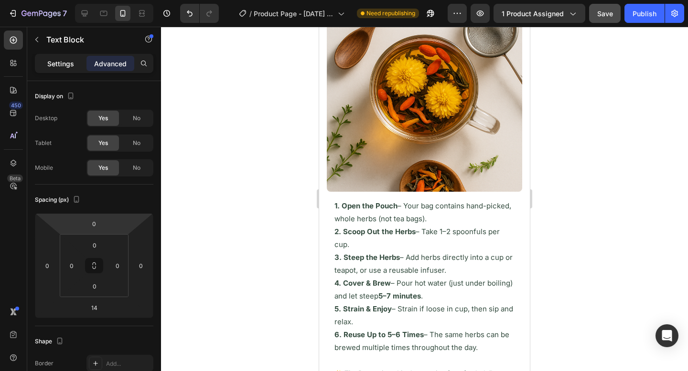
click at [72, 65] on p "Settings" at bounding box center [60, 64] width 27 height 10
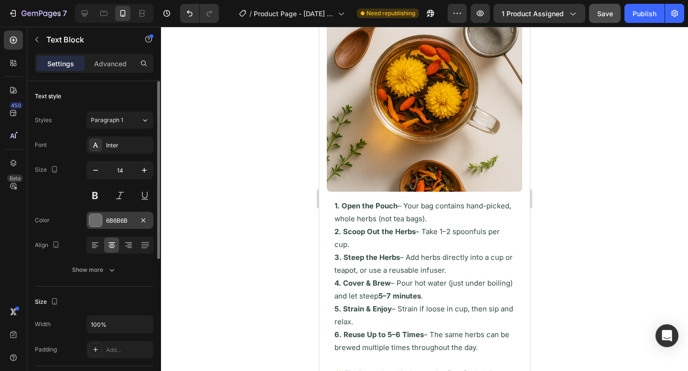
click at [107, 227] on div "6B6B6B" at bounding box center [119, 220] width 67 height 17
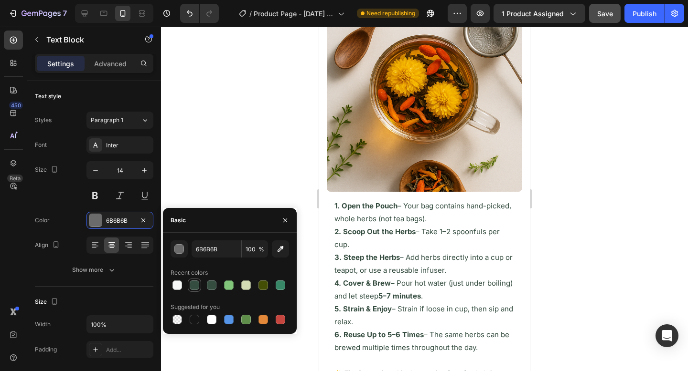
click at [196, 286] on div at bounding box center [195, 286] width 10 height 10
type input "354D40"
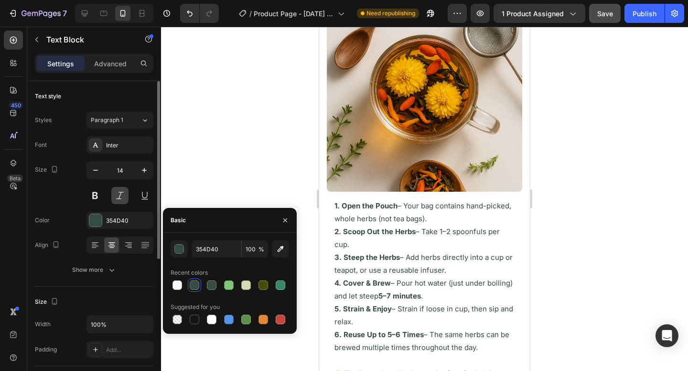
click at [120, 193] on button at bounding box center [119, 195] width 17 height 17
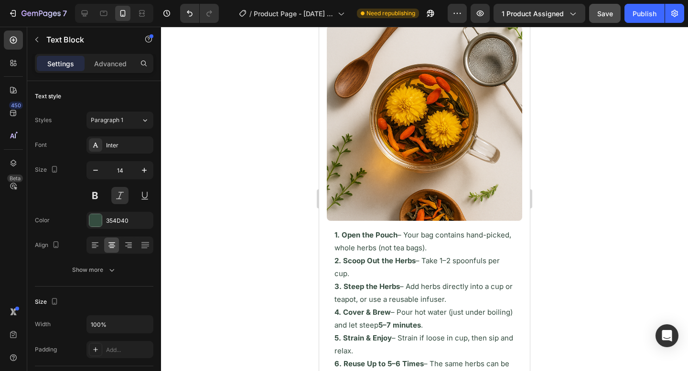
scroll to position [4063, 0]
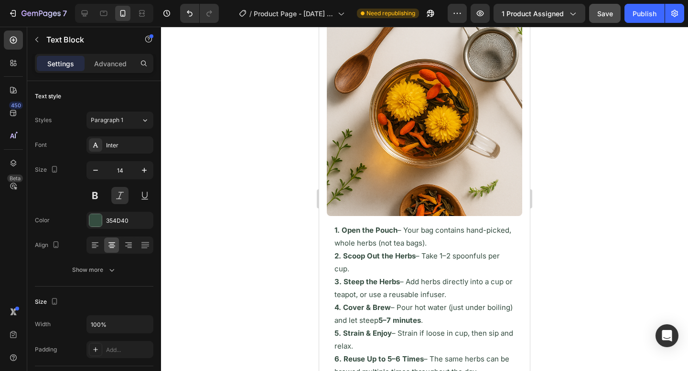
drag, startPoint x: 427, startPoint y: 127, endPoint x: 427, endPoint y: 113, distance: 14.3
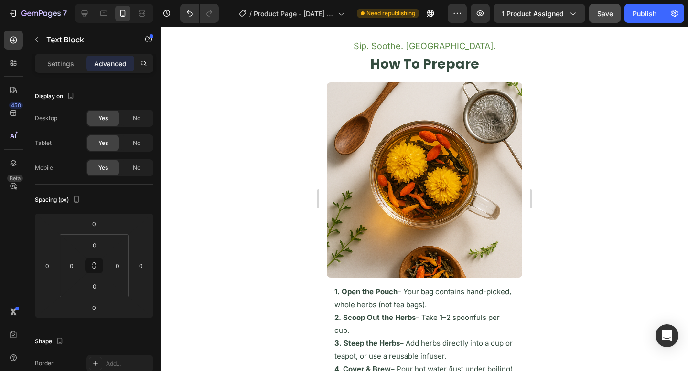
scroll to position [3988, 0]
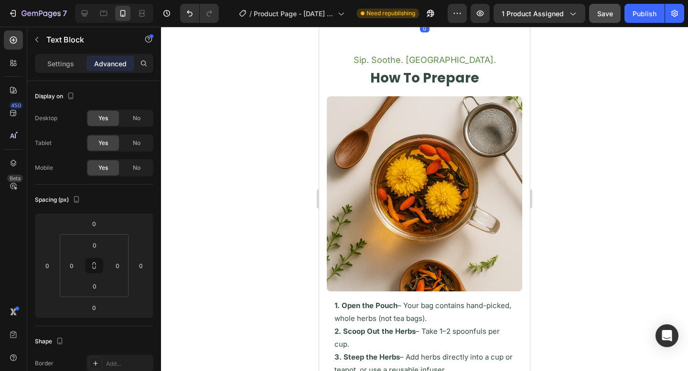
click at [593, 137] on div at bounding box center [424, 199] width 527 height 345
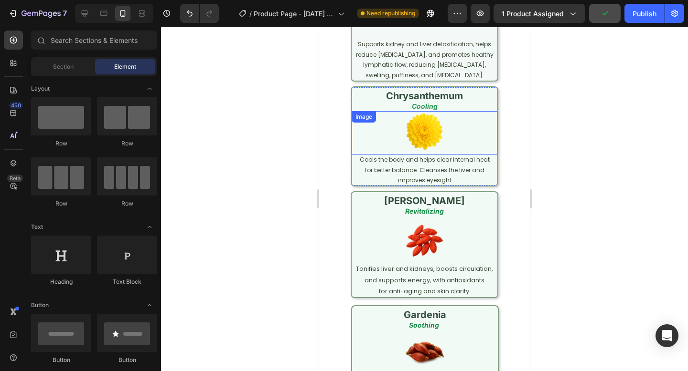
scroll to position [2555, 0]
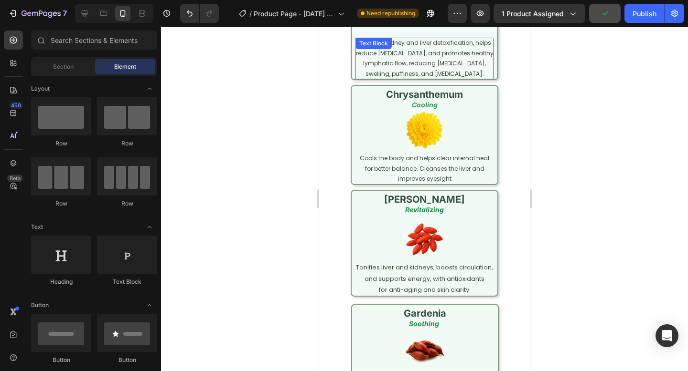
click at [407, 79] on p "Supports kidney and liver detoxification, helps reduce water retention, and pro…" at bounding box center [424, 58] width 138 height 41
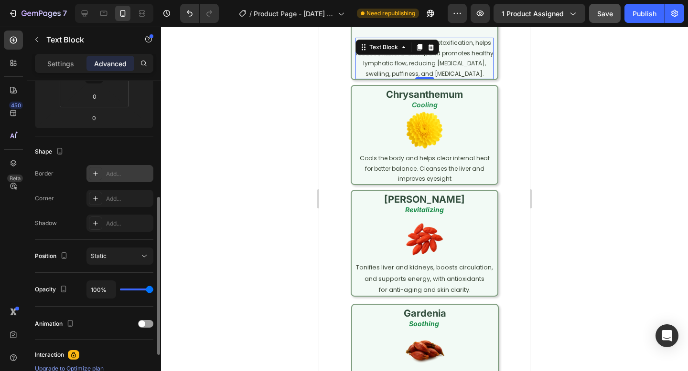
scroll to position [262, 0]
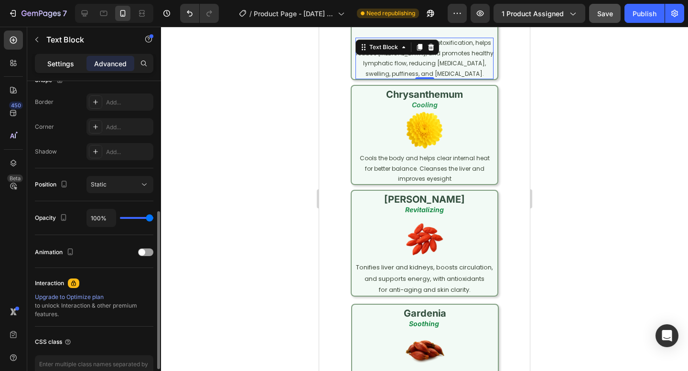
click at [68, 70] on div "Settings" at bounding box center [61, 63] width 48 height 15
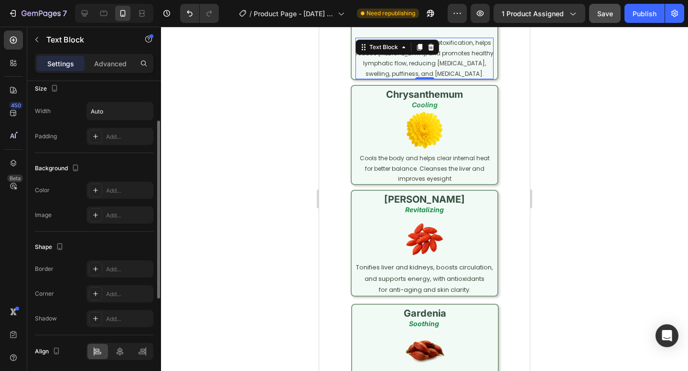
scroll to position [146, 0]
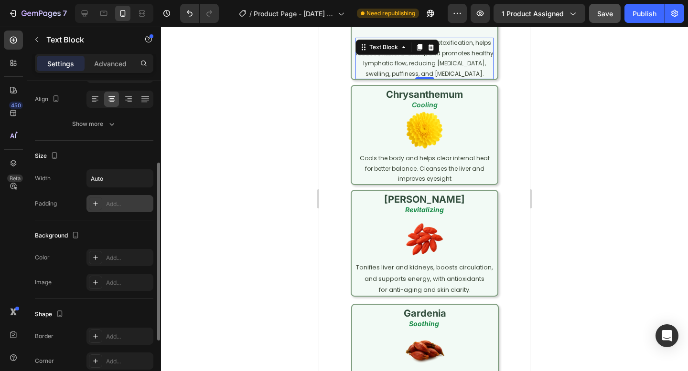
click at [118, 204] on div "Add..." at bounding box center [128, 204] width 45 height 9
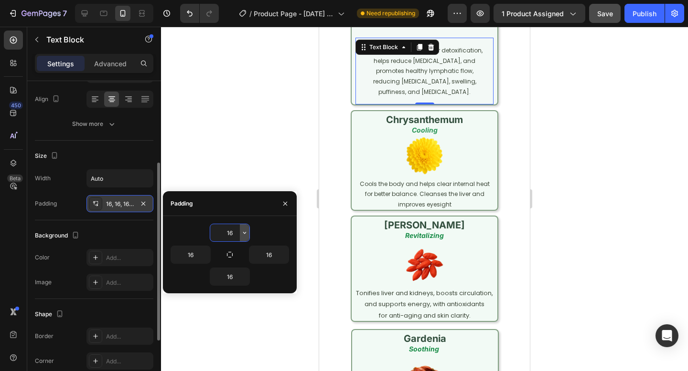
click at [245, 234] on icon "button" at bounding box center [245, 233] width 8 height 8
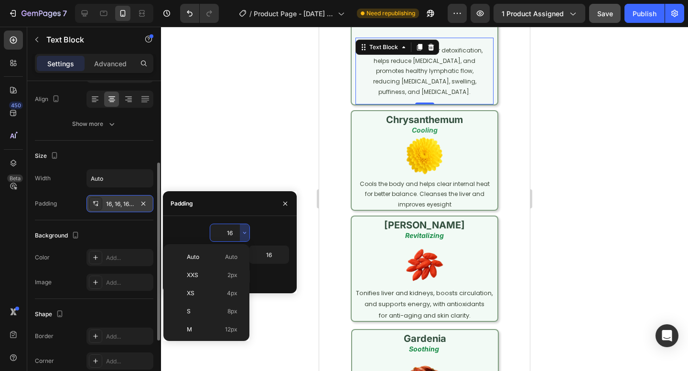
click at [225, 233] on input "16" at bounding box center [229, 232] width 39 height 17
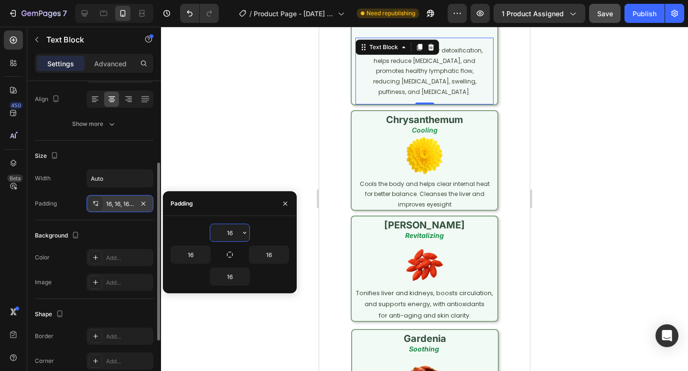
click at [231, 234] on input "16" at bounding box center [229, 232] width 39 height 17
click at [232, 234] on input "16" at bounding box center [229, 232] width 39 height 17
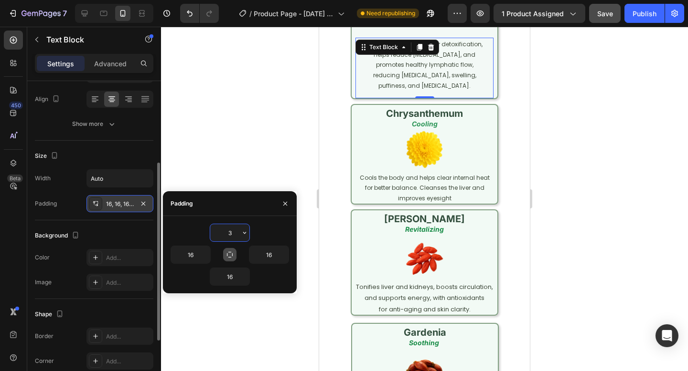
type input "3"
click at [234, 253] on button "button" at bounding box center [229, 254] width 13 height 13
type input "3"
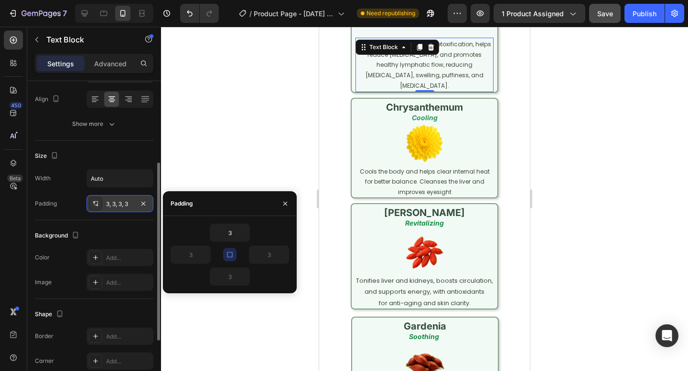
click at [508, 138] on div "dandelion root cleansing Heading Row Image Supports kidney and liver detoxifica…" at bounding box center [424, 130] width 195 height 408
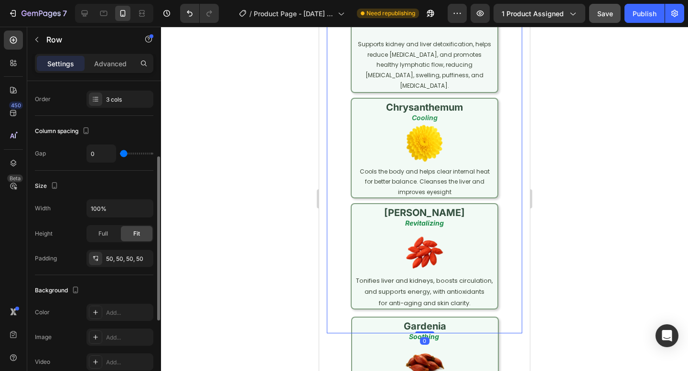
scroll to position [0, 0]
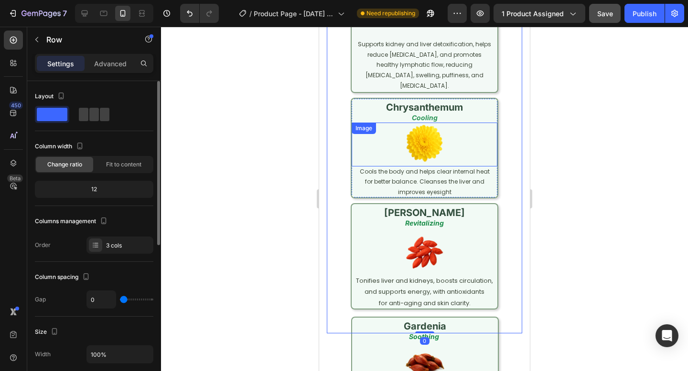
click at [437, 178] on p "Cools the body and helps clear internal heat for better balance. Cleanses the l…" at bounding box center [424, 182] width 138 height 31
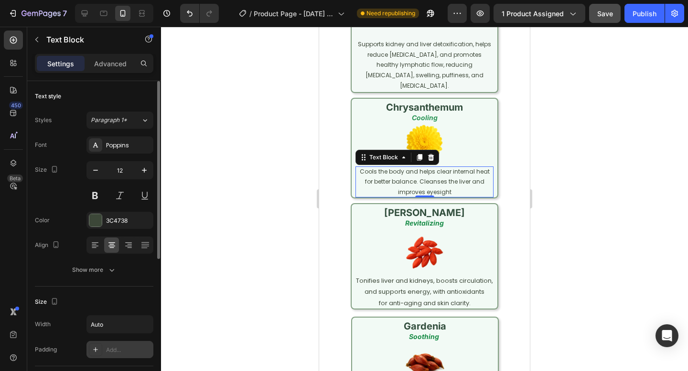
click at [113, 347] on div "Add..." at bounding box center [128, 350] width 45 height 9
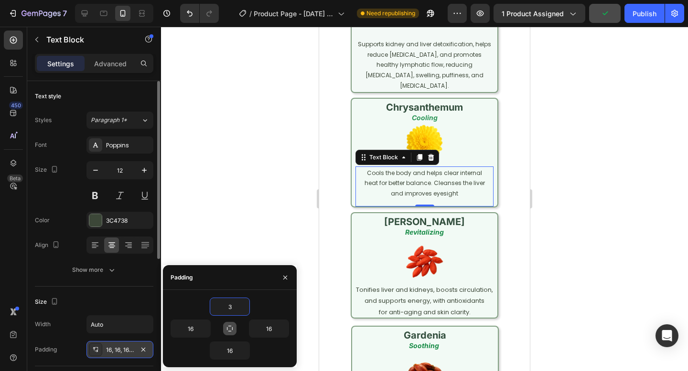
type input "3"
click at [233, 323] on button "button" at bounding box center [229, 328] width 13 height 13
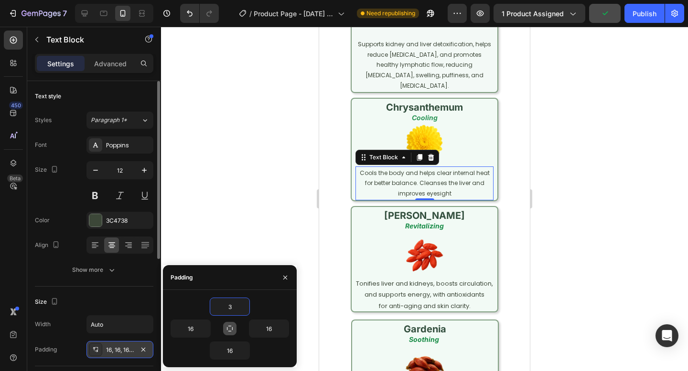
type input "3"
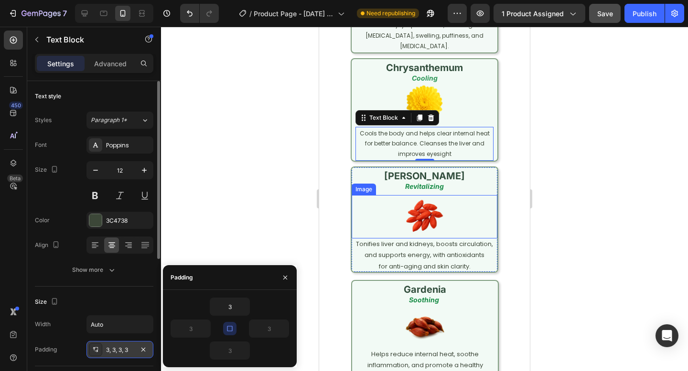
click at [406, 261] on p "Tonifies liver and kidneys, boosts circulation, and supports energy, with antio…" at bounding box center [424, 250] width 138 height 22
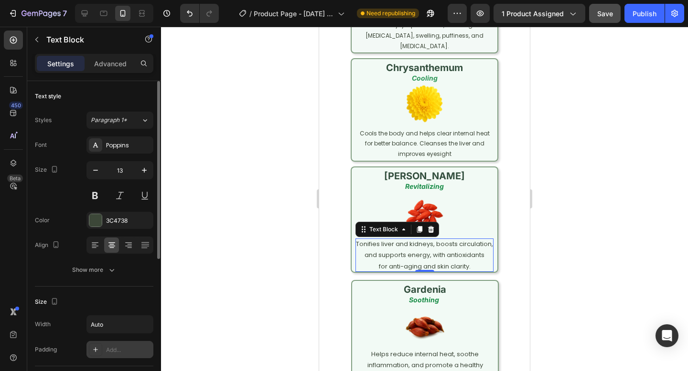
click at [107, 350] on div "Add..." at bounding box center [128, 350] width 45 height 9
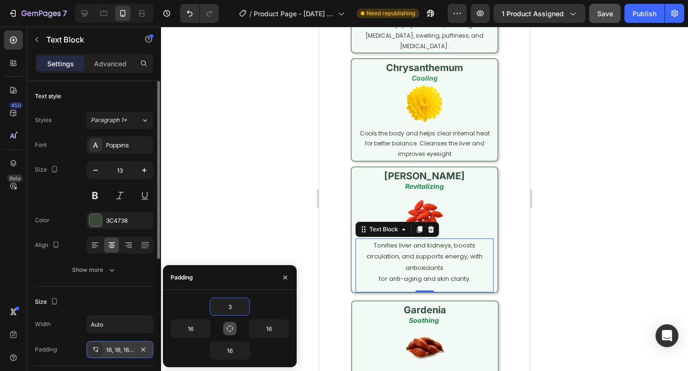
type input "3"
click at [230, 326] on icon "button" at bounding box center [230, 329] width 8 height 8
type input "3"
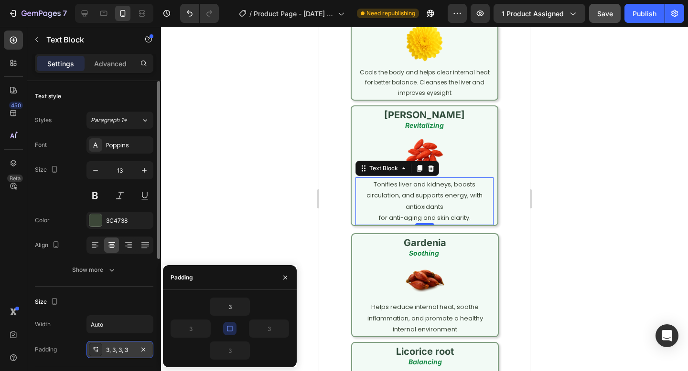
scroll to position [2665, 0]
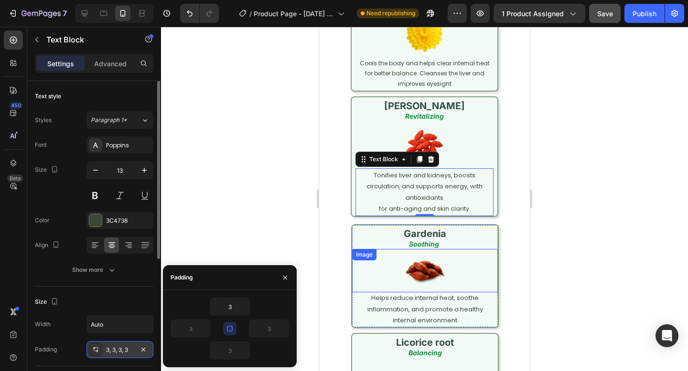
click at [424, 315] on p "Helps reduce internal heat, soothe inflammation, and promote a healthy internal…" at bounding box center [425, 309] width 138 height 33
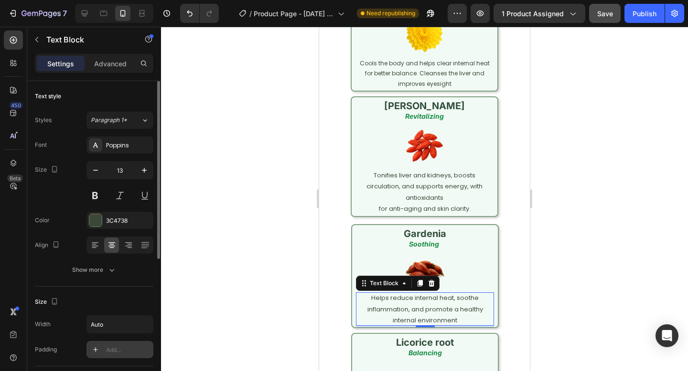
click at [111, 347] on div "Add..." at bounding box center [128, 350] width 45 height 9
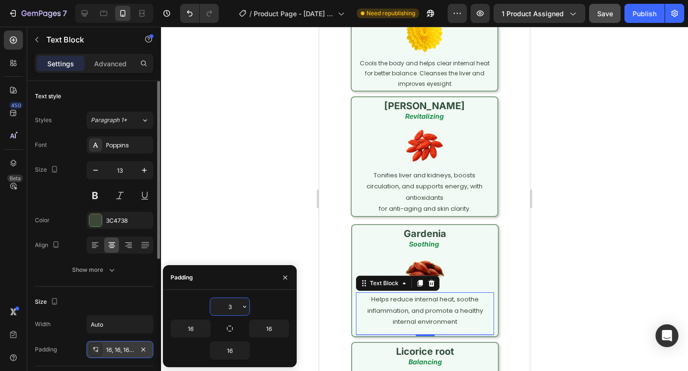
click at [232, 309] on input "3" at bounding box center [229, 306] width 39 height 17
type input "3"
click at [230, 327] on icon "button" at bounding box center [230, 329] width 6 height 6
type input "3"
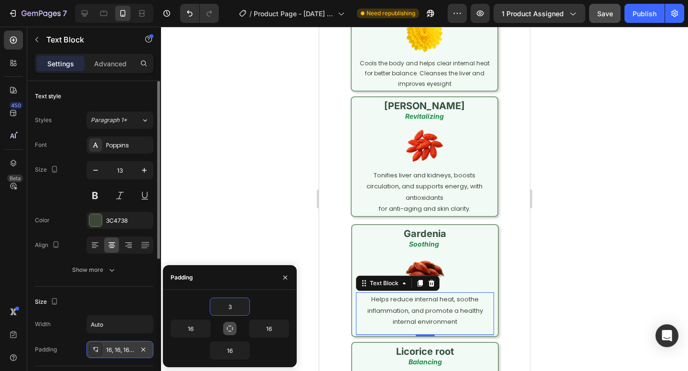
type input "3"
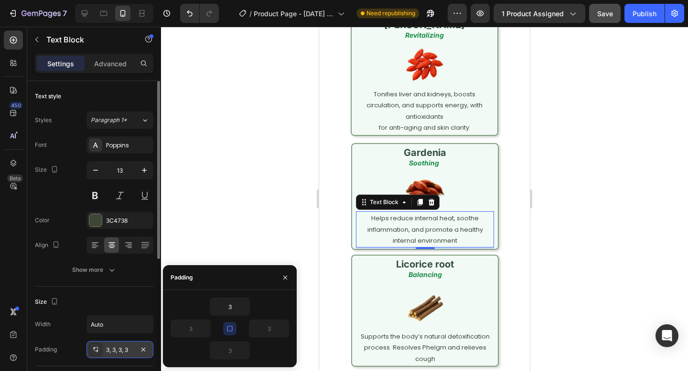
scroll to position [2747, 0]
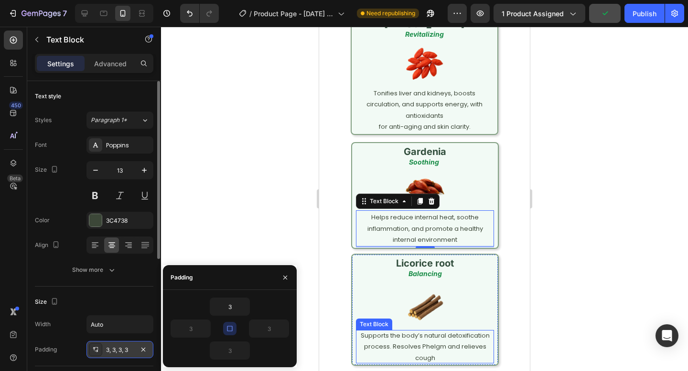
click at [419, 345] on p "Supports the body’s natural detoxification process. Resolves Phelgm and relieve…" at bounding box center [425, 346] width 138 height 33
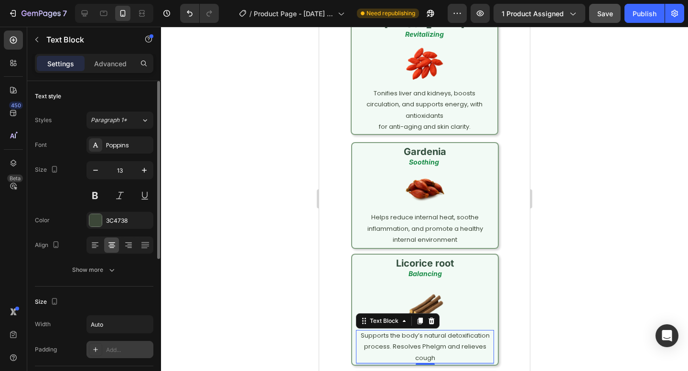
click at [113, 346] on div "Add..." at bounding box center [128, 350] width 45 height 9
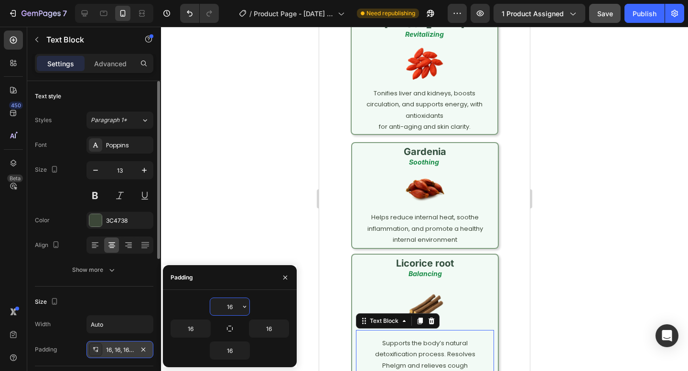
click at [233, 310] on input "16" at bounding box center [229, 306] width 39 height 17
click at [233, 310] on input "163" at bounding box center [229, 306] width 39 height 17
type input "3"
click at [234, 326] on button "button" at bounding box center [229, 328] width 13 height 13
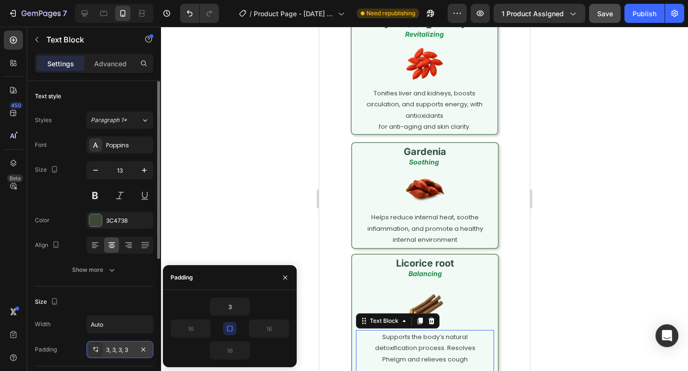
type input "3"
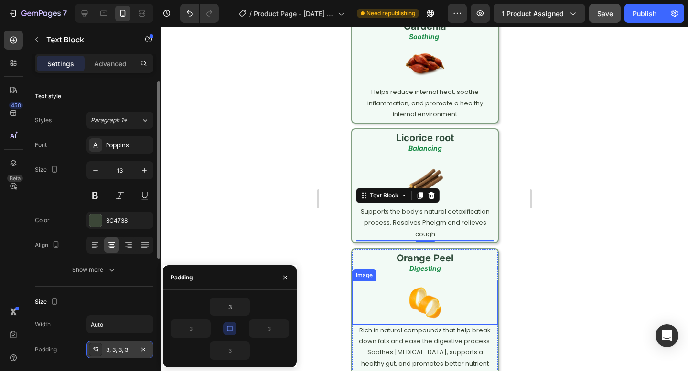
scroll to position [2896, 0]
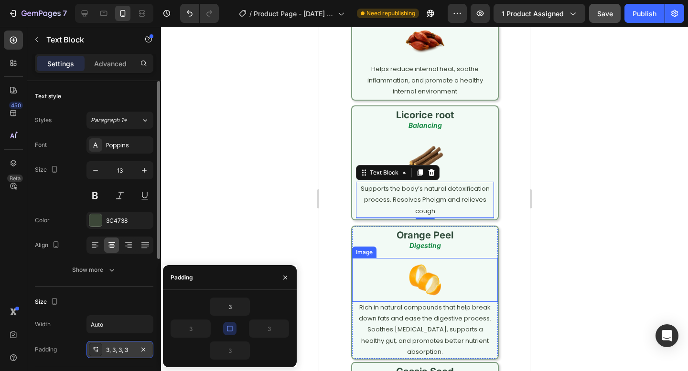
click at [405, 330] on p "Rich in natural compounds that help break down fats and ease the digestive proc…" at bounding box center [425, 330] width 138 height 56
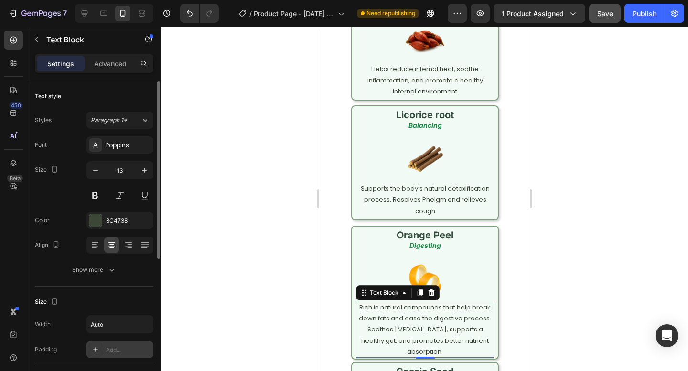
click at [115, 352] on div "Add..." at bounding box center [128, 350] width 45 height 9
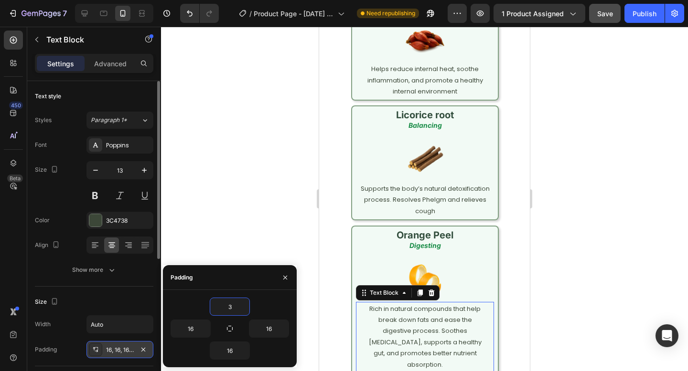
type input "3"
click at [234, 322] on div at bounding box center [229, 328] width 13 height 13
click at [234, 327] on button "button" at bounding box center [229, 328] width 13 height 13
type input "3"
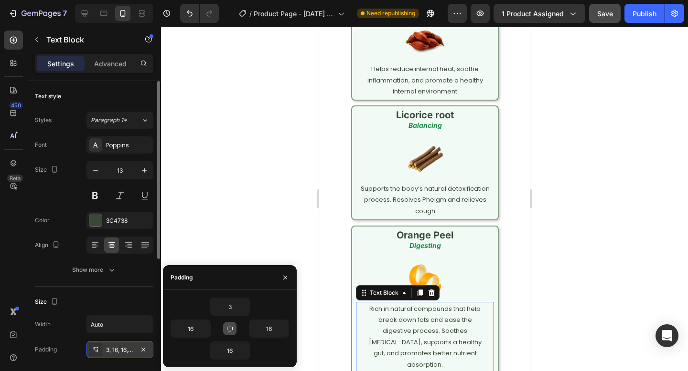
type input "3"
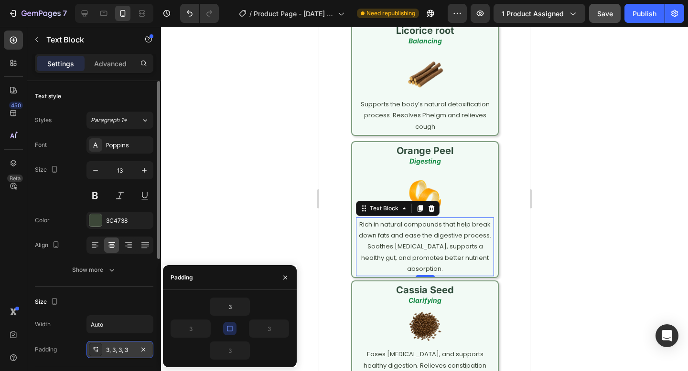
scroll to position [3012, 0]
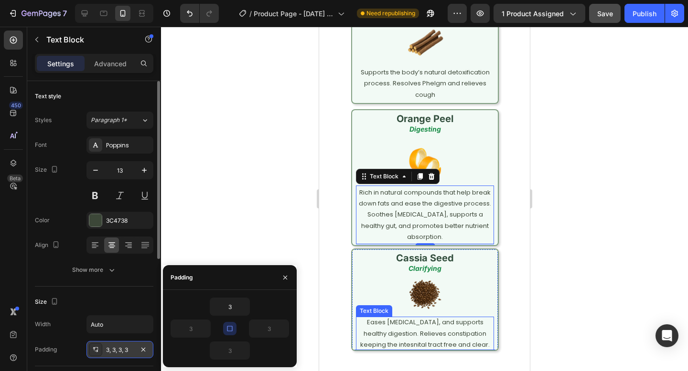
click at [413, 324] on p "Eases eye strain, and supports healthy digestion. Relieves constipation keeping…" at bounding box center [425, 333] width 138 height 33
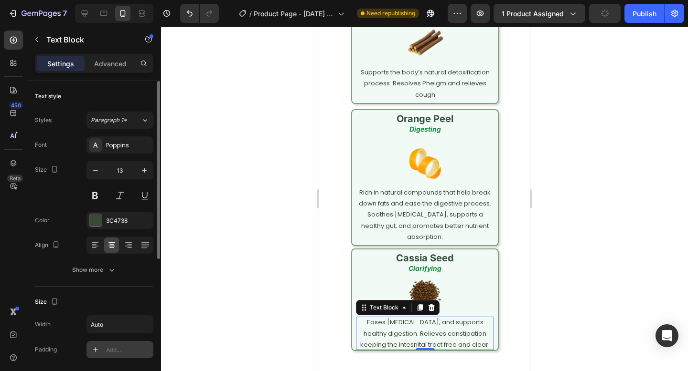
drag, startPoint x: 117, startPoint y: 346, endPoint x: 123, endPoint y: 345, distance: 5.7
click at [117, 346] on div "Add..." at bounding box center [128, 350] width 45 height 9
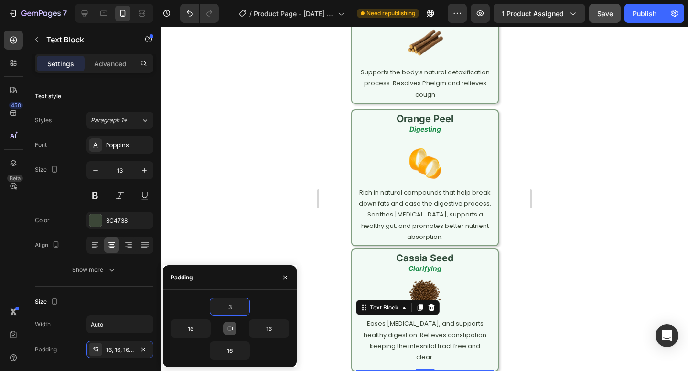
type input "3"
click at [232, 323] on button "button" at bounding box center [229, 328] width 13 height 13
type input "3"
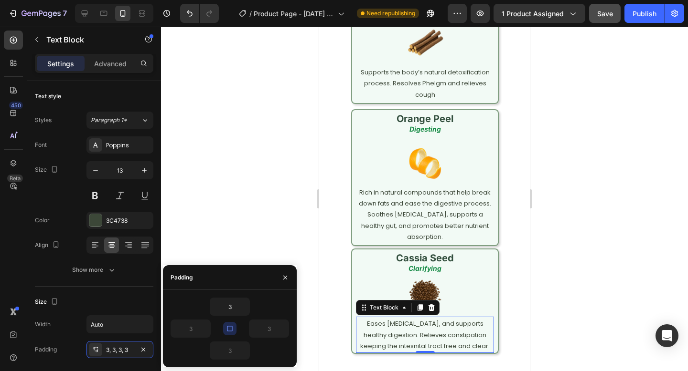
click at [548, 254] on div at bounding box center [424, 199] width 527 height 345
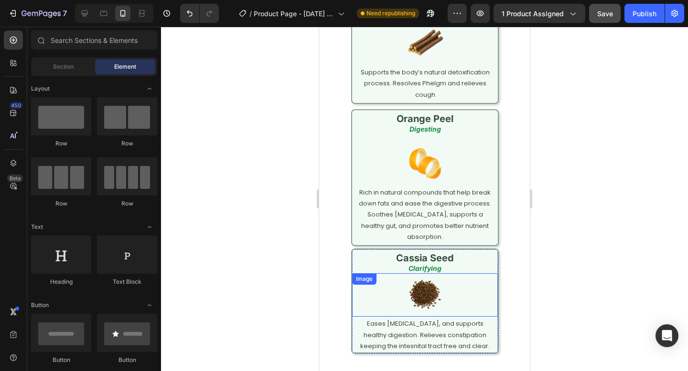
click at [446, 289] on img at bounding box center [425, 296] width 44 height 44
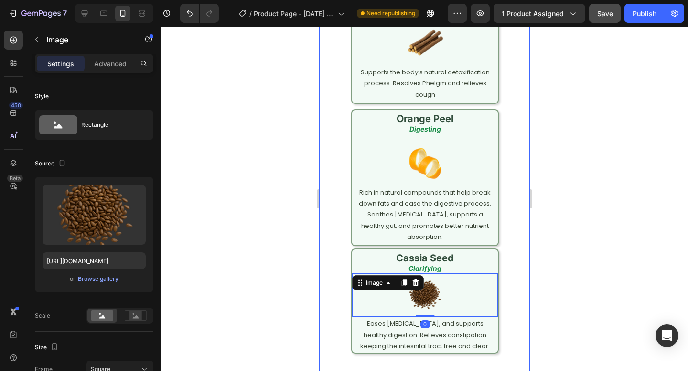
click at [555, 215] on div at bounding box center [424, 199] width 527 height 345
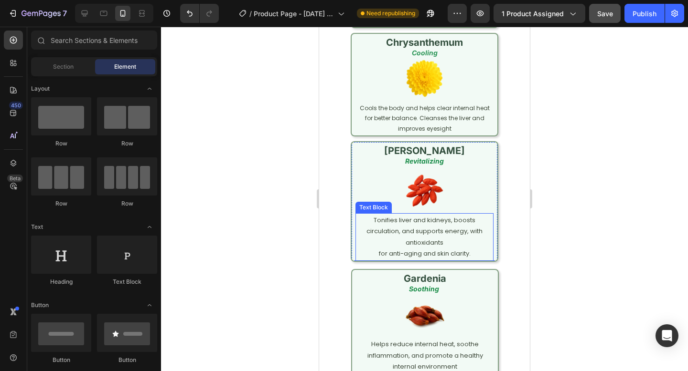
scroll to position [2594, 0]
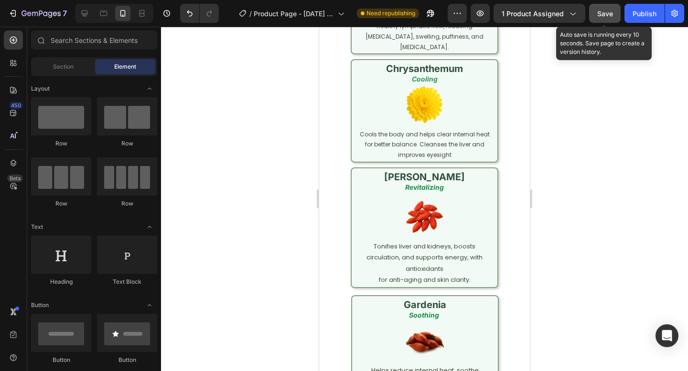
click at [611, 8] on button "Save" at bounding box center [605, 13] width 32 height 19
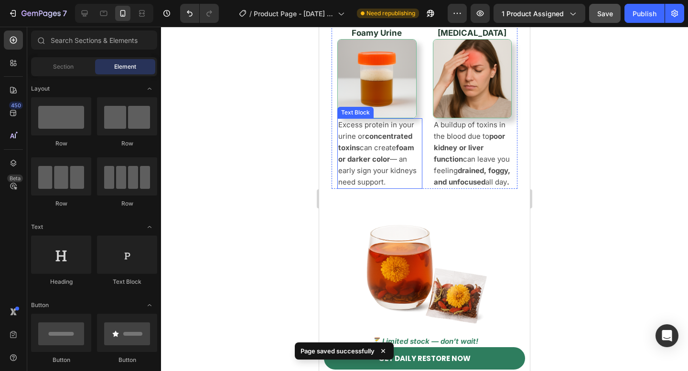
scroll to position [1966, 0]
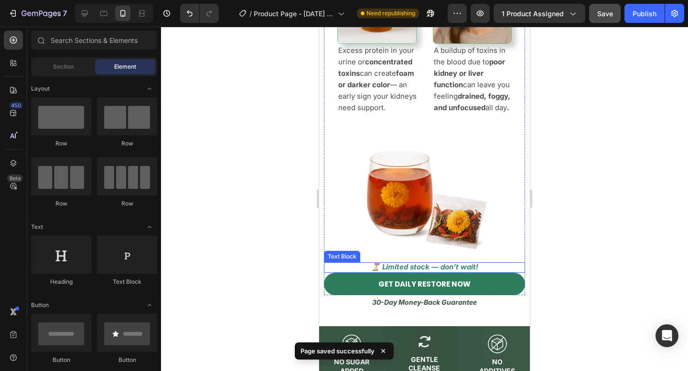
click at [403, 265] on p "⏳ Limited stock — don’t wait!" at bounding box center [424, 268] width 199 height 10
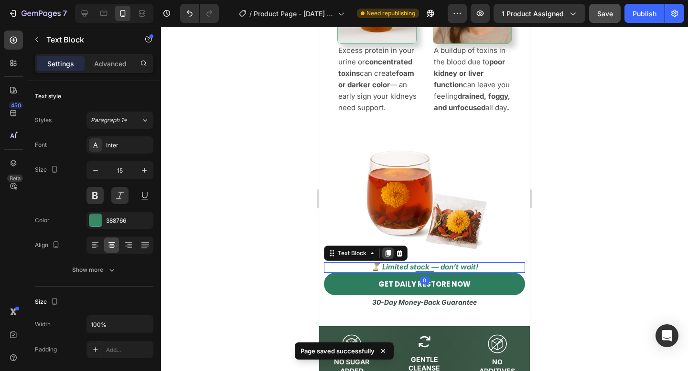
click at [390, 256] on icon at bounding box center [387, 253] width 5 height 7
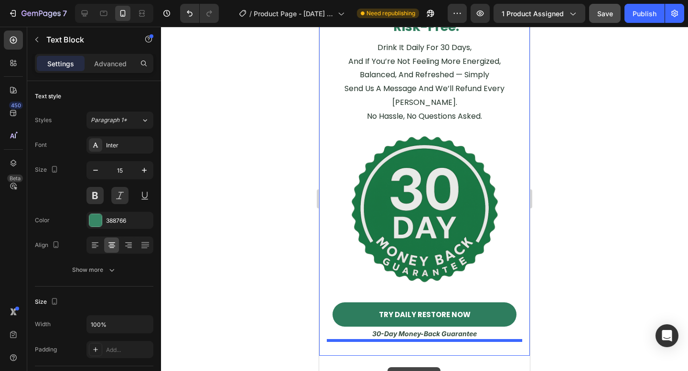
scroll to position [4062, 0]
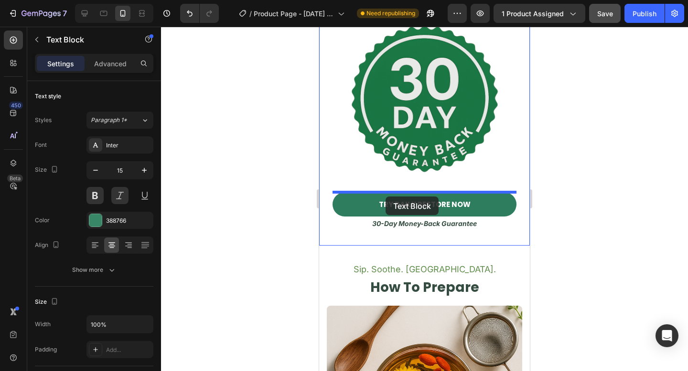
drag, startPoint x: 365, startPoint y: 267, endPoint x: 385, endPoint y: 196, distance: 73.5
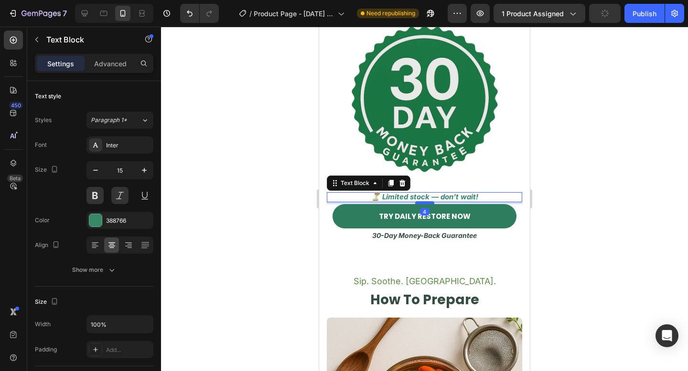
click at [423, 203] on div at bounding box center [424, 202] width 19 height 3
click at [623, 223] on div at bounding box center [424, 199] width 527 height 345
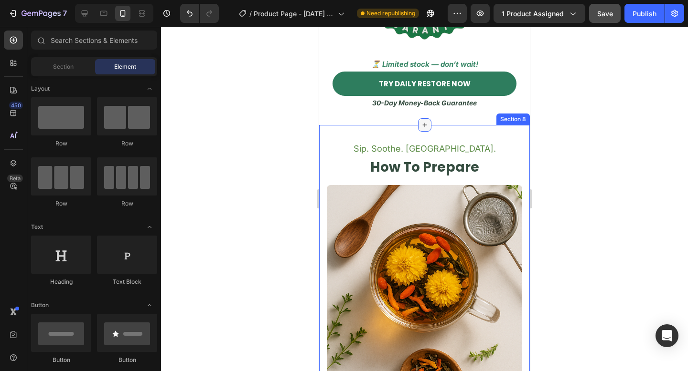
scroll to position [4194, 0]
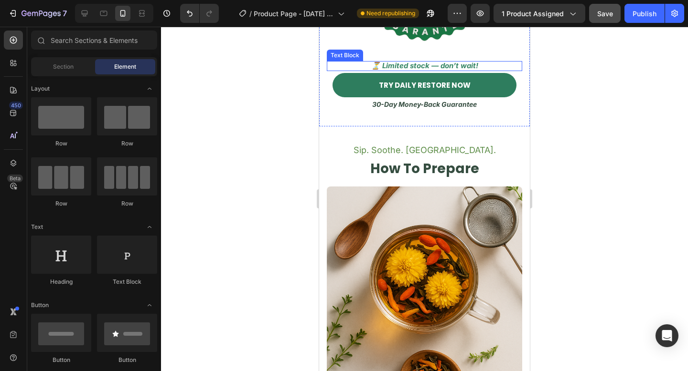
click at [413, 63] on p "⏳ Limited stock — don’t wait!" at bounding box center [424, 66] width 193 height 10
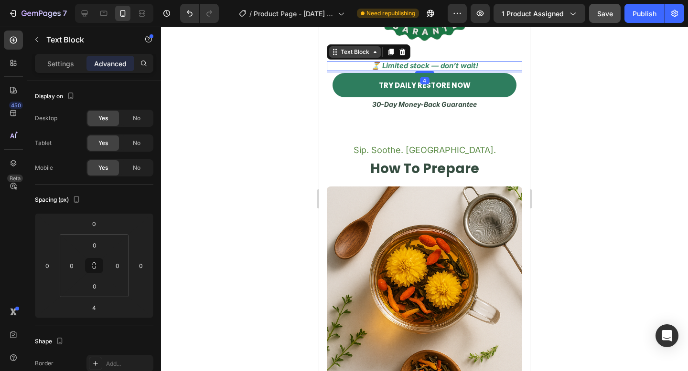
click at [349, 53] on div "Text Block" at bounding box center [355, 52] width 32 height 9
click at [392, 48] on icon at bounding box center [391, 52] width 8 height 8
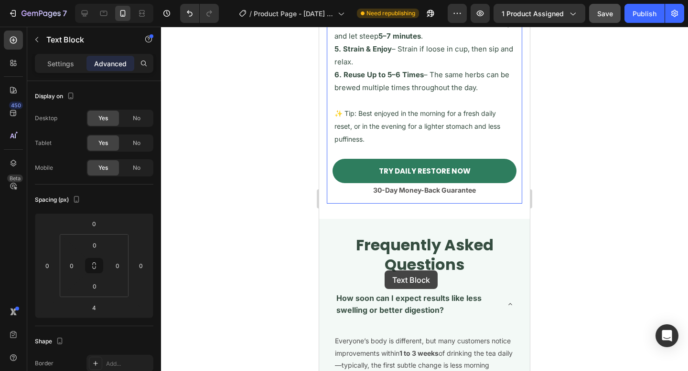
scroll to position [4704, 0]
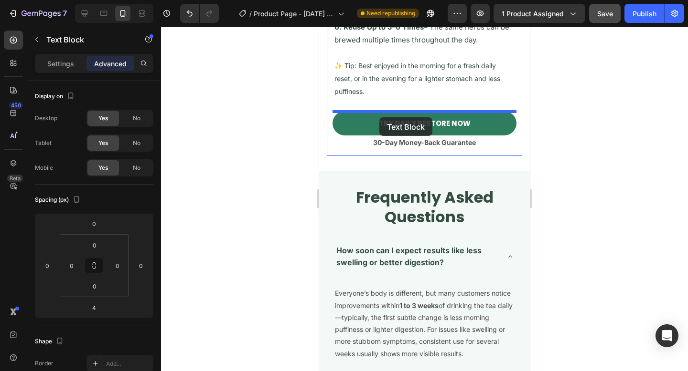
drag, startPoint x: 350, startPoint y: 64, endPoint x: 379, endPoint y: 117, distance: 61.1
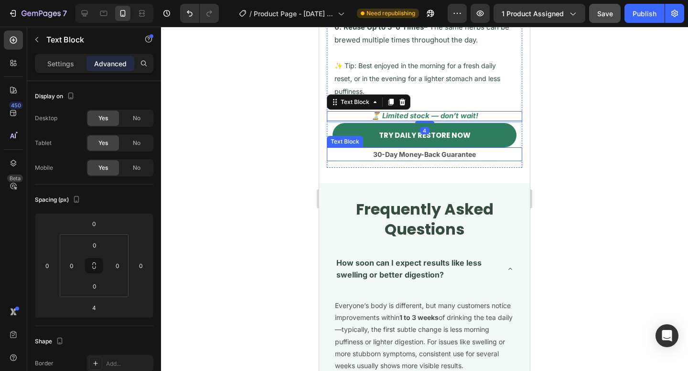
click at [414, 153] on strong "30-Day Money-Back Guarantee" at bounding box center [424, 154] width 103 height 8
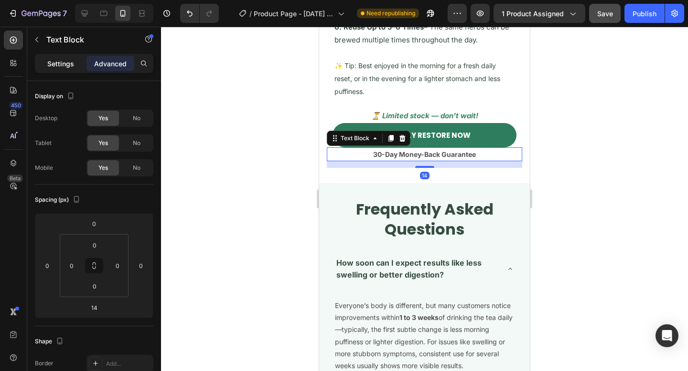
click at [62, 68] on p "Settings" at bounding box center [60, 64] width 27 height 10
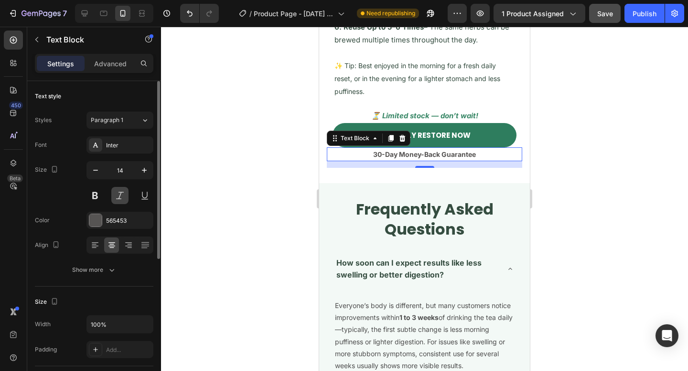
click at [117, 200] on button at bounding box center [119, 195] width 17 height 17
click at [115, 226] on div "565453" at bounding box center [119, 220] width 67 height 17
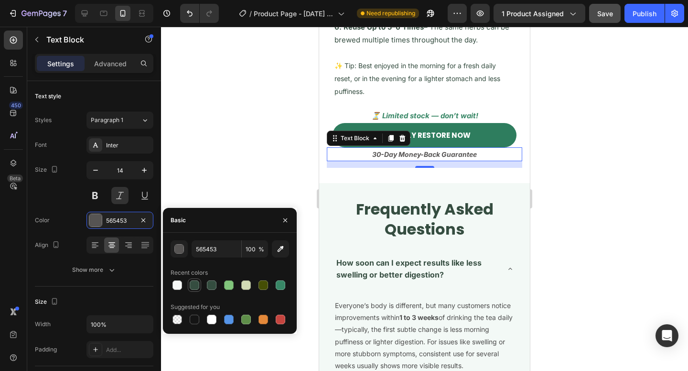
click at [193, 284] on div at bounding box center [195, 286] width 10 height 10
type input "354D40"
click at [596, 167] on div at bounding box center [424, 199] width 527 height 345
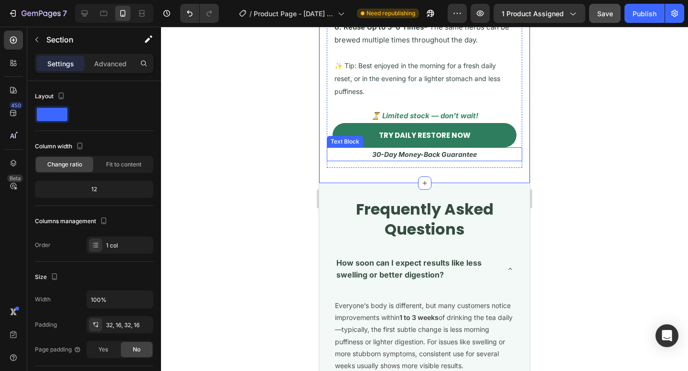
click at [429, 151] on strong "30-Day Money-Back Guarantee" at bounding box center [424, 154] width 105 height 8
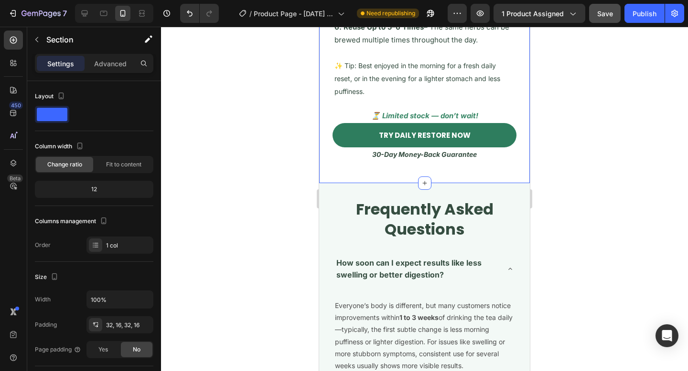
click at [426, 161] on div "30-Day Money-Back Guarantee" at bounding box center [424, 155] width 195 height 14
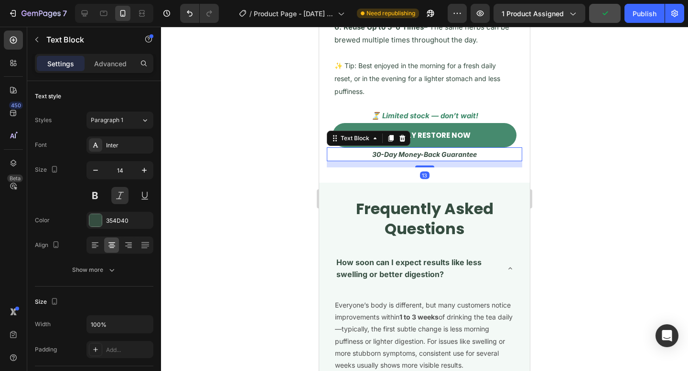
drag, startPoint x: 426, startPoint y: 168, endPoint x: 432, endPoint y: 143, distance: 25.5
click at [426, 146] on div "1. Open the Pouch – Your bag contains hand-picked, whole herbs (not tea bags). …" at bounding box center [424, 26] width 195 height 284
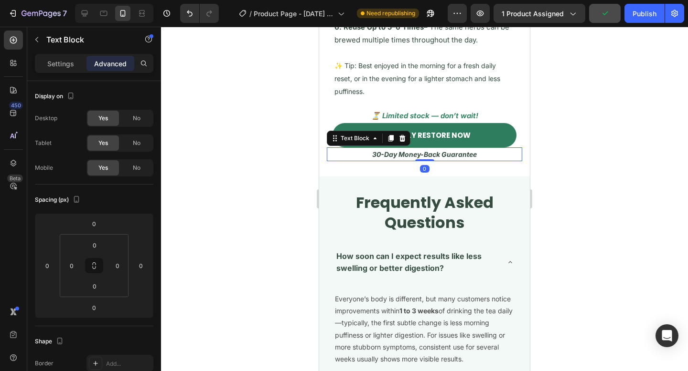
click at [608, 126] on div at bounding box center [424, 199] width 527 height 345
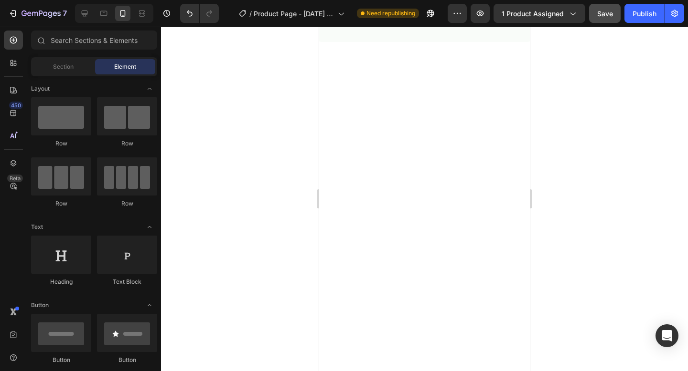
scroll to position [0, 0]
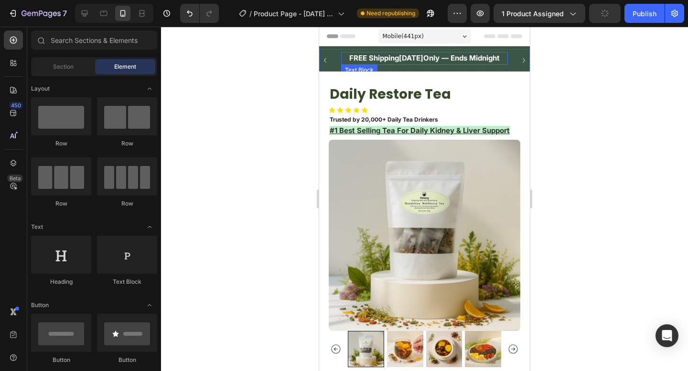
click at [502, 57] on p "FREE Shipping Today Only — Ends Midnight" at bounding box center [424, 58] width 165 height 11
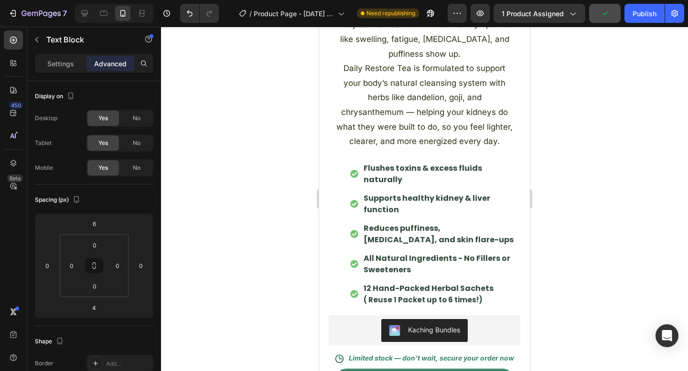
scroll to position [442, 0]
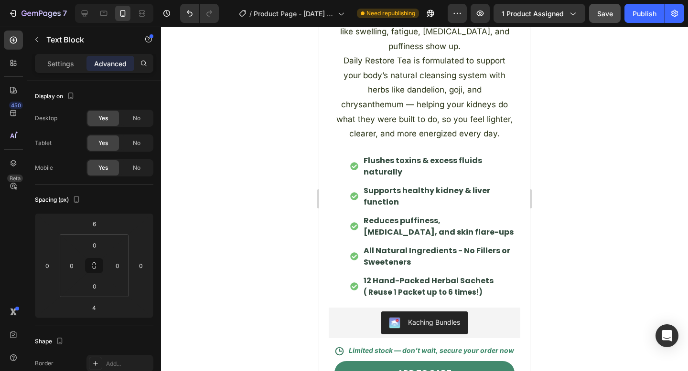
click at [594, 210] on div at bounding box center [424, 199] width 527 height 345
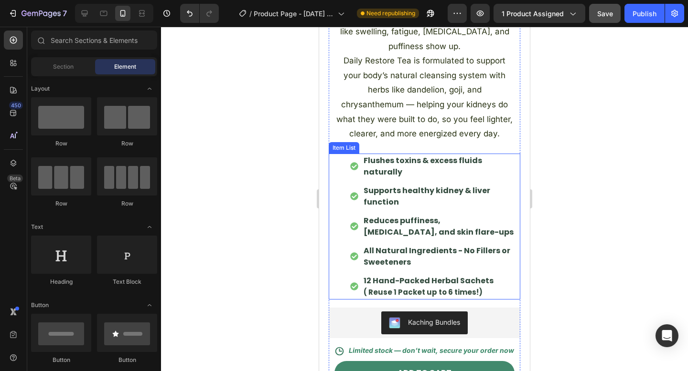
click at [491, 288] on p "( Reuse 1 Packet up to 6 times!)" at bounding box center [438, 292] width 150 height 11
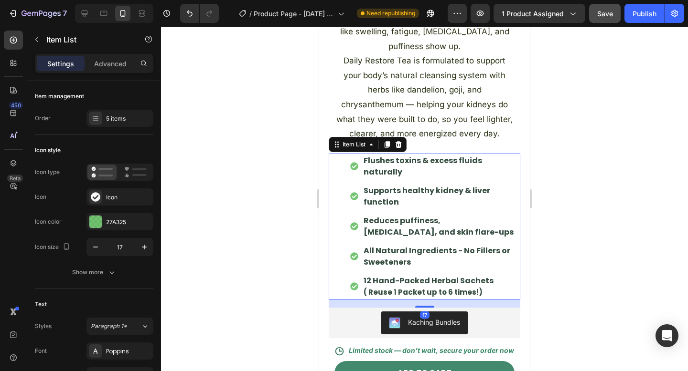
click at [372, 280] on p "12 Hand-Packed Herbal Sachets" at bounding box center [438, 280] width 150 height 11
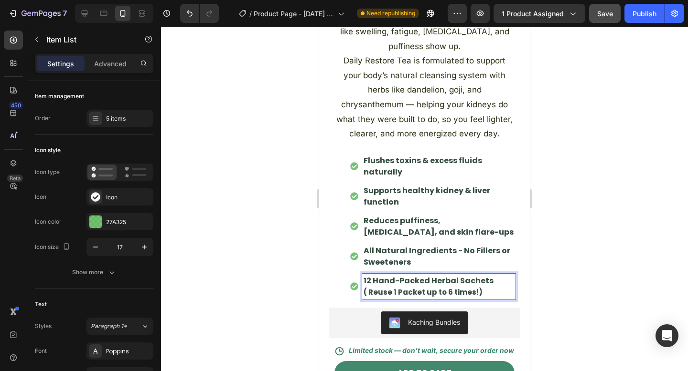
click at [367, 280] on p "12 Hand-Packed Herbal Sachets" at bounding box center [438, 280] width 150 height 11
click at [367, 281] on p "12 Hand-Packed Herbal Sachets" at bounding box center [438, 280] width 150 height 11
click at [363, 289] on span "( Reuse 1 Packet up to 6 times!)" at bounding box center [422, 292] width 119 height 10
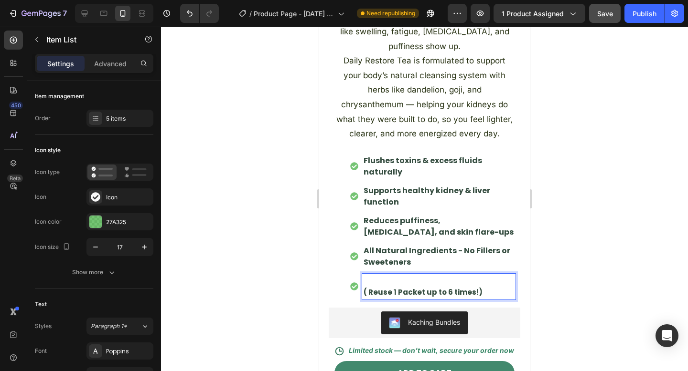
click at [366, 291] on span "( Reuse 1 Packet up to 6 times!)" at bounding box center [422, 292] width 119 height 10
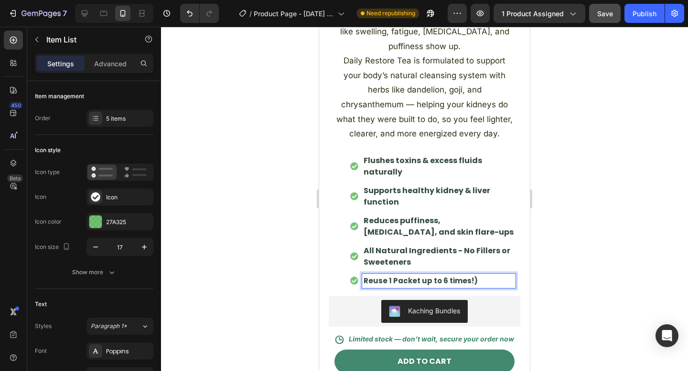
click at [474, 278] on span "Reuse 1 Packet up to 6 times!)" at bounding box center [420, 281] width 114 height 10
click at [601, 247] on div at bounding box center [424, 199] width 527 height 345
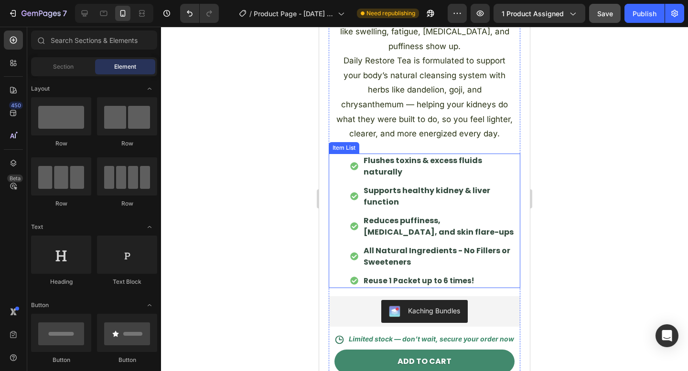
click at [471, 285] on p "Reuse 1 Packet up to 6 times!" at bounding box center [438, 280] width 150 height 11
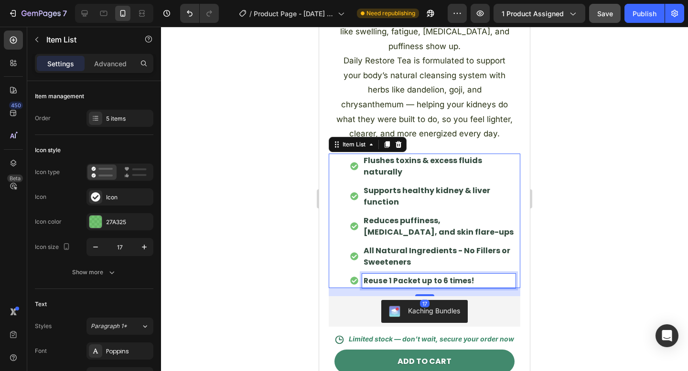
click at [470, 283] on p "Reuse 1 Packet up to 6 times!" at bounding box center [438, 280] width 150 height 11
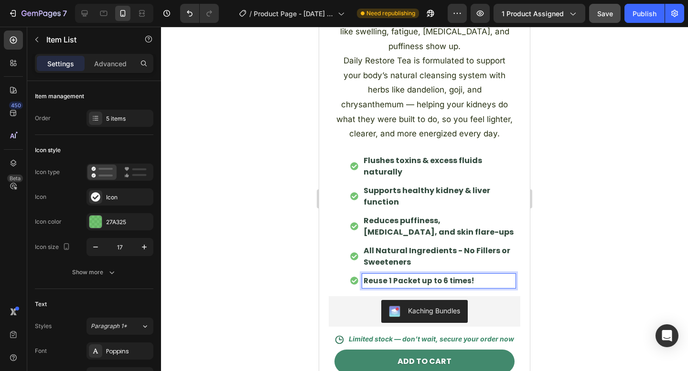
click at [470, 283] on p "Reuse 1 Packet up to 6 times!" at bounding box center [438, 280] width 150 height 11
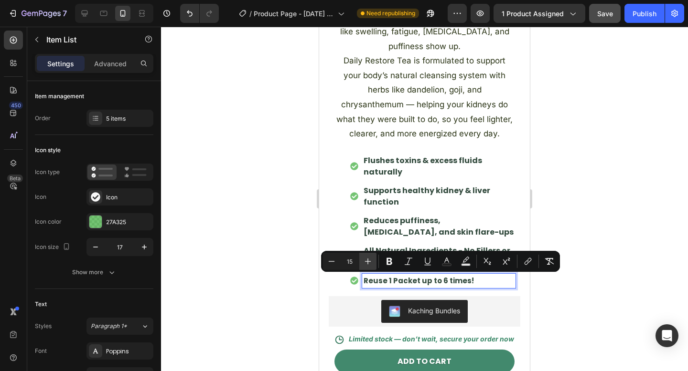
click at [370, 260] on icon "Editor contextual toolbar" at bounding box center [368, 262] width 10 height 10
type input "17"
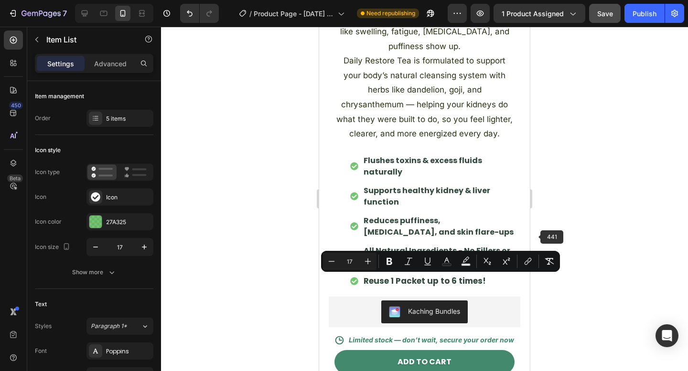
click at [579, 229] on div at bounding box center [424, 199] width 527 height 345
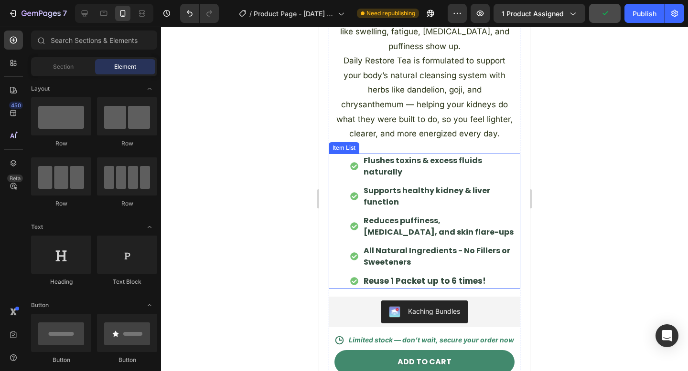
click at [367, 284] on span "Reuse 1 Packet up to 6 times!" at bounding box center [424, 280] width 122 height 11
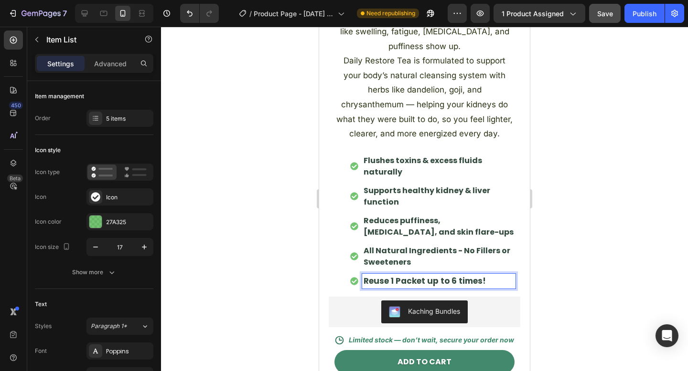
click at [366, 282] on span "Reuse 1 Packet up to 6 times!" at bounding box center [424, 280] width 122 height 11
click at [559, 253] on div at bounding box center [424, 199] width 527 height 345
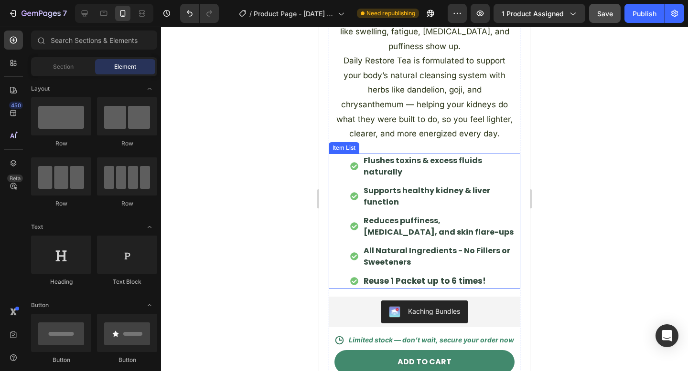
click at [367, 252] on p "All Natural Ingredients - No Fillers or Sweeteners" at bounding box center [438, 256] width 150 height 23
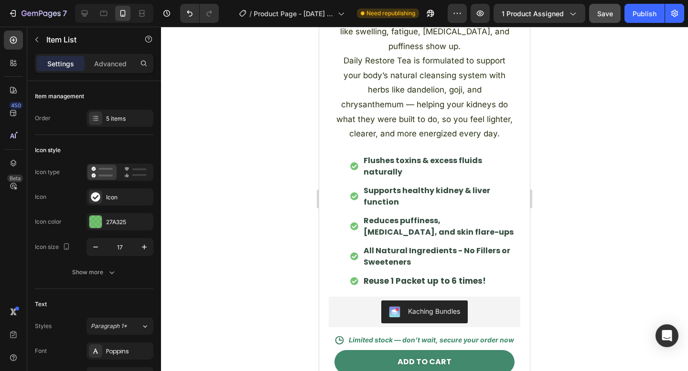
click at [539, 213] on div at bounding box center [424, 199] width 527 height 345
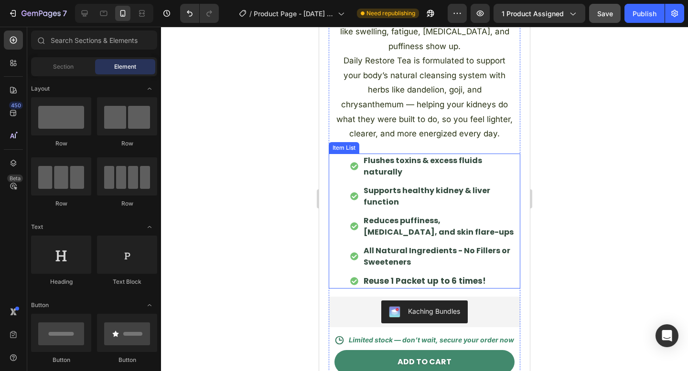
click at [404, 274] on div "Flushes toxins & excess fluids naturally Supports healthy kidney & liver functi…" at bounding box center [432, 222] width 165 height 136
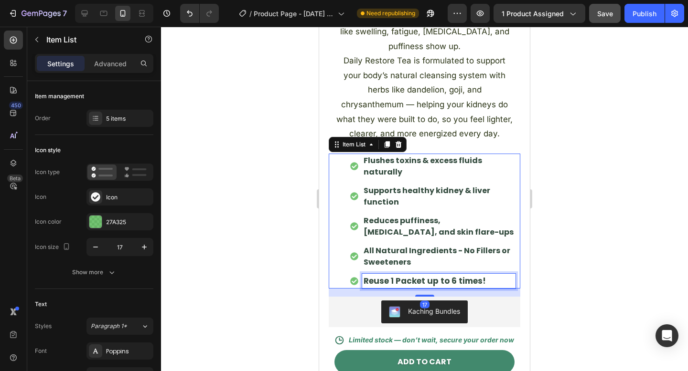
click at [397, 279] on span "Reuse 1 Packet up to 6 times!" at bounding box center [424, 280] width 122 height 11
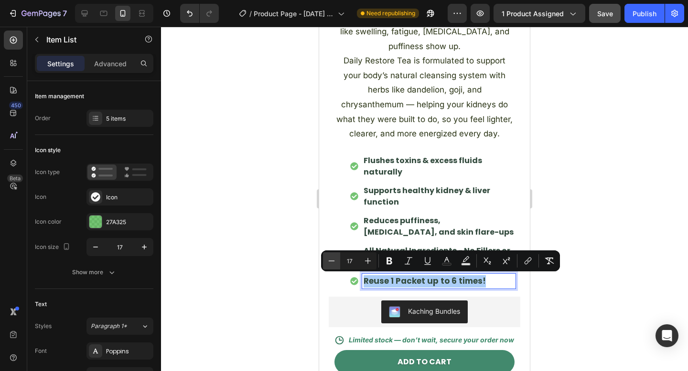
click at [331, 262] on icon "Editor contextual toolbar" at bounding box center [332, 261] width 10 height 10
type input "16"
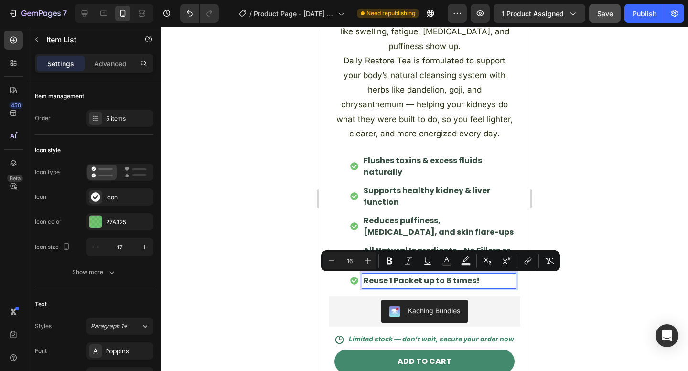
click at [613, 210] on div at bounding box center [424, 199] width 527 height 345
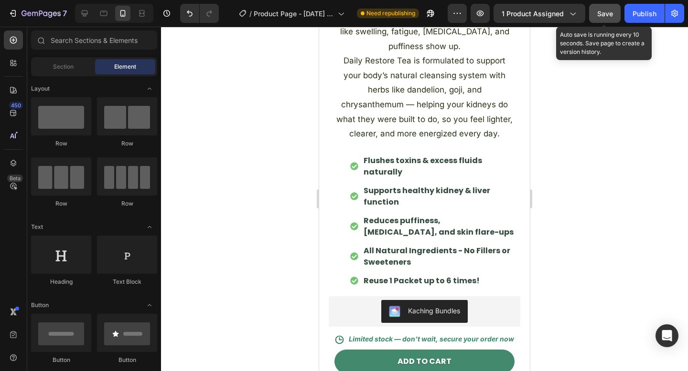
click at [609, 14] on span "Save" at bounding box center [605, 14] width 16 height 8
click at [637, 19] on button "Publish" at bounding box center [644, 13] width 40 height 19
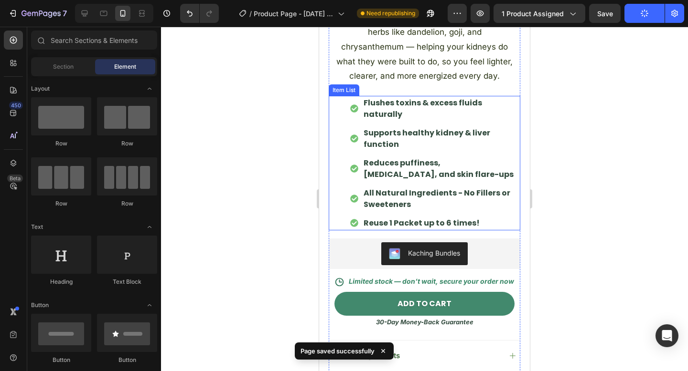
scroll to position [505, 0]
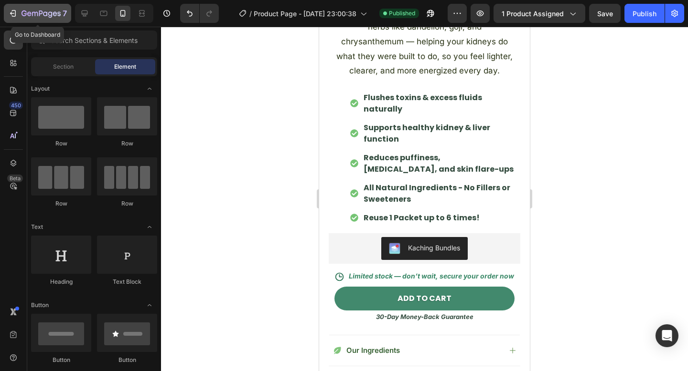
click at [16, 14] on icon "button" at bounding box center [13, 14] width 10 height 10
